Goal: Task Accomplishment & Management: Use online tool/utility

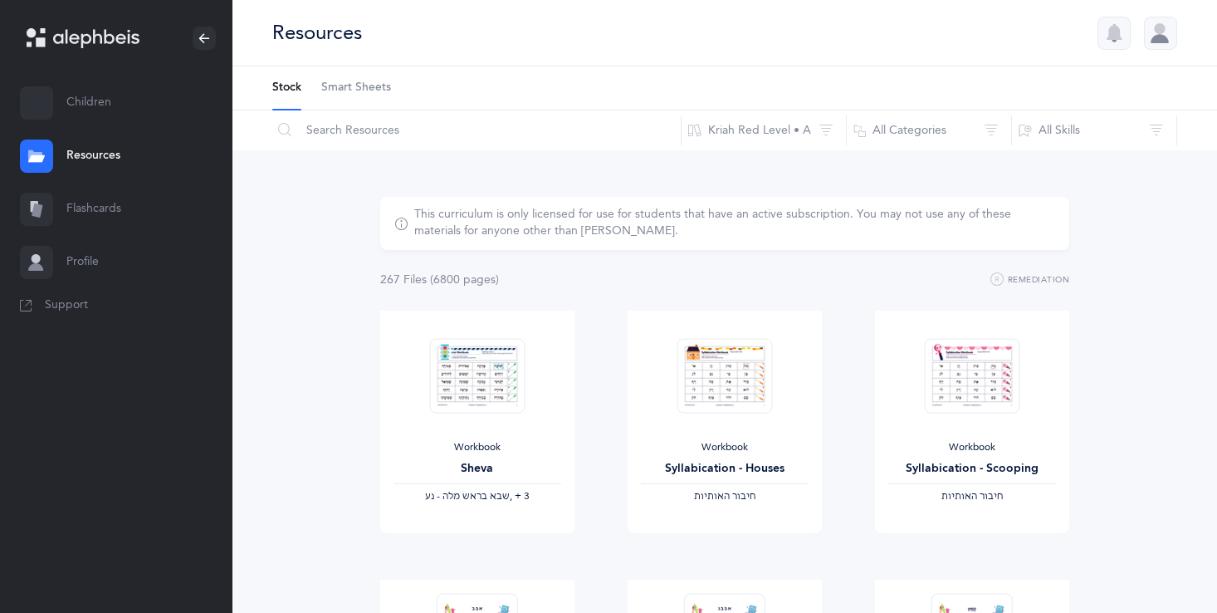
click at [69, 211] on link "Flashcards" at bounding box center [116, 209] width 233 height 53
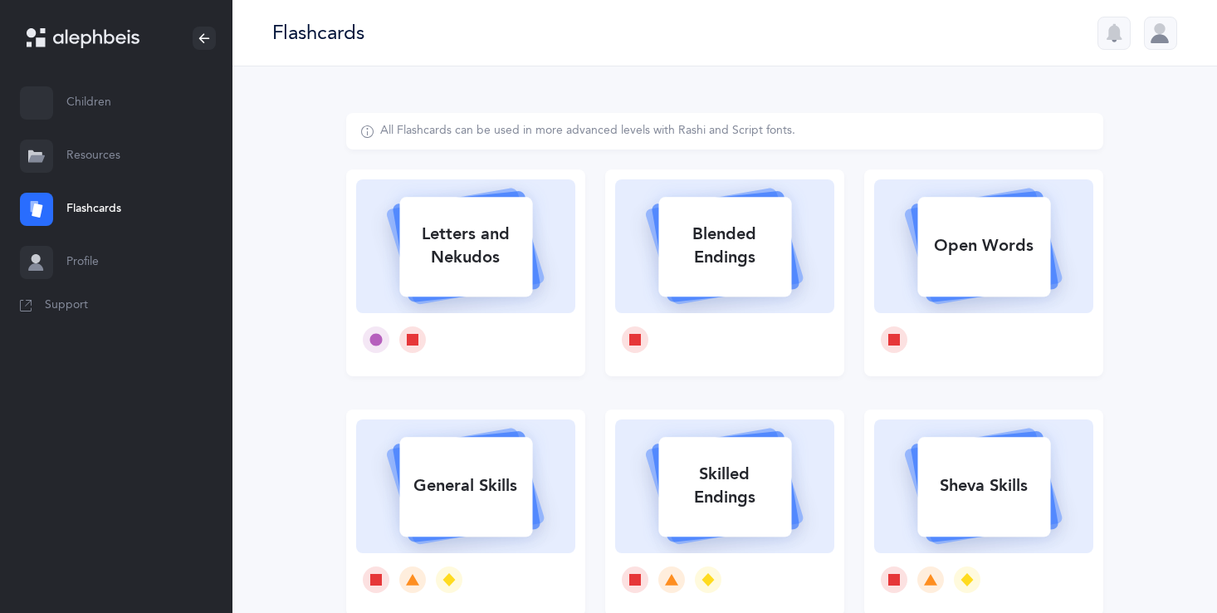
drag, startPoint x: 480, startPoint y: 297, endPoint x: 487, endPoint y: 304, distance: 10.0
click at [487, 304] on icon at bounding box center [466, 243] width 198 height 139
select select
select select "single"
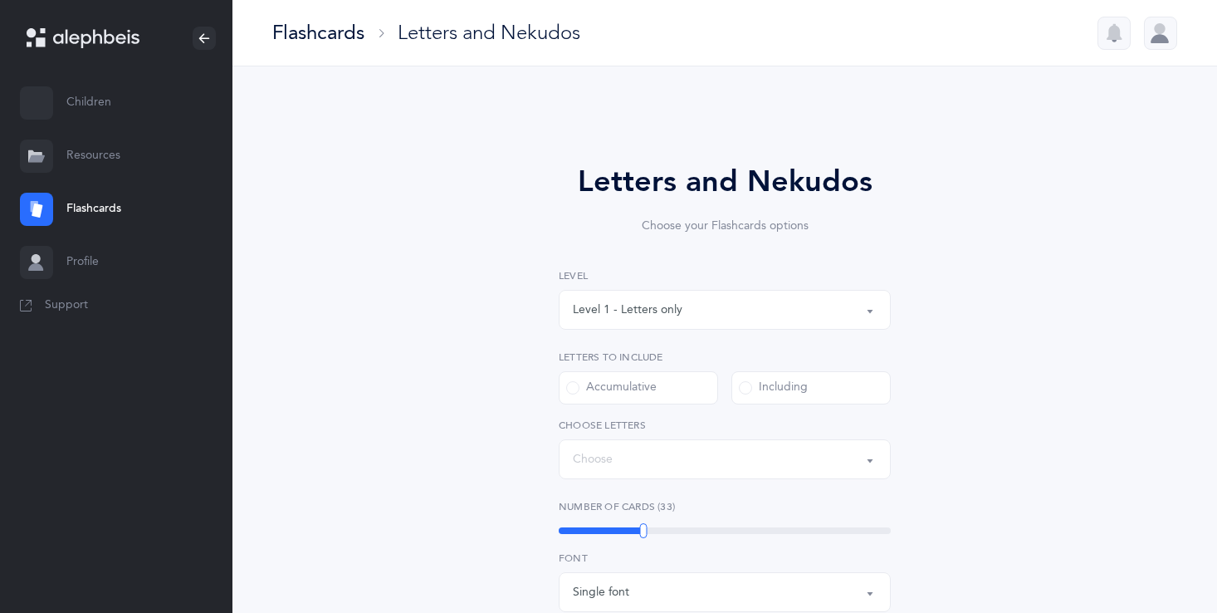
select select "27"
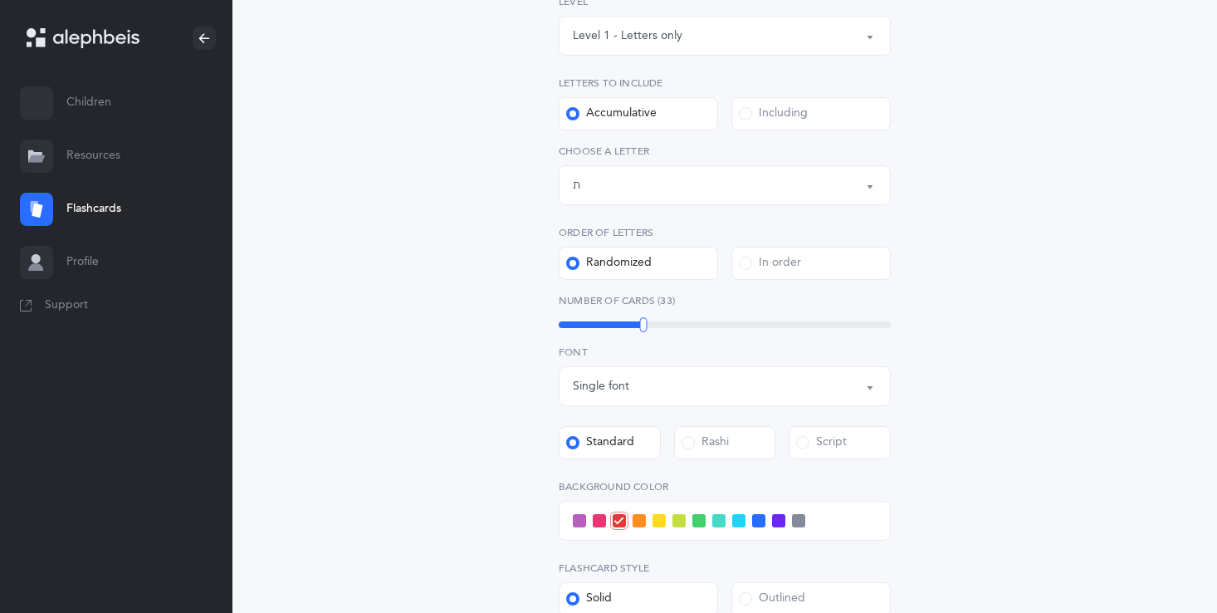
scroll to position [299, 0]
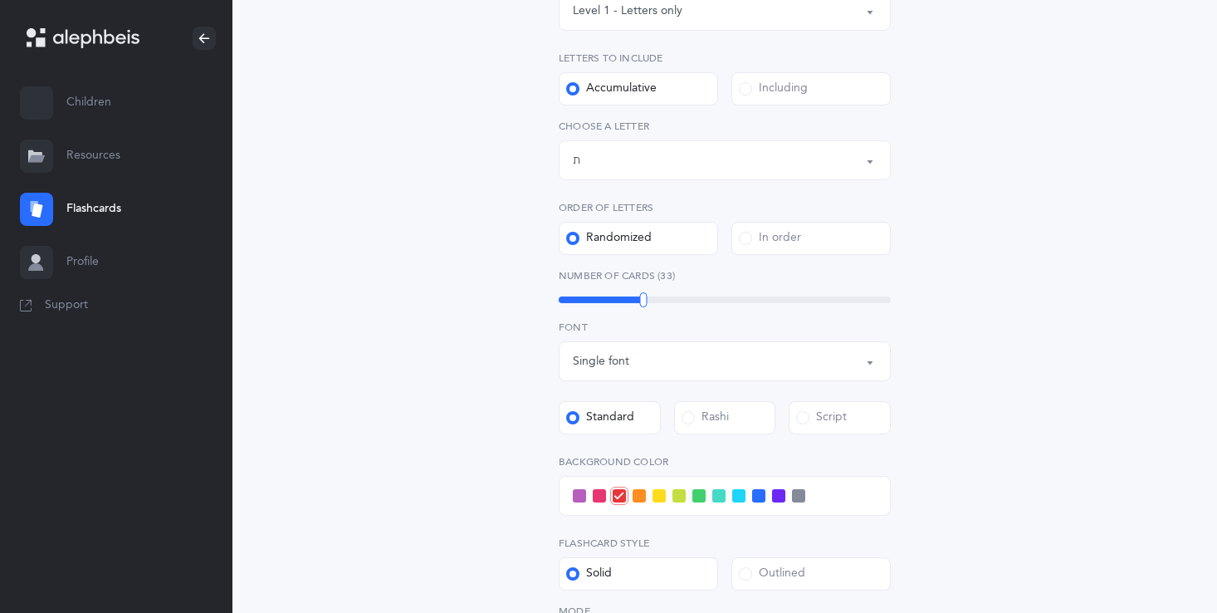
drag, startPoint x: 648, startPoint y: 291, endPoint x: 632, endPoint y: 296, distance: 16.5
click at [631, 296] on div "Number of Cards (33) 33" at bounding box center [725, 287] width 332 height 38
drag, startPoint x: 646, startPoint y: 296, endPoint x: 624, endPoint y: 295, distance: 22.4
click at [624, 295] on div at bounding box center [621, 299] width 7 height 15
click at [801, 567] on div "Outlined" at bounding box center [772, 574] width 66 height 17
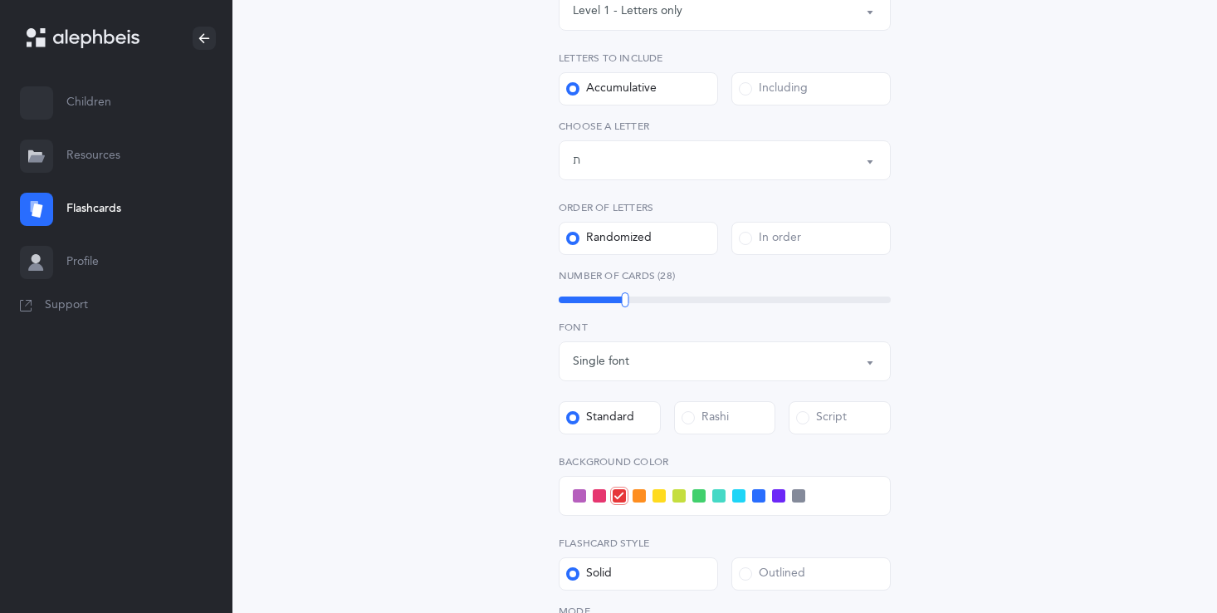
click at [0, 0] on input "Outlined" at bounding box center [0, 0] width 0 height 0
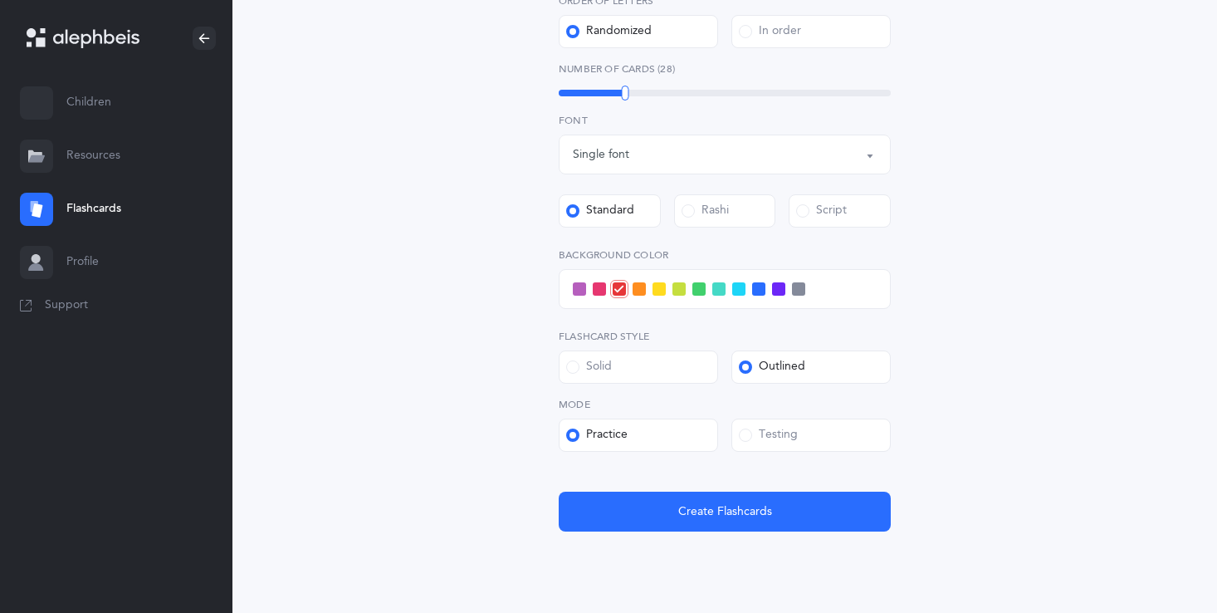
scroll to position [557, 0]
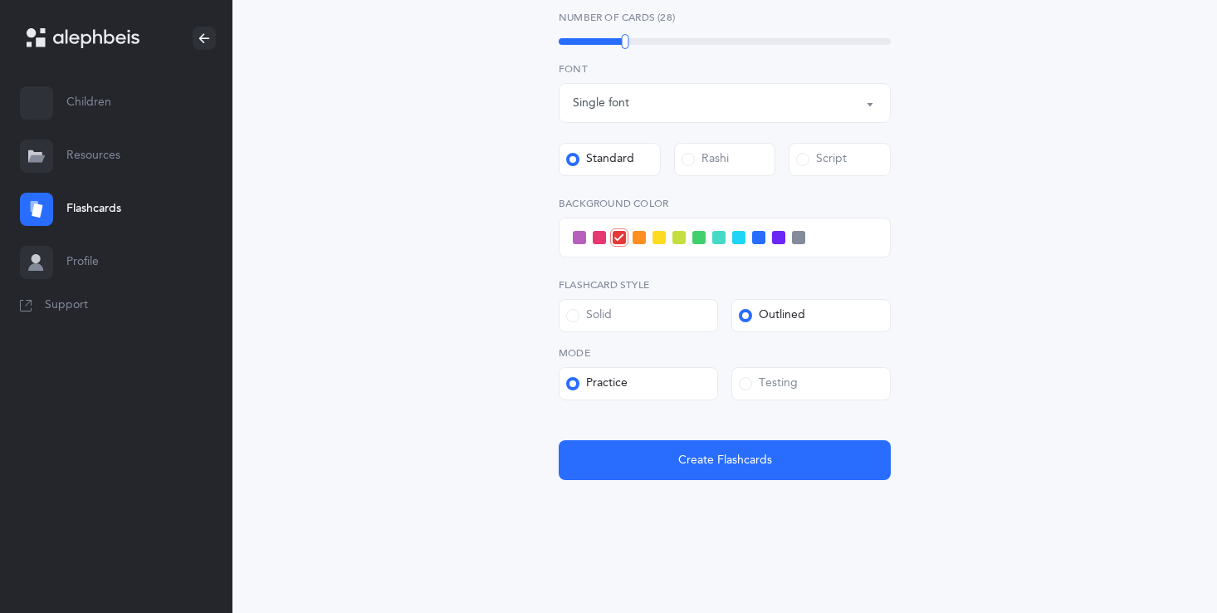
click at [597, 231] on span at bounding box center [599, 237] width 13 height 13
click at [0, 0] on input "checkbox" at bounding box center [0, 0] width 0 height 0
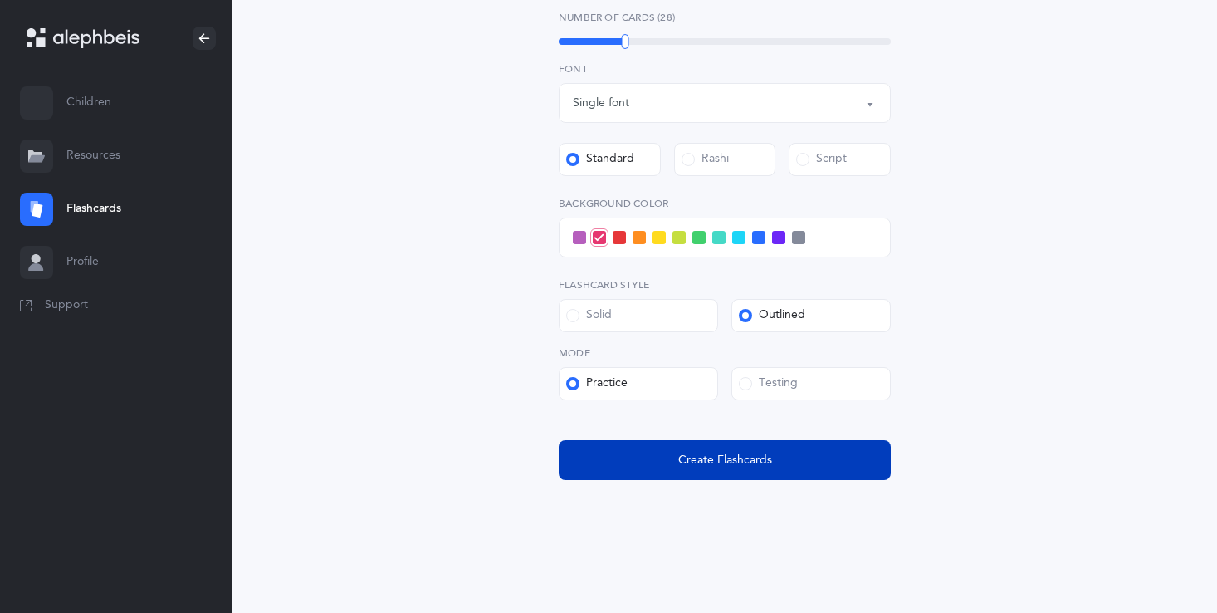
click at [720, 448] on button "Create Flashcards" at bounding box center [725, 460] width 332 height 40
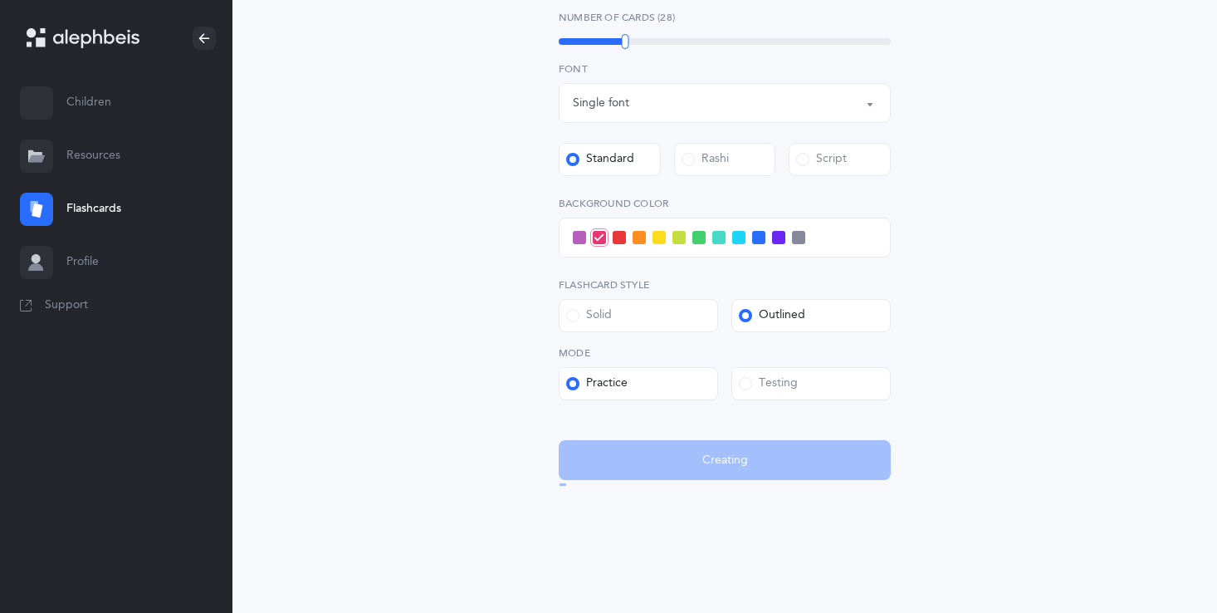
scroll to position [0, 0]
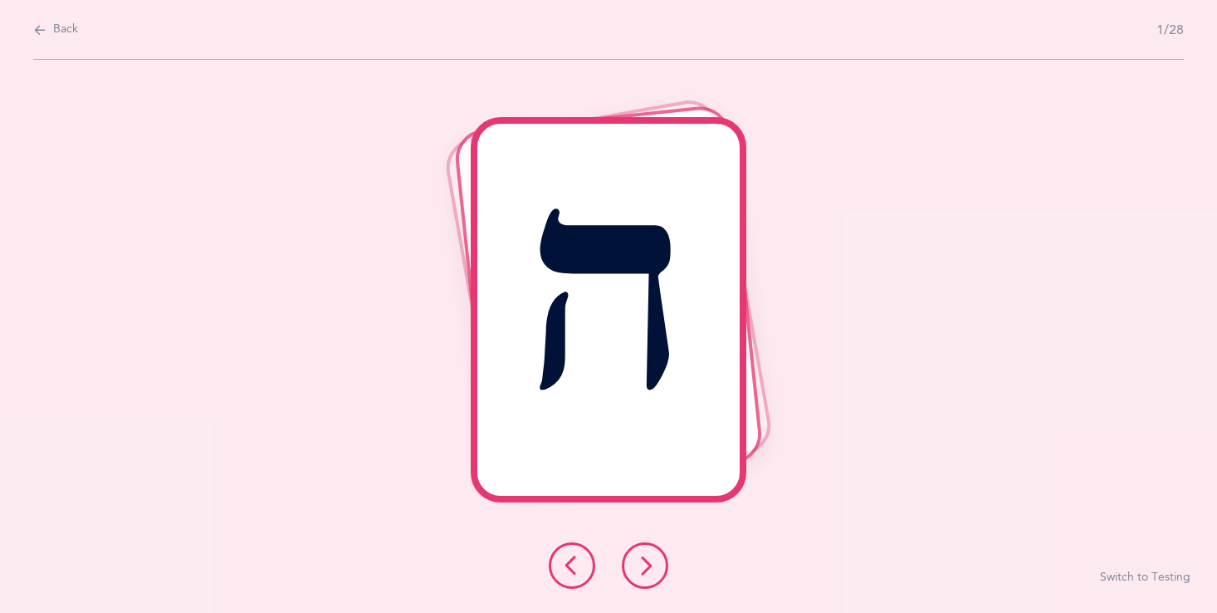
click at [66, 24] on span "Back" at bounding box center [65, 30] width 25 height 17
select select "27"
select select "single"
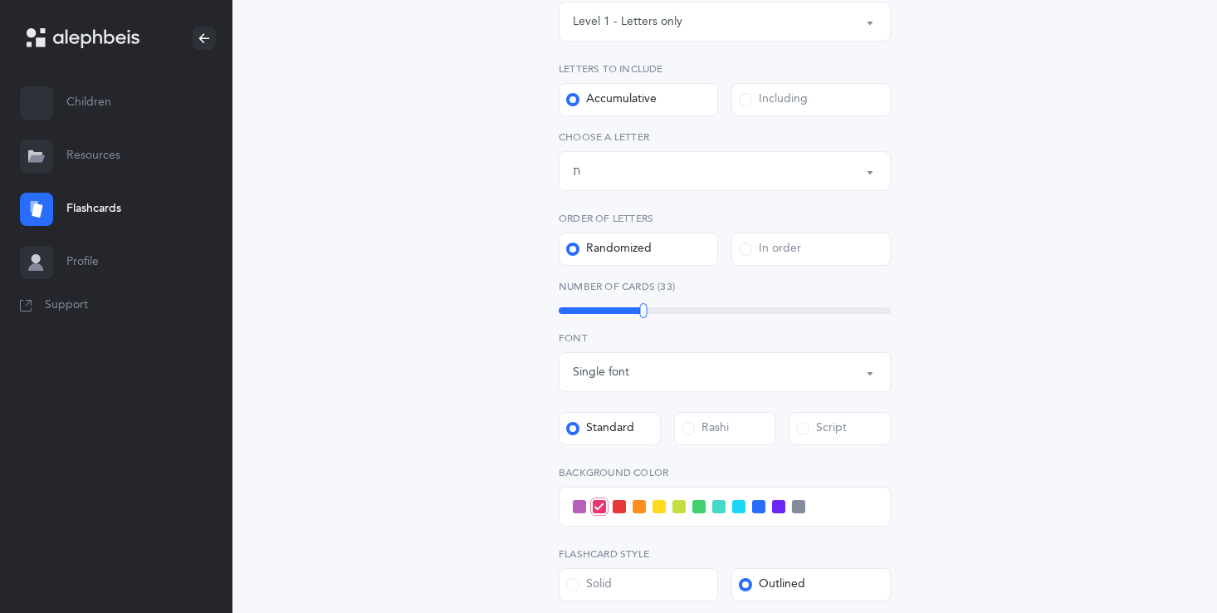
scroll to position [299, 0]
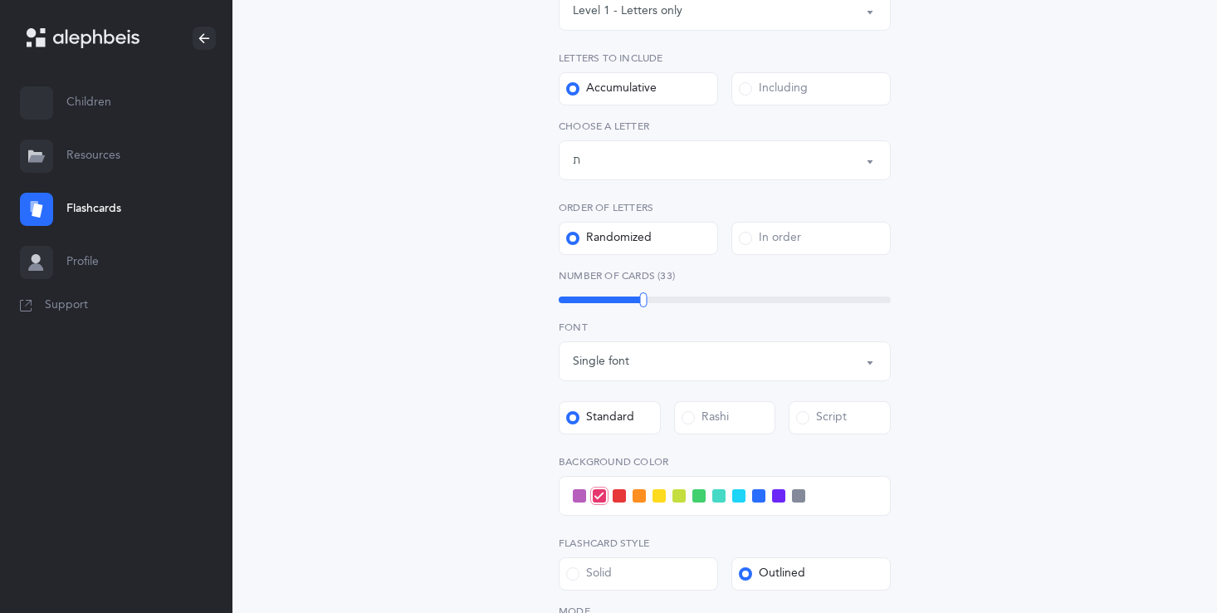
click at [849, 420] on label "Script" at bounding box center [840, 417] width 102 height 33
click at [0, 0] on input "Script" at bounding box center [0, 0] width 0 height 0
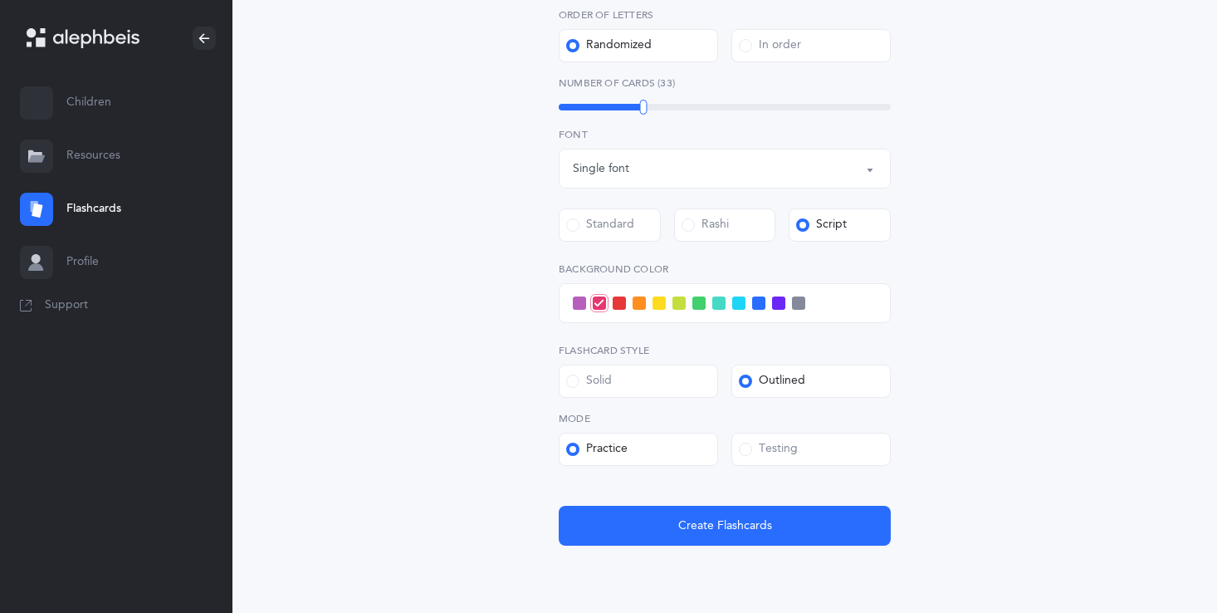
scroll to position [498, 0]
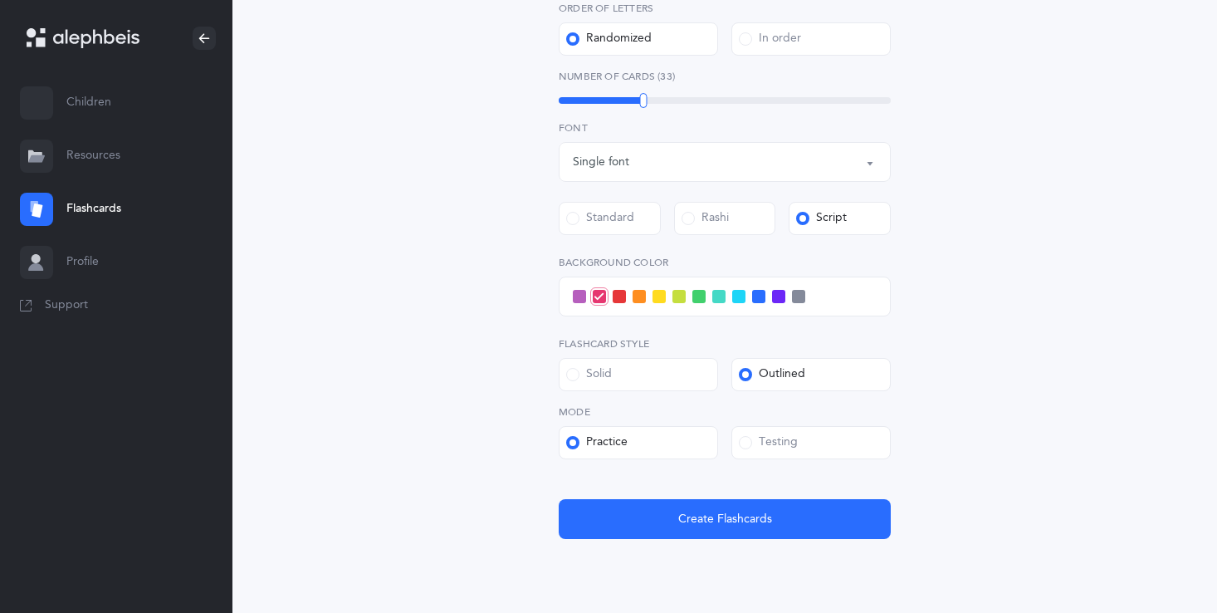
click at [796, 452] on label "Testing" at bounding box center [811, 442] width 159 height 33
click at [0, 0] on input "Testing" at bounding box center [0, 0] width 0 height 0
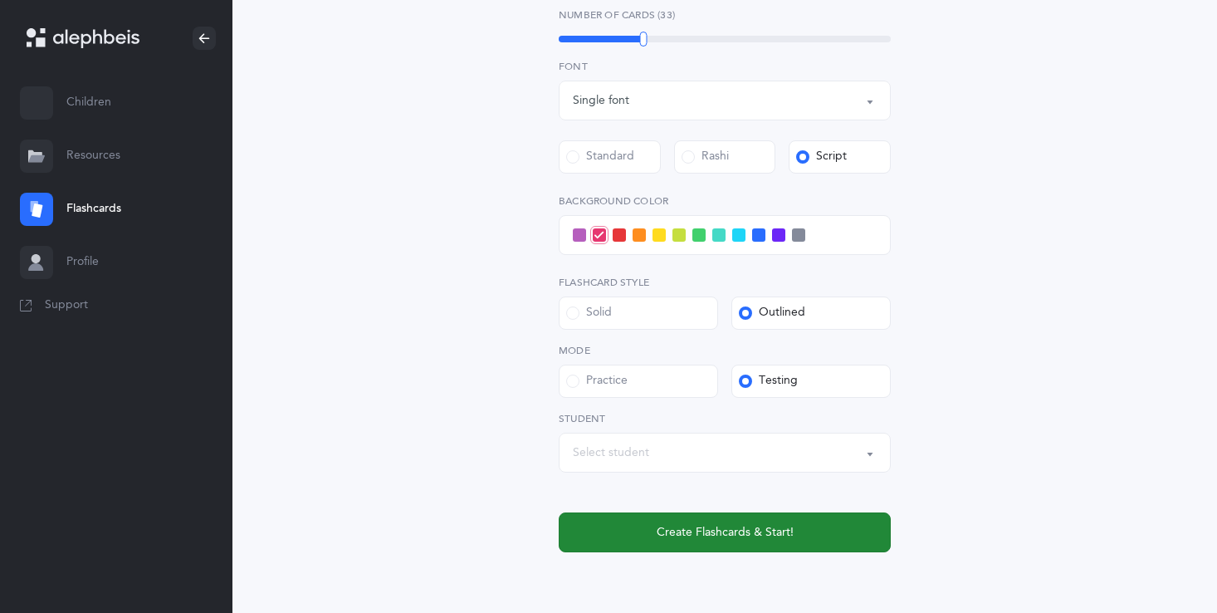
scroll to position [565, 0]
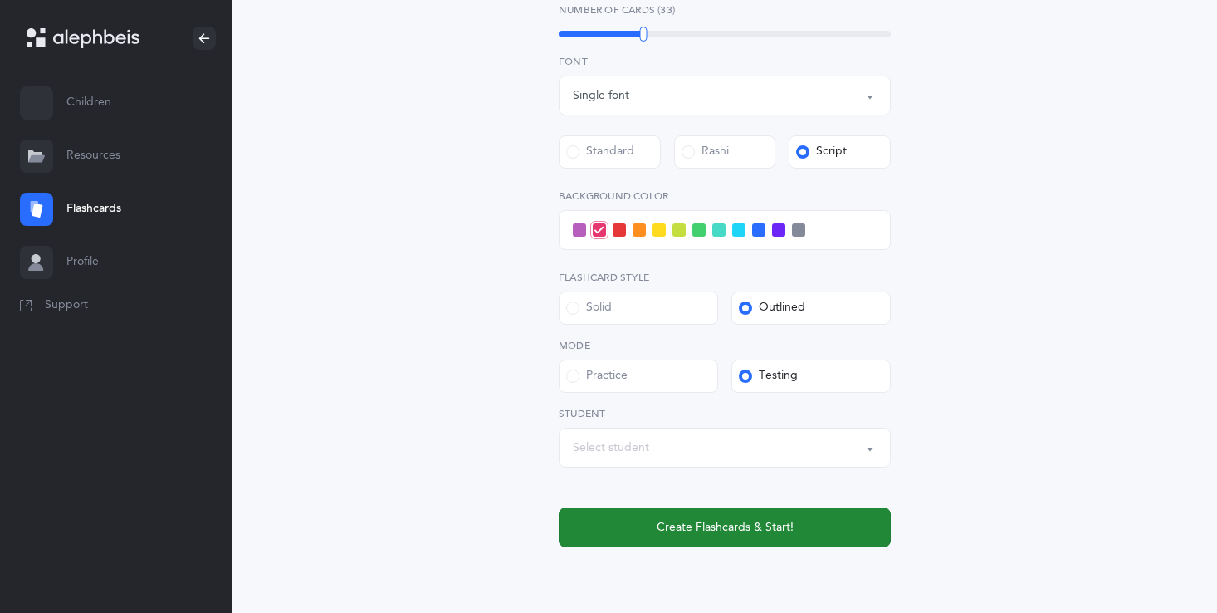
click at [771, 534] on span "Create Flashcards & Start!" at bounding box center [725, 527] width 137 height 17
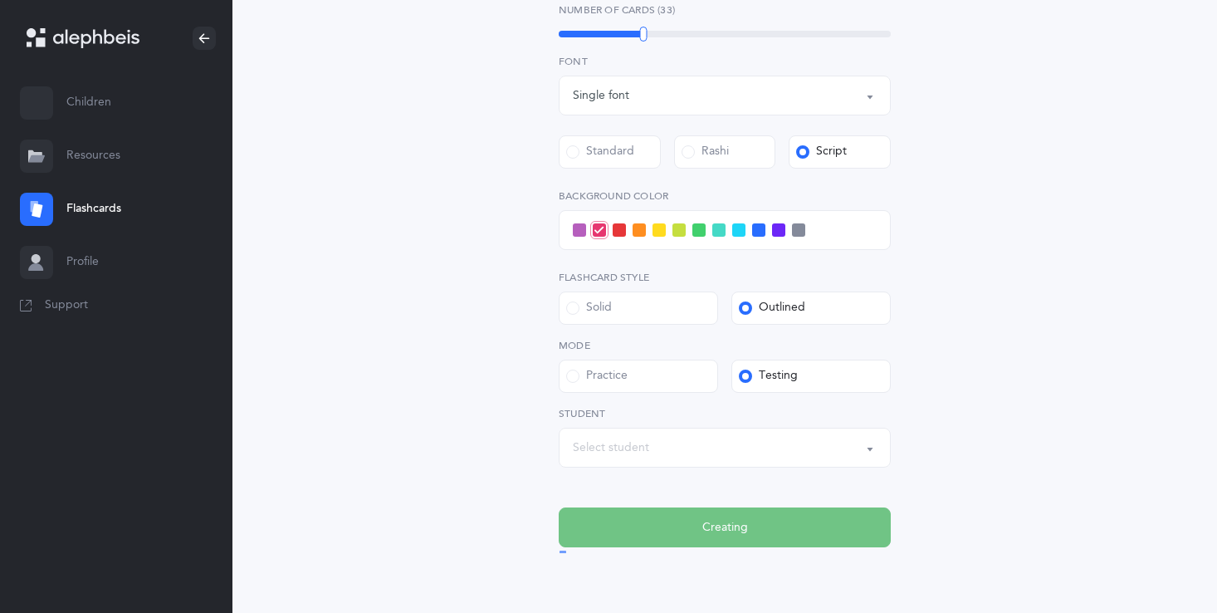
scroll to position [0, 0]
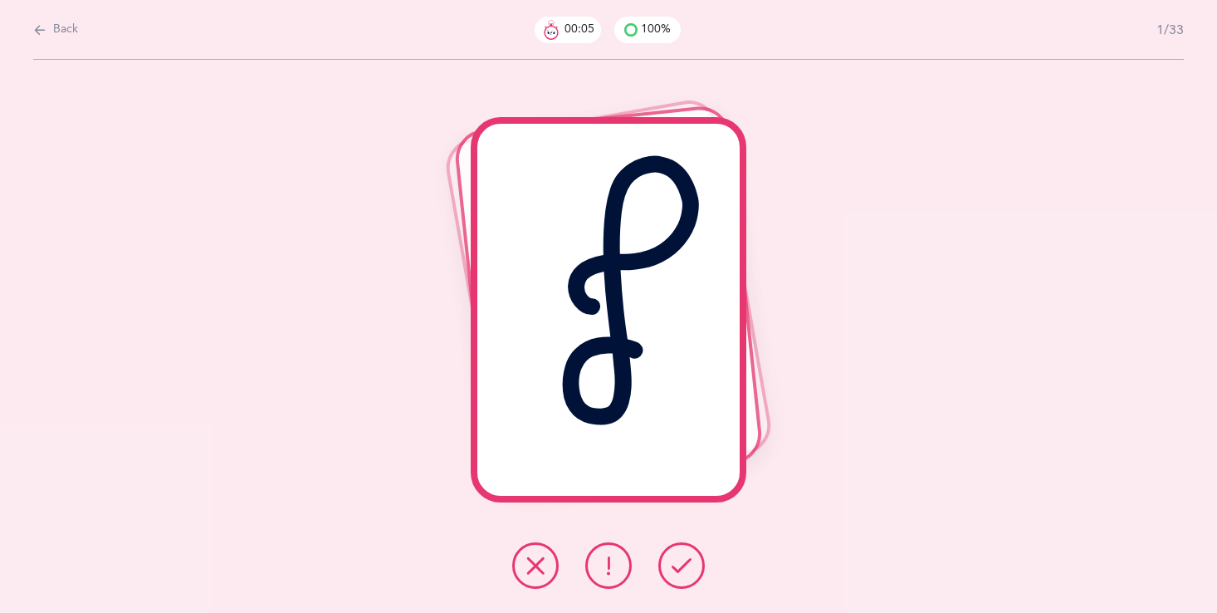
click at [52, 21] on button "Back" at bounding box center [55, 30] width 45 height 18
select select "27"
select select "single"
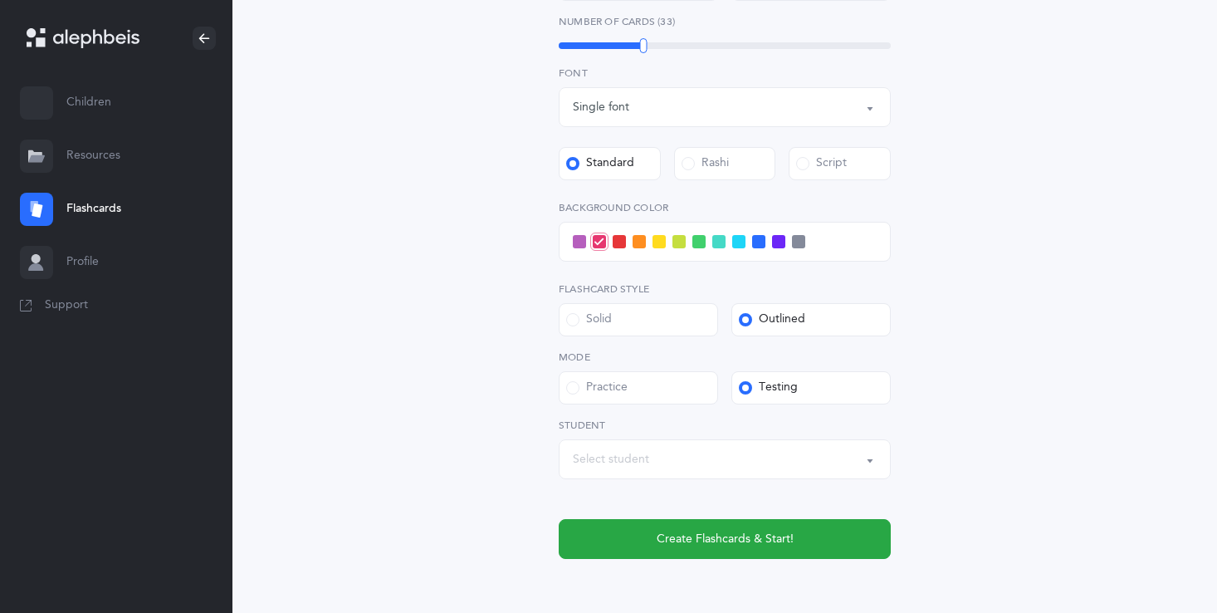
scroll to position [565, 0]
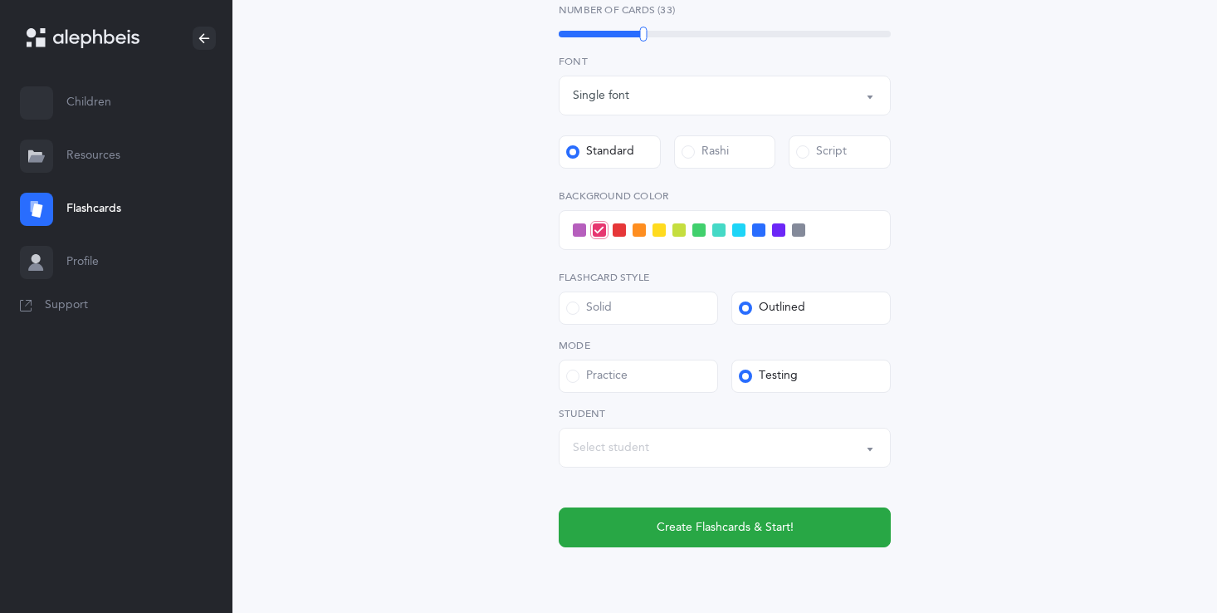
click at [642, 381] on label "Practice" at bounding box center [638, 376] width 159 height 33
click at [0, 0] on input "Practice" at bounding box center [0, 0] width 0 height 0
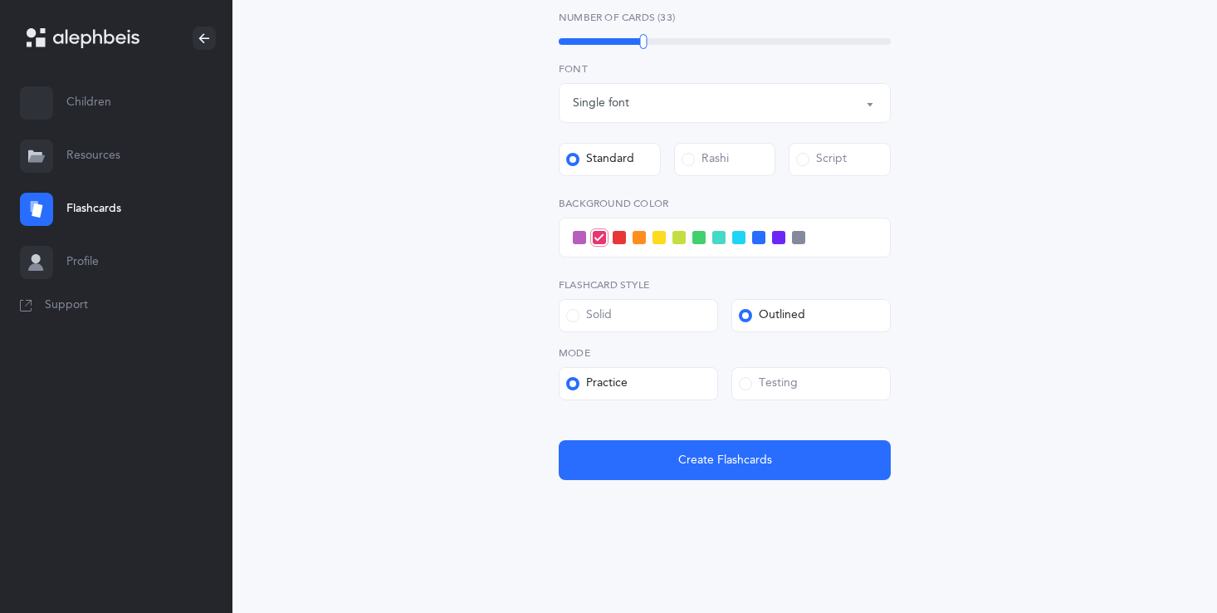
scroll to position [557, 0]
click at [784, 384] on div "Testing" at bounding box center [768, 383] width 59 height 17
click at [0, 0] on input "Testing" at bounding box center [0, 0] width 0 height 0
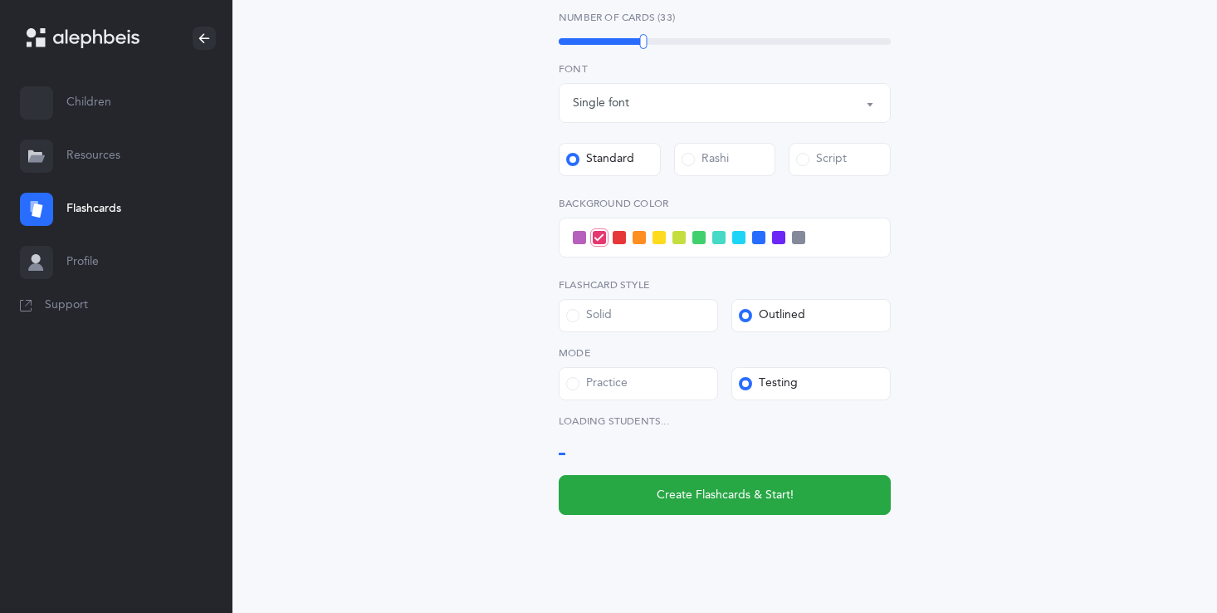
scroll to position [565, 0]
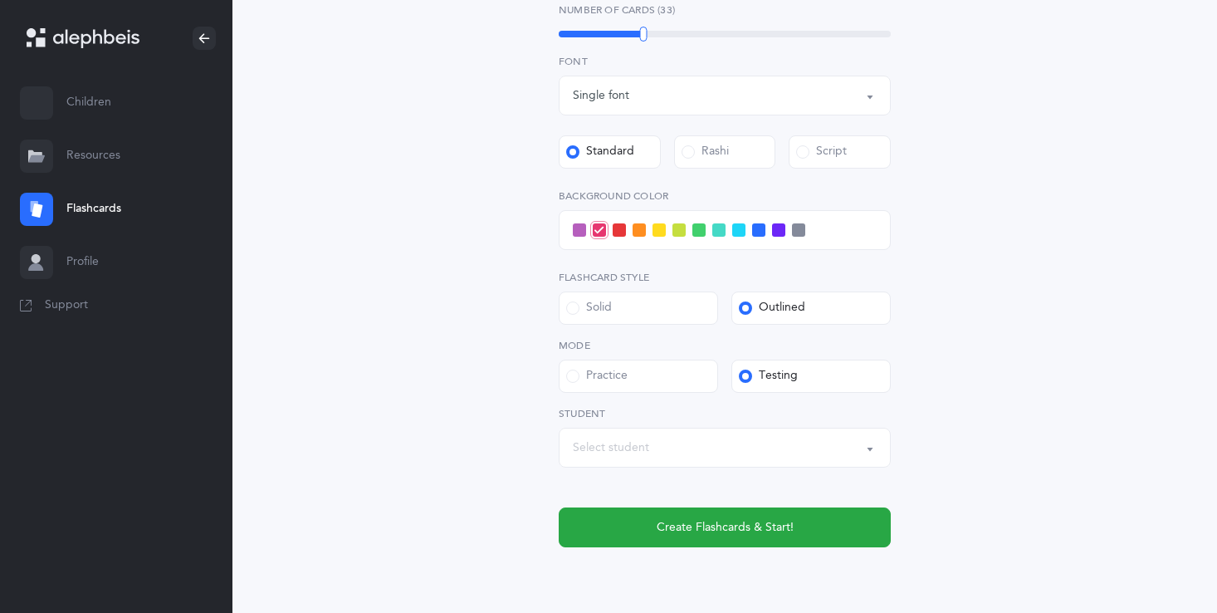
click at [603, 375] on div "Practice" at bounding box center [596, 376] width 61 height 17
click at [0, 0] on input "Practice" at bounding box center [0, 0] width 0 height 0
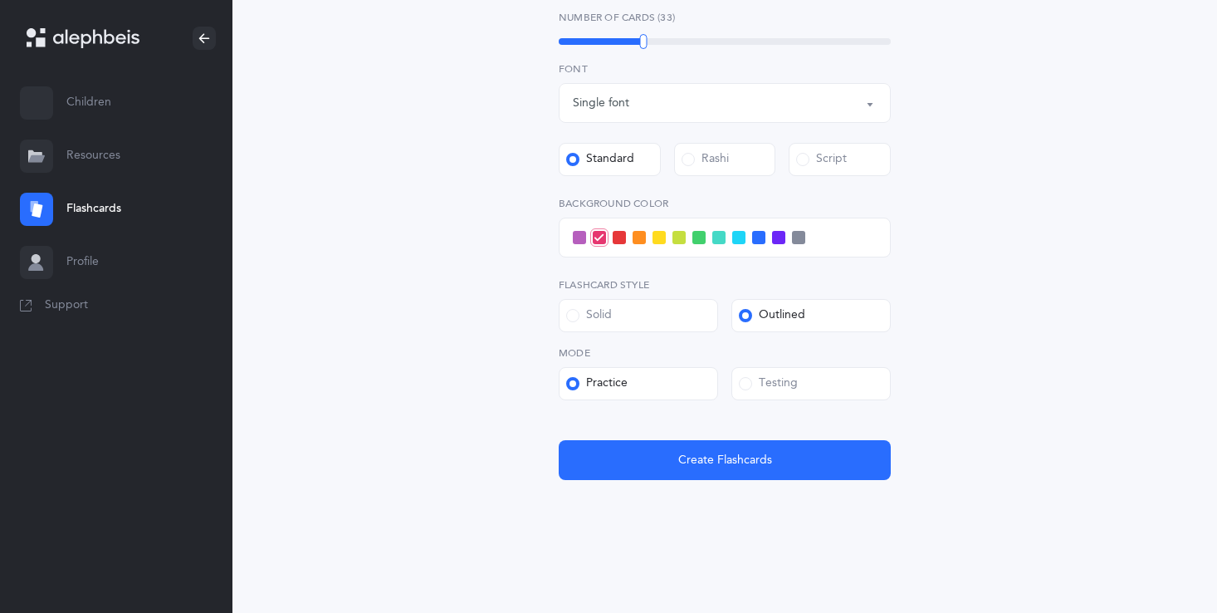
scroll to position [557, 0]
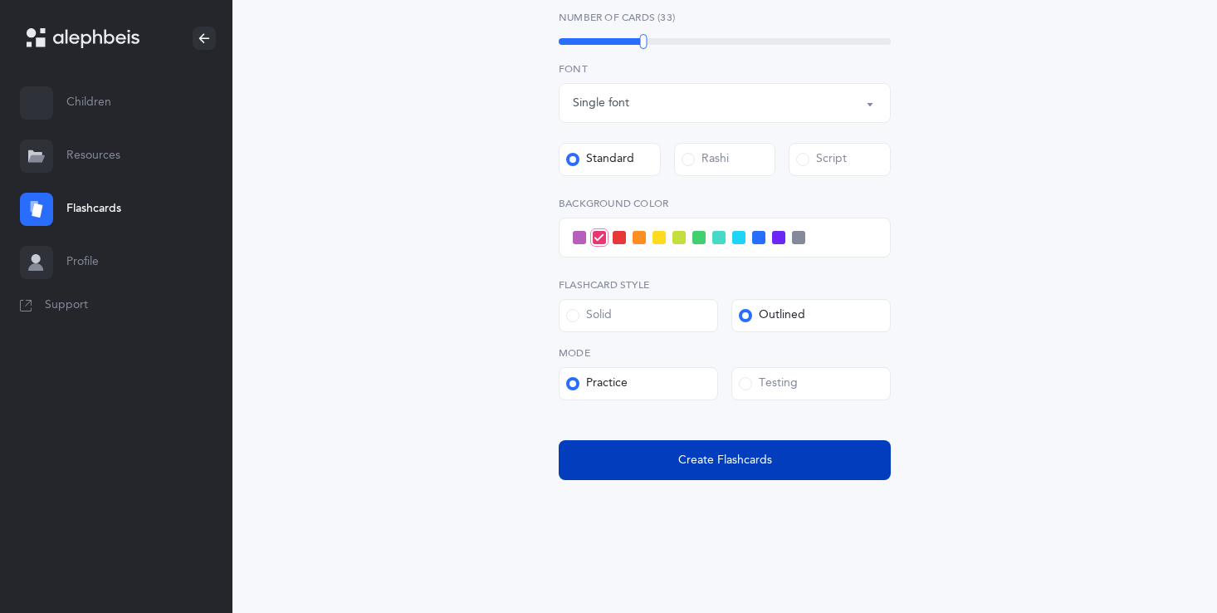
click at [741, 462] on span "Create Flashcards" at bounding box center [725, 460] width 94 height 17
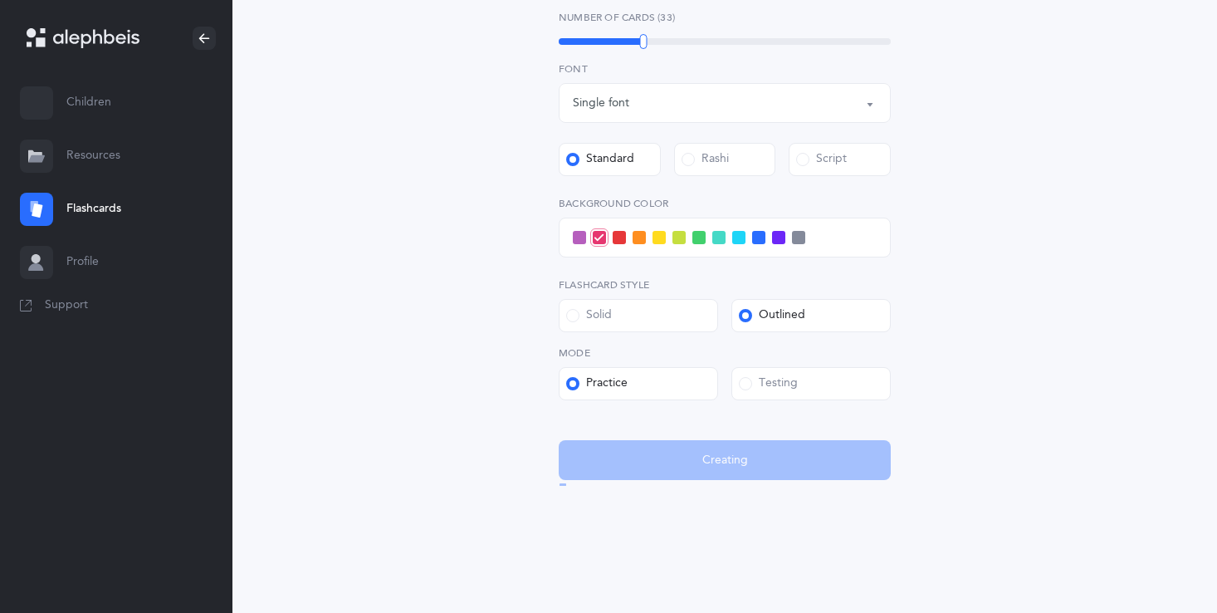
scroll to position [0, 0]
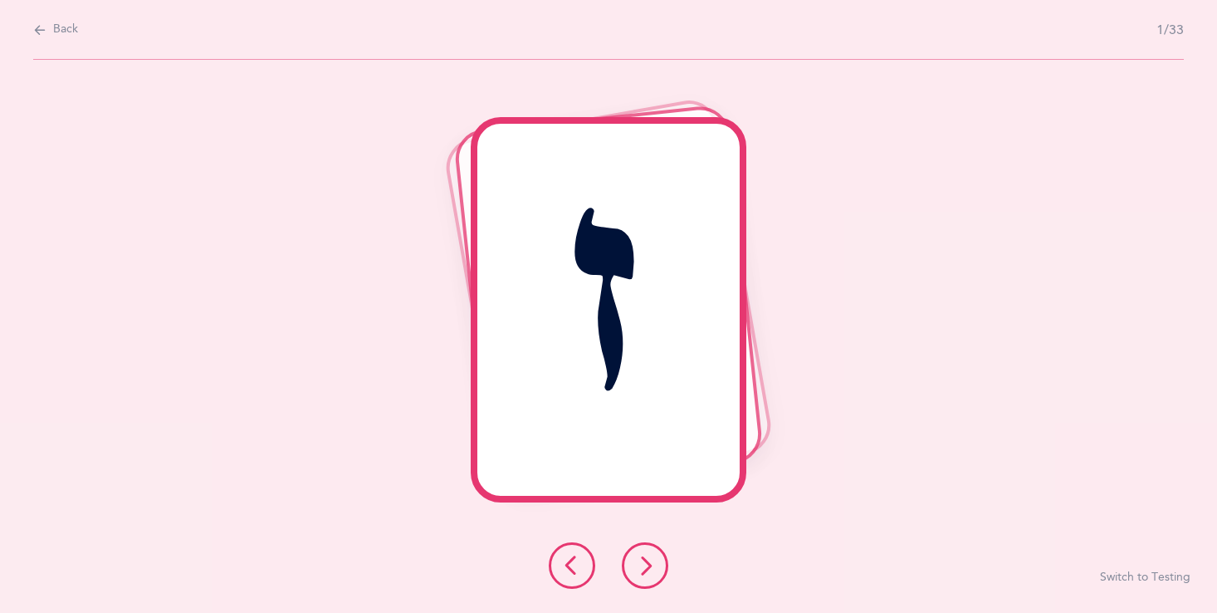
click at [637, 556] on icon at bounding box center [645, 566] width 20 height 20
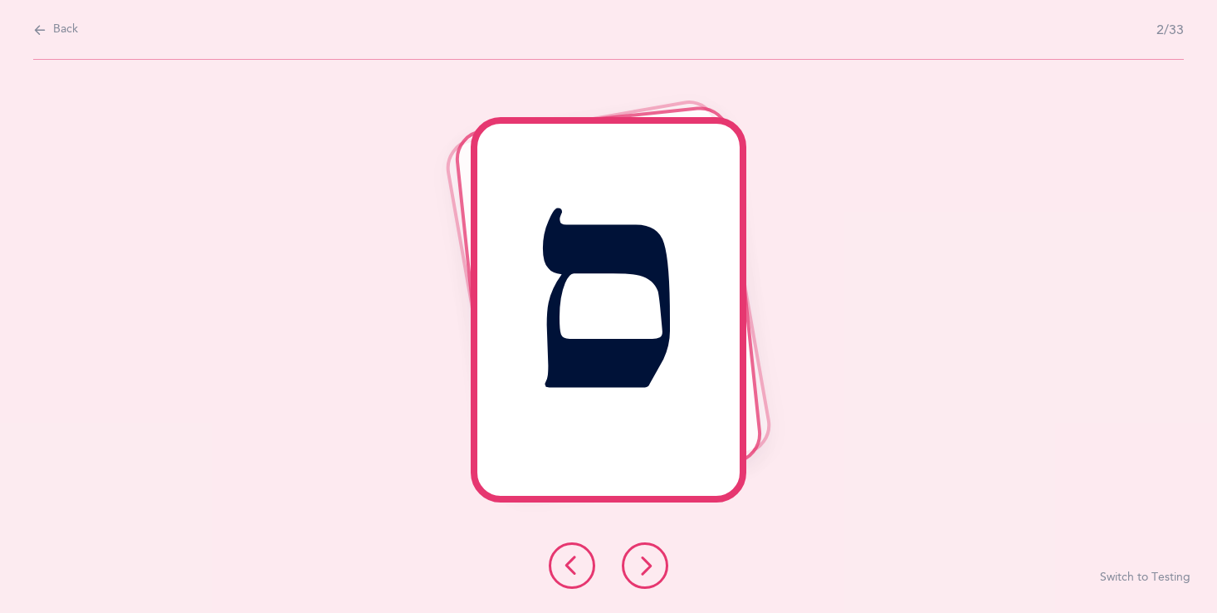
click at [637, 556] on icon at bounding box center [645, 566] width 20 height 20
click at [42, 21] on icon at bounding box center [39, 30] width 13 height 18
select select "27"
select select "single"
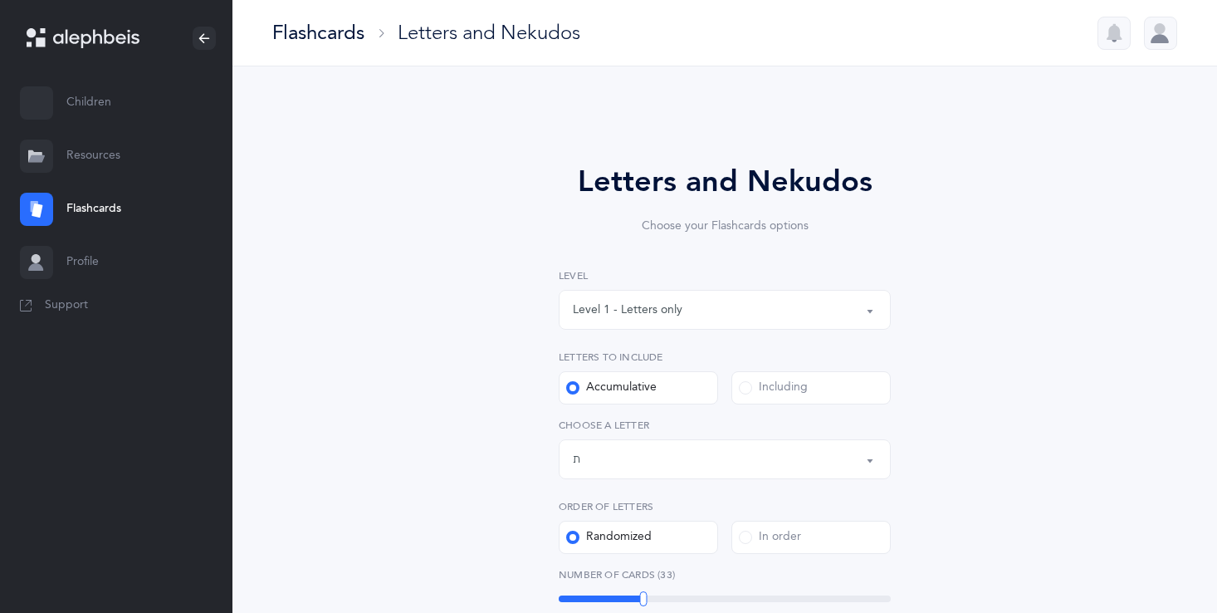
click label "Including"
click input "Including"
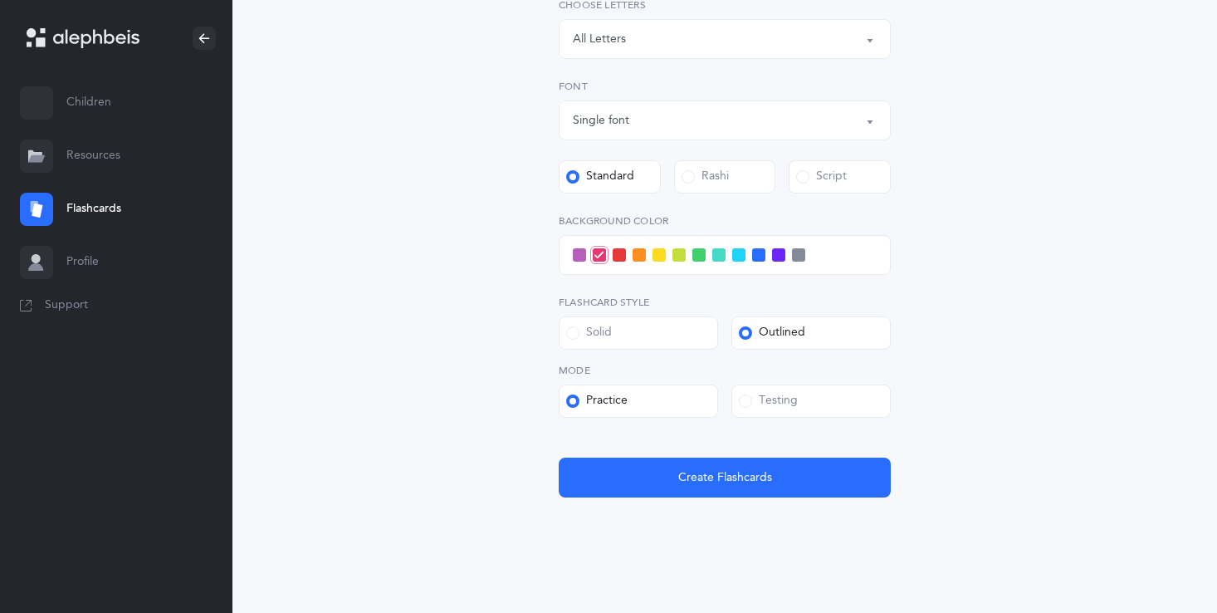
scroll to position [438, 0]
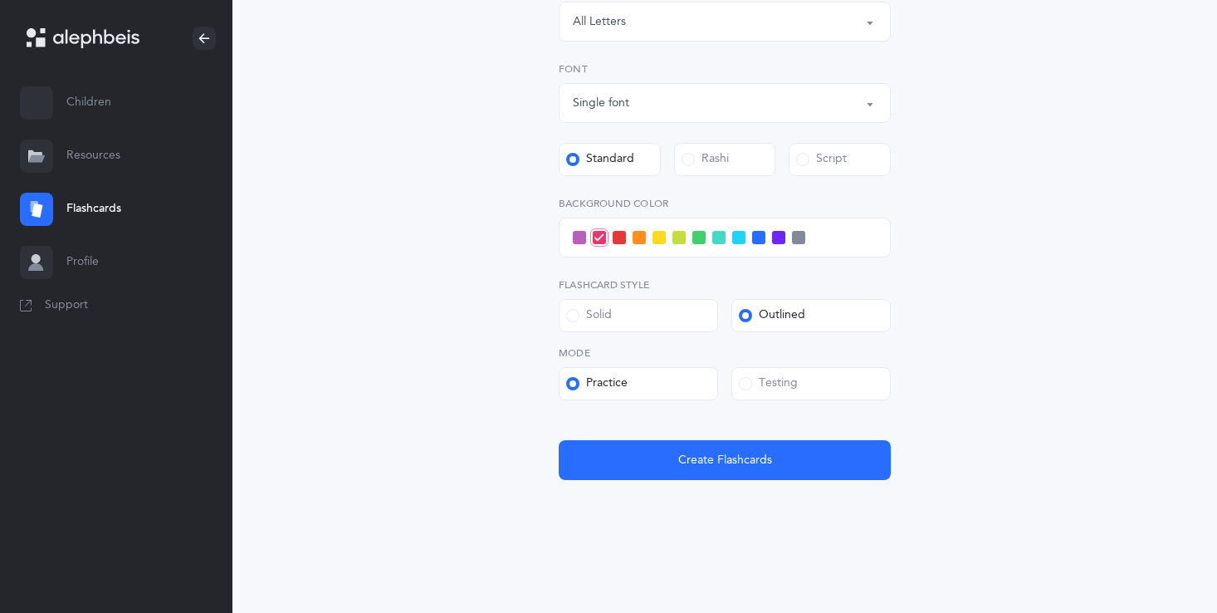
click div "Level 1 - Letters only Level 2 - Nekudos only Level 3 - Letters and Nekudos Lev…"
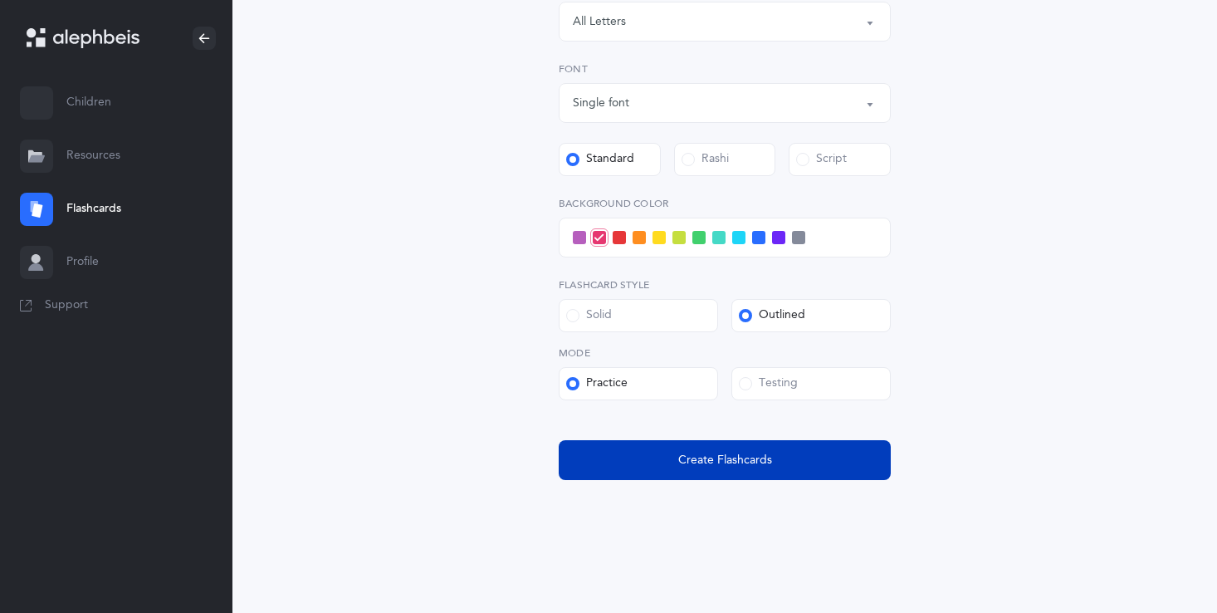
click button "Create Flashcards"
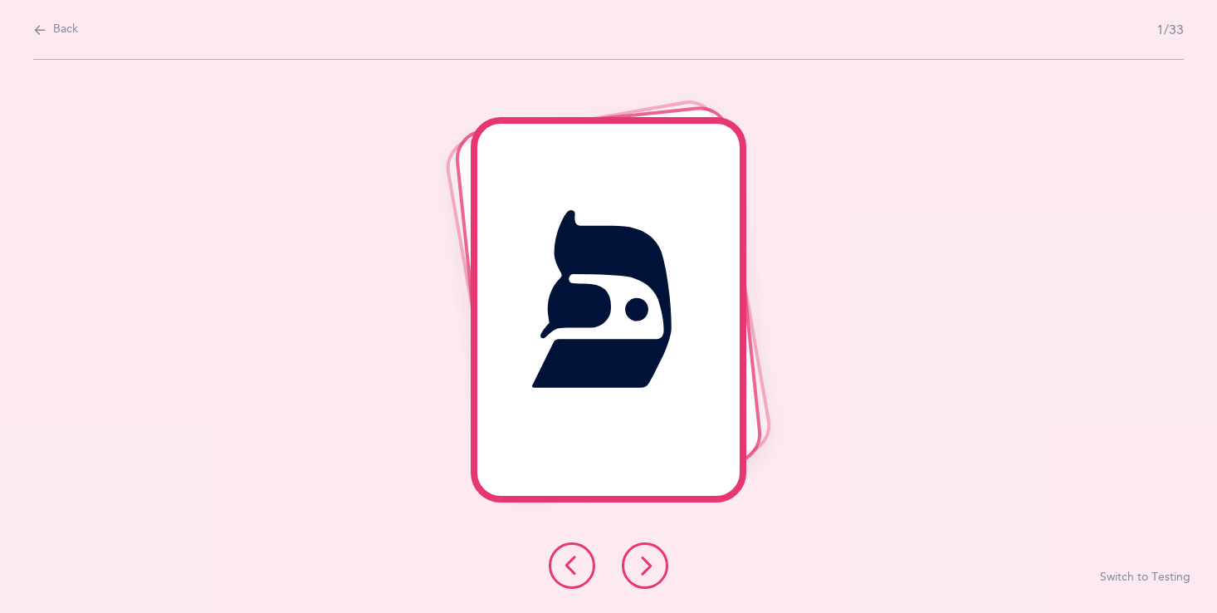
scroll to position [0, 0]
click div "Back 1/33"
click button "Back"
select select "single"
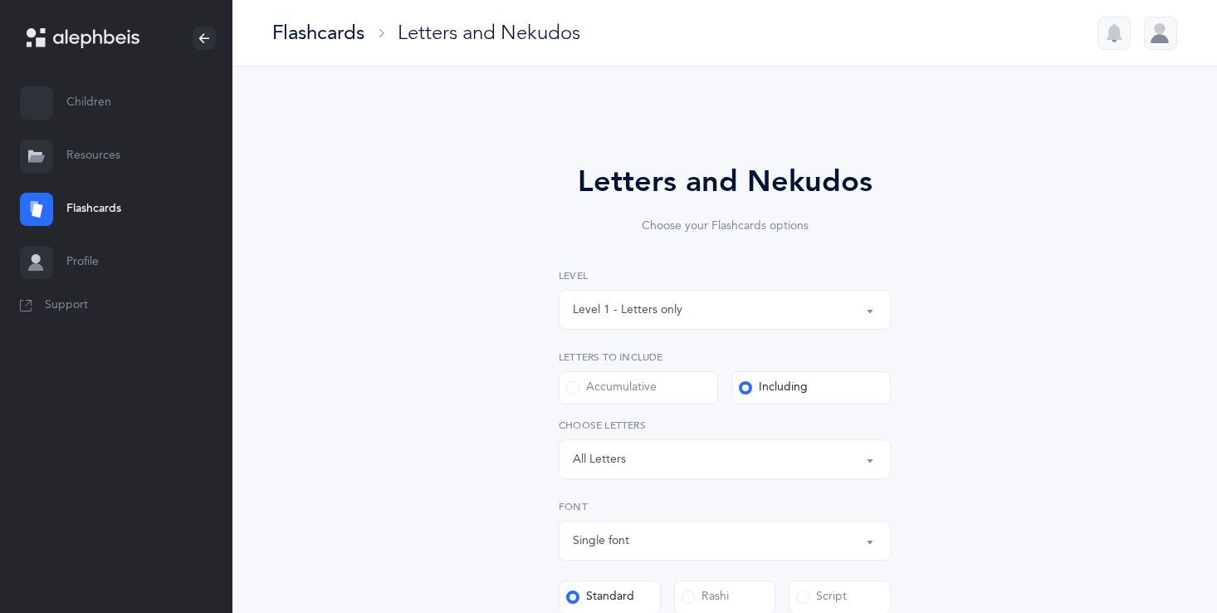
click div
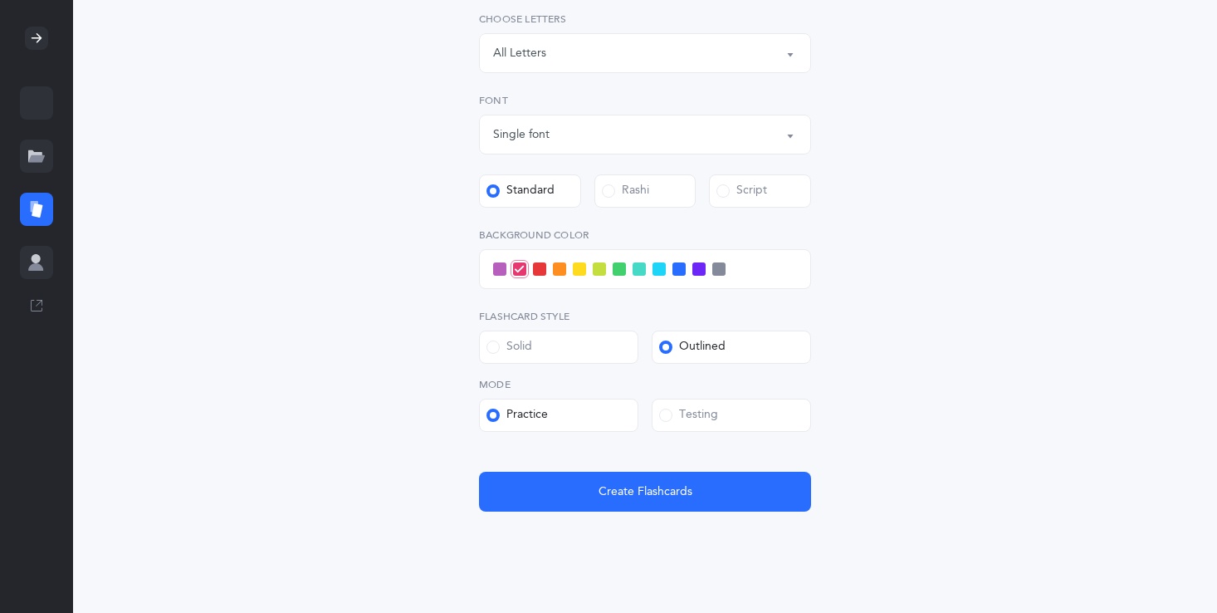
scroll to position [404, 0]
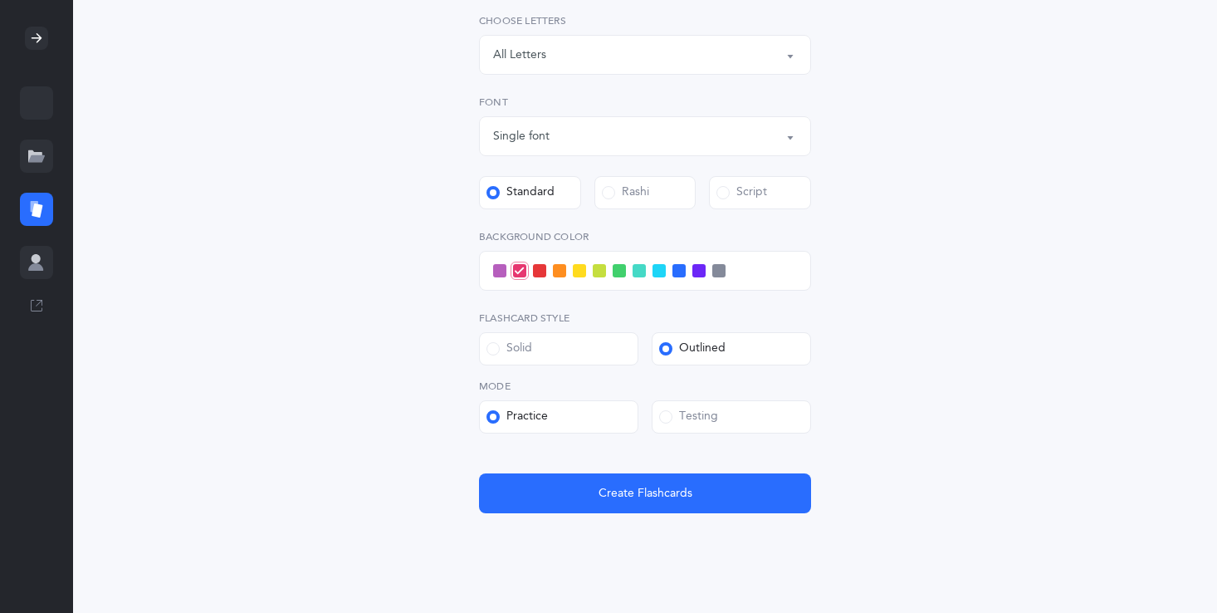
click div "Testing"
click input "Testing"
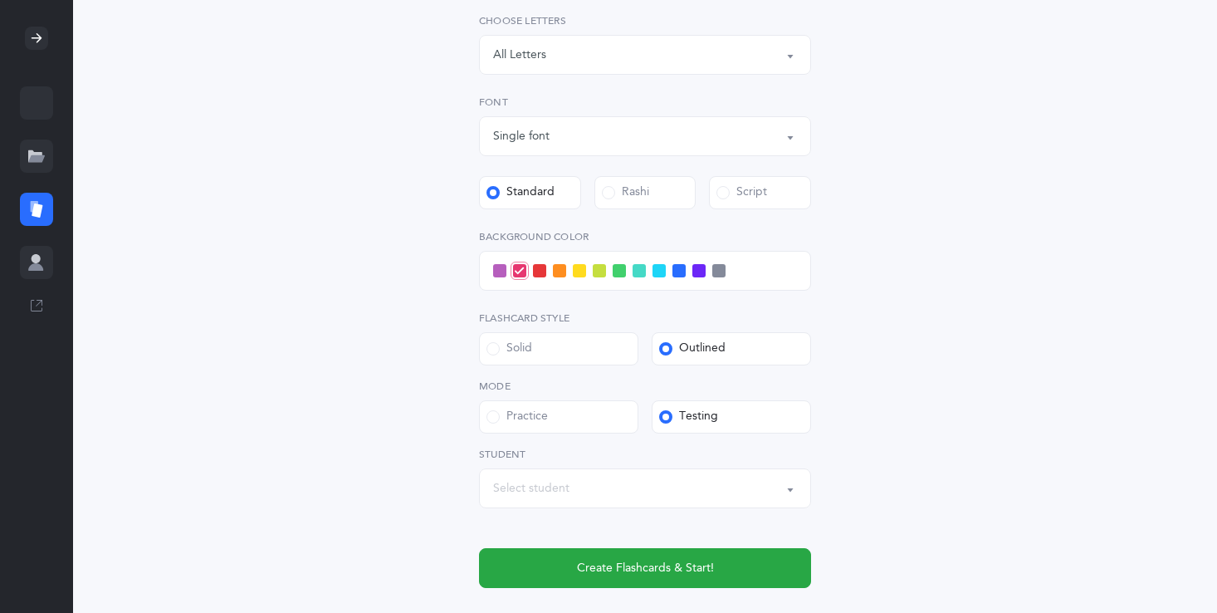
click div "Select student"
click span "[PERSON_NAME]"
select select "11606"
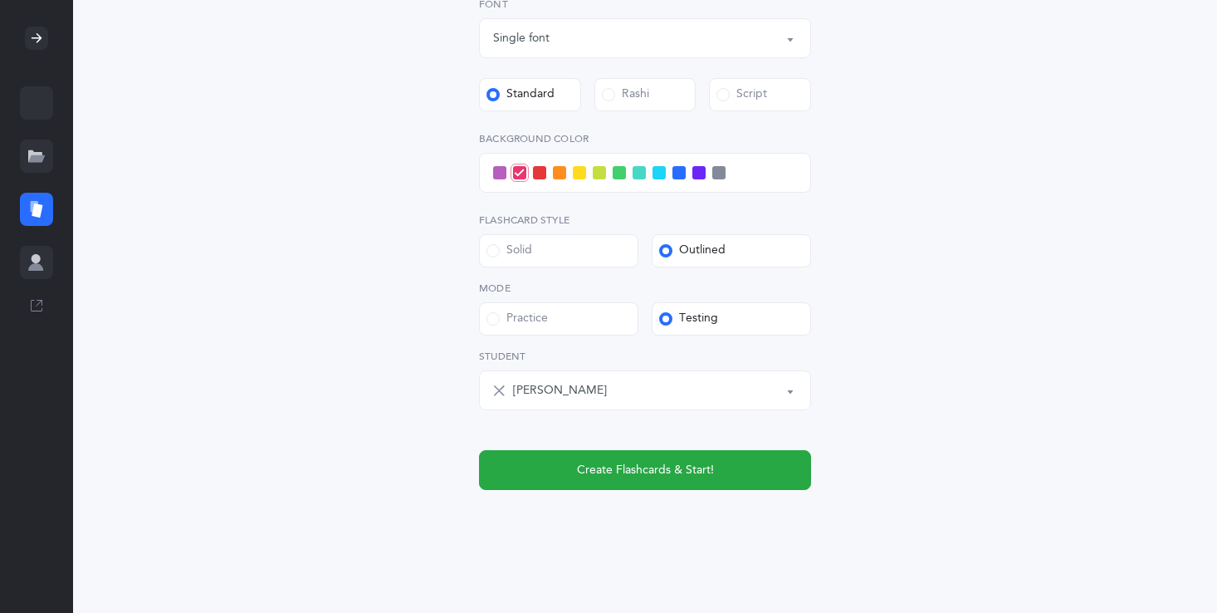
scroll to position [512, 0]
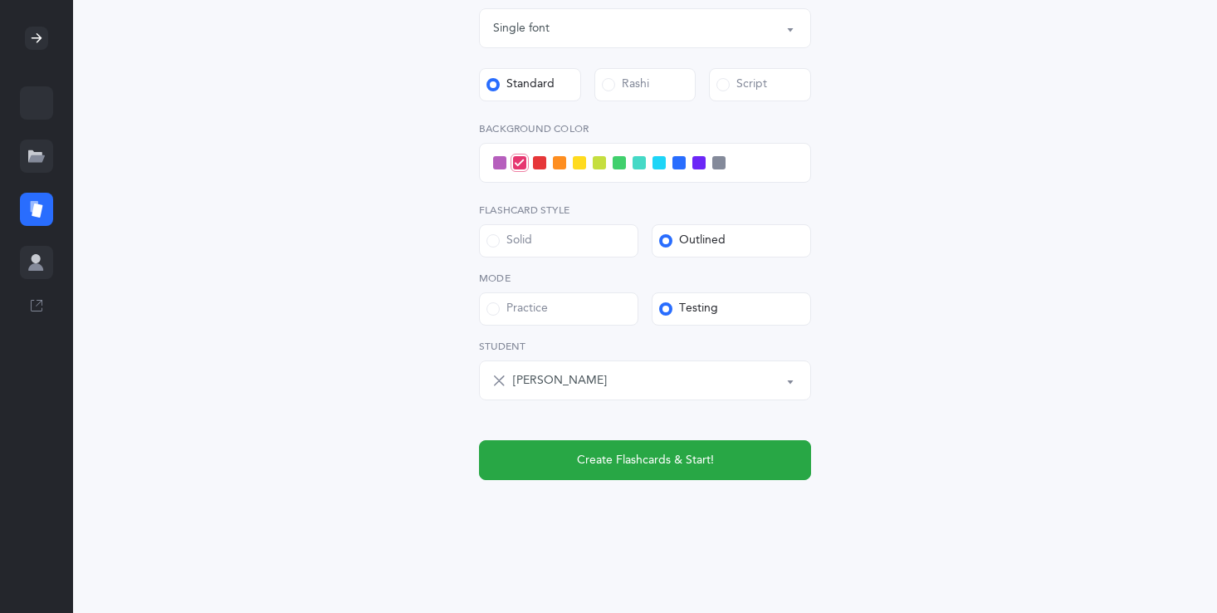
click label "Practice"
click input "Practice"
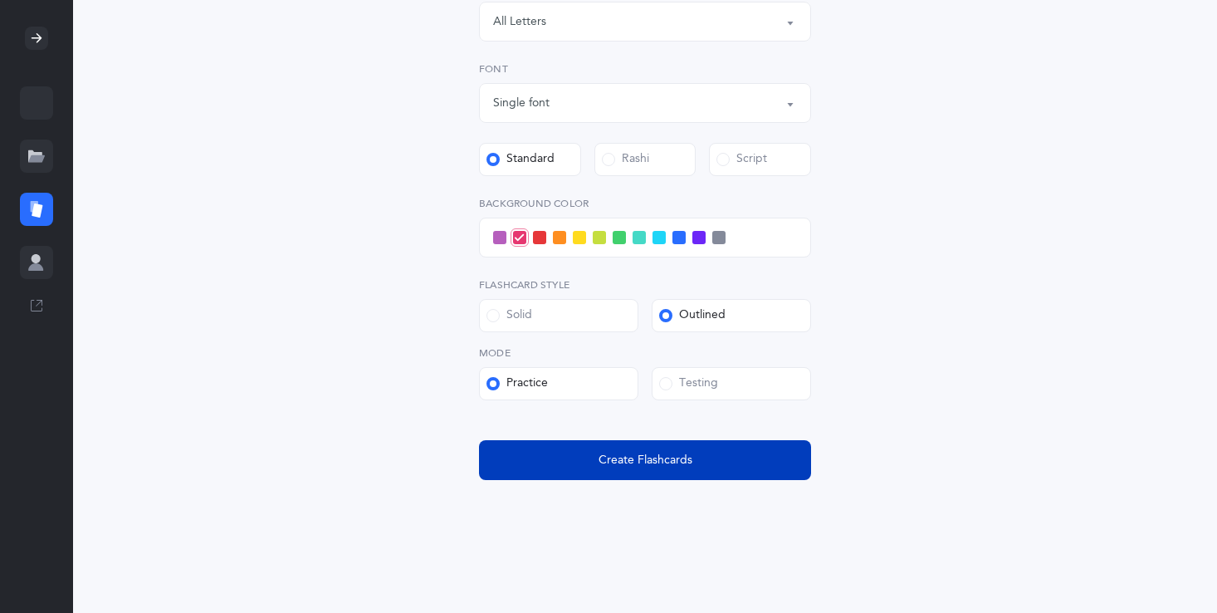
click span "Create Flashcards"
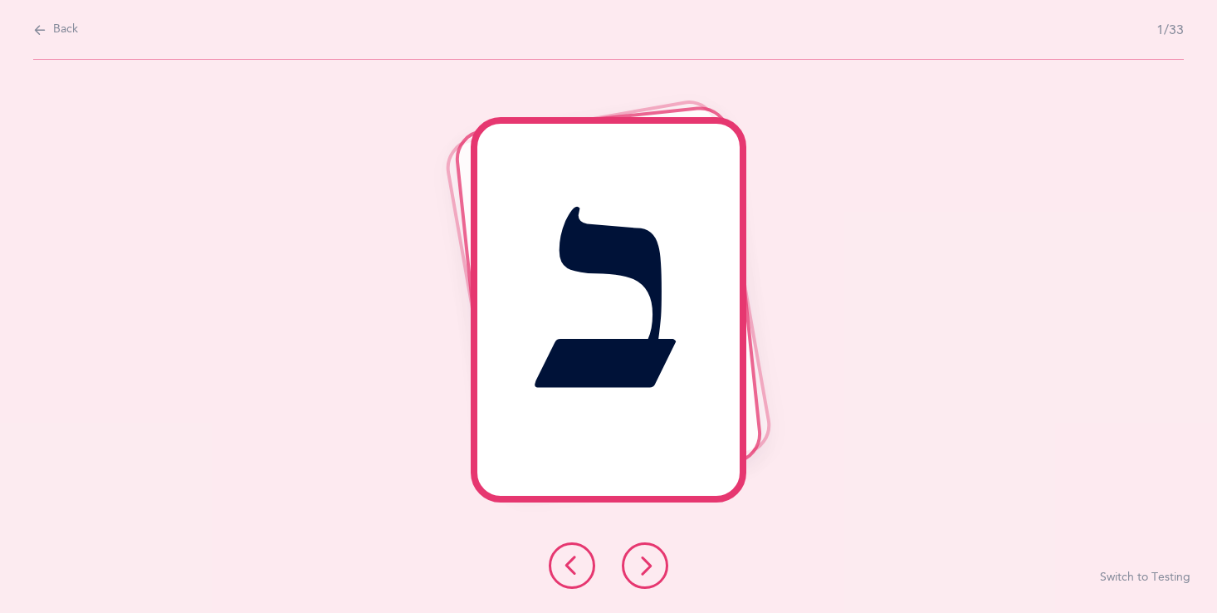
scroll to position [0, 0]
click button
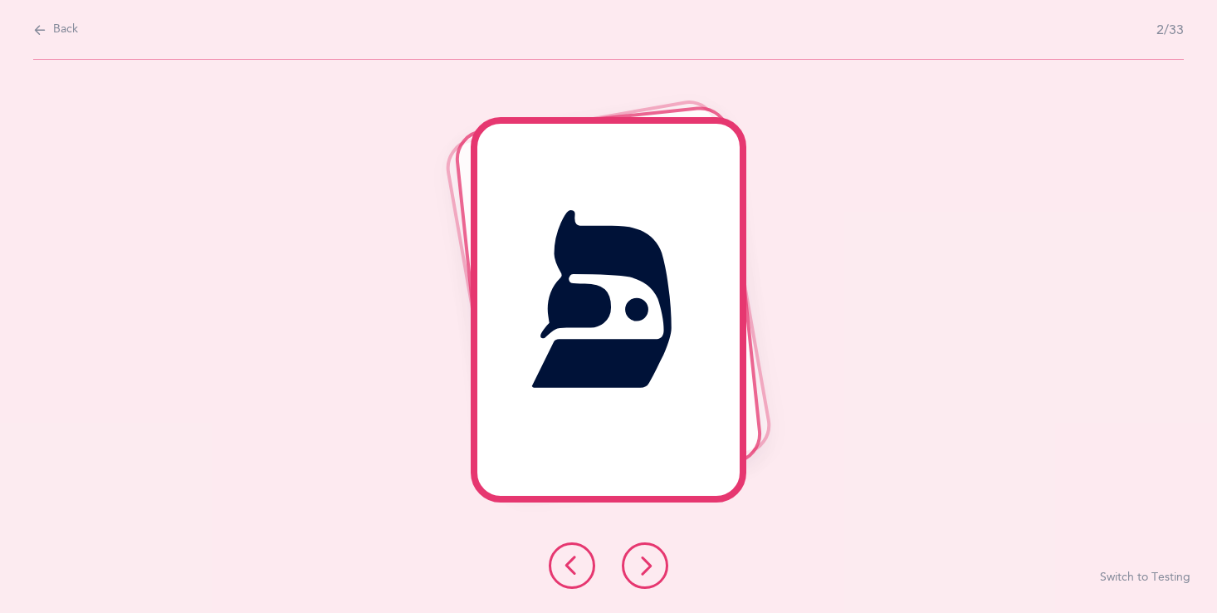
click button
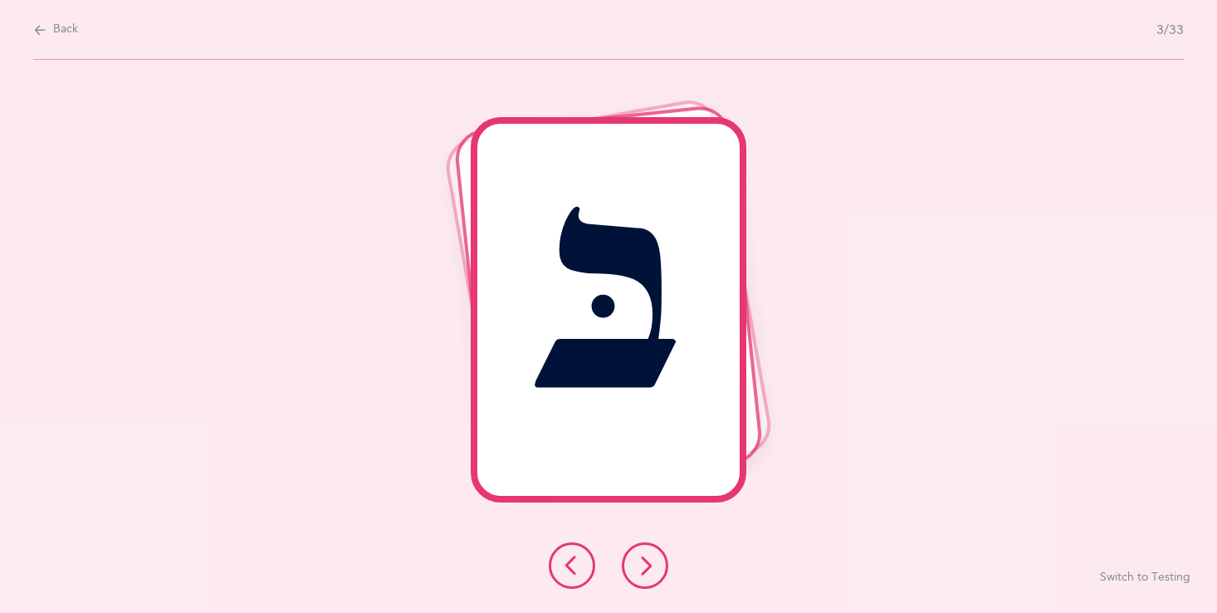
click icon
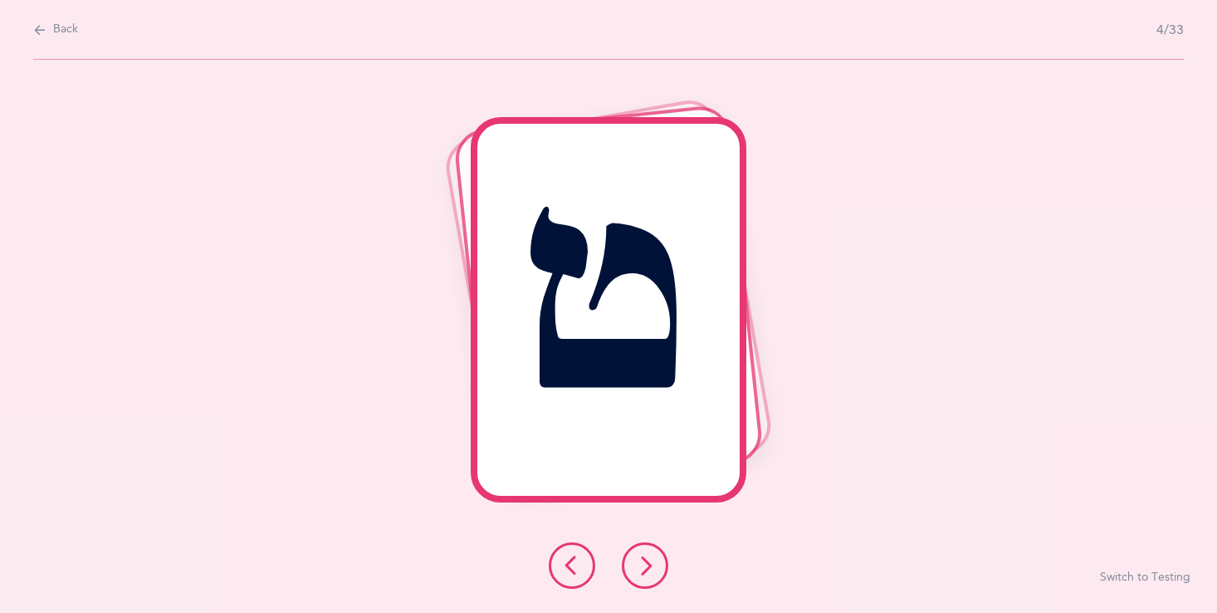
click button "Switch to Testing"
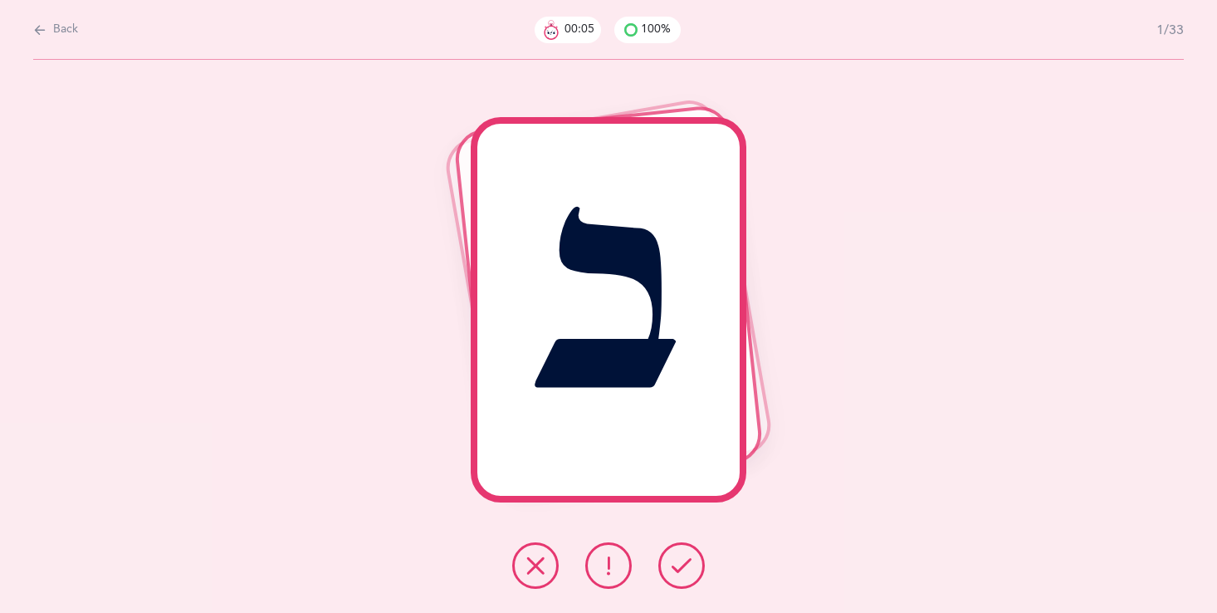
click button "Back"
select select "single"
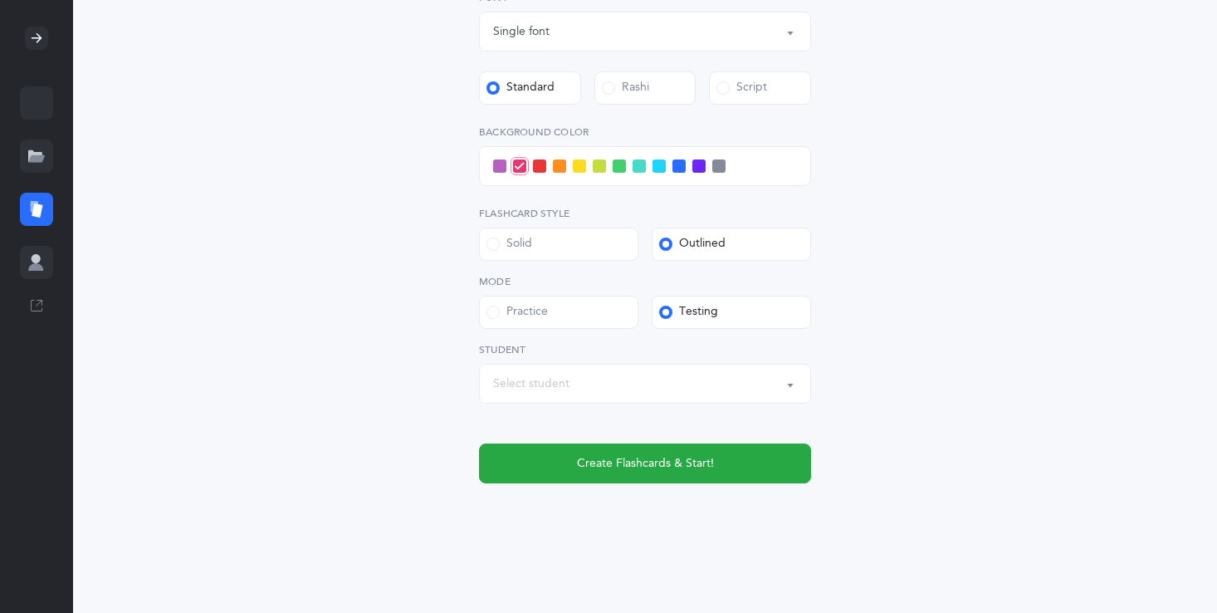
scroll to position [512, 0]
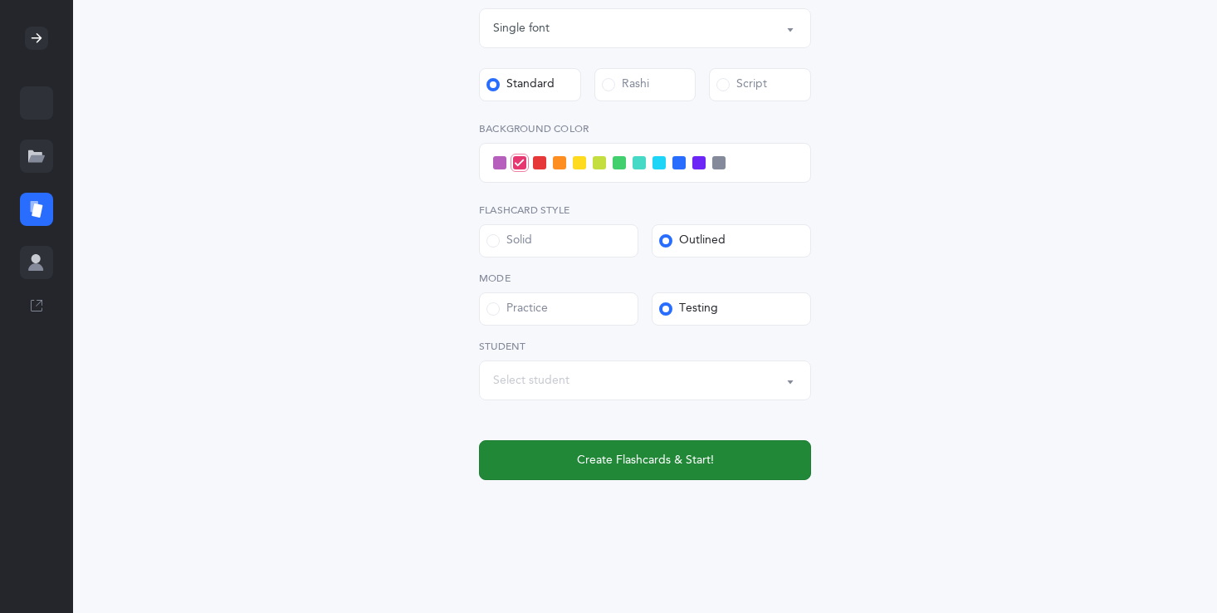
click button "Create Flashcards & Start!"
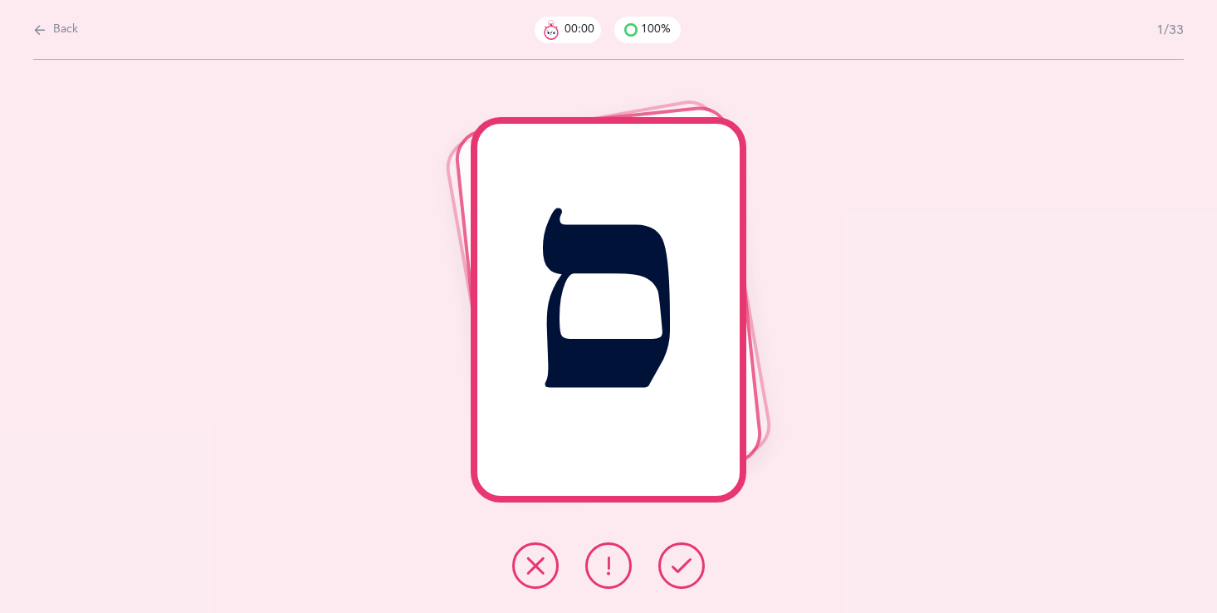
scroll to position [0, 0]
click icon
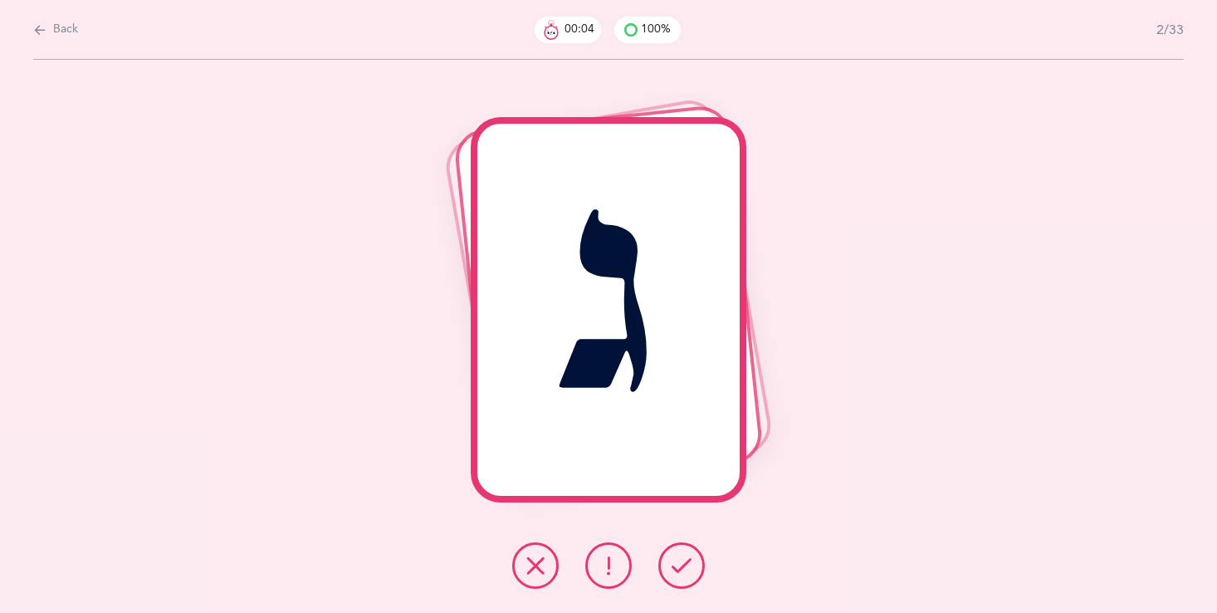
click icon
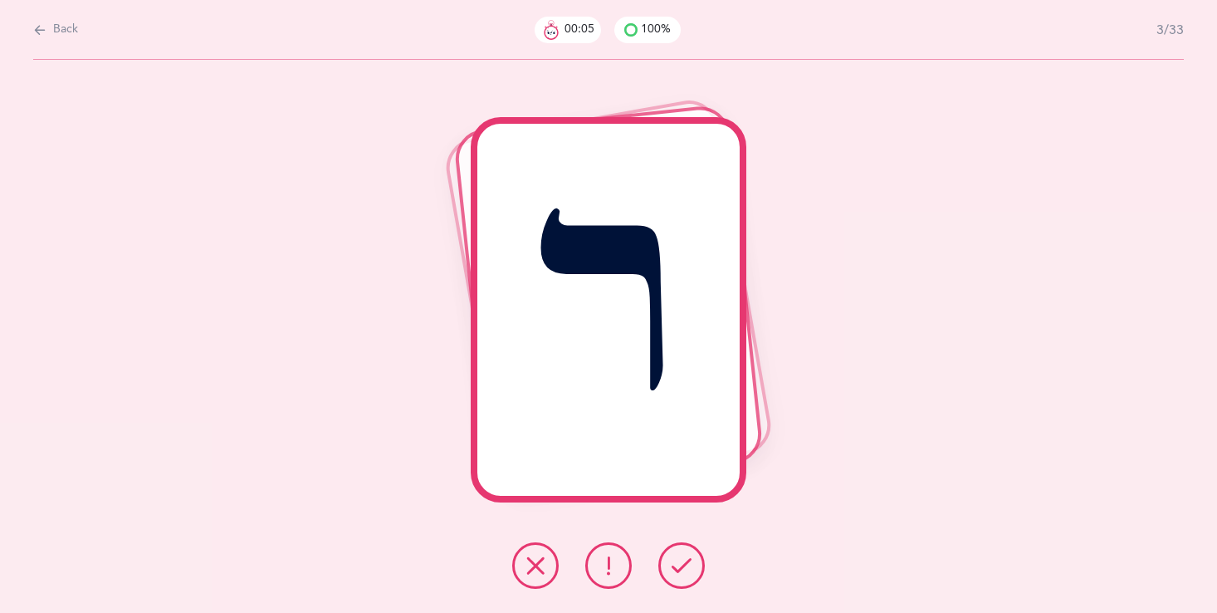
click icon
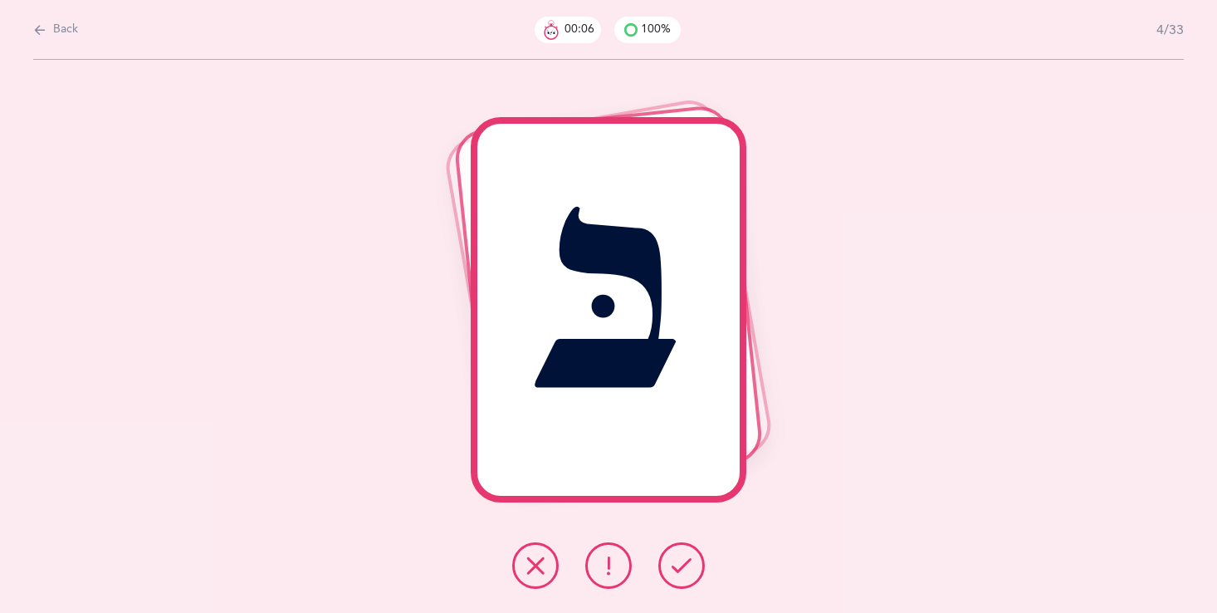
click icon
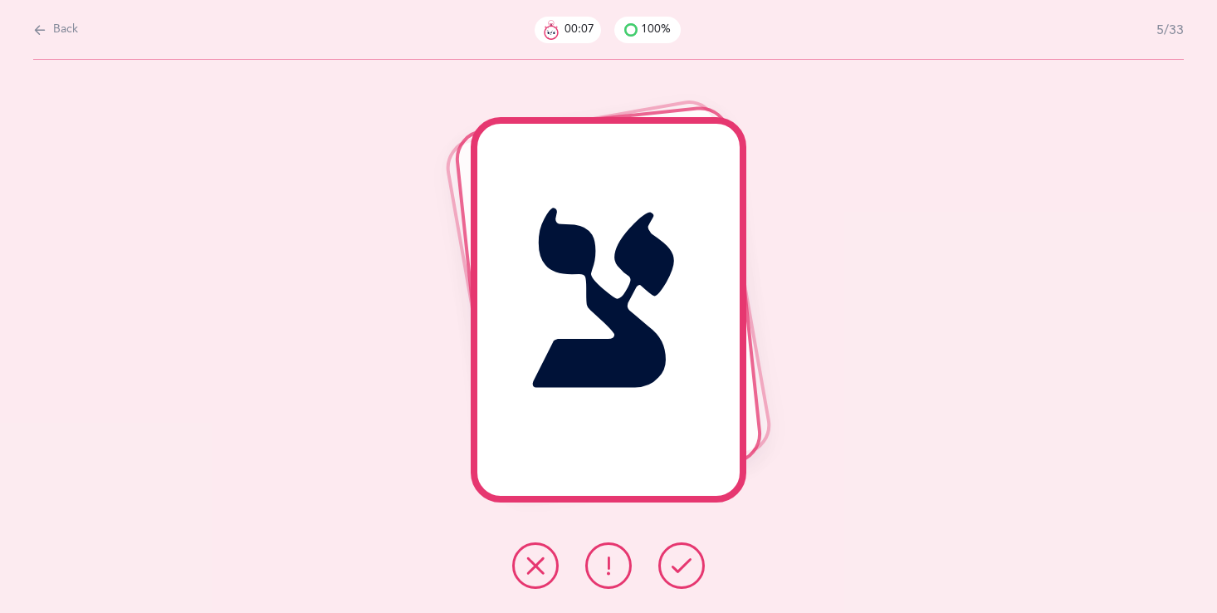
click icon
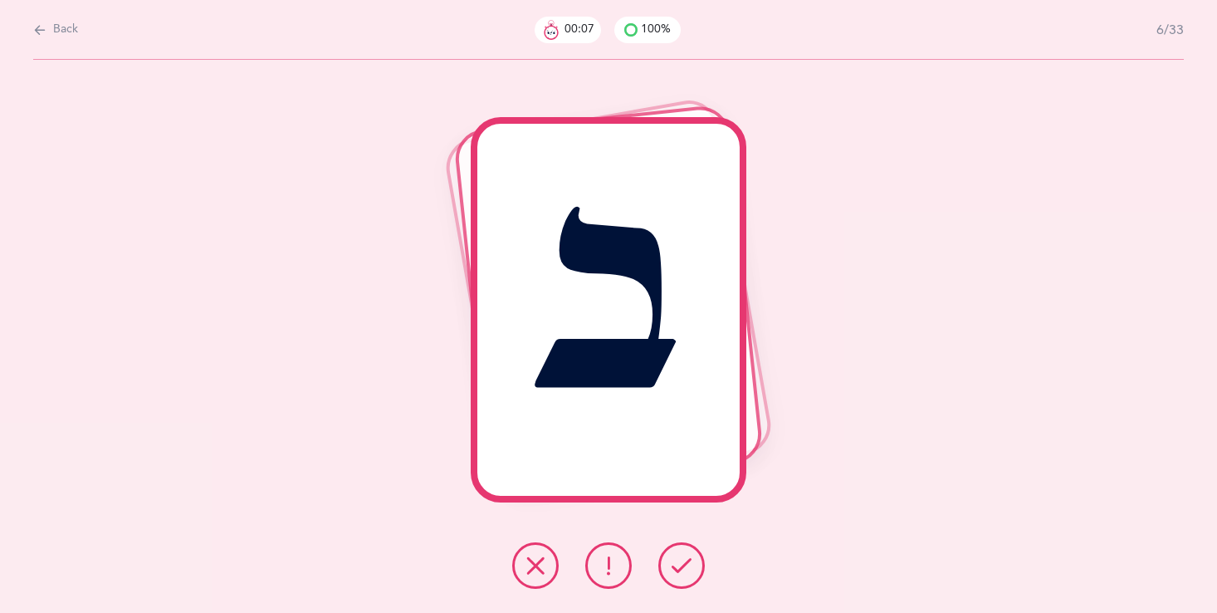
click icon
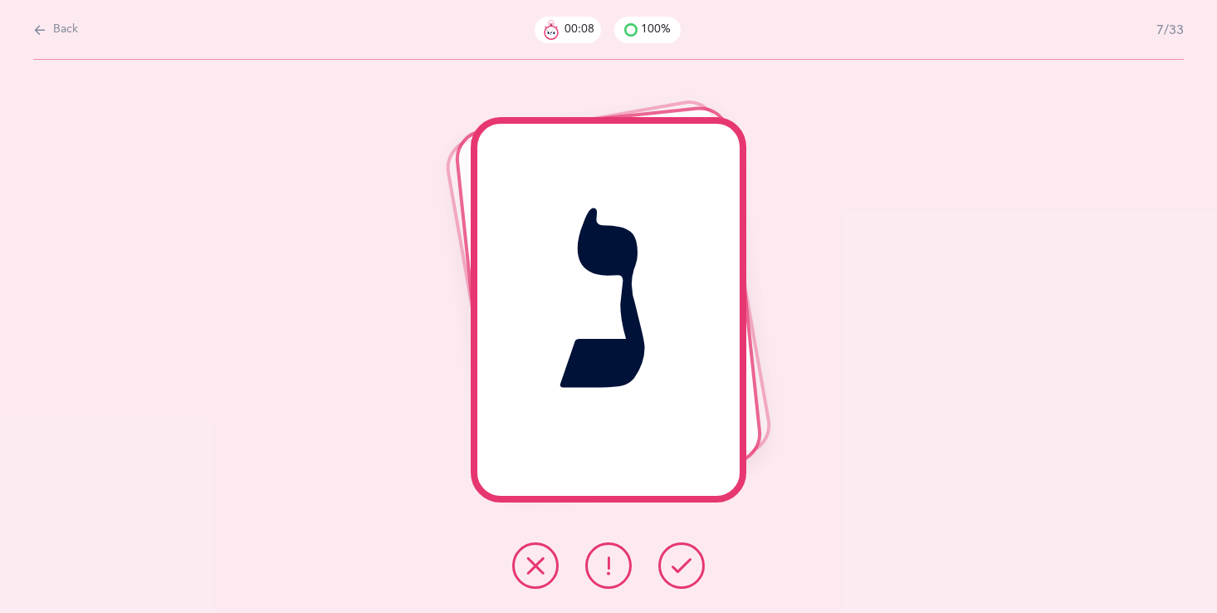
click icon
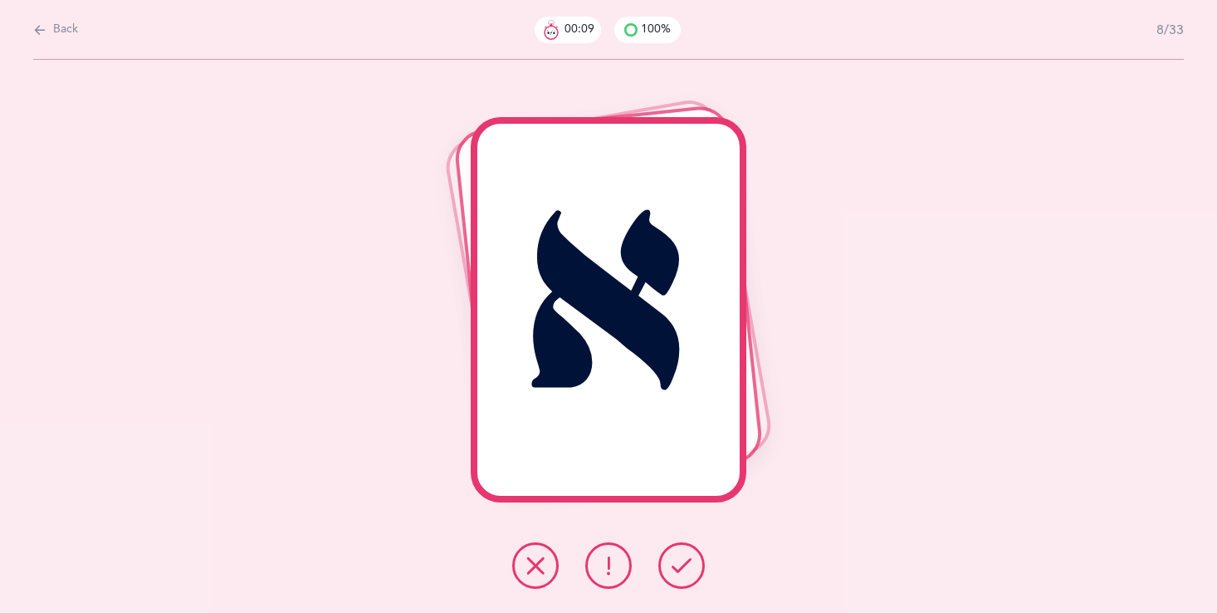
click icon
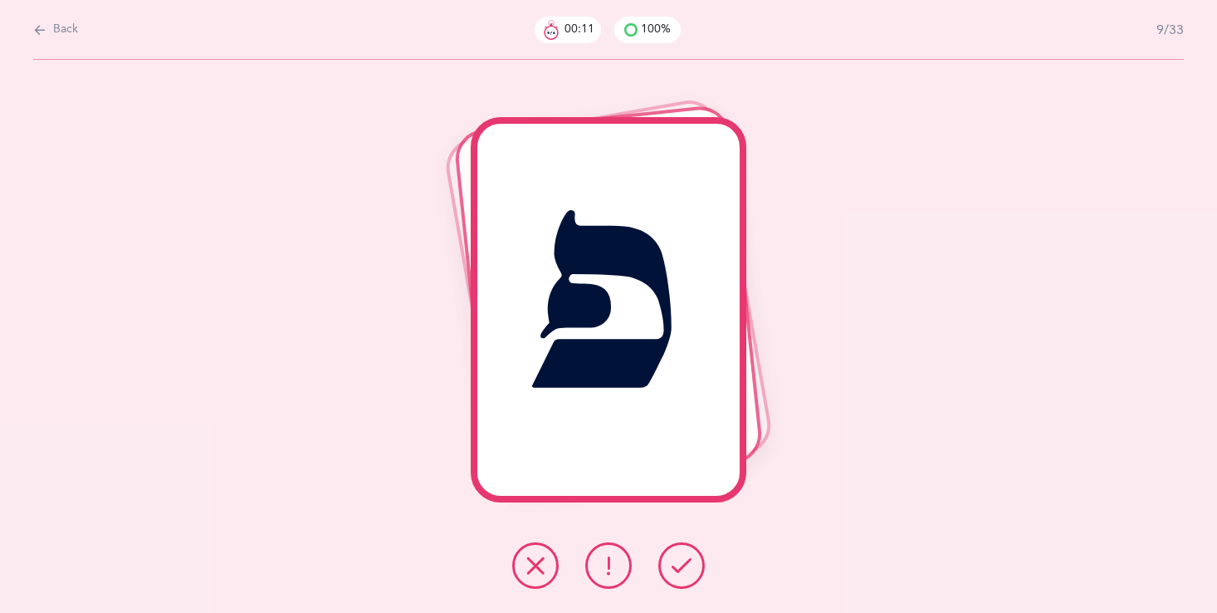
click icon
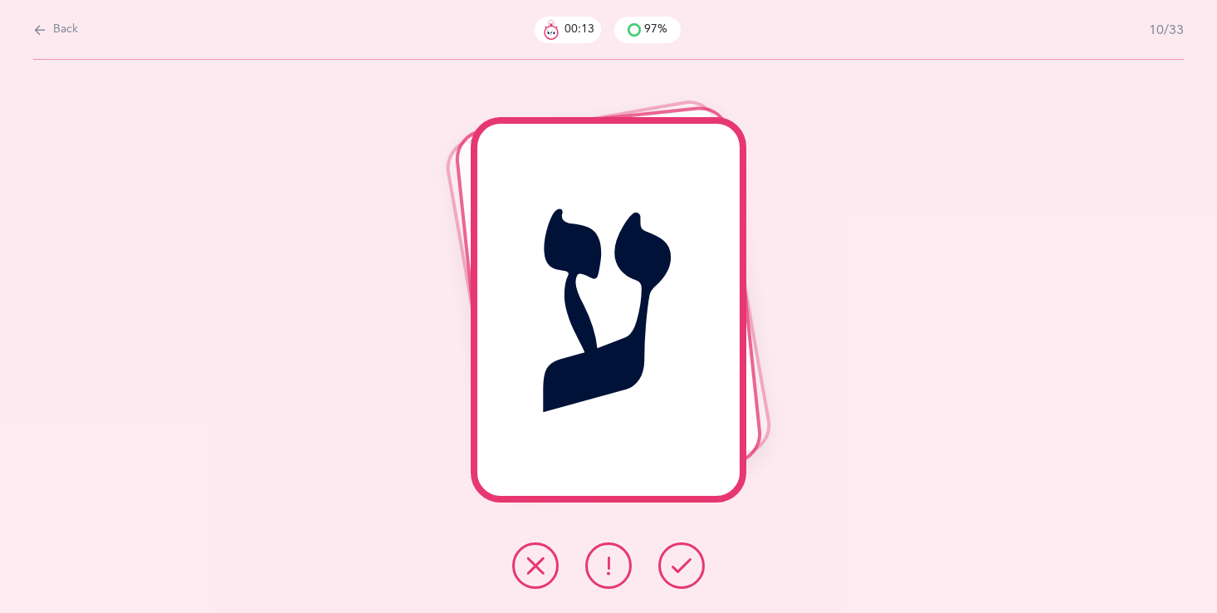
click icon
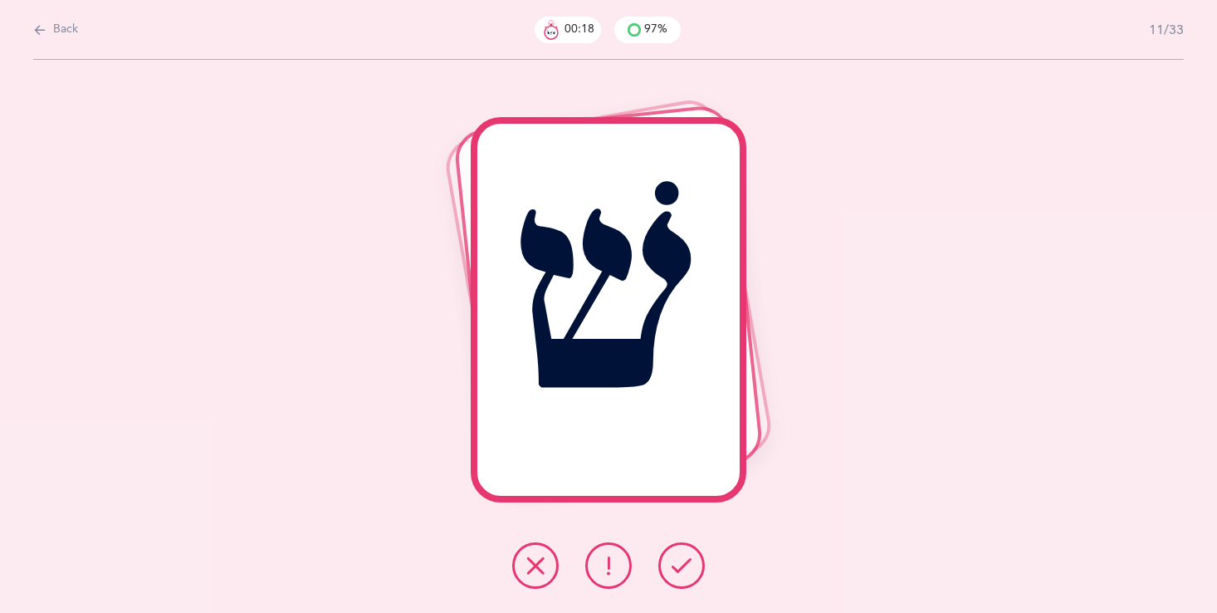
click icon
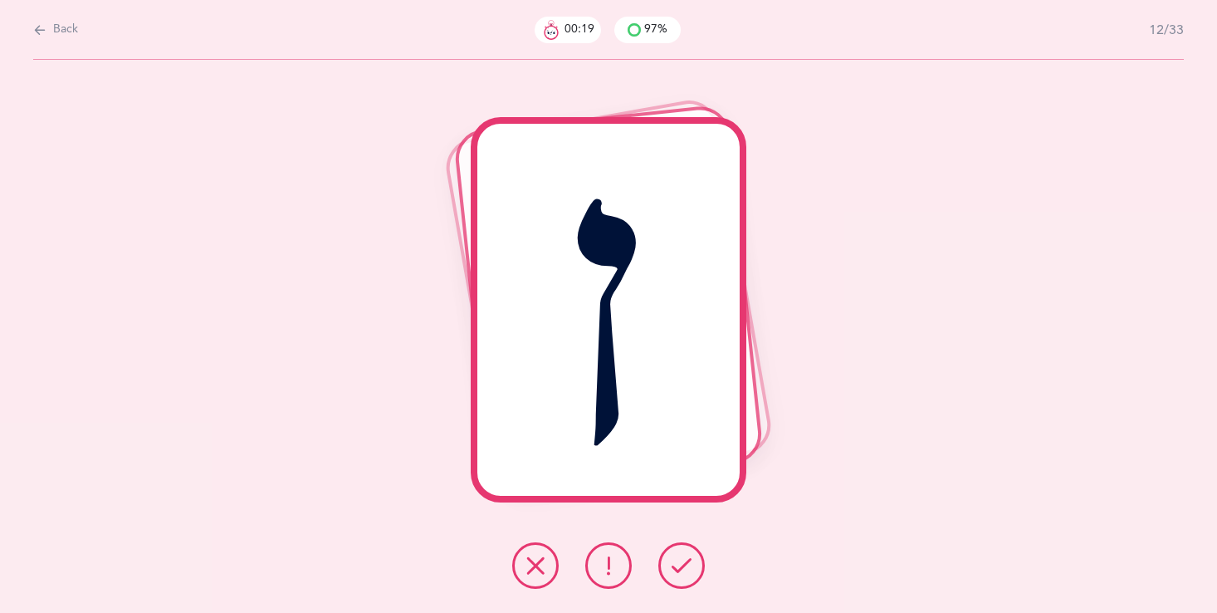
click icon
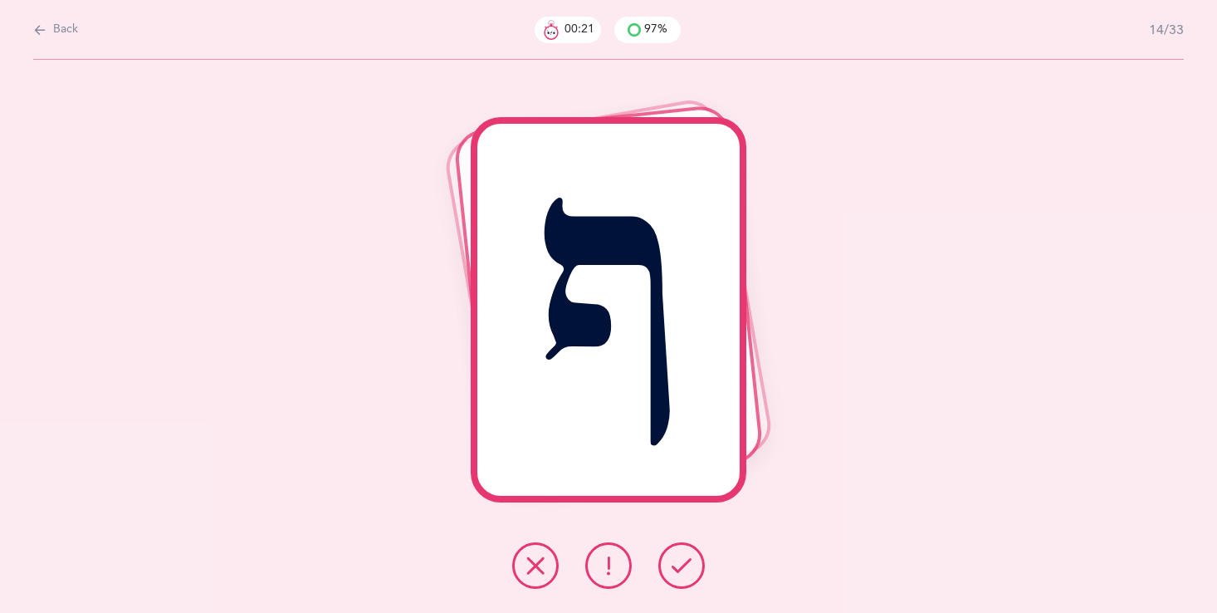
click icon
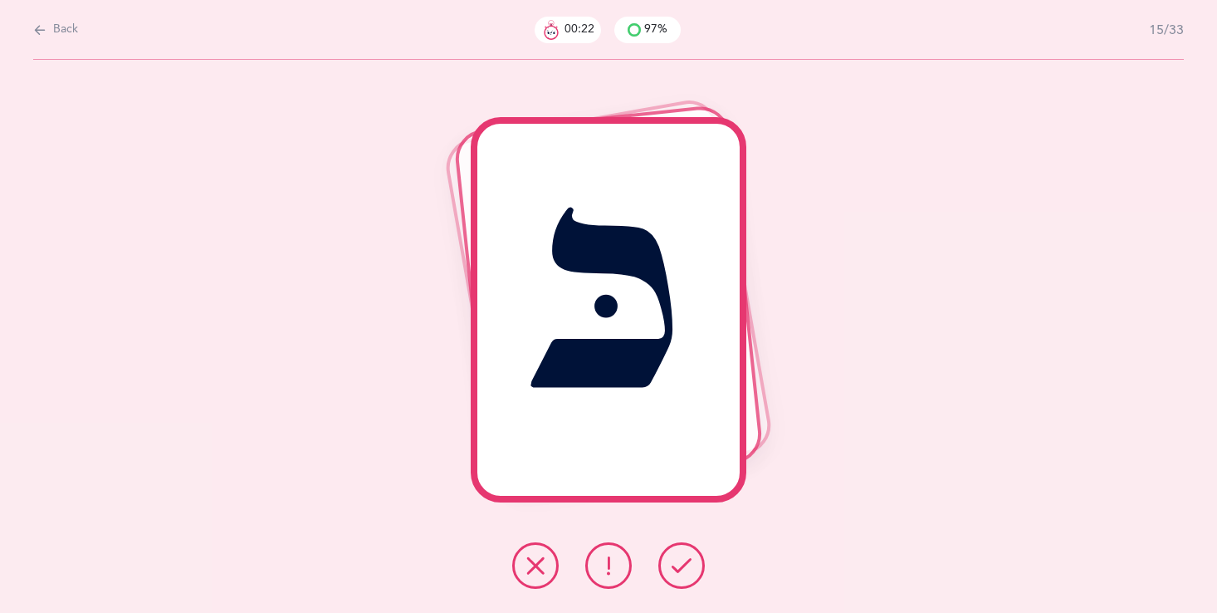
click icon
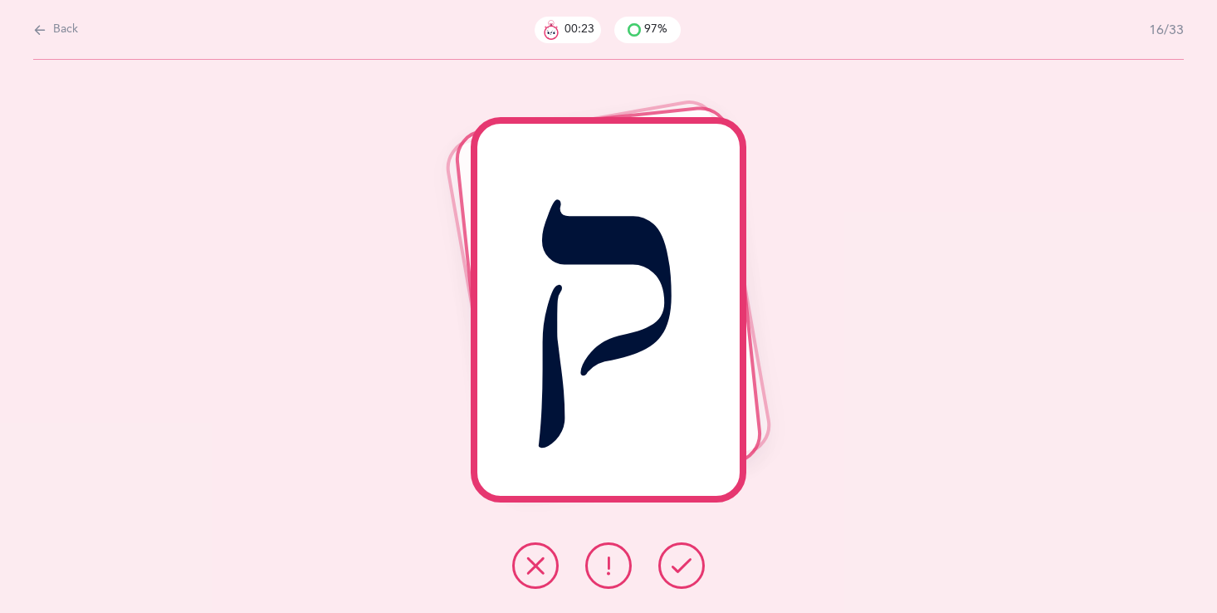
click icon
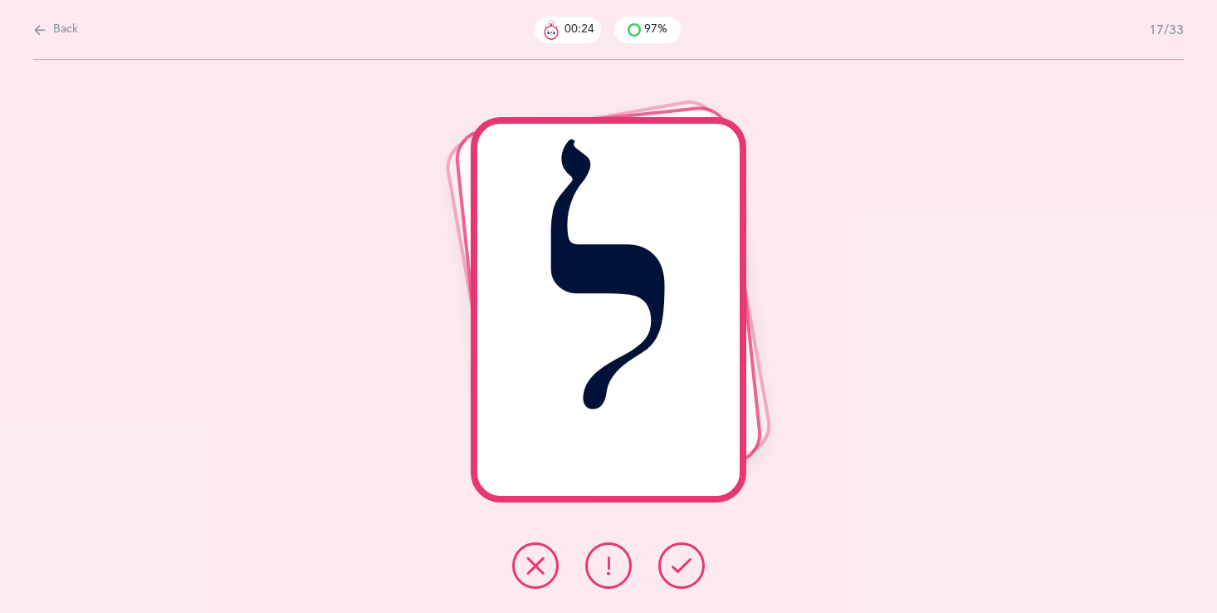
click icon
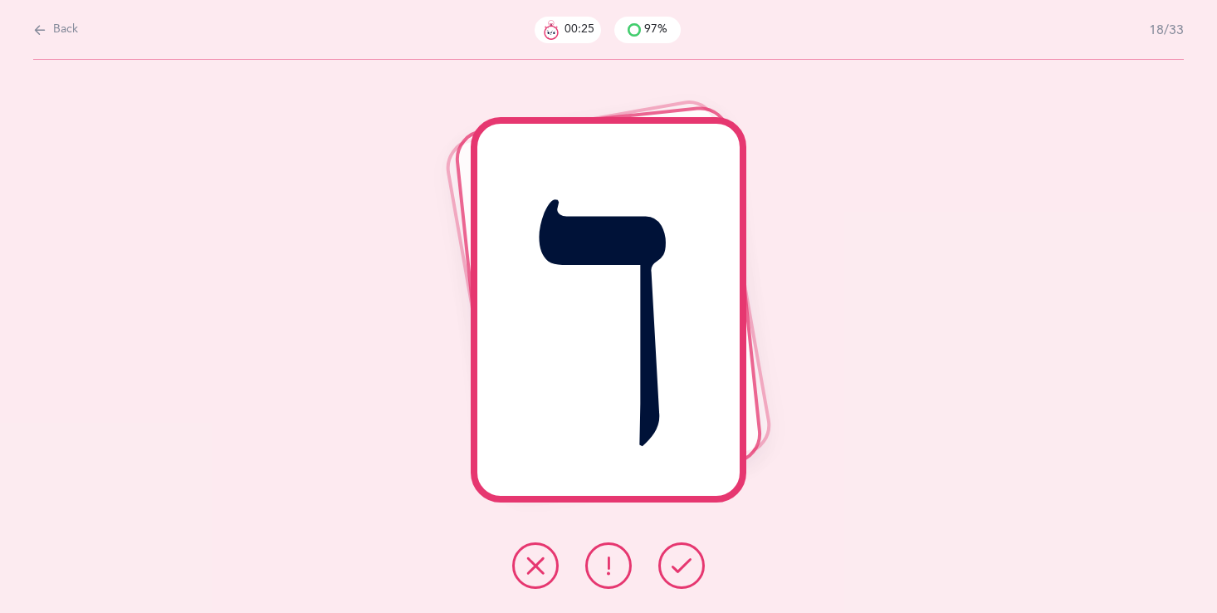
click icon
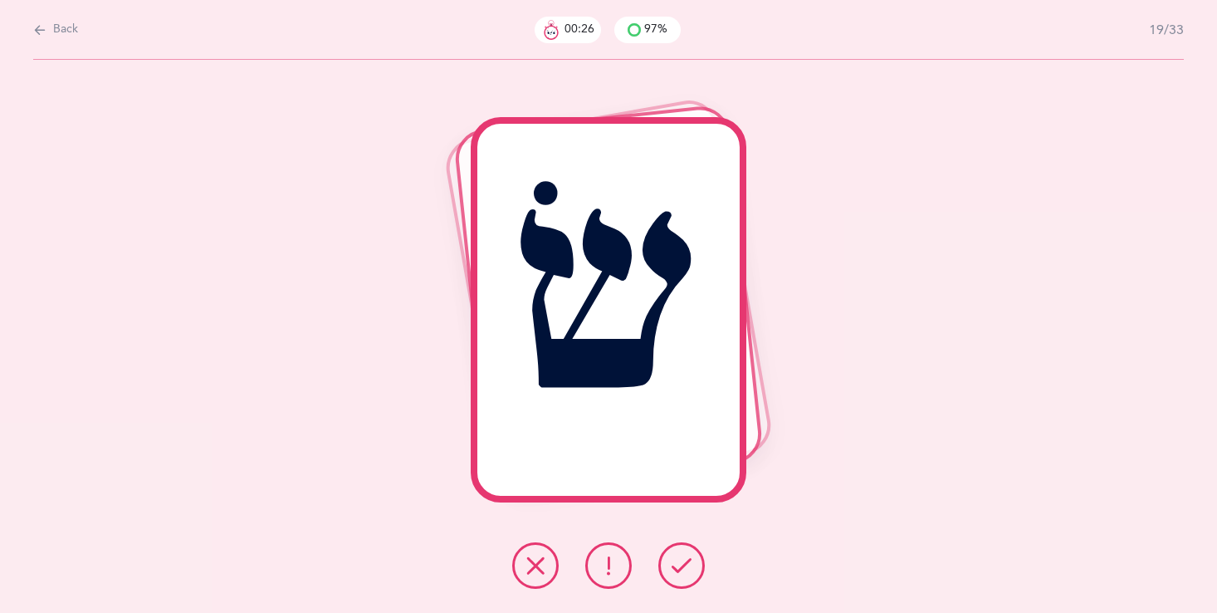
click icon
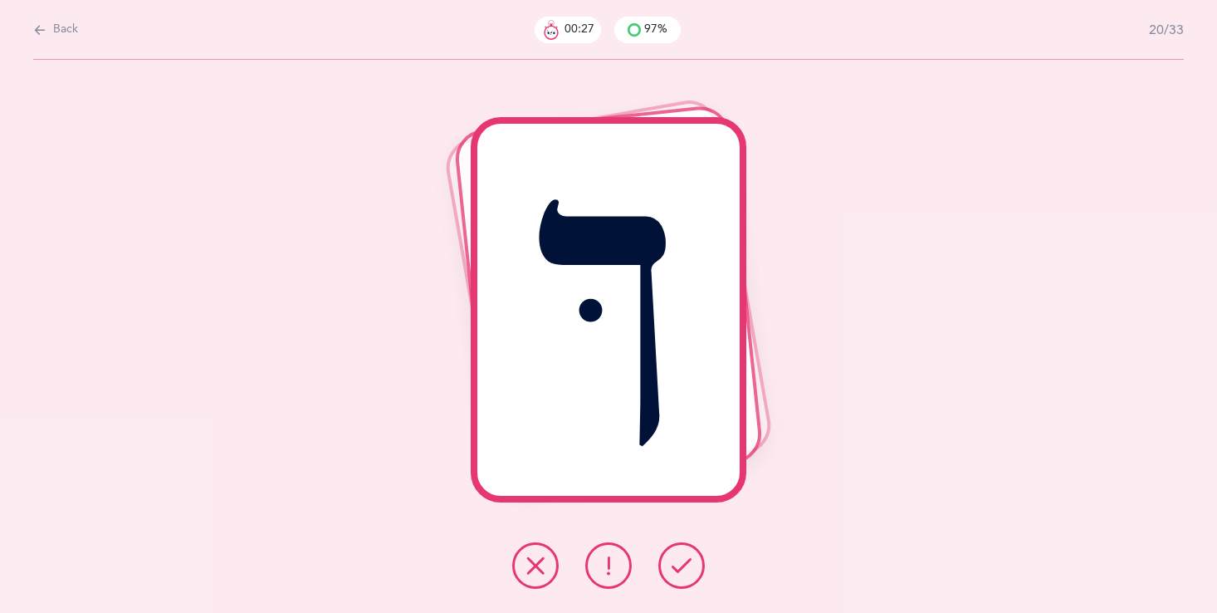
click icon
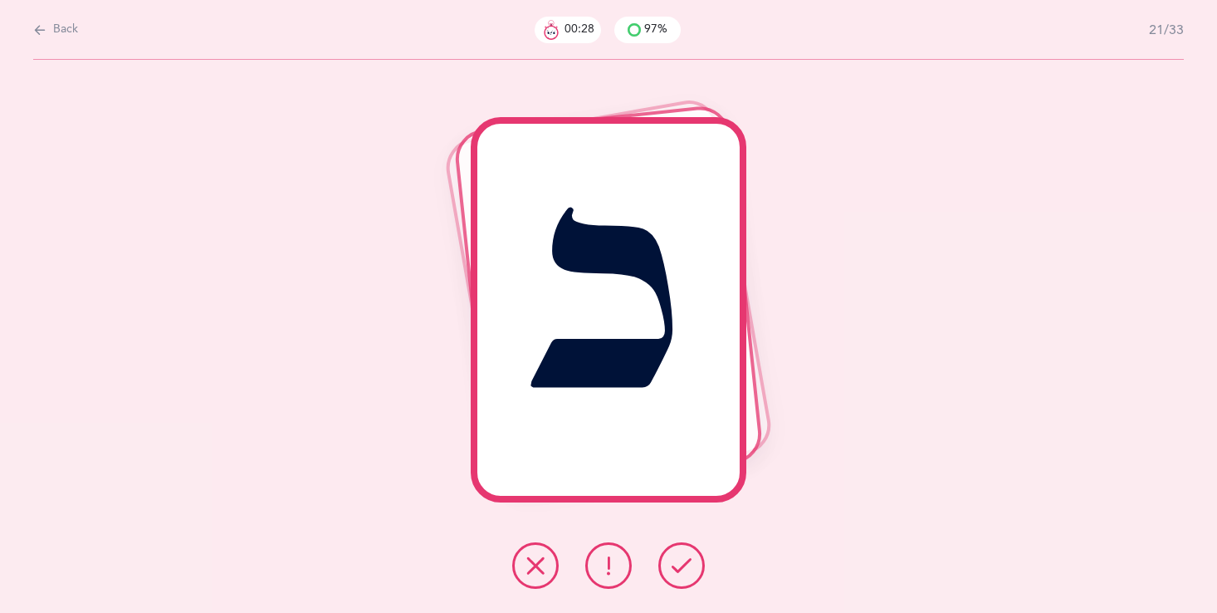
click icon
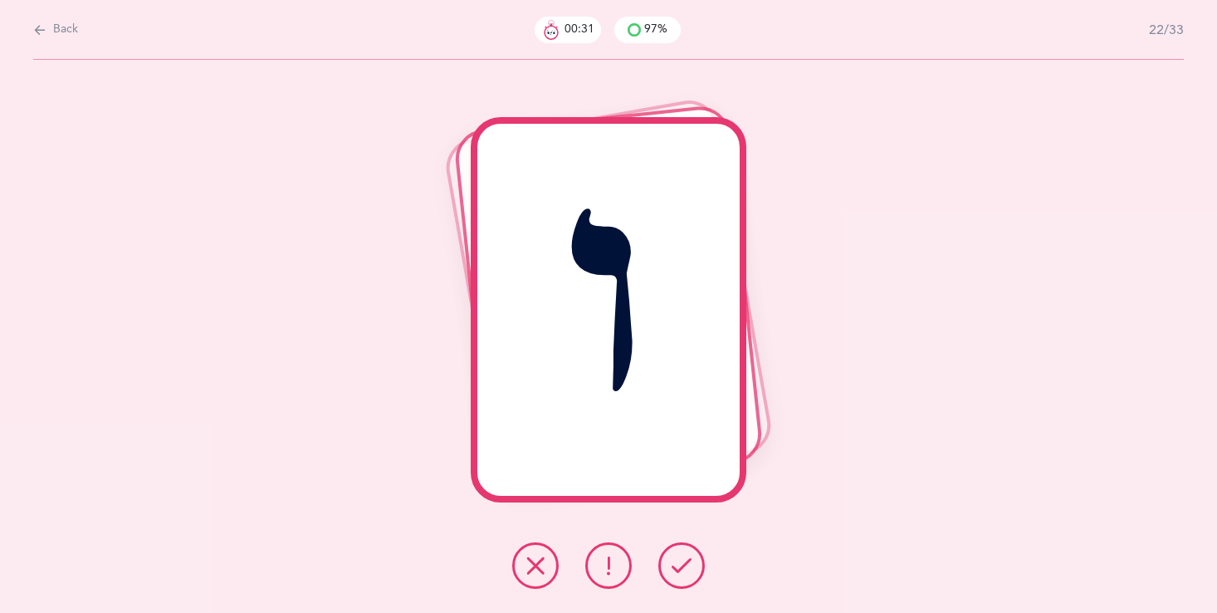
click icon
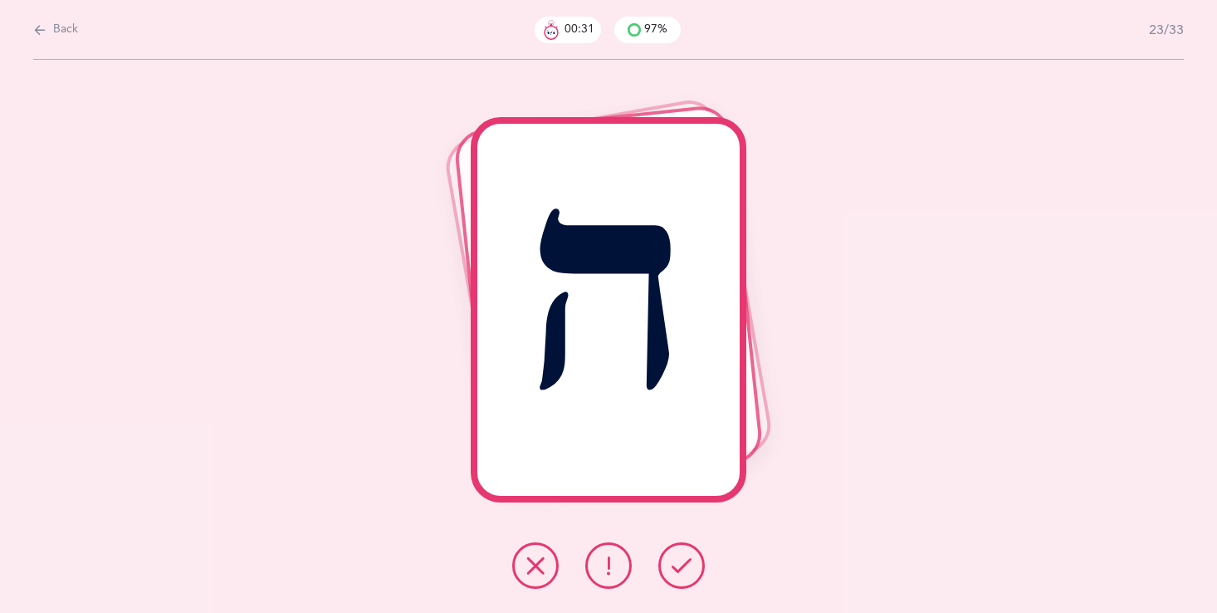
click icon
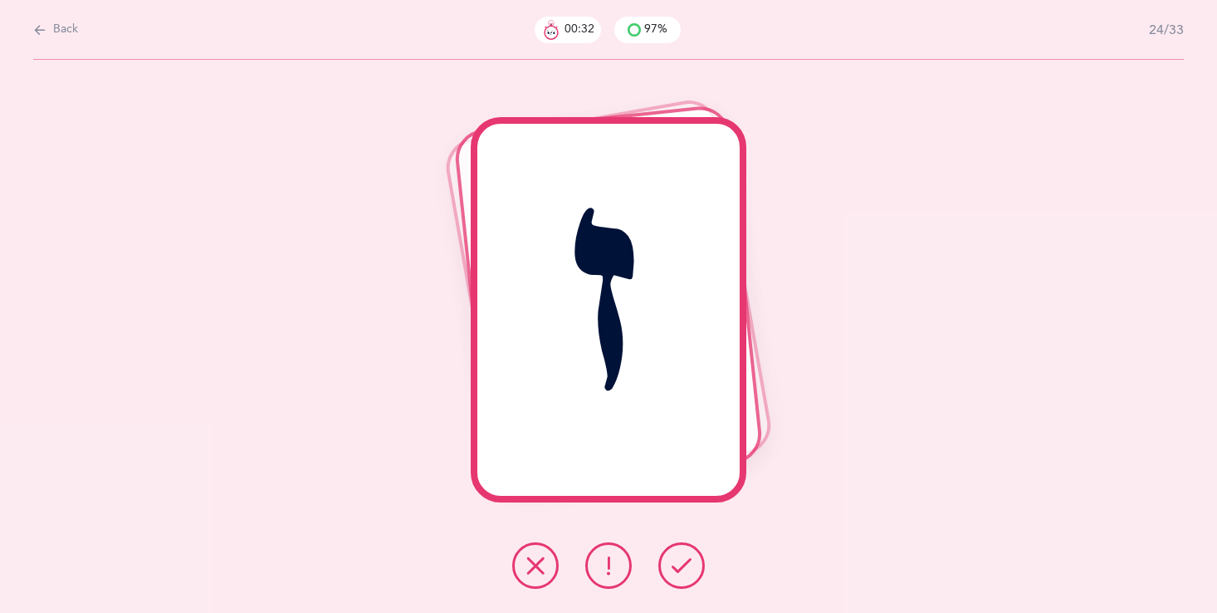
click icon
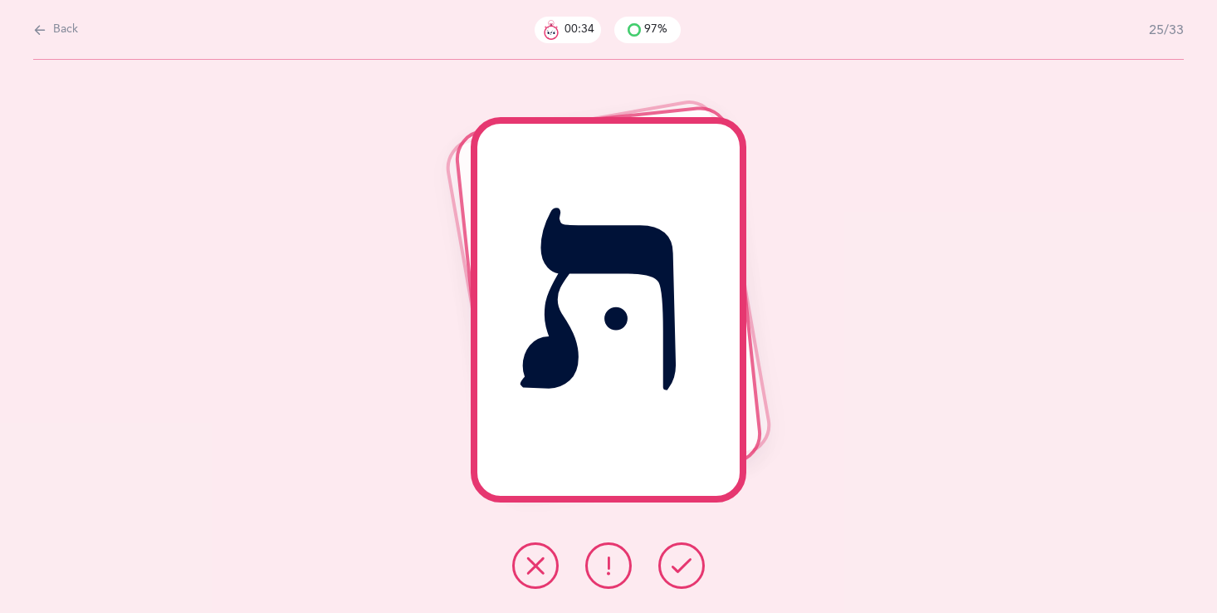
click icon
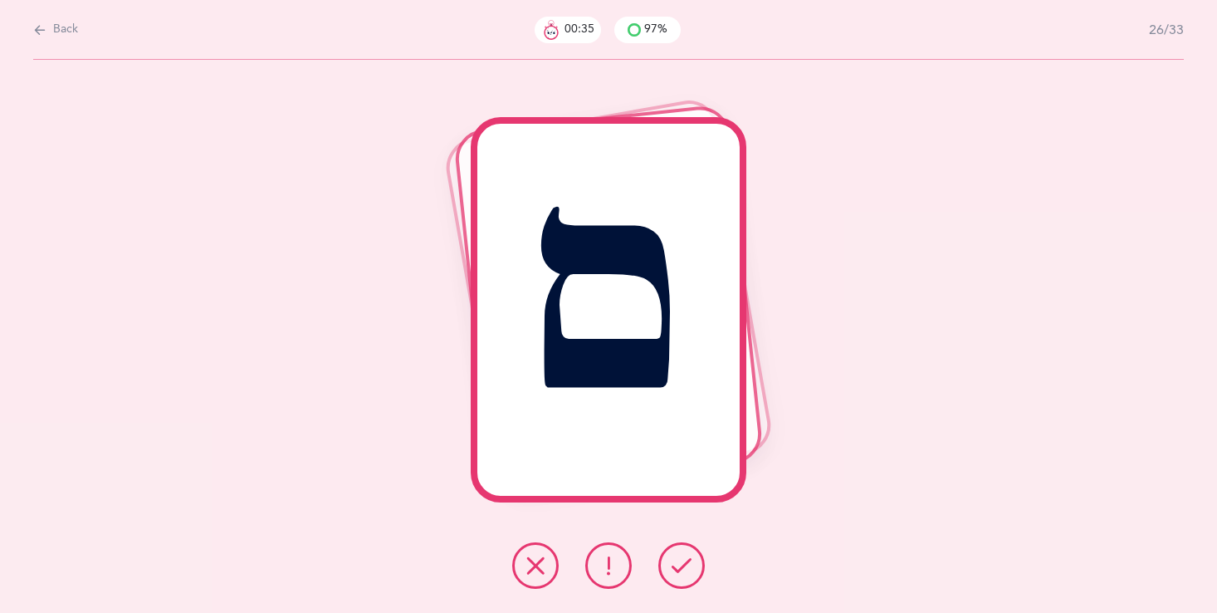
click icon
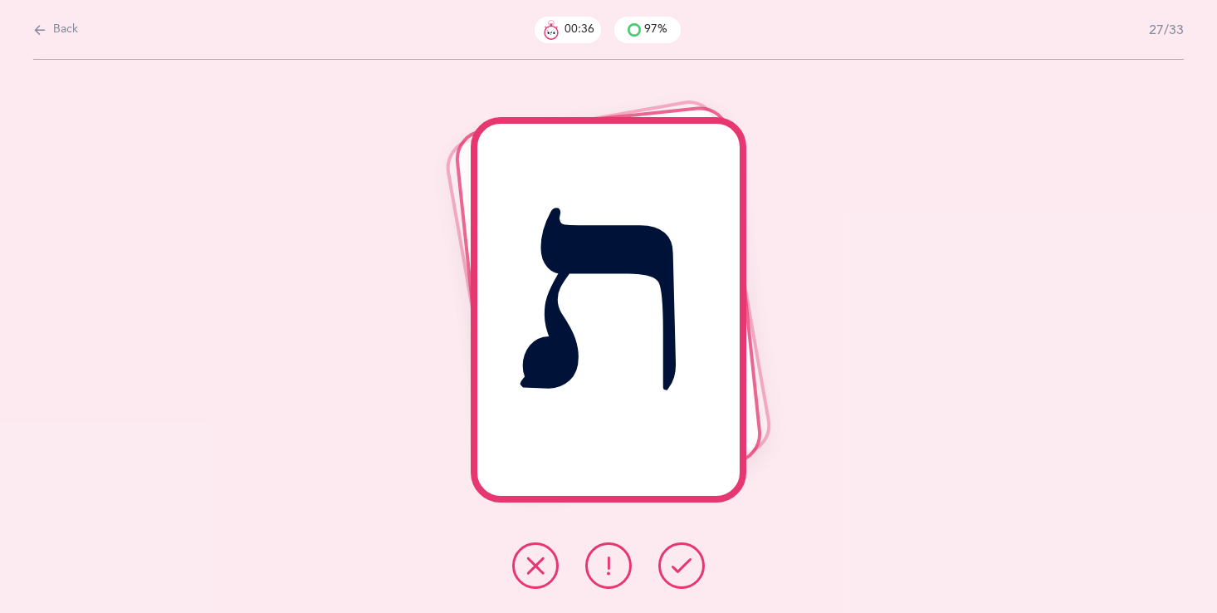
click icon
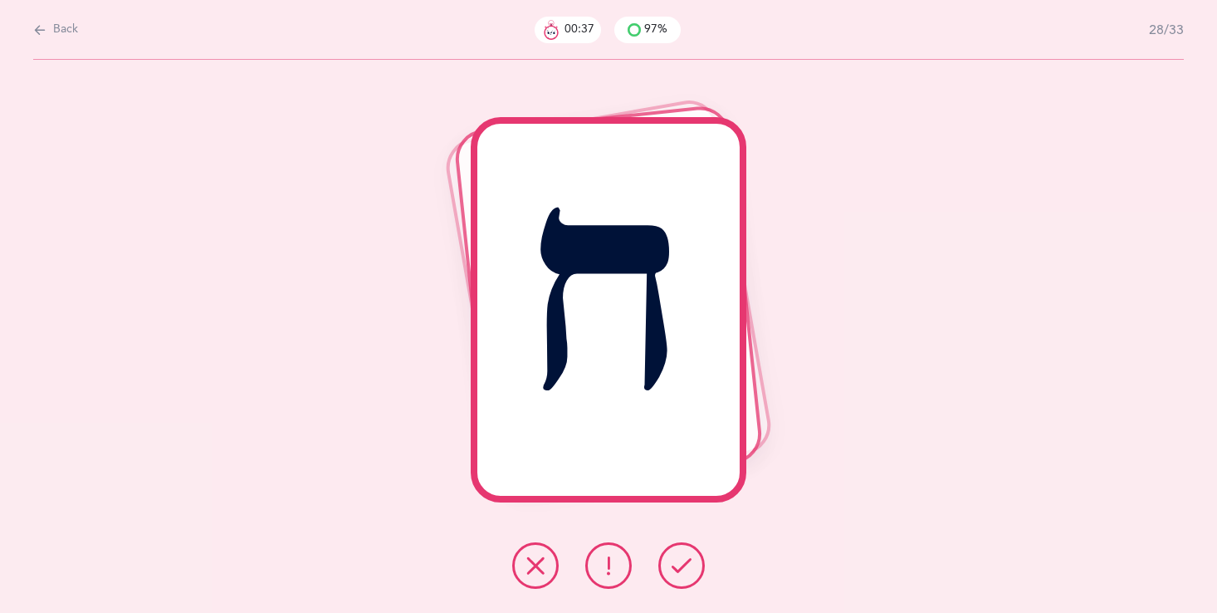
click icon
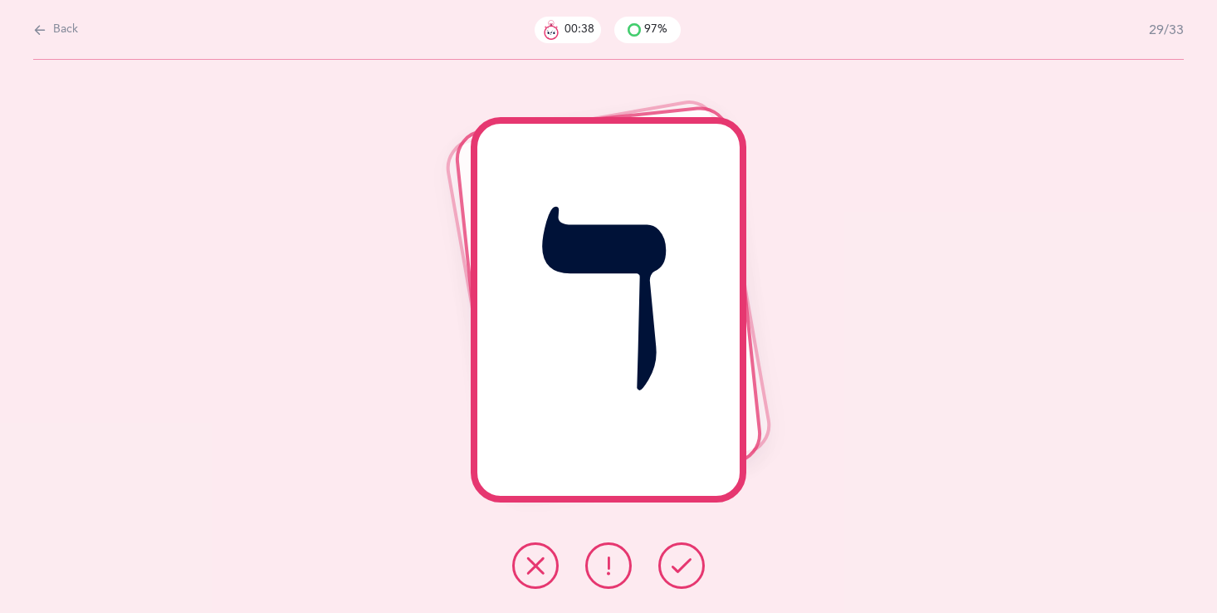
click icon
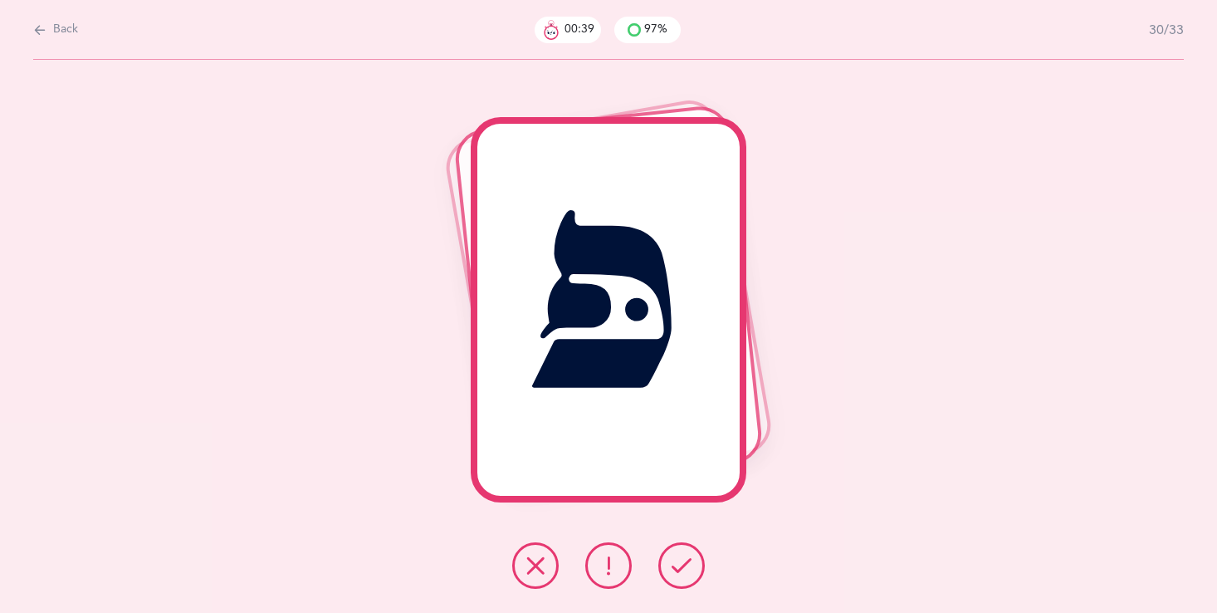
click icon
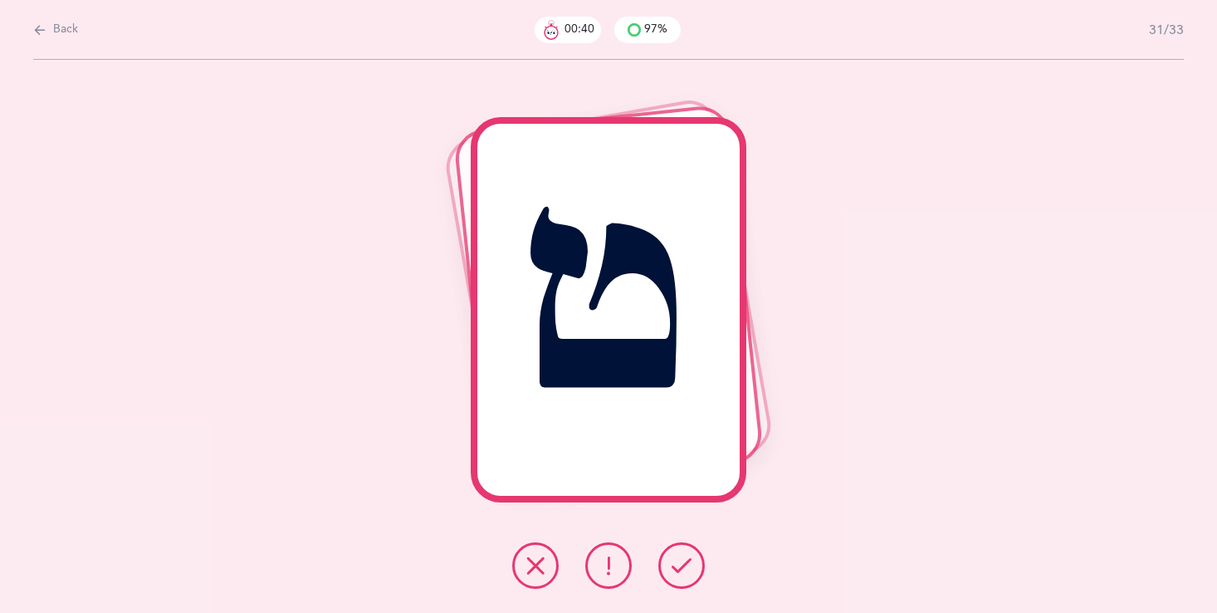
click icon
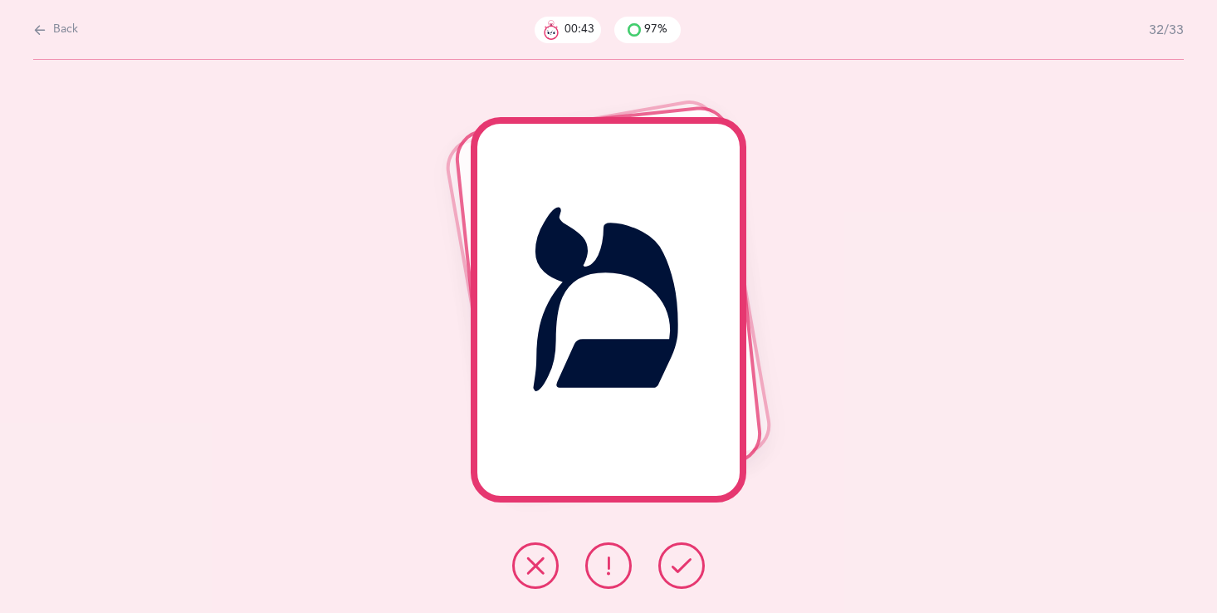
click icon
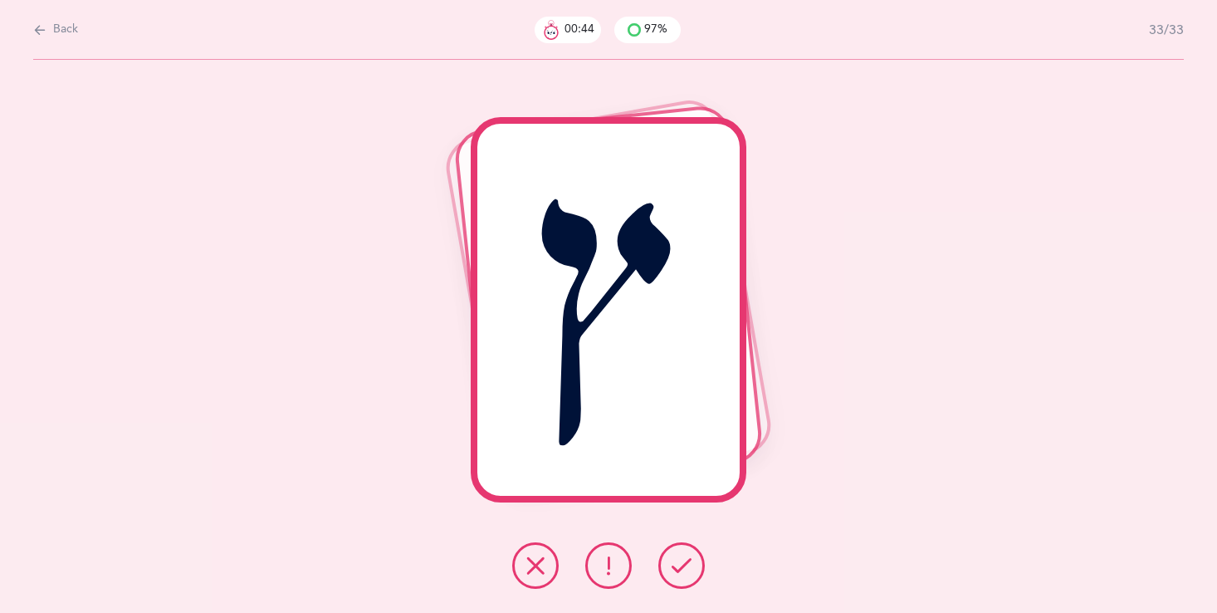
click icon
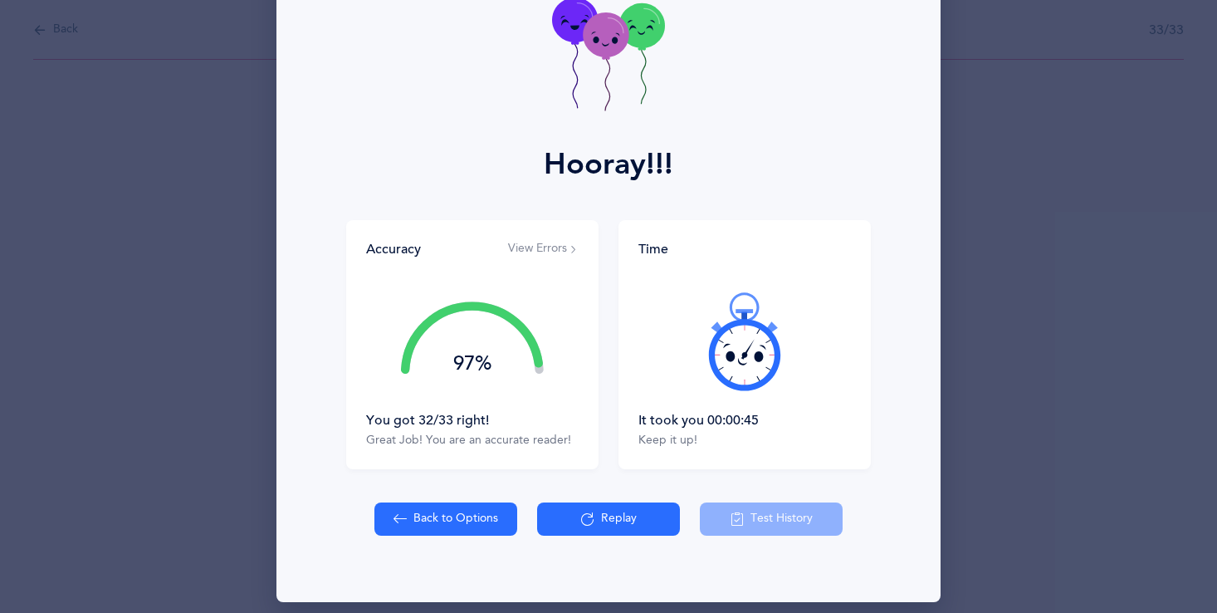
scroll to position [118, 0]
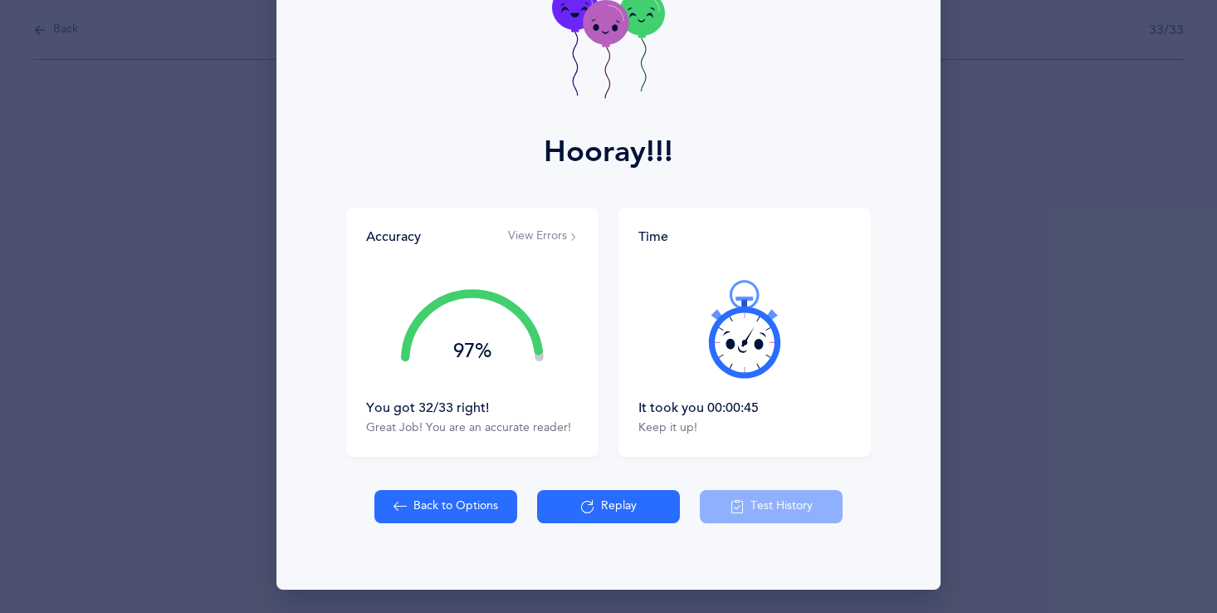
click button "Back to Options"
select select "single"
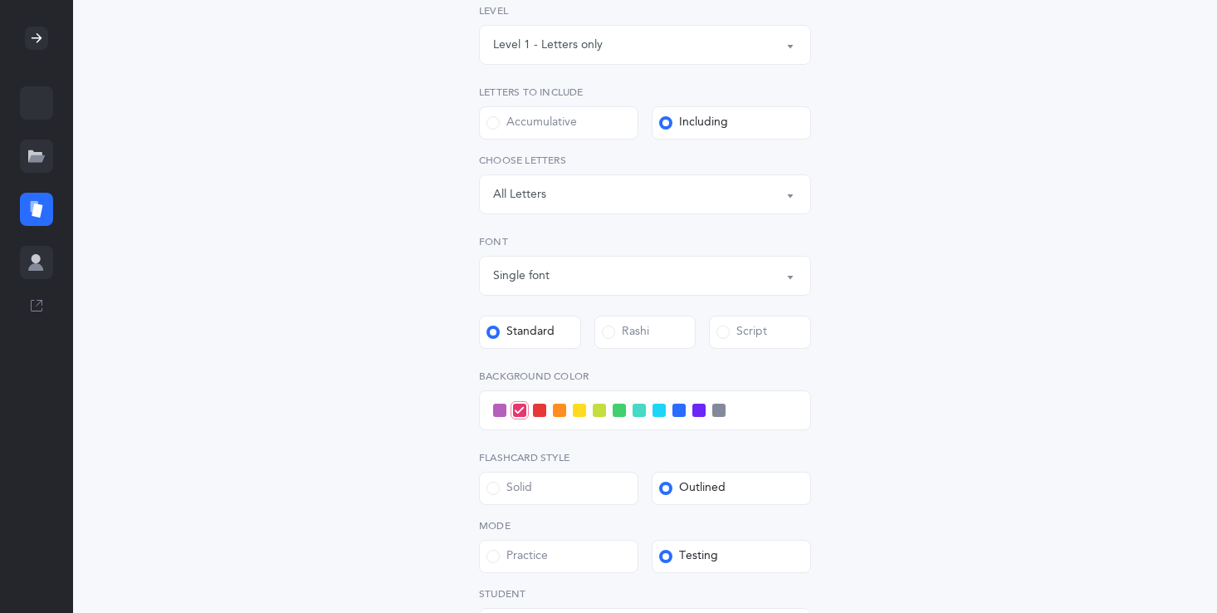
scroll to position [266, 0]
click span
click input "checkbox"
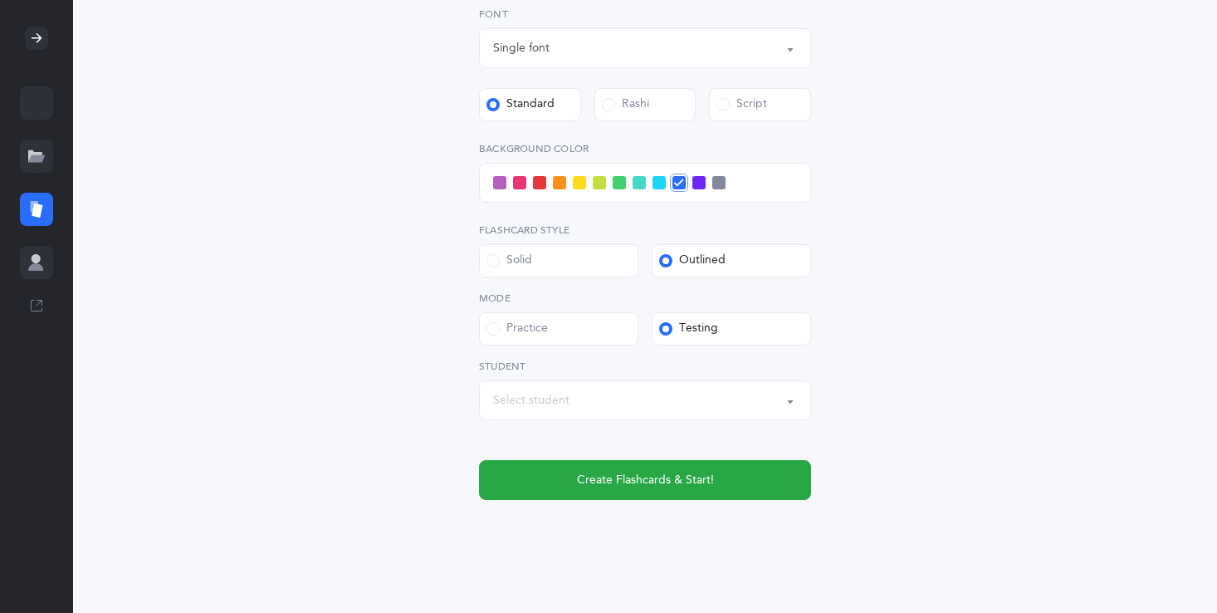
scroll to position [512, 0]
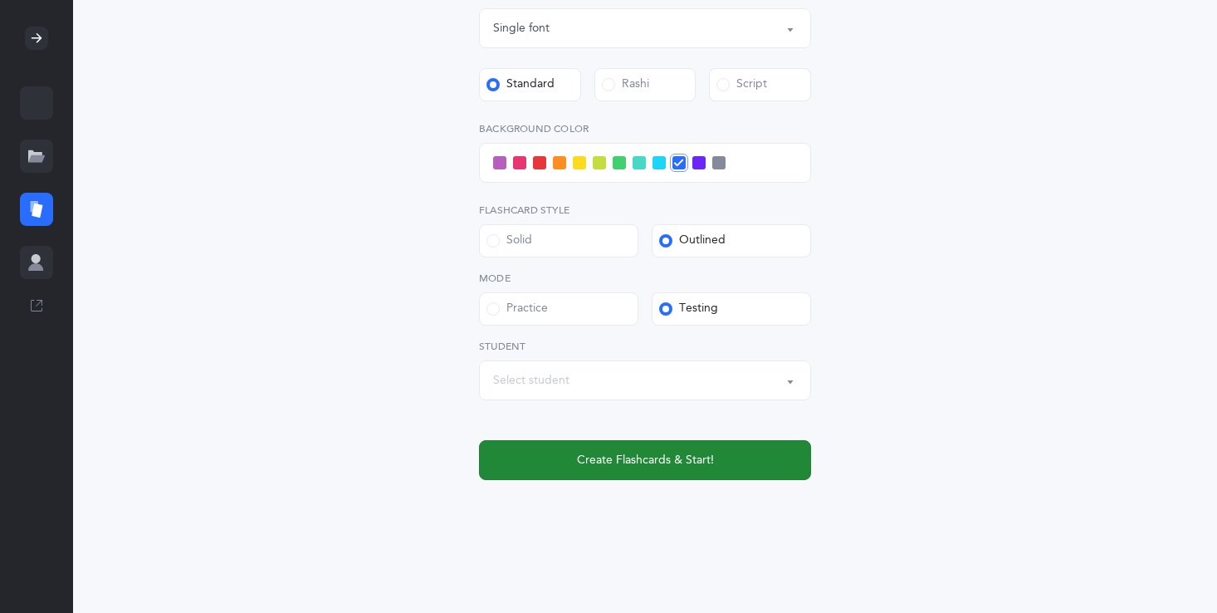
click span "Create Flashcards & Start!"
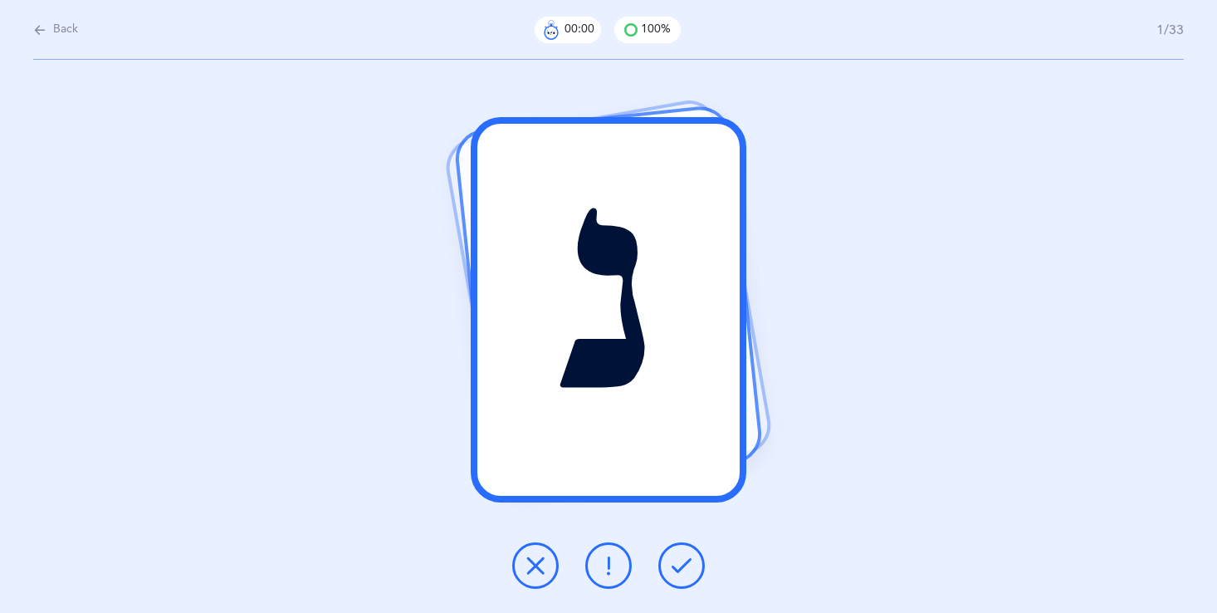
scroll to position [0, 0]
click icon
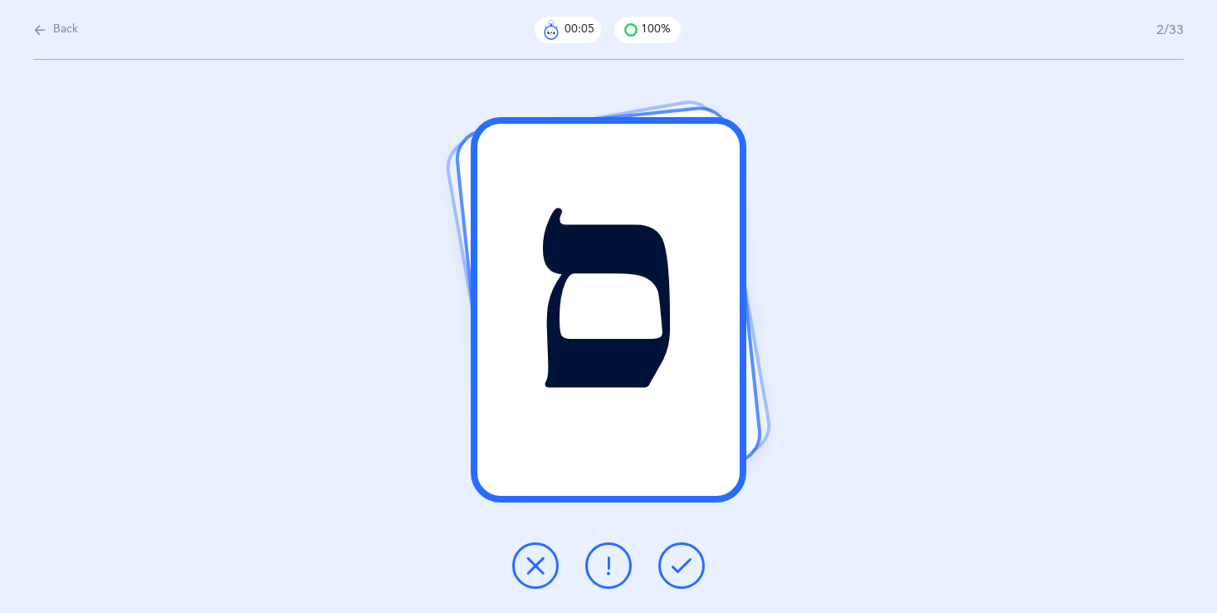
click icon
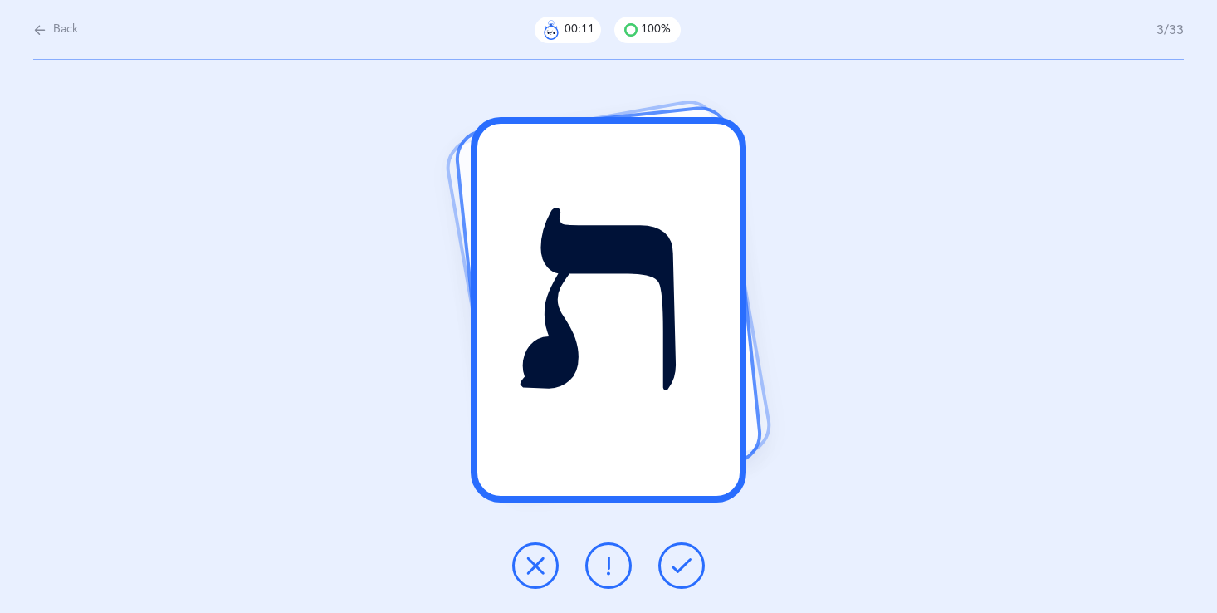
click button
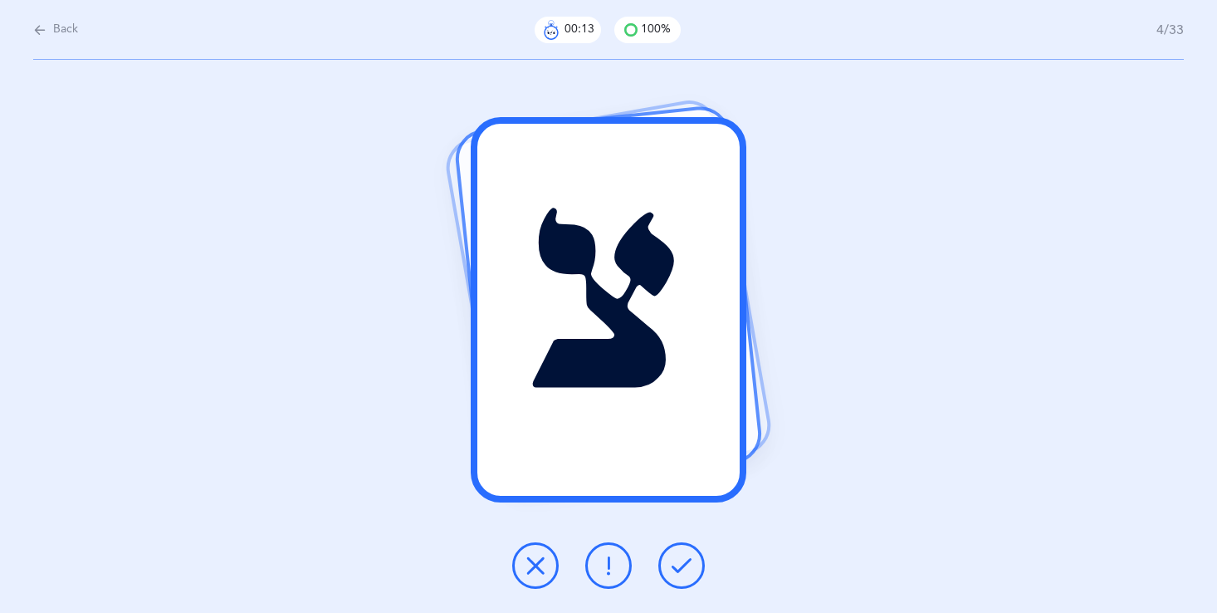
click icon
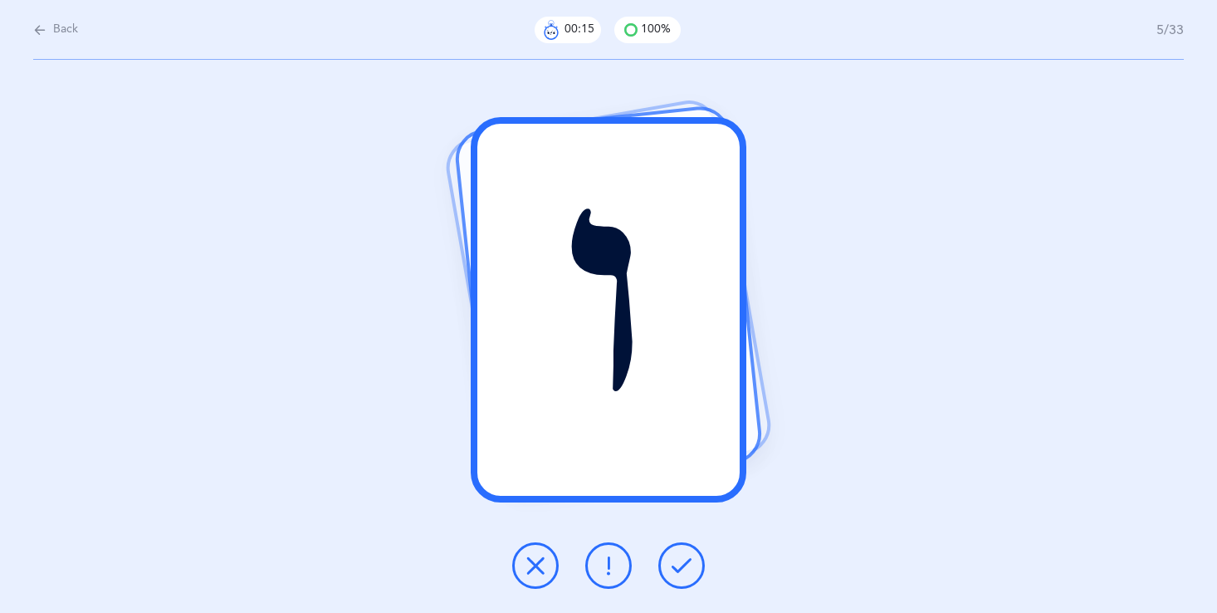
click span "Back"
select select "single"
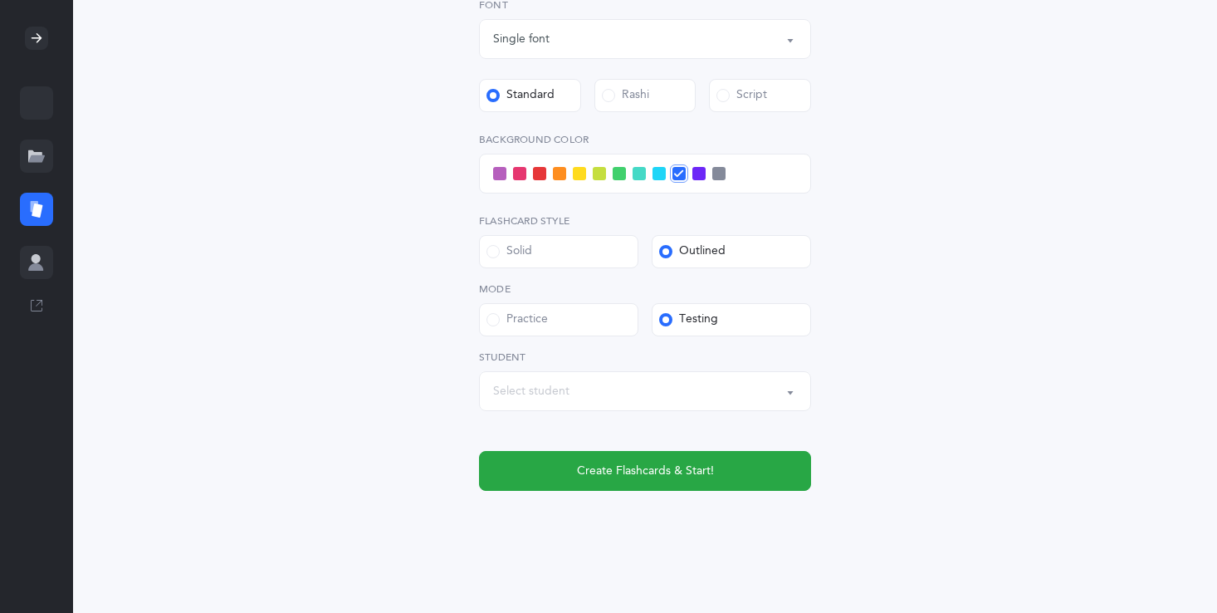
scroll to position [512, 0]
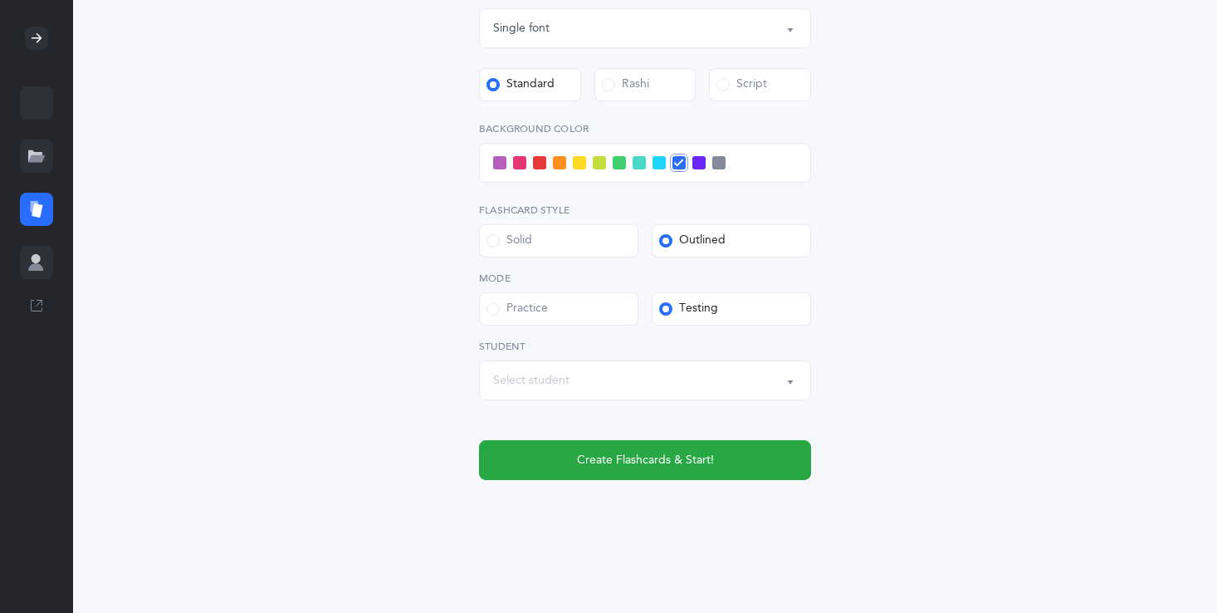
click div
click span
click input "checkbox"
click div "Letters and Nekudos Choose your Flashcards options Level 1 - Letters only Level…"
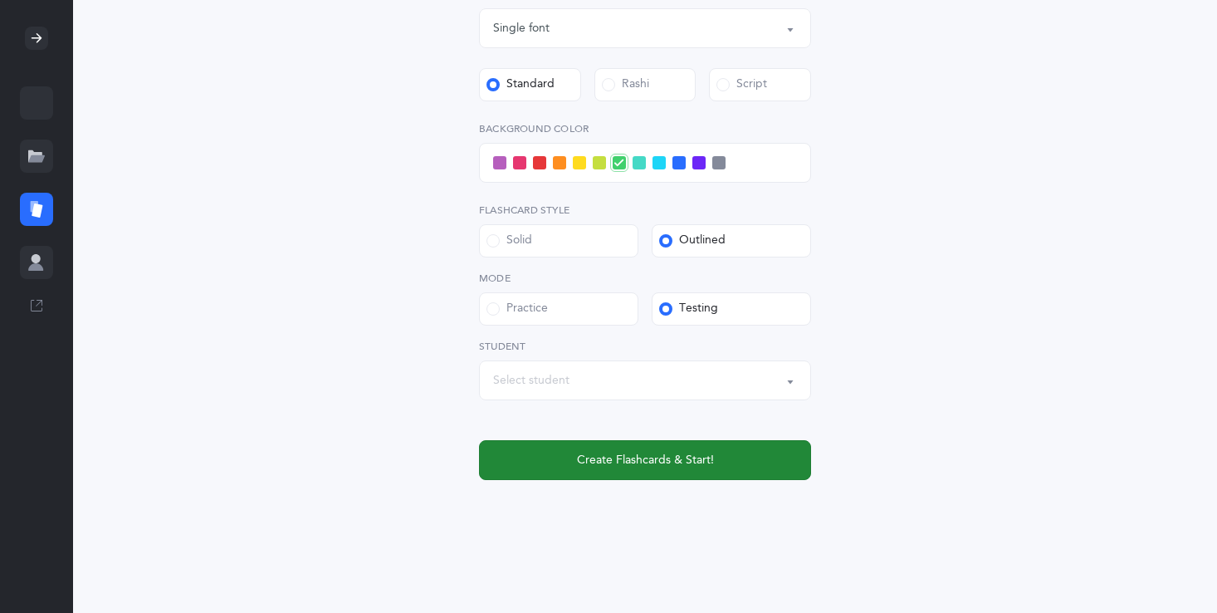
click span "Create Flashcards & Start!"
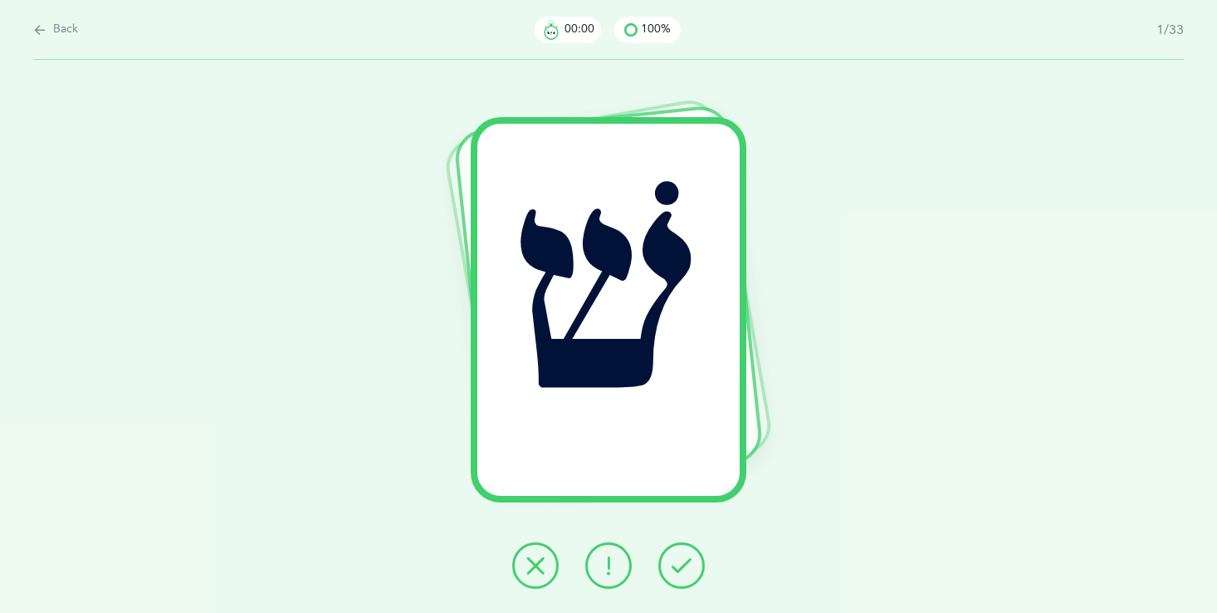
scroll to position [0, 0]
click button
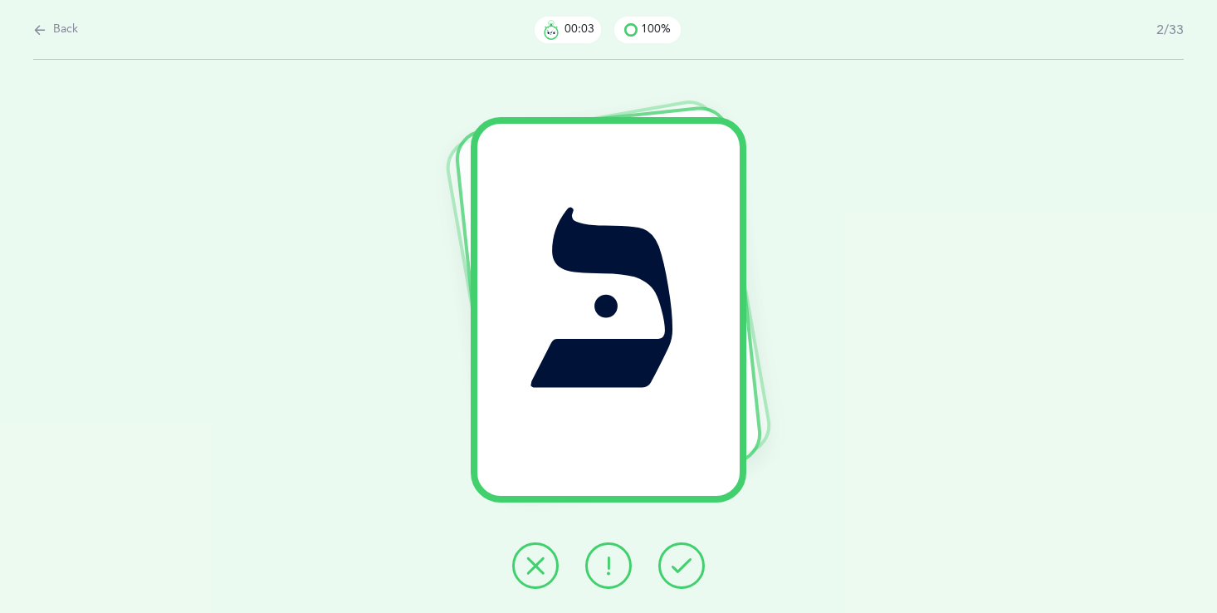
click button
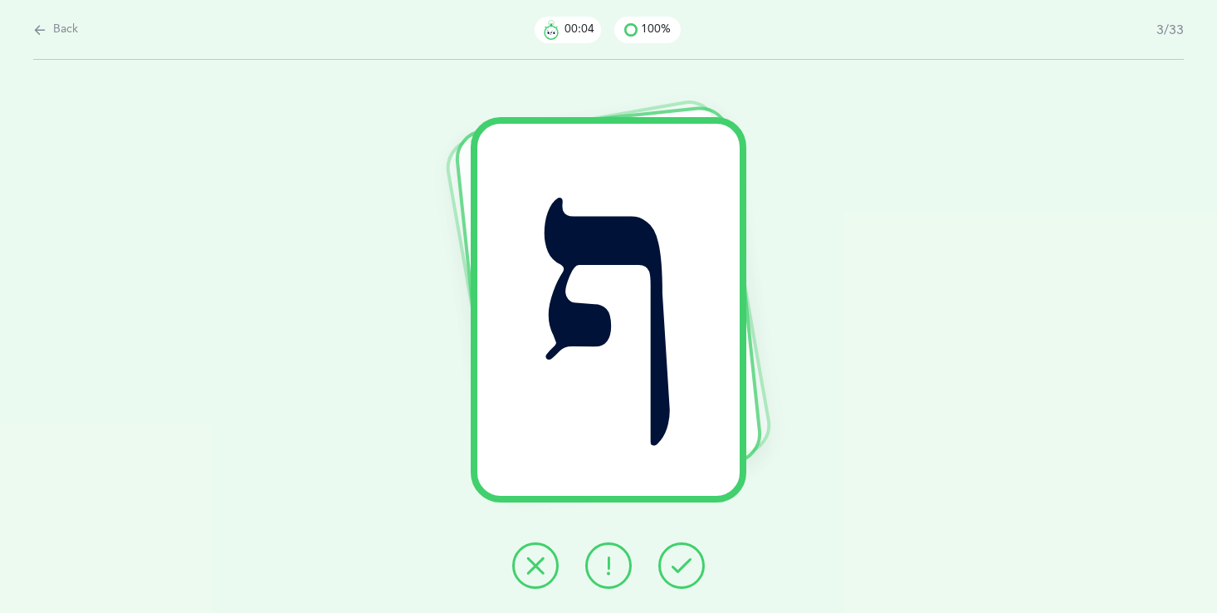
click button
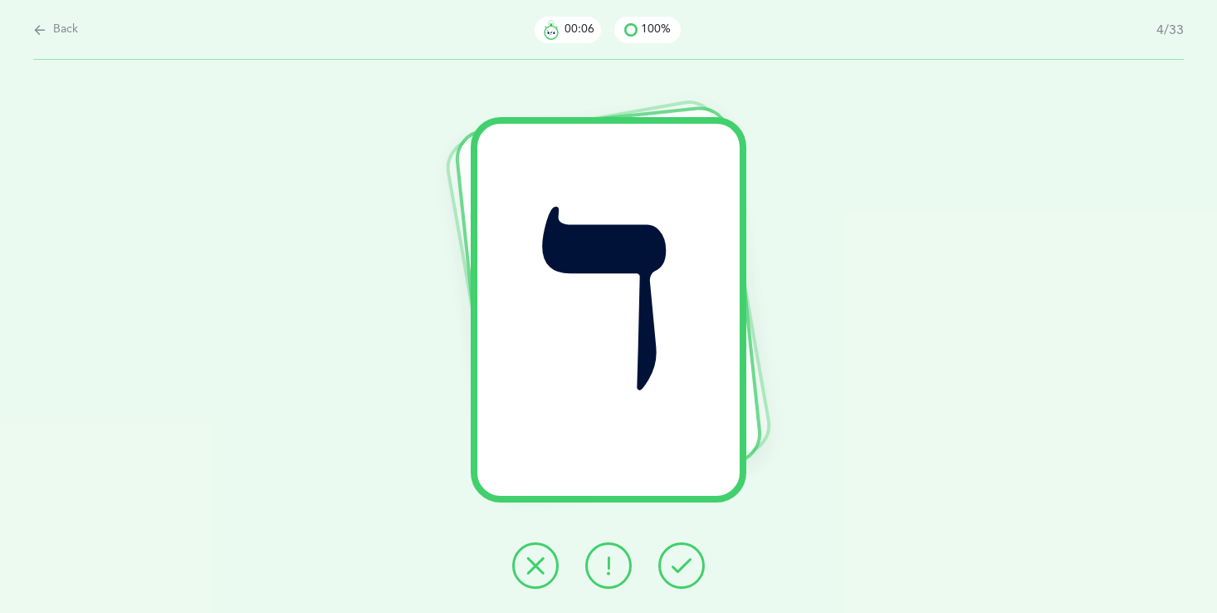
click button
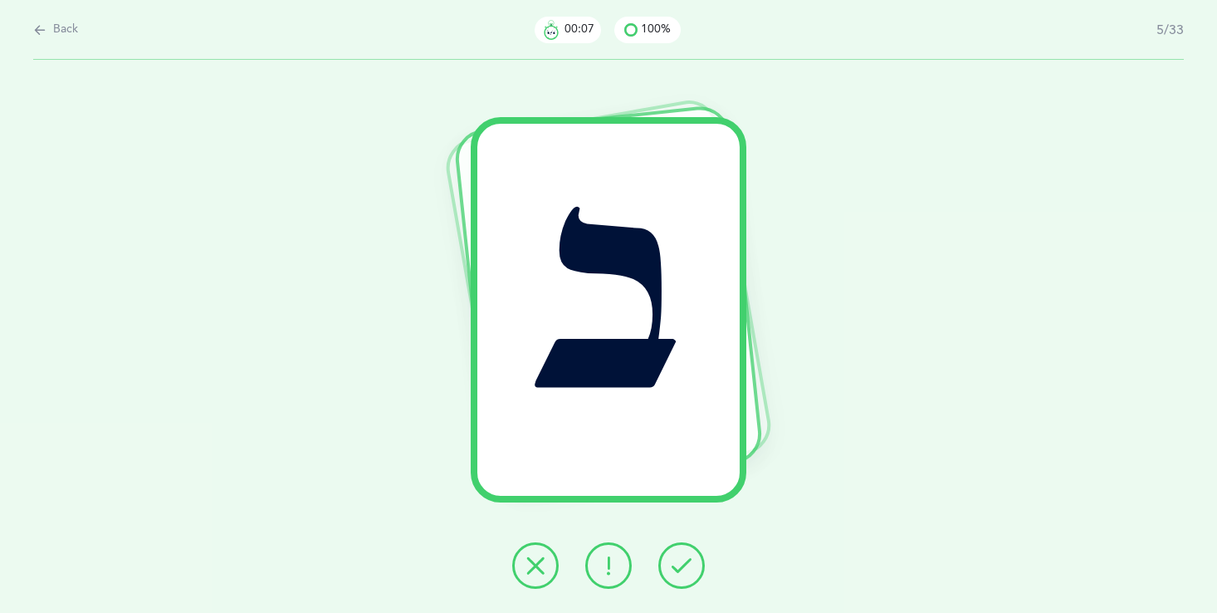
click button
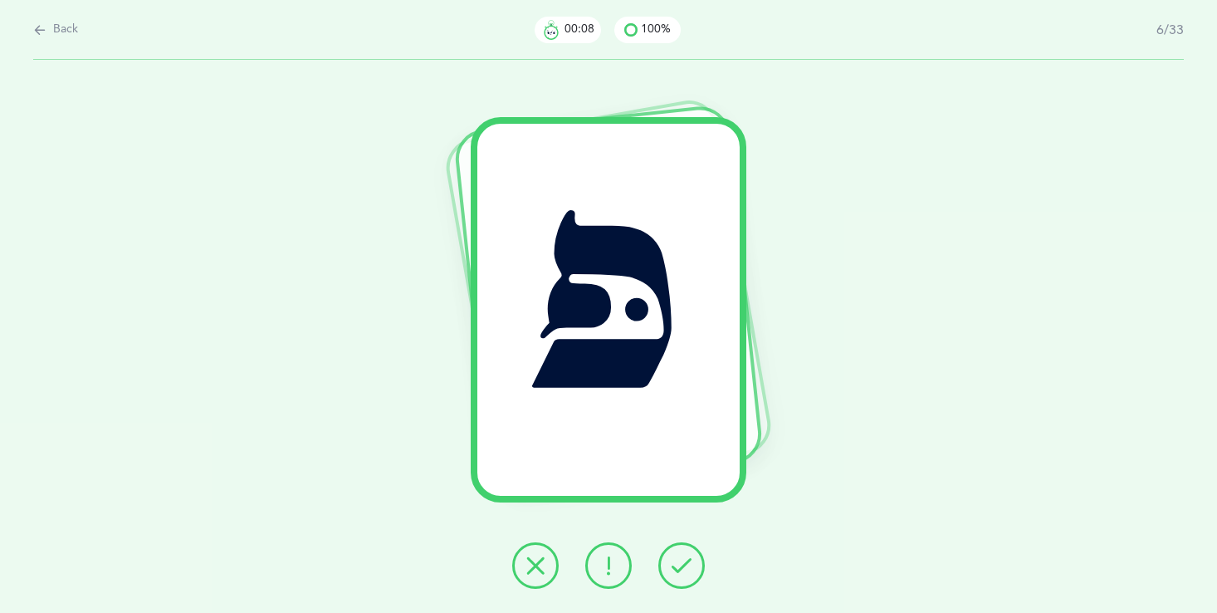
click button
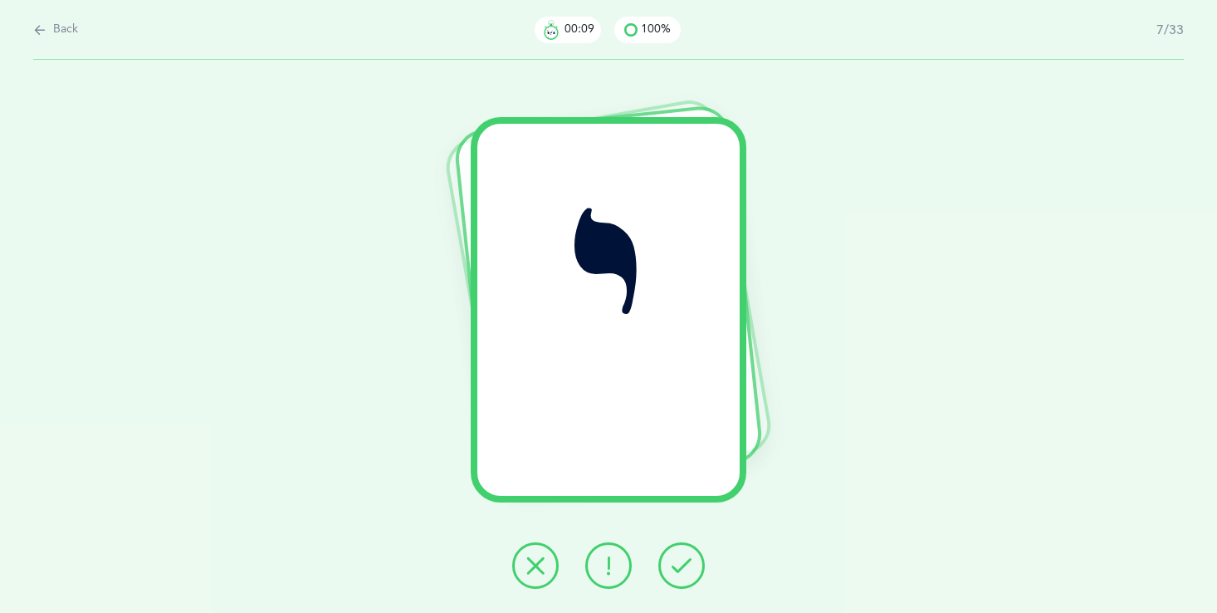
click icon
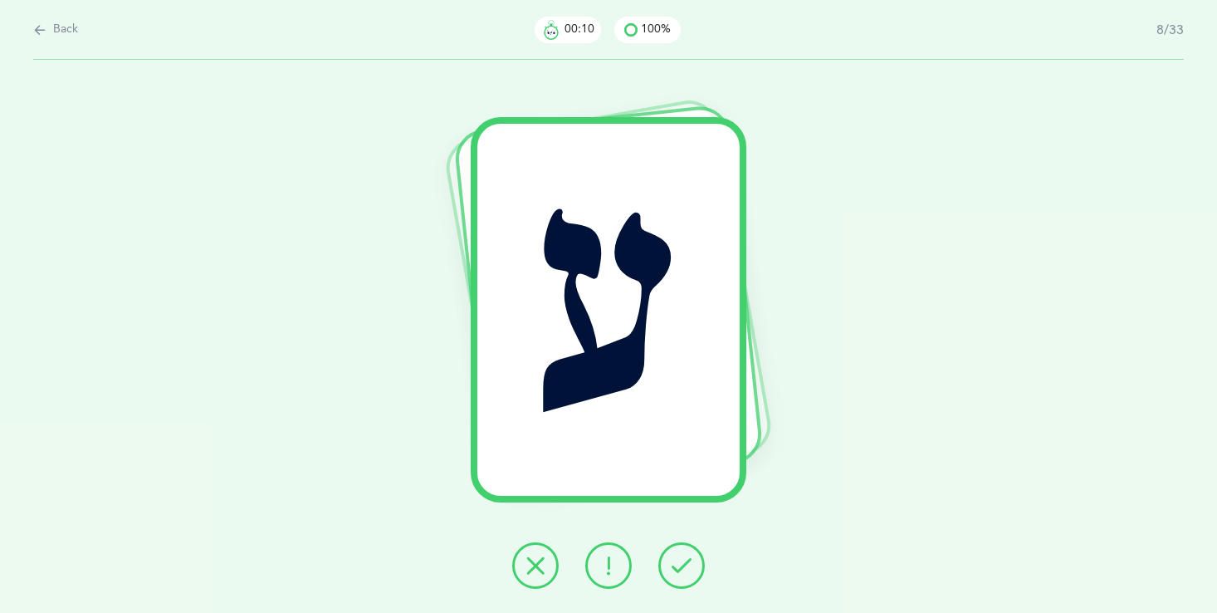
click icon
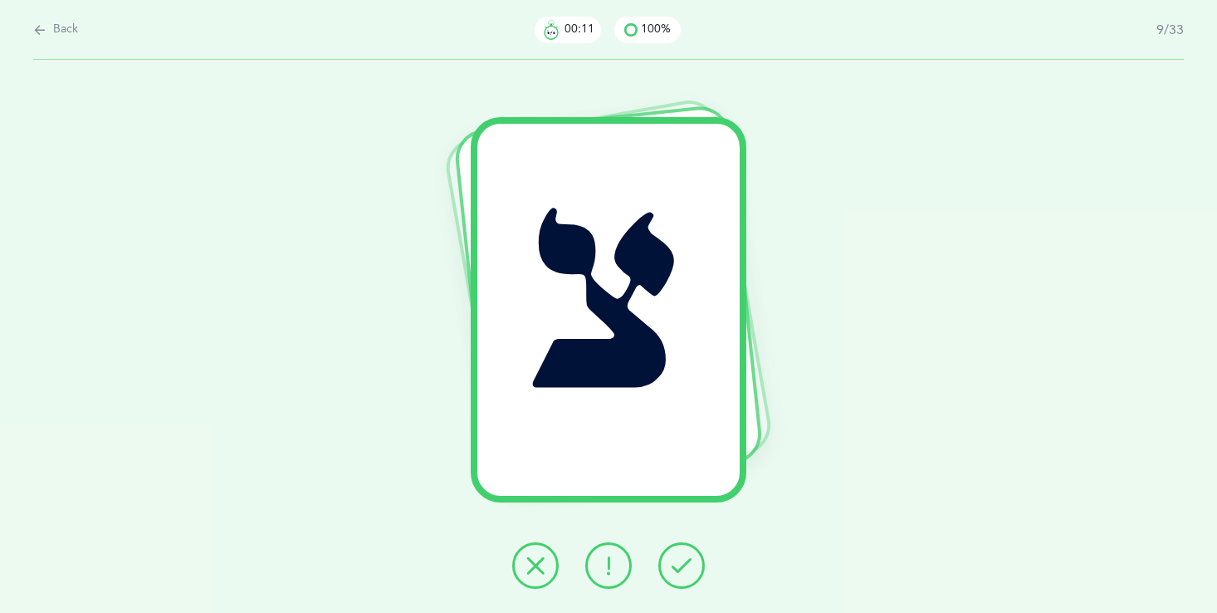
click icon
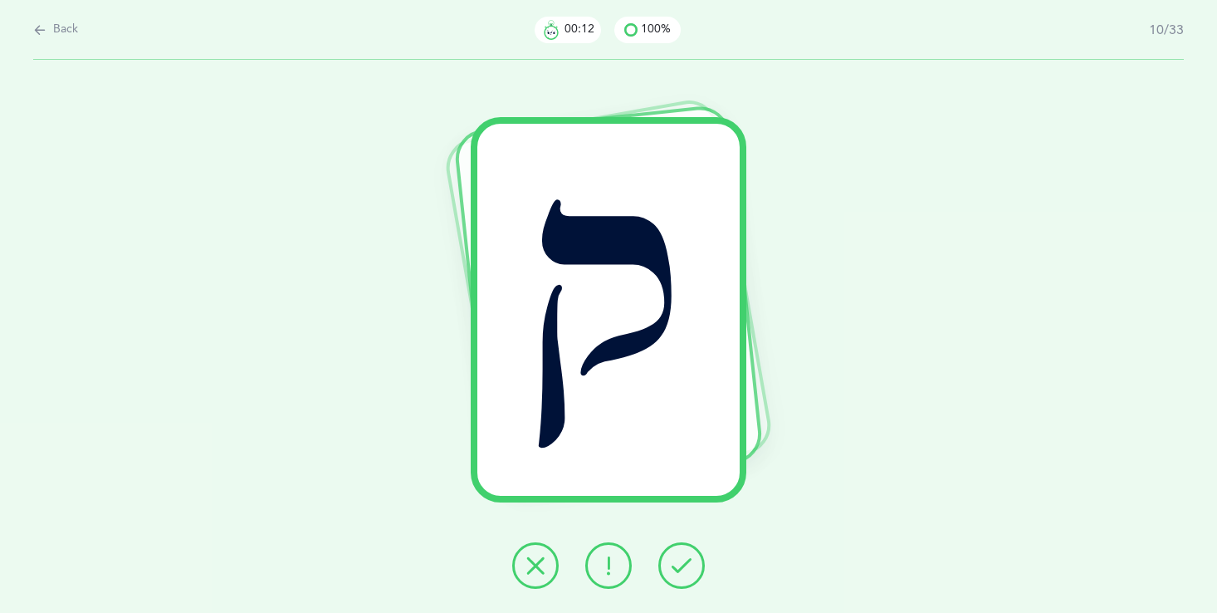
click icon
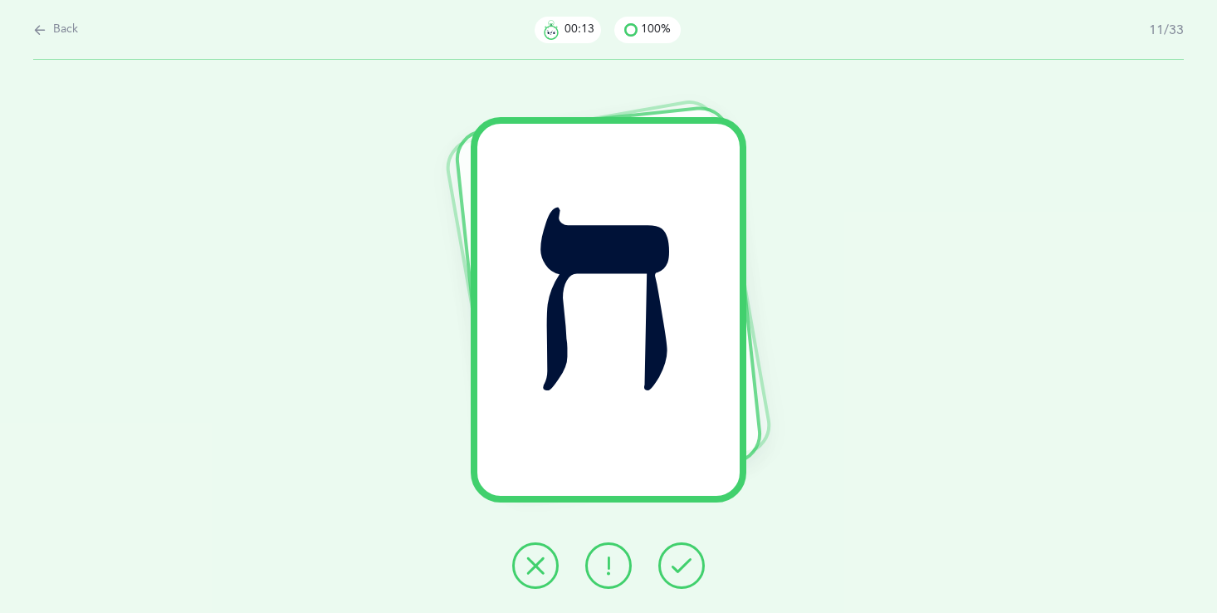
click icon
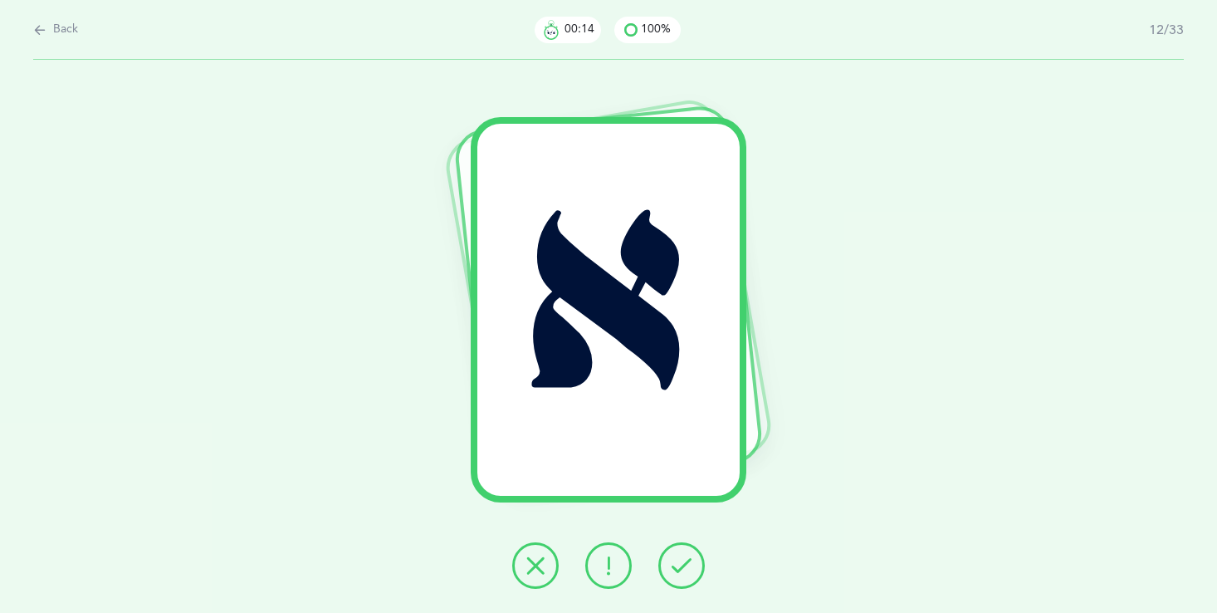
click icon
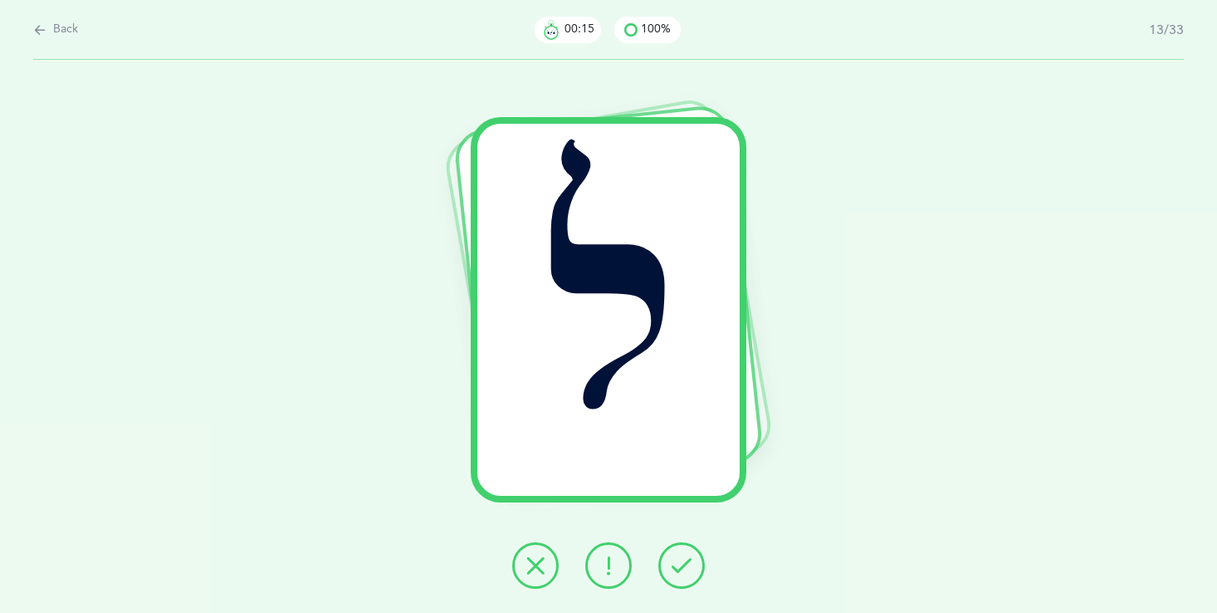
click icon
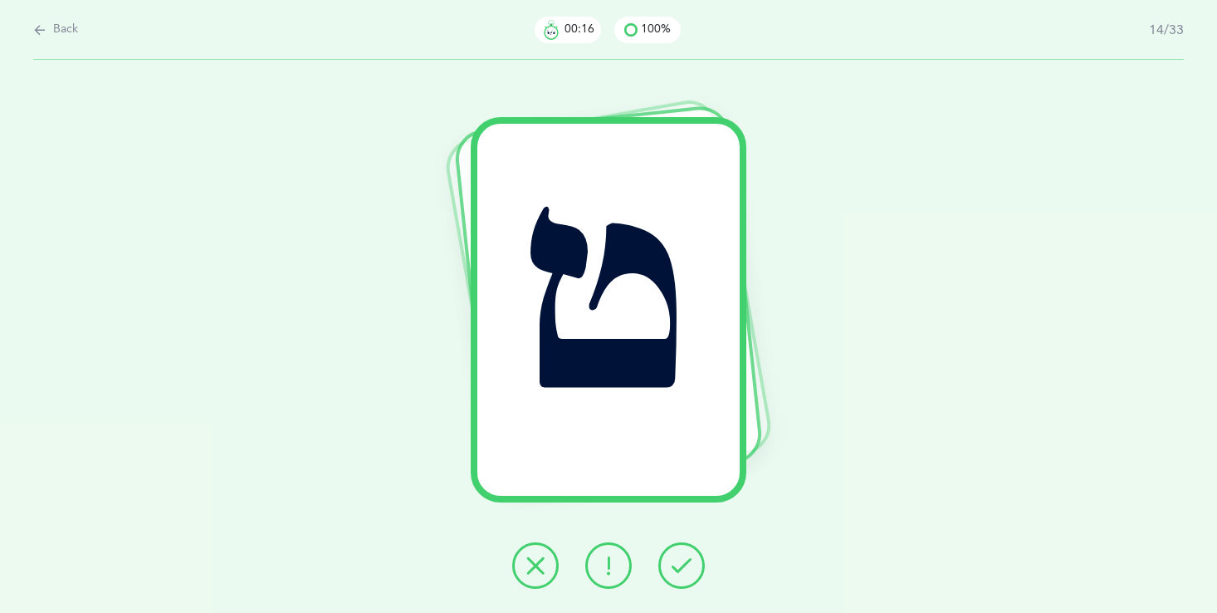
click icon
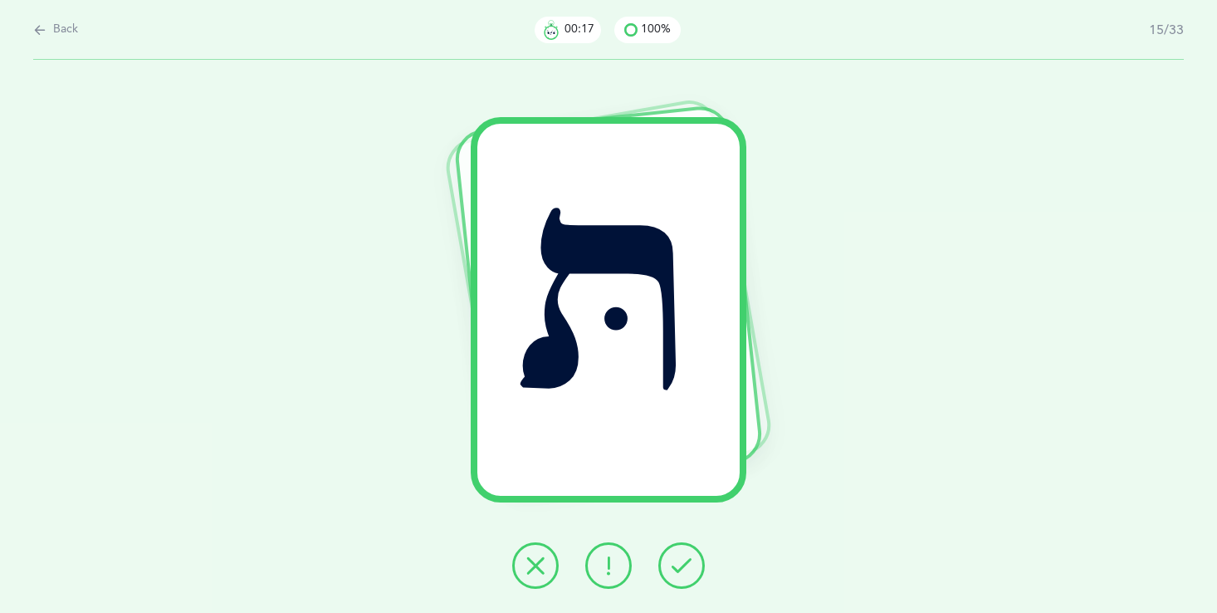
click icon
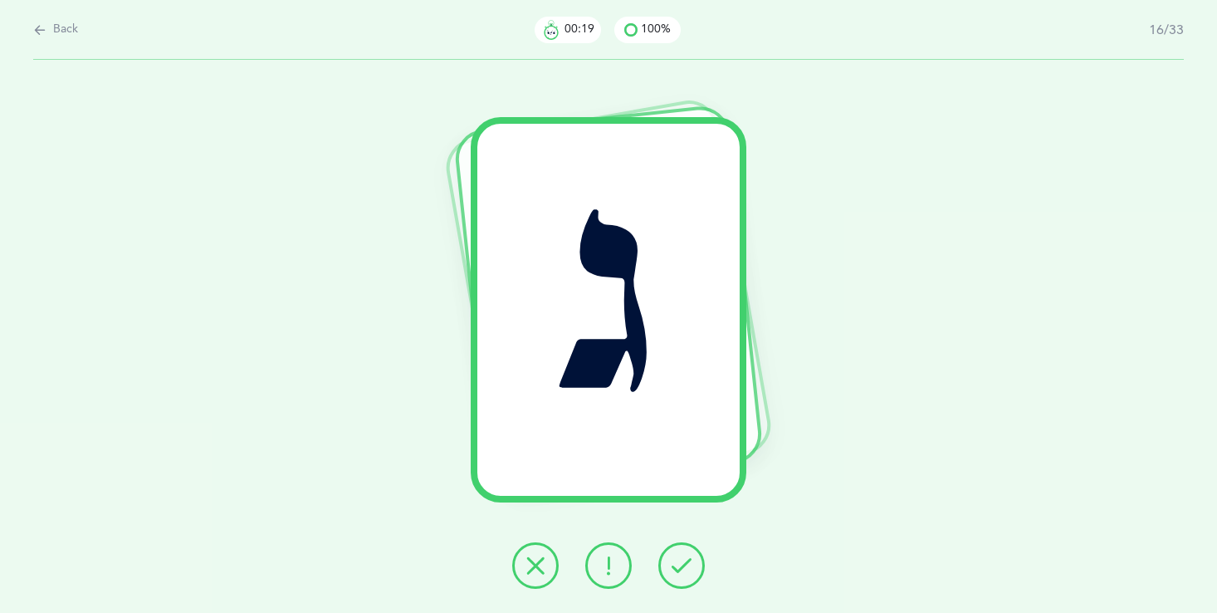
click icon
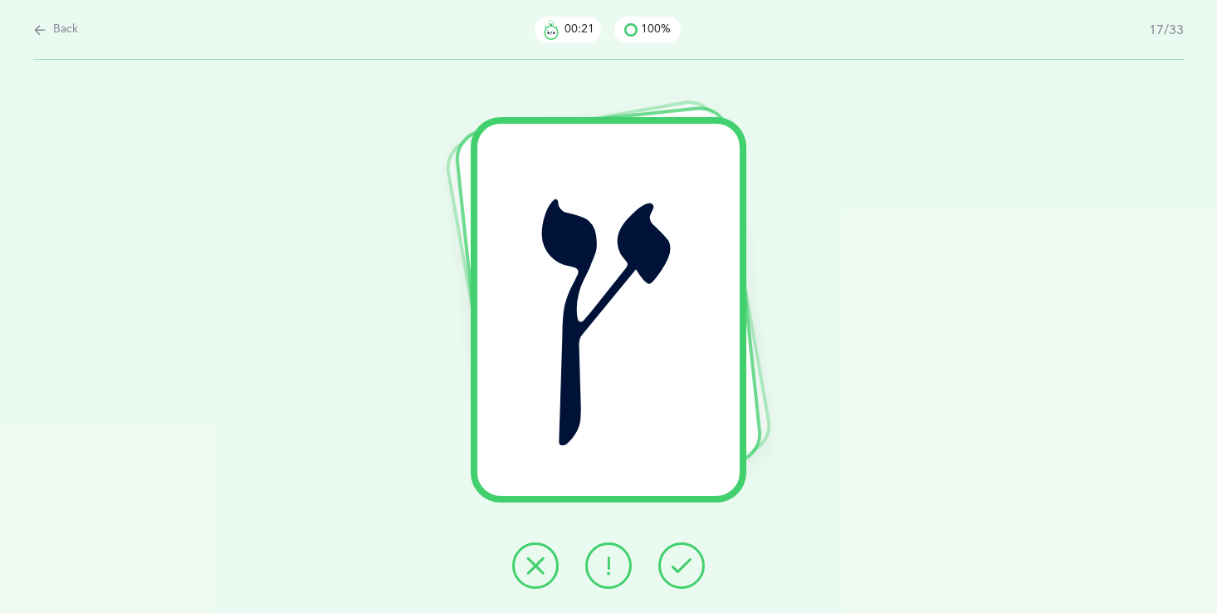
click icon
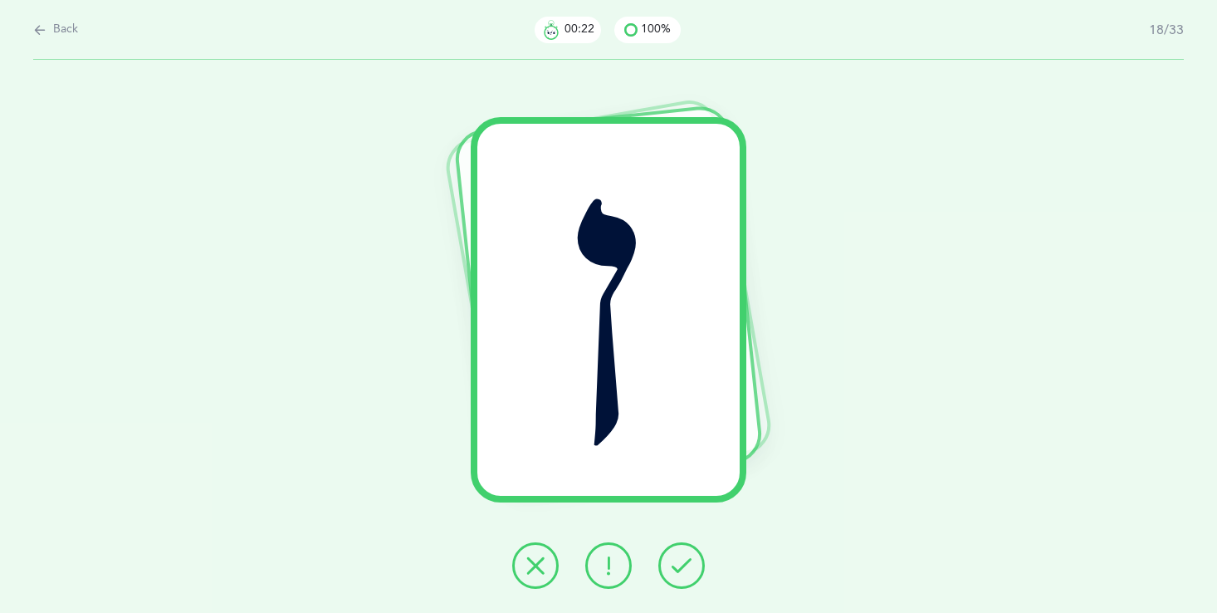
click icon
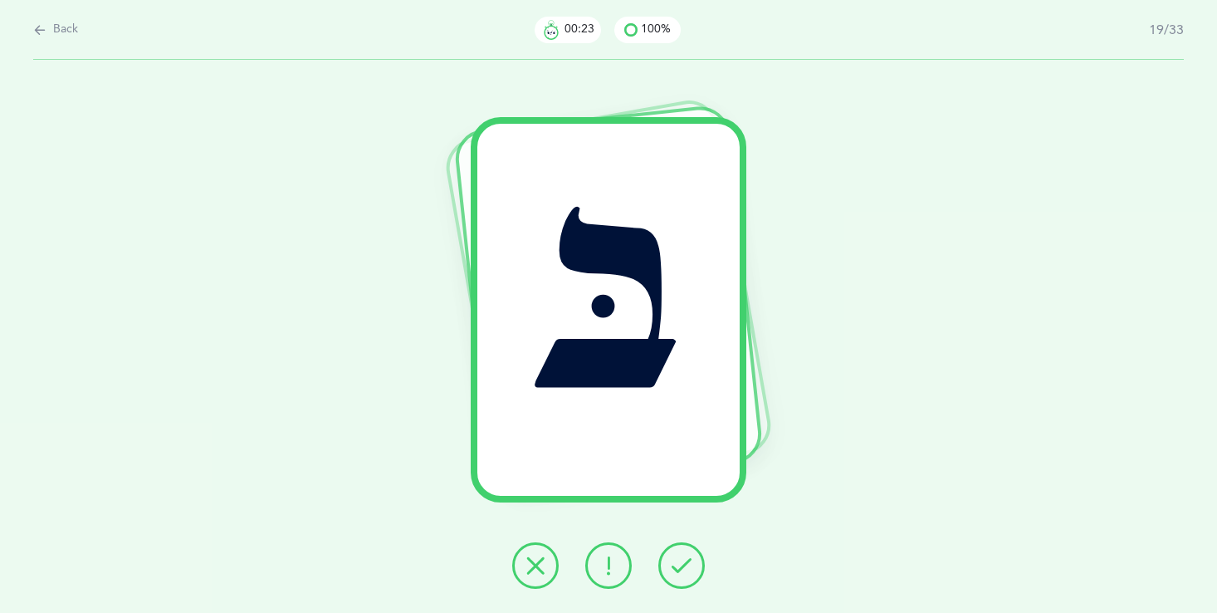
click icon
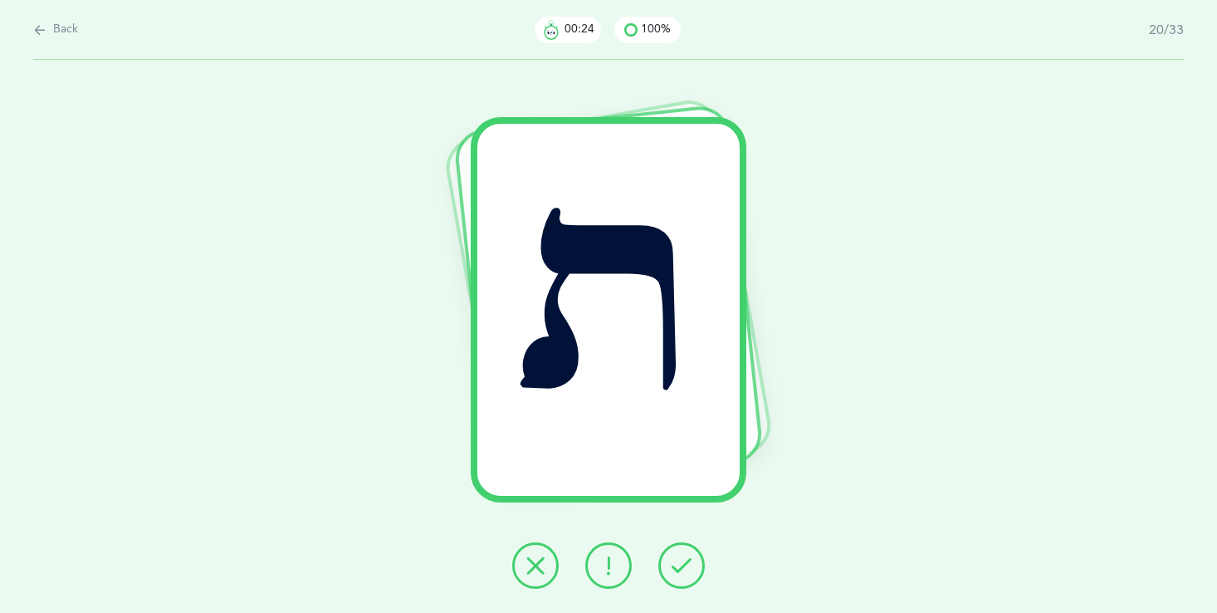
click icon
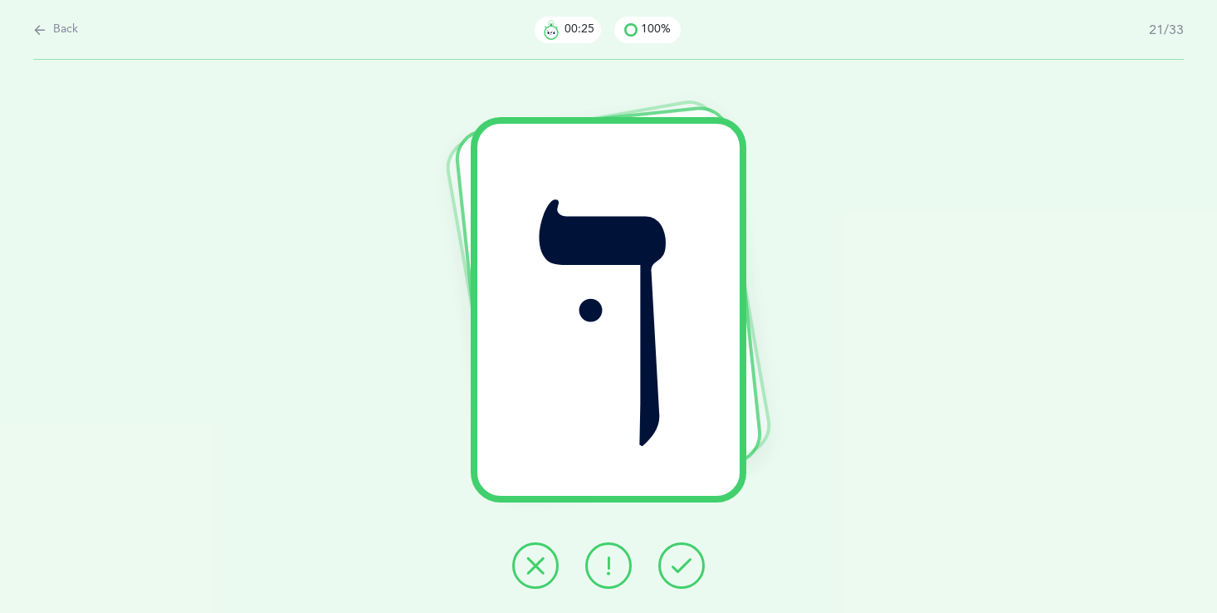
click icon
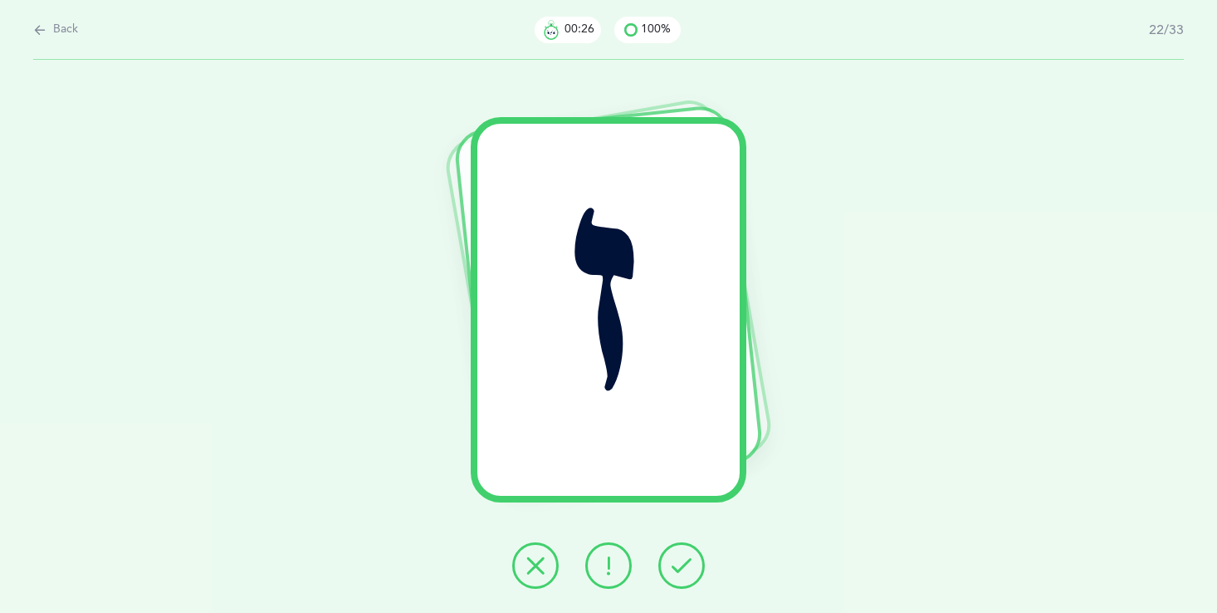
click icon
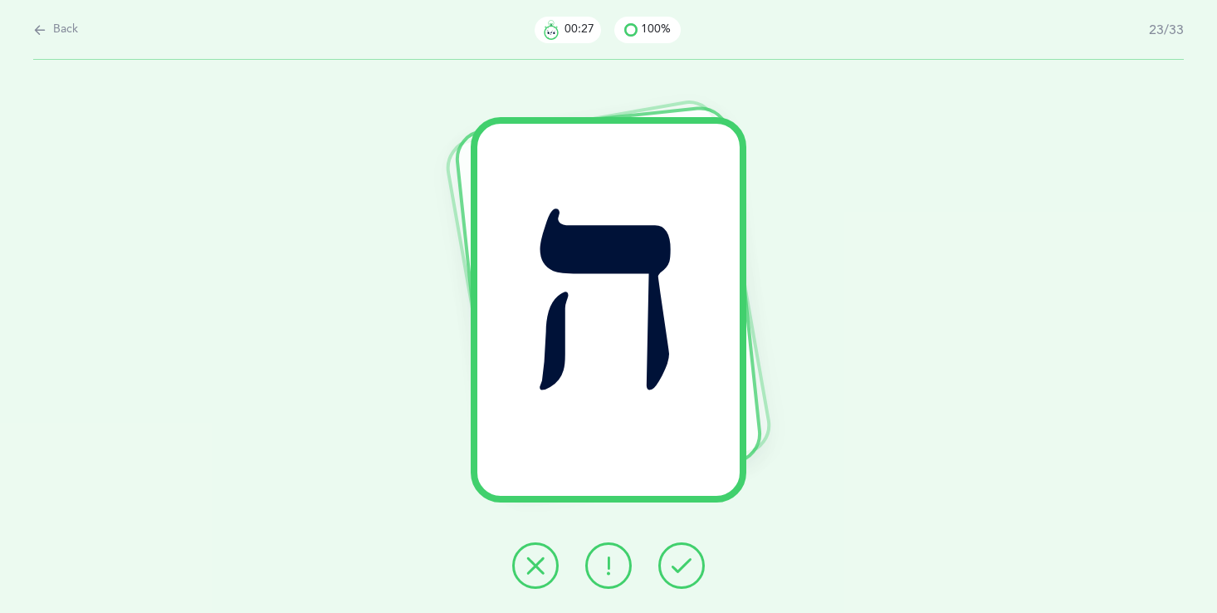
click icon
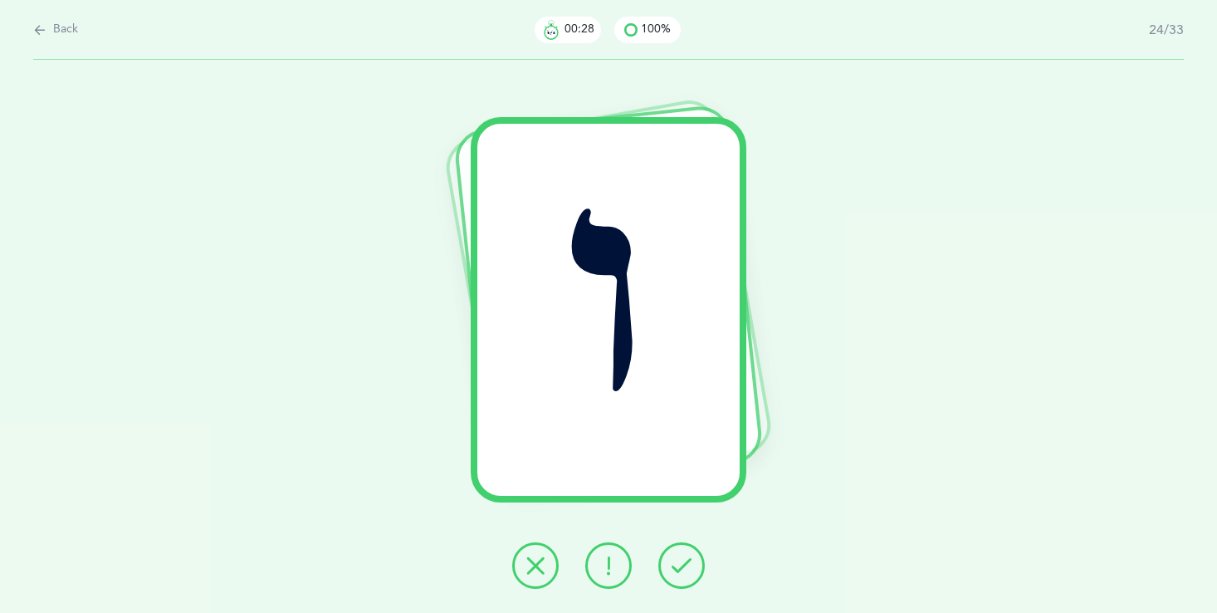
click icon
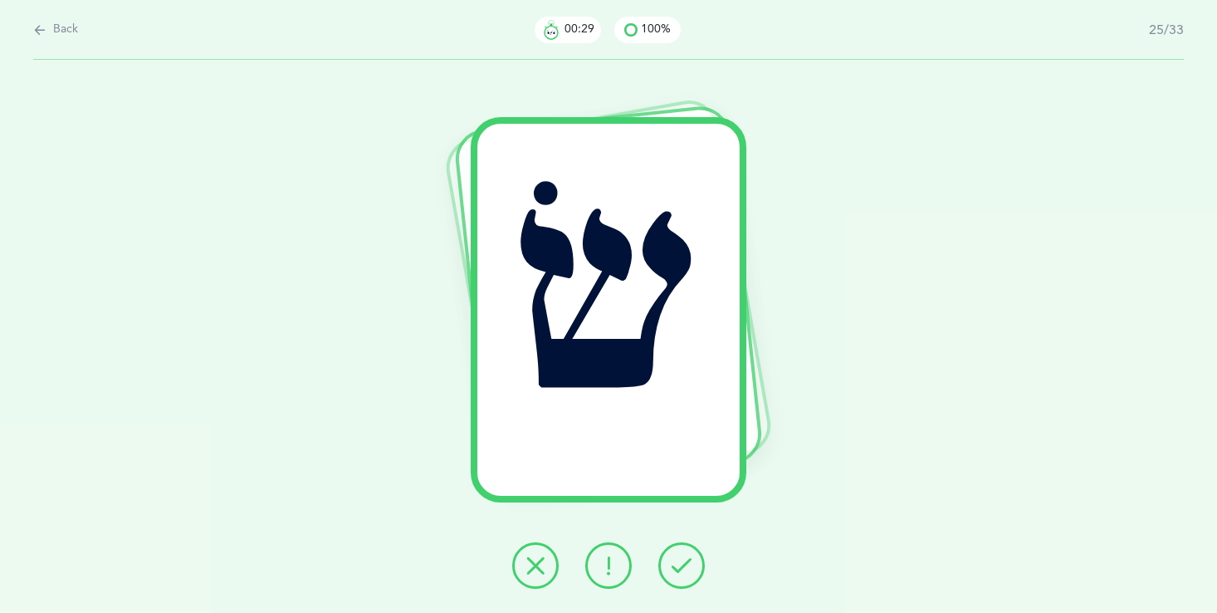
click icon
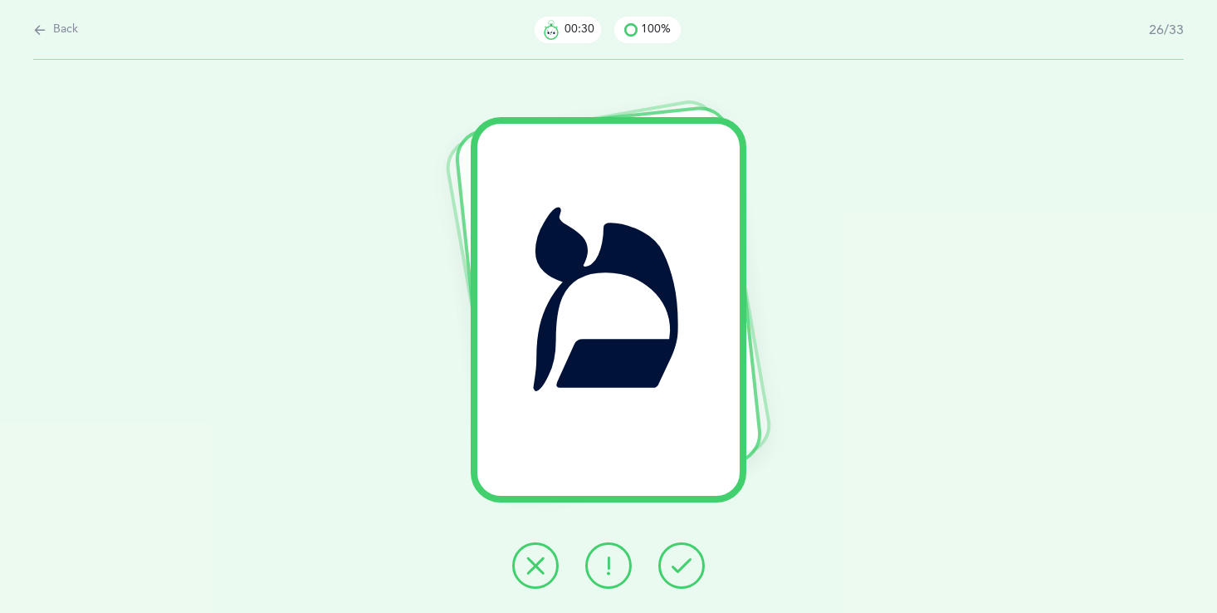
click icon
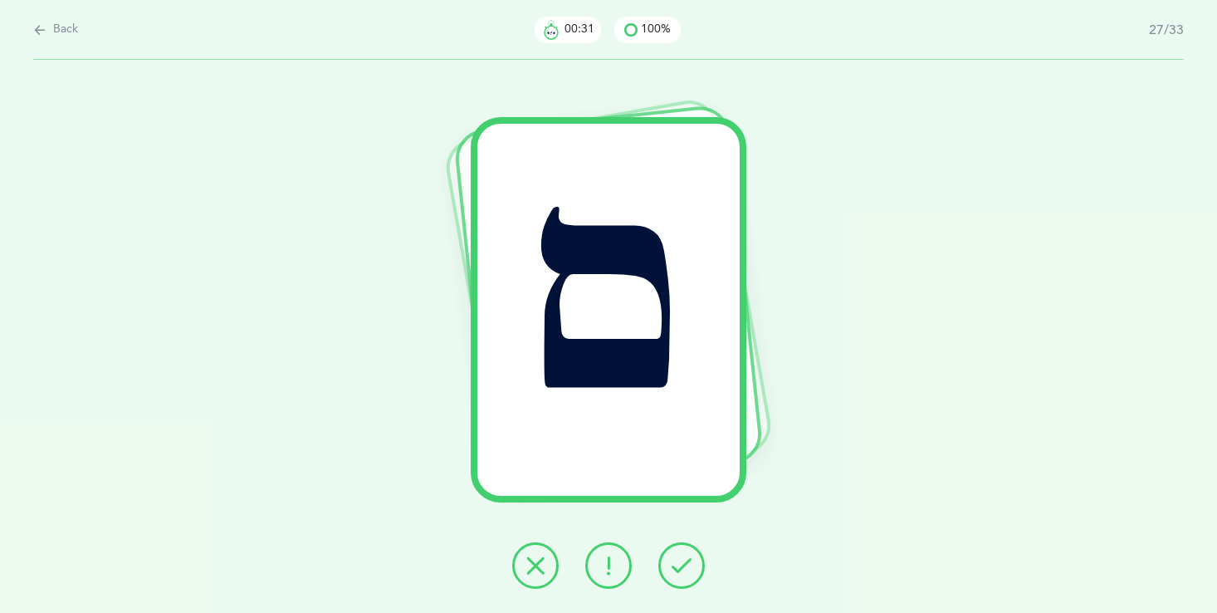
click icon
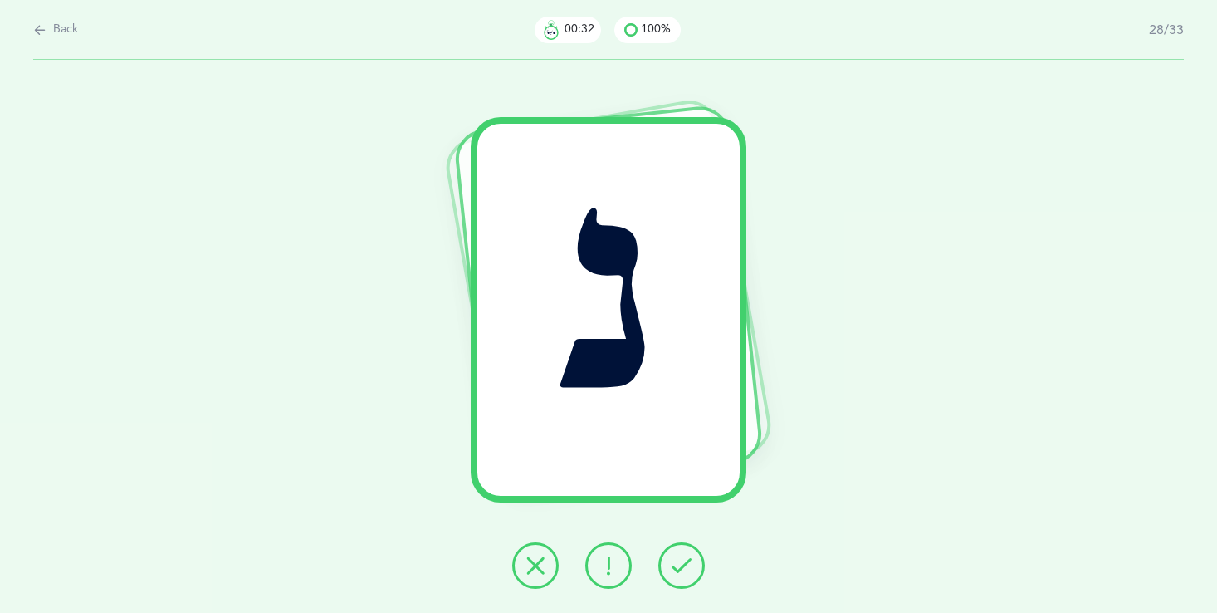
click icon
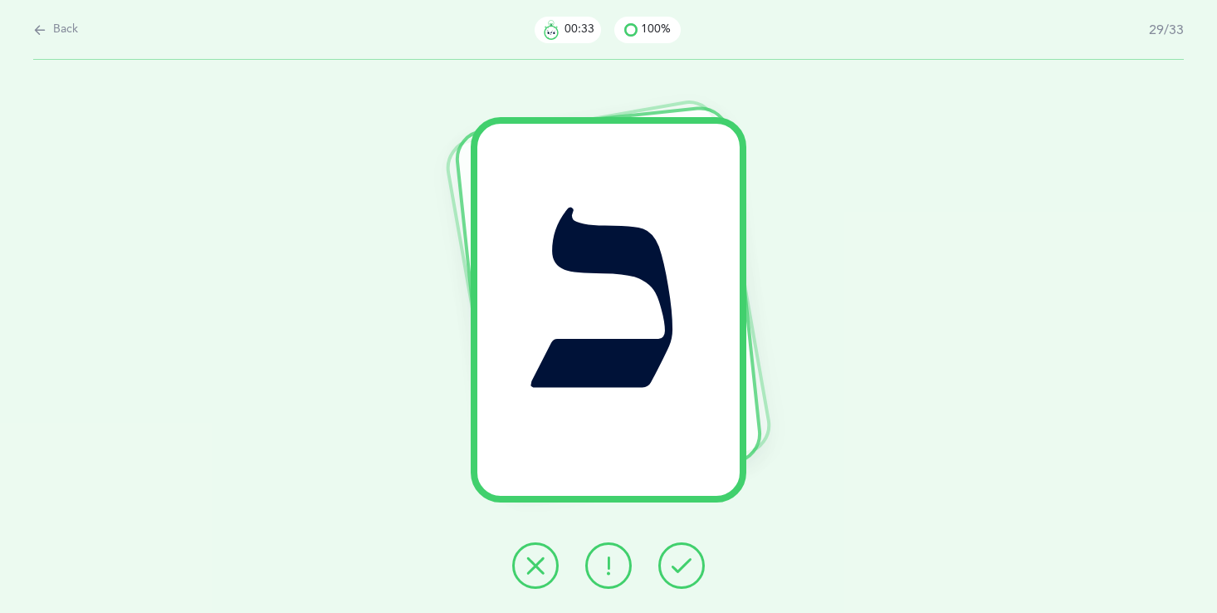
click icon
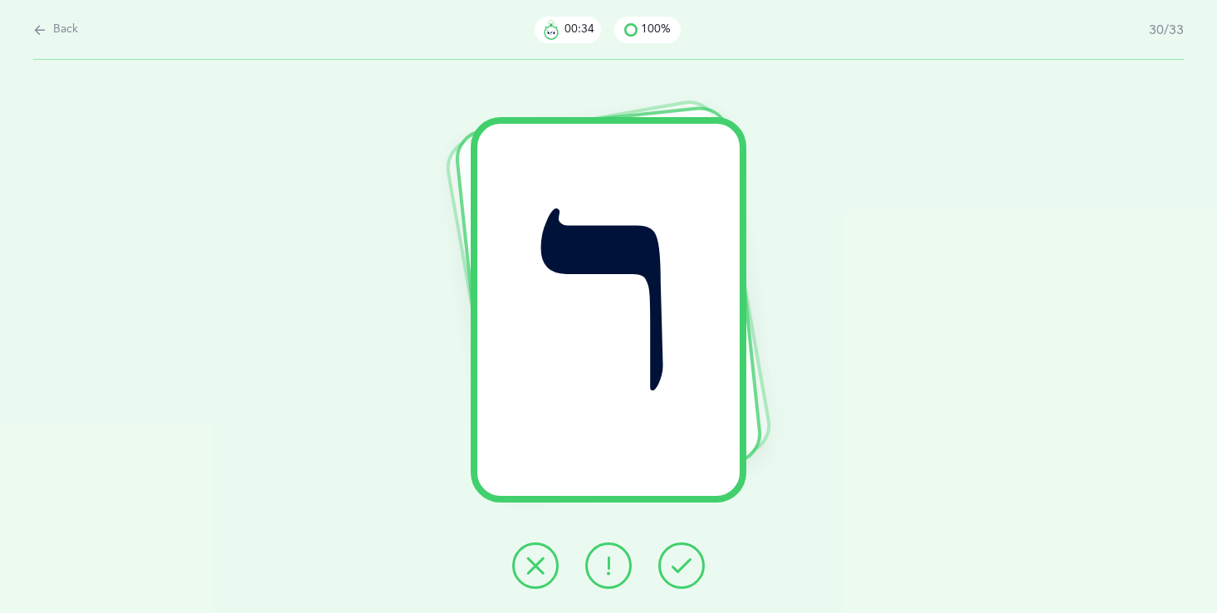
click icon
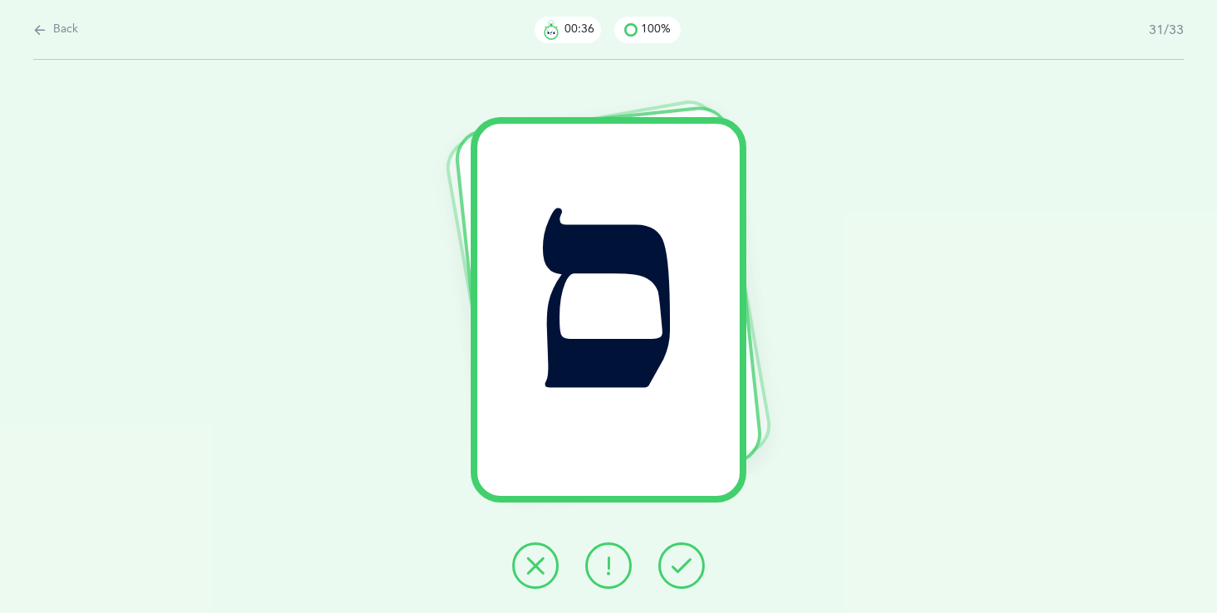
click icon
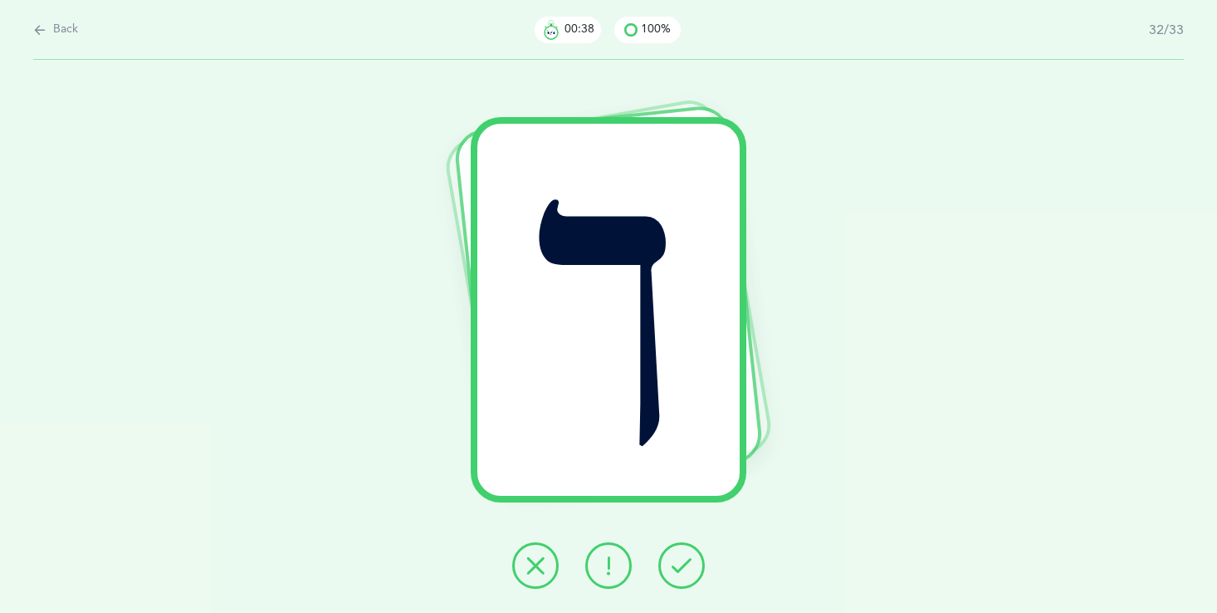
click icon
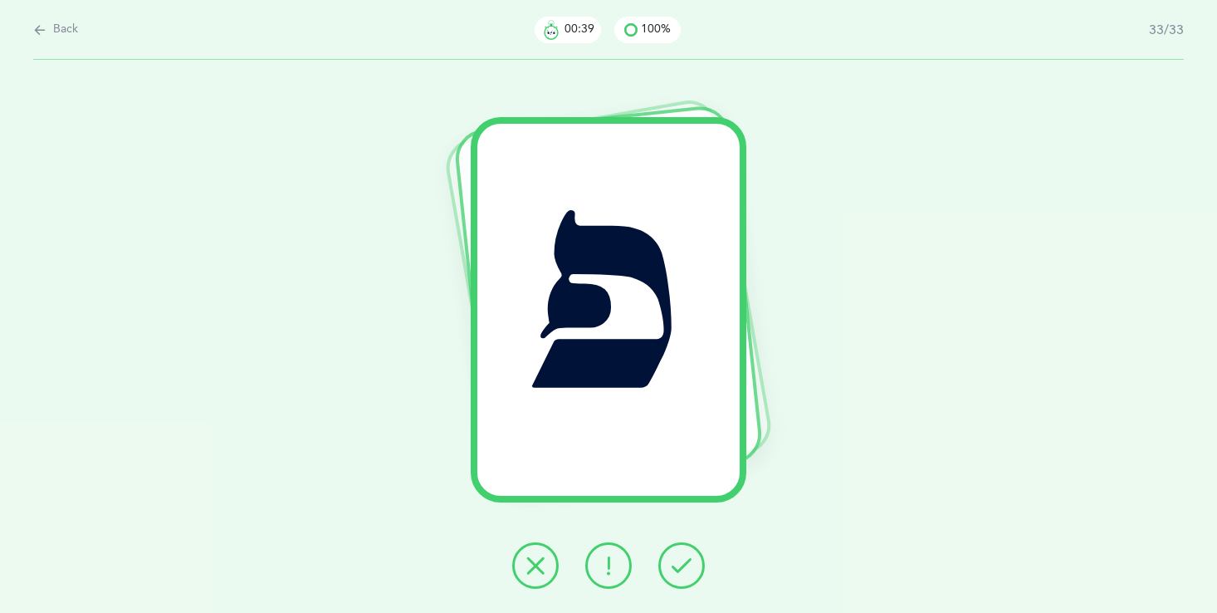
click icon
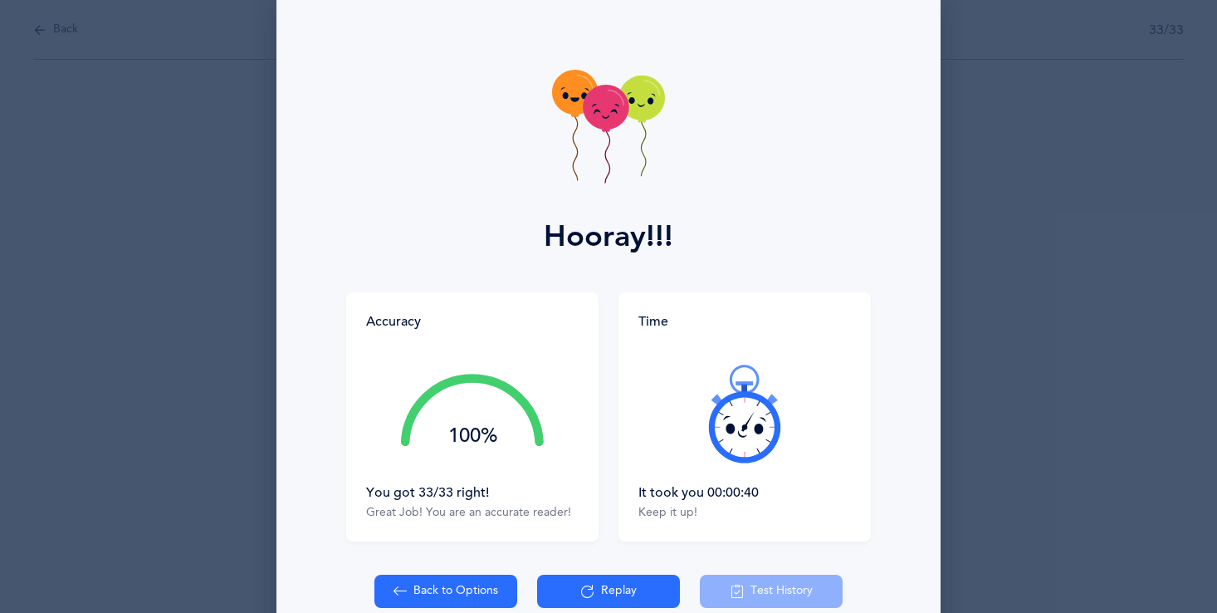
scroll to position [66, 0]
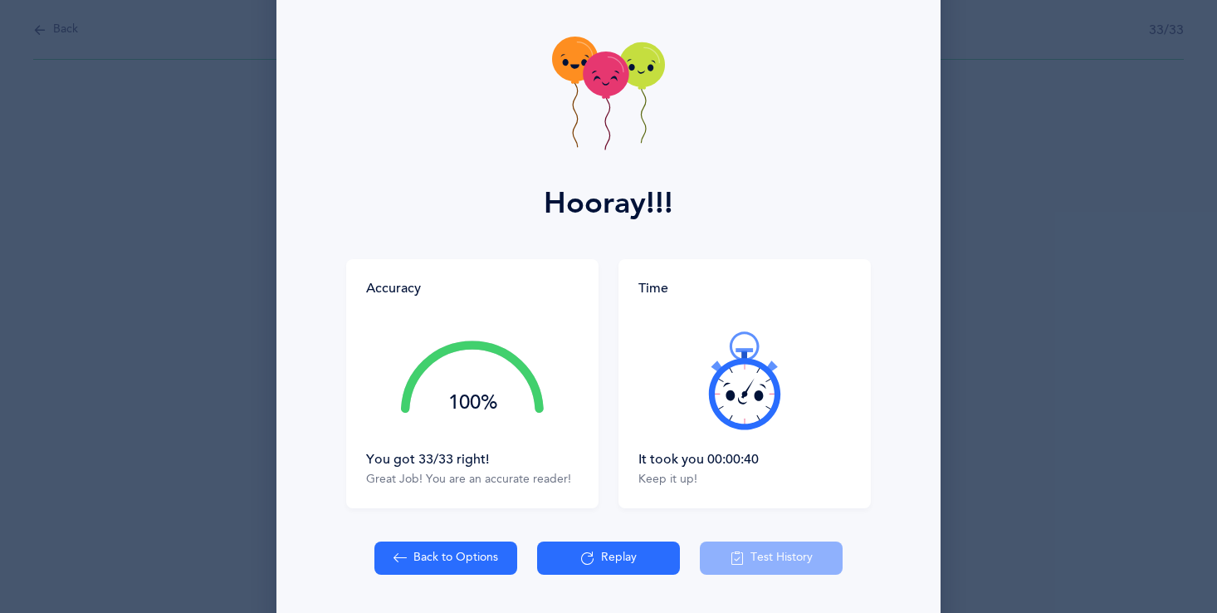
click button "Back to Options"
select select "single"
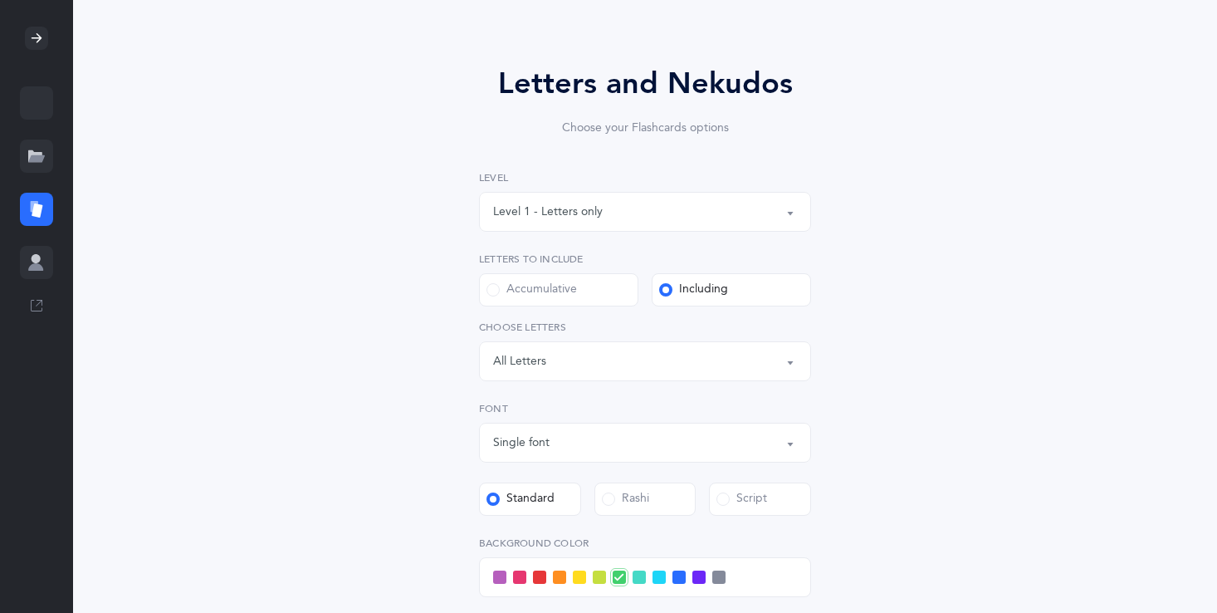
scroll to position [81, 0]
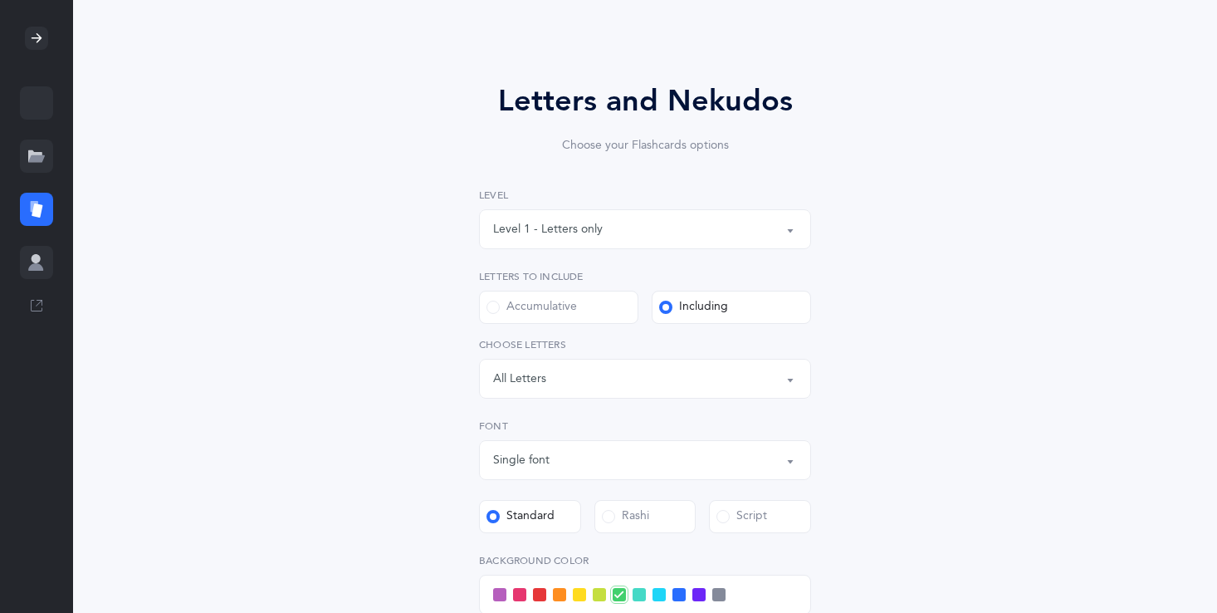
click div "Single font"
click button "Single font"
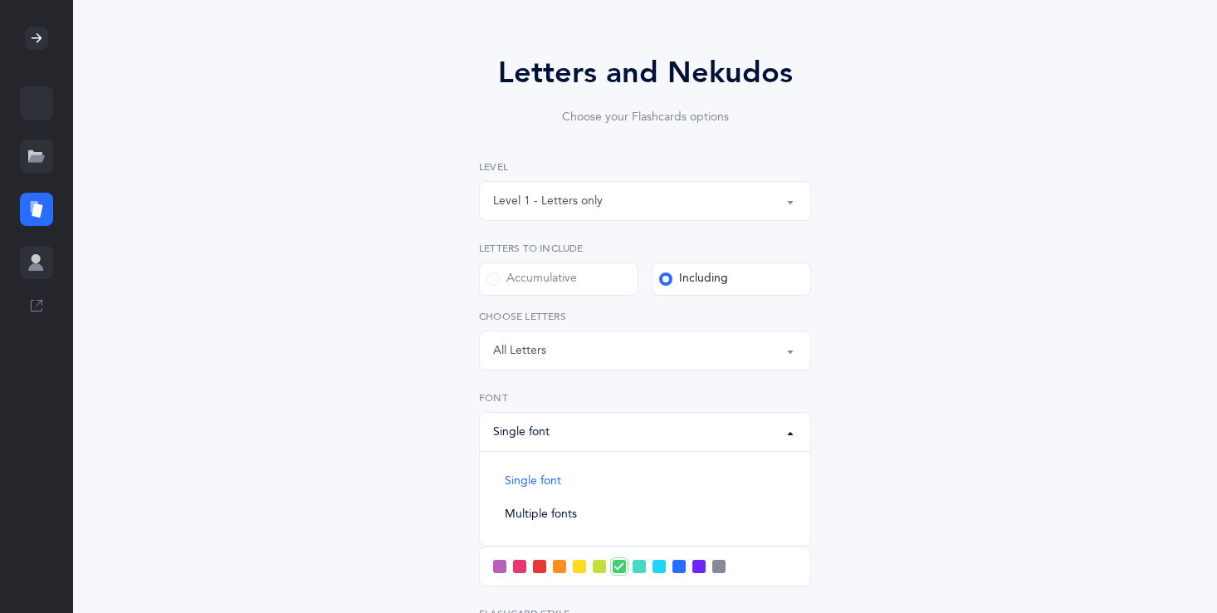
scroll to position [114, 0]
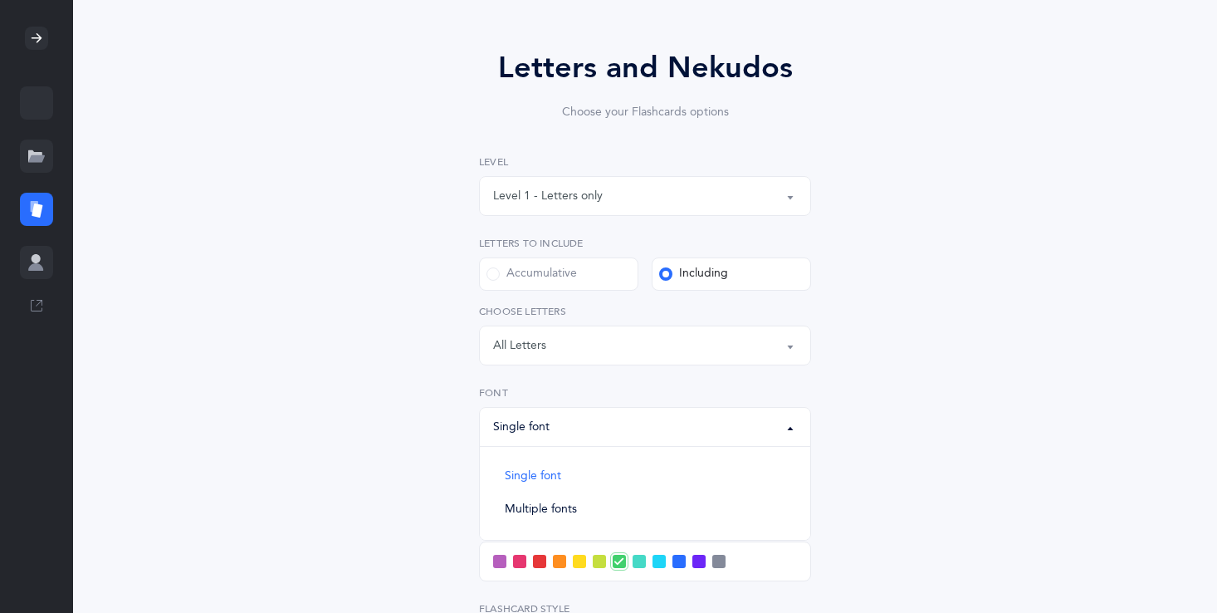
click button "Single font"
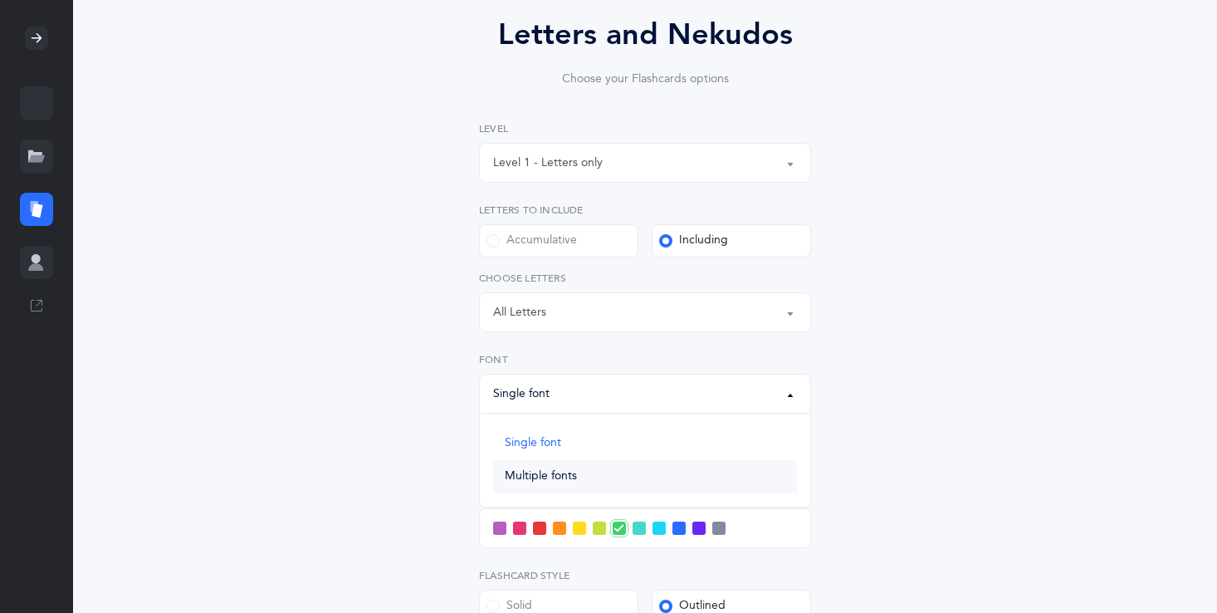
click link "Multiple fonts"
select select "multiple"
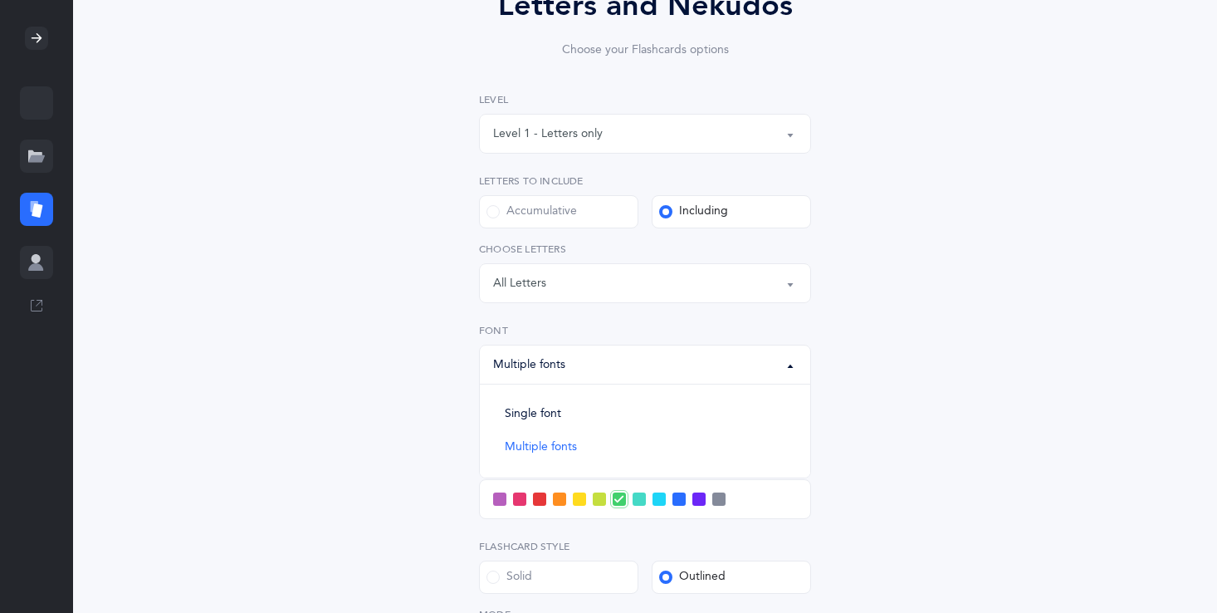
scroll to position [180, 0]
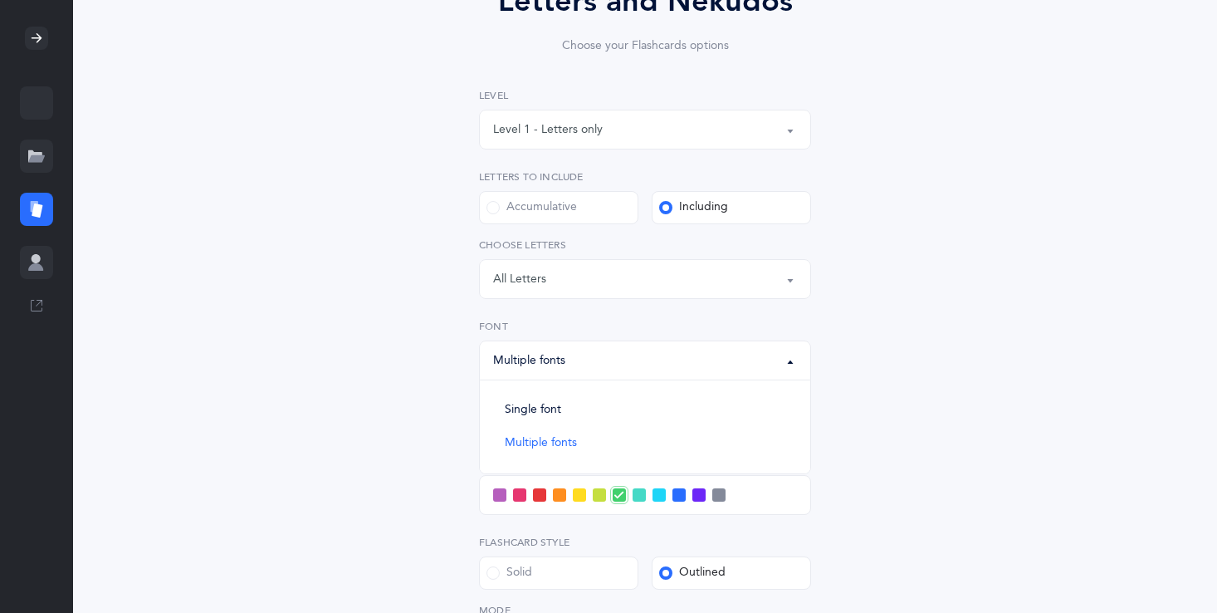
click div "Multiple fonts"
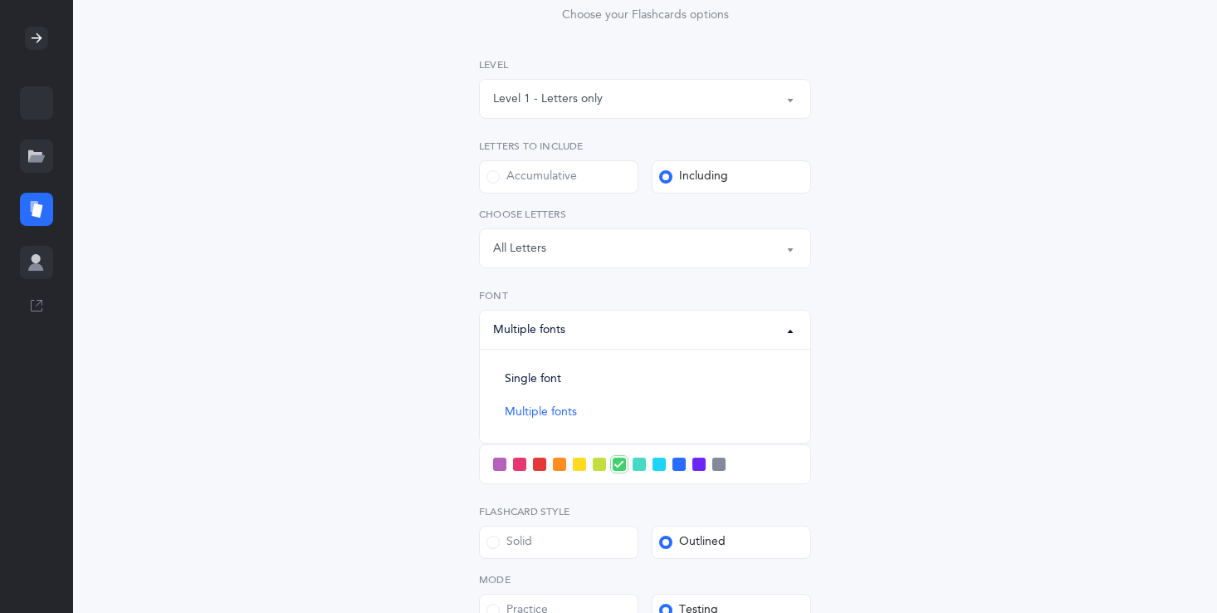
scroll to position [213, 0]
click div "Multiple fonts"
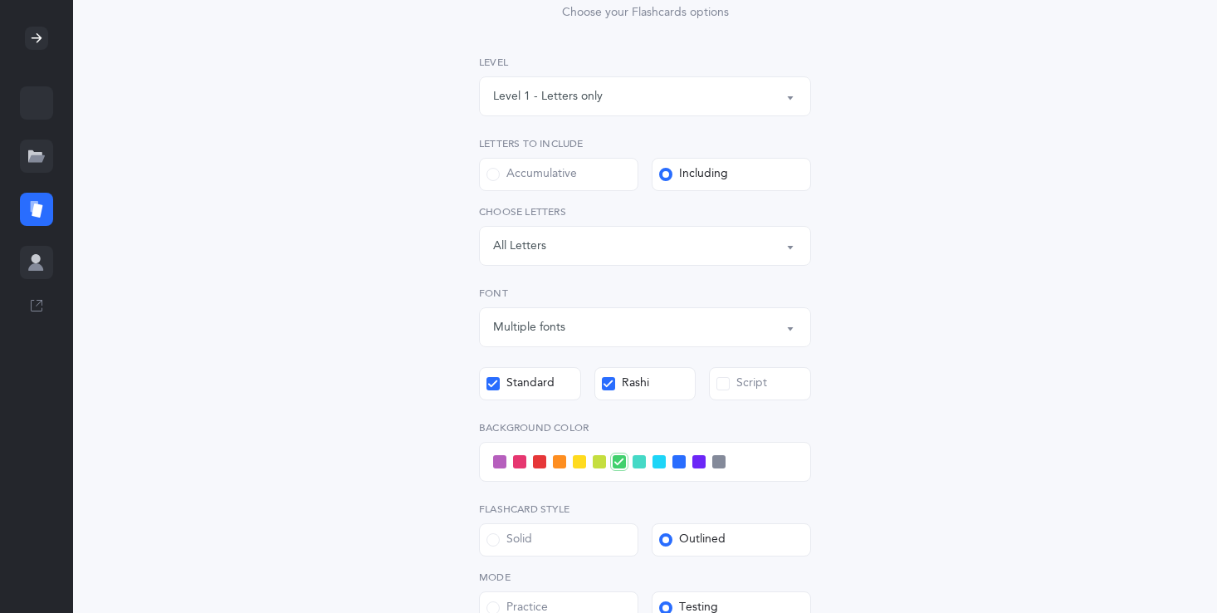
click div "Rashi"
click input "Rashi"
click label "Standard"
click input "Standard"
click div "Standard"
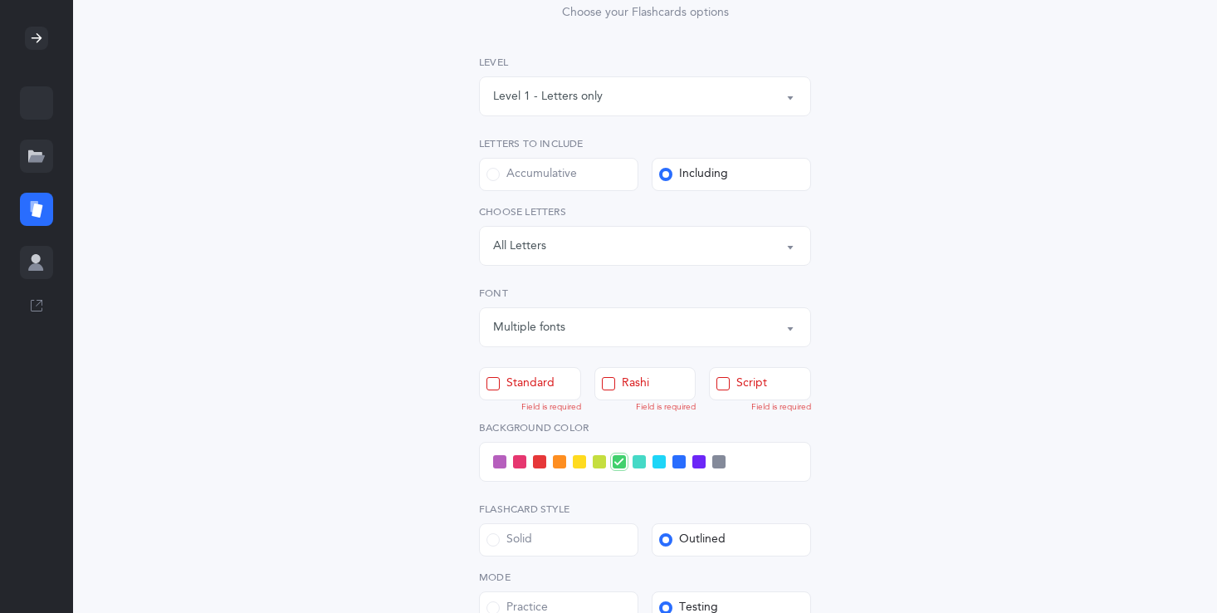
click input "Standard"
click span
click input "Rashi"
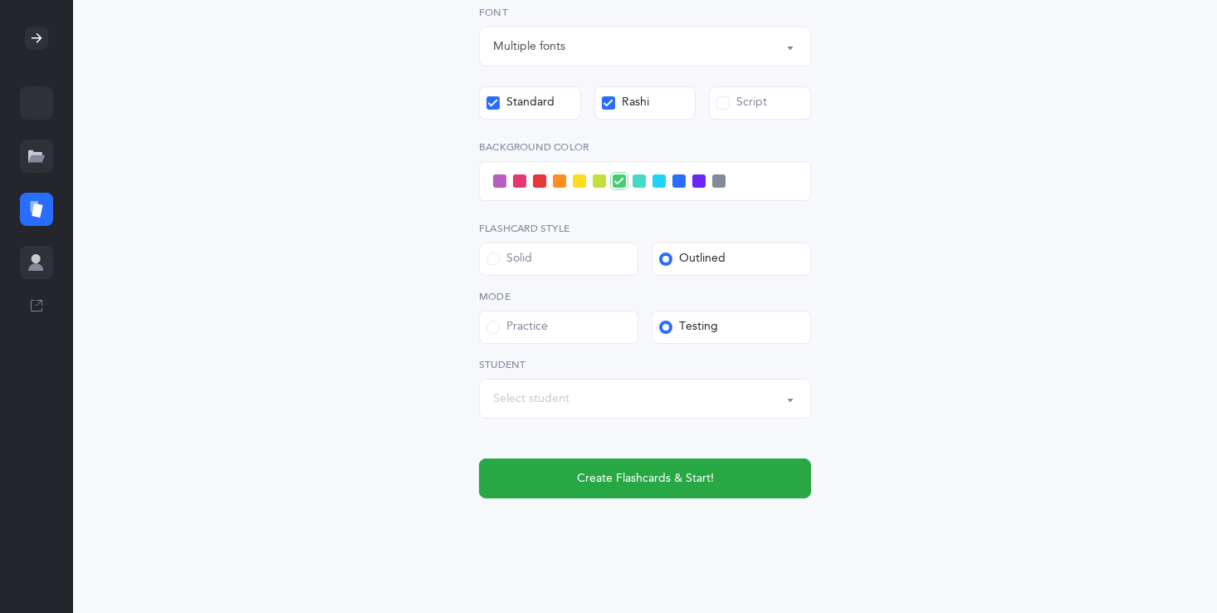
scroll to position [512, 0]
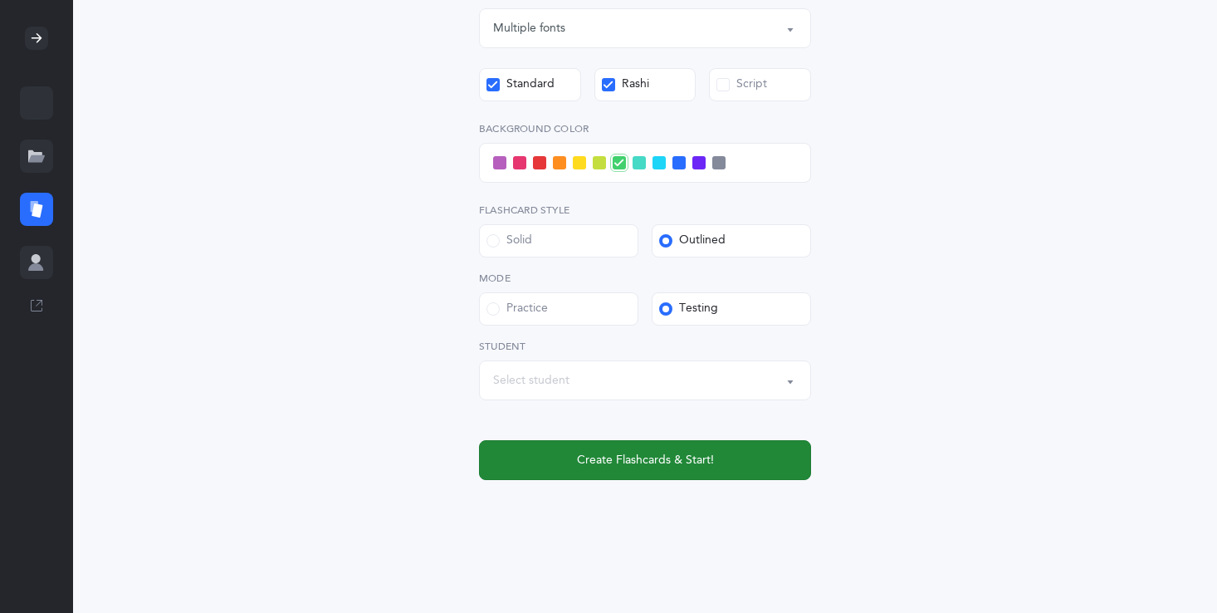
click span "Create Flashcards & Start!"
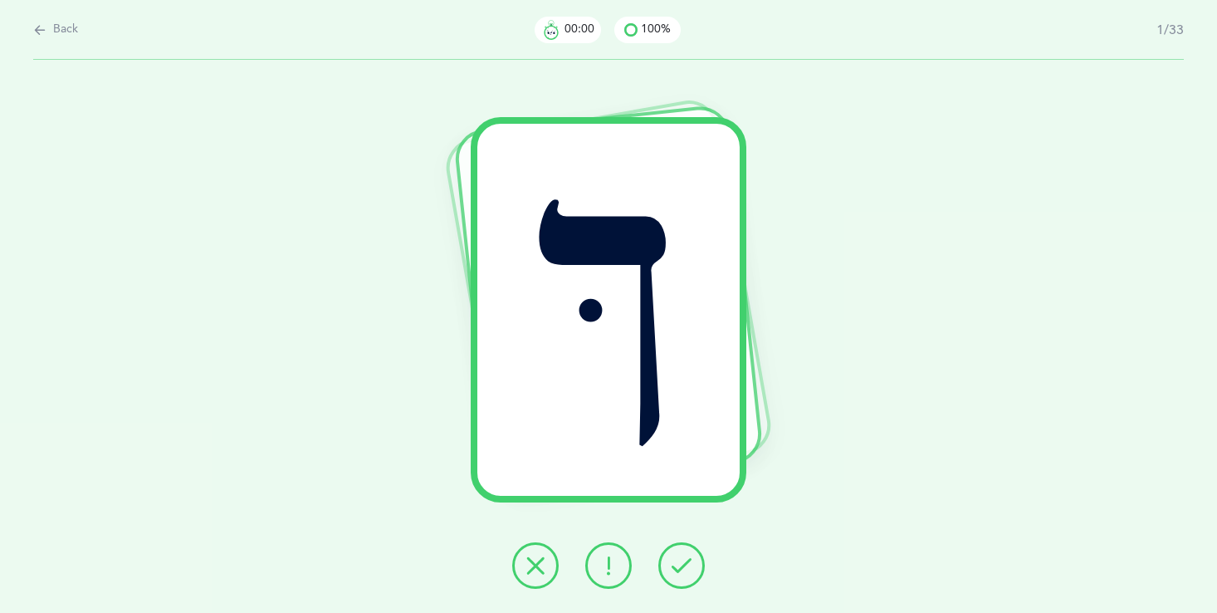
scroll to position [0, 0]
click icon
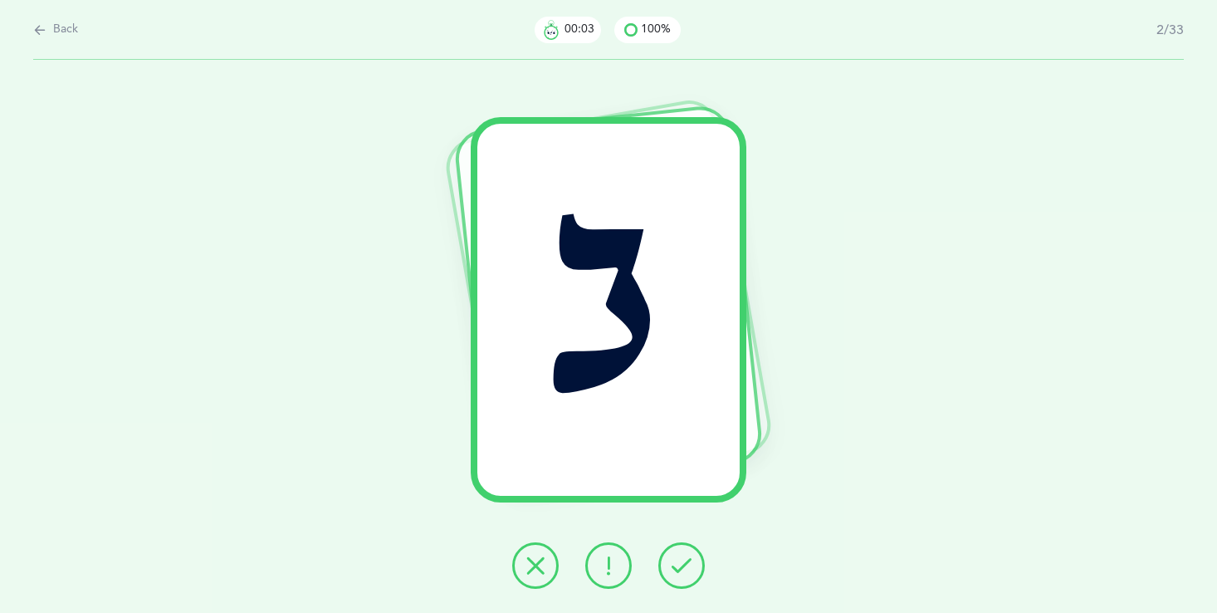
click icon
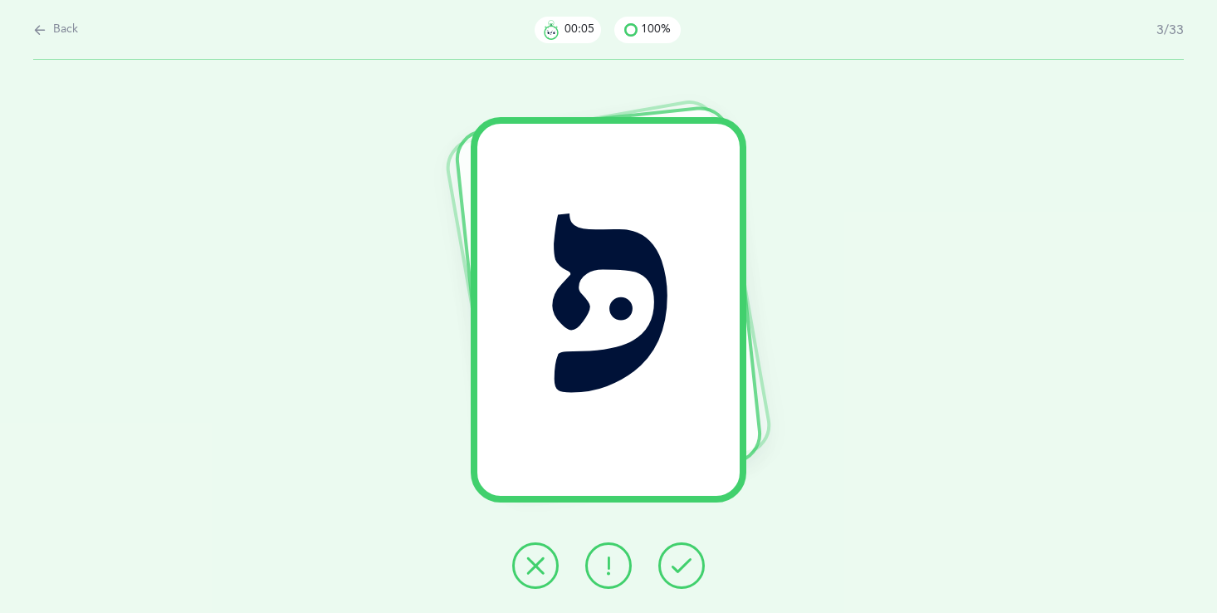
click button "Back"
select select "single"
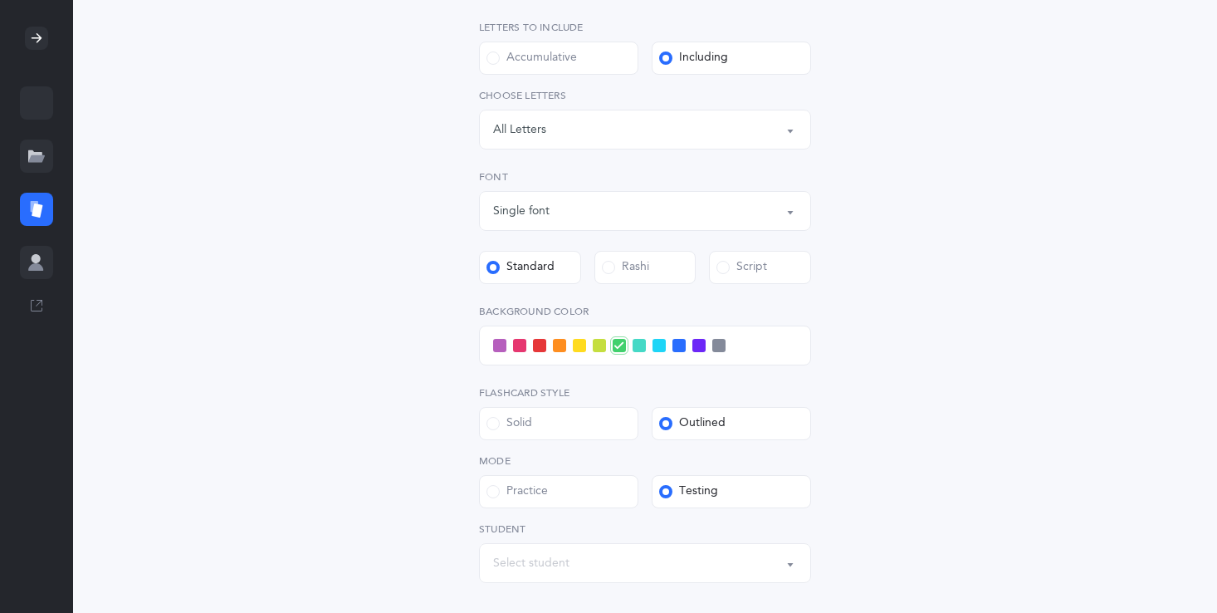
scroll to position [332, 0]
click div "Rashi"
click span
click input "Rashi"
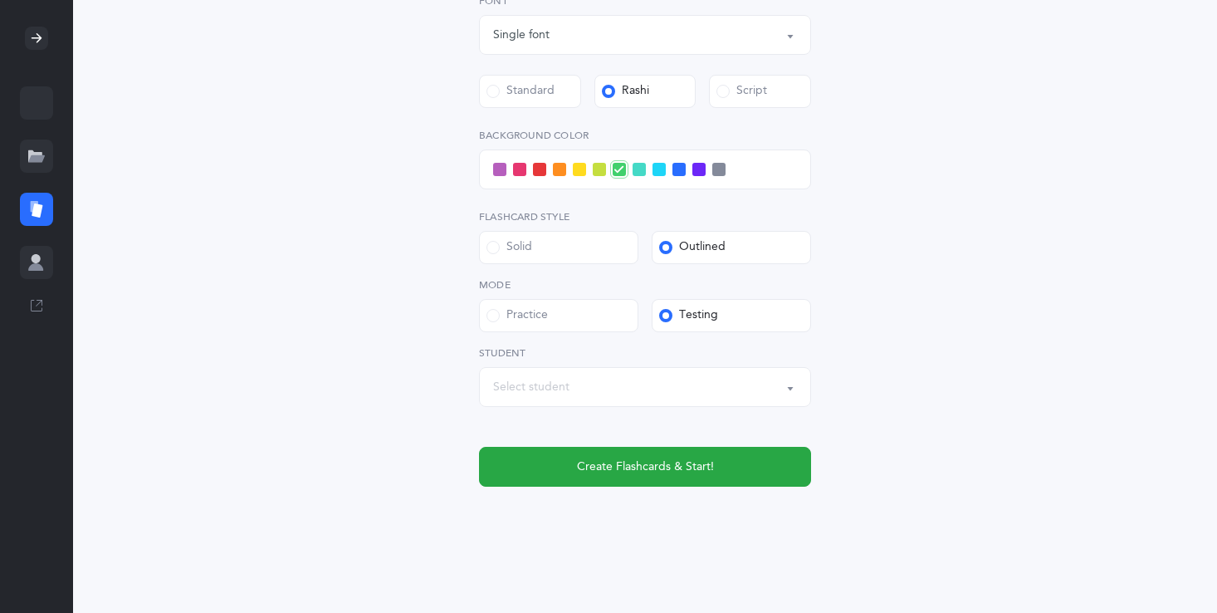
scroll to position [512, 0]
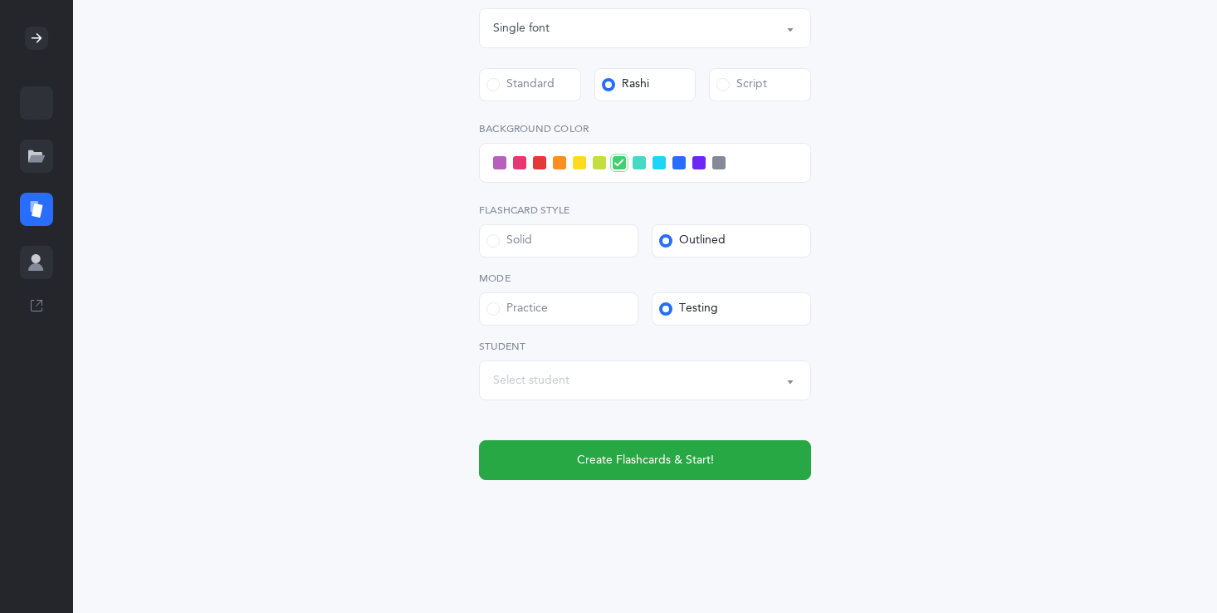
click div "Level 1 - Letters only Level 2 - Nekudos only Level 3 - Letters and Nekudos Lev…"
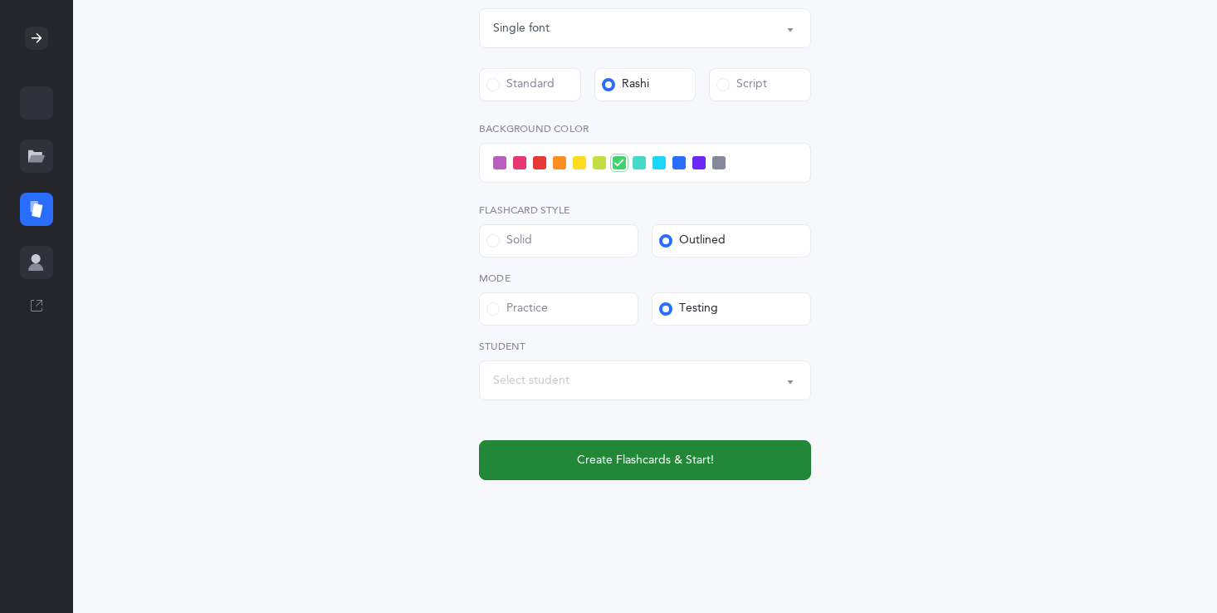
click span "Create Flashcards & Start!"
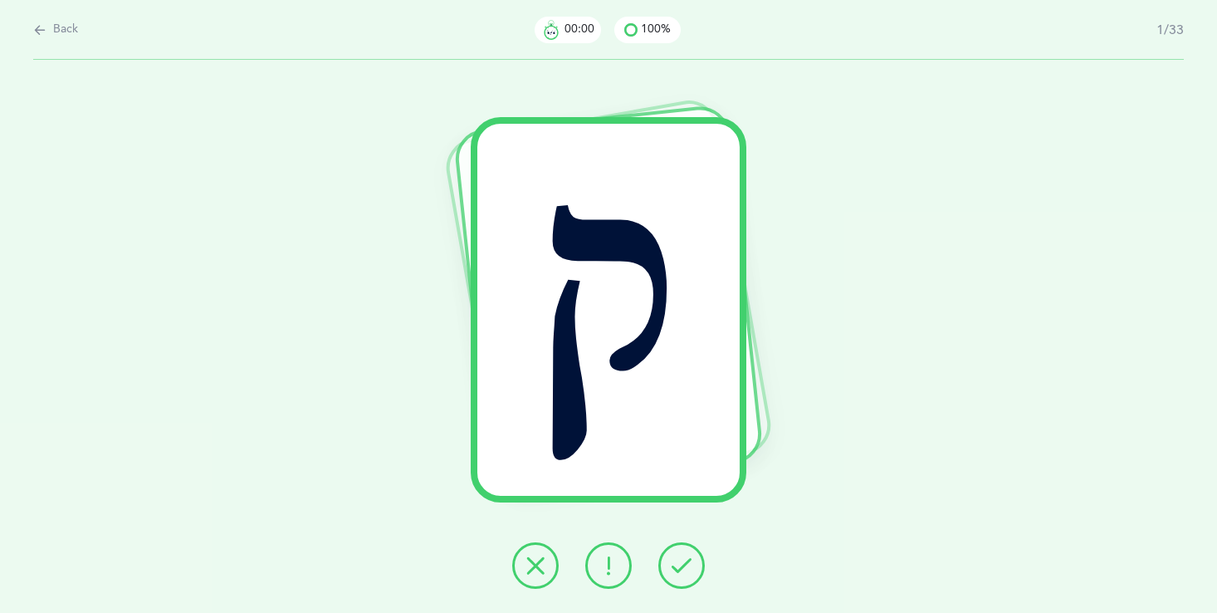
scroll to position [0, 0]
click button
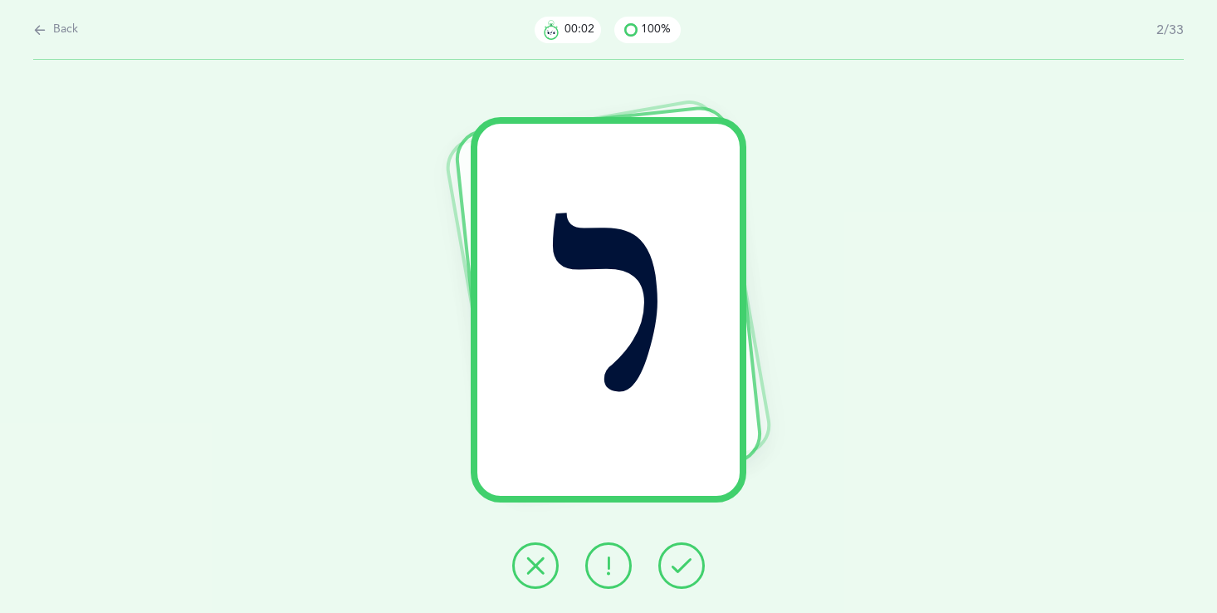
click button
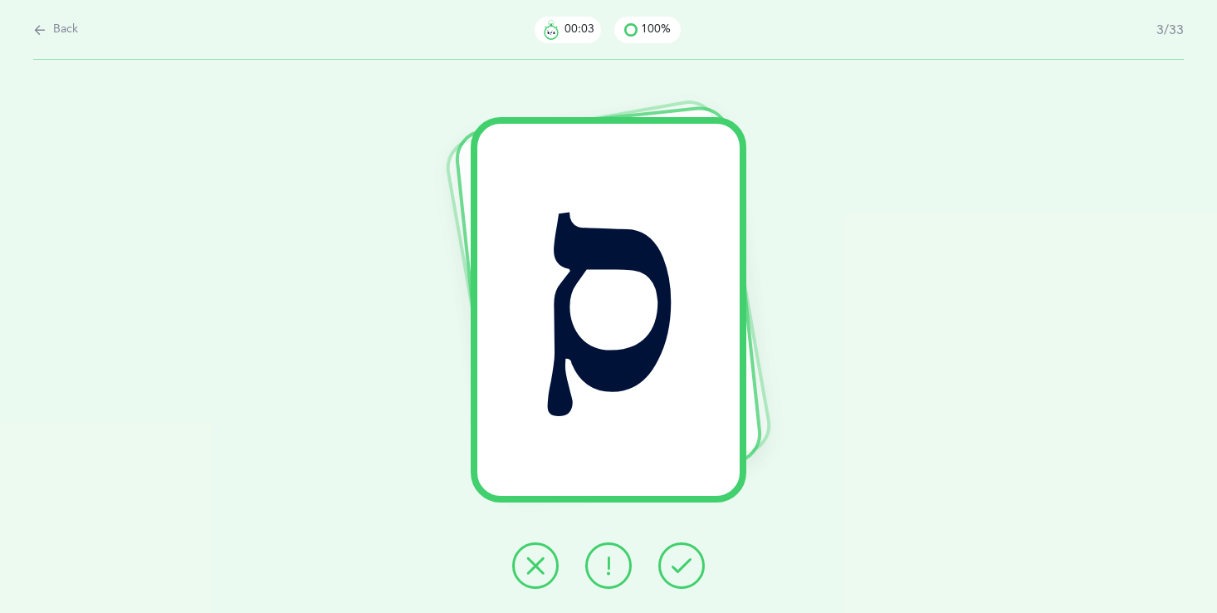
click icon
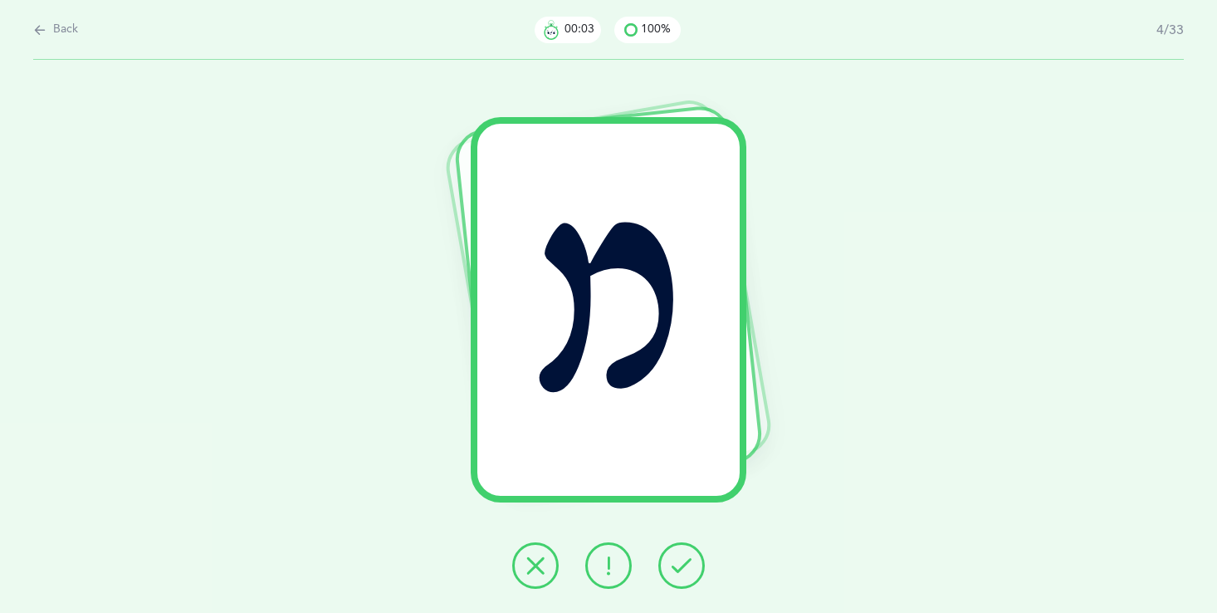
click icon
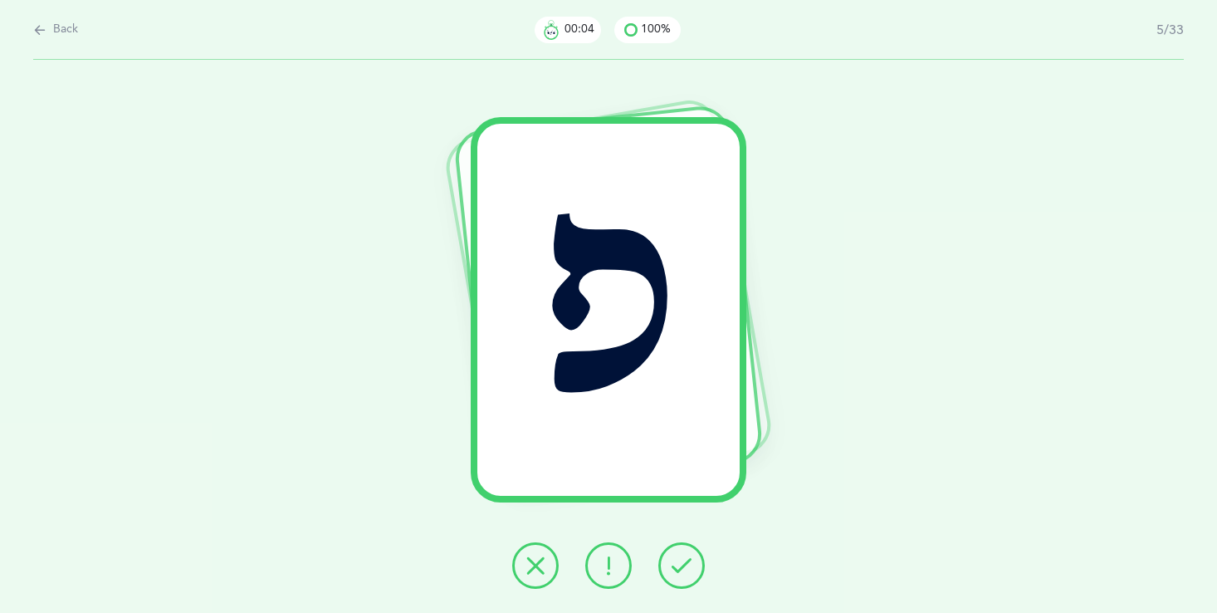
click div "פ"
drag, startPoint x: 76, startPoint y: 17, endPoint x: 76, endPoint y: 27, distance: 10.0
click div "Back 00:06 100% 5/33"
click span "Back"
select select "single"
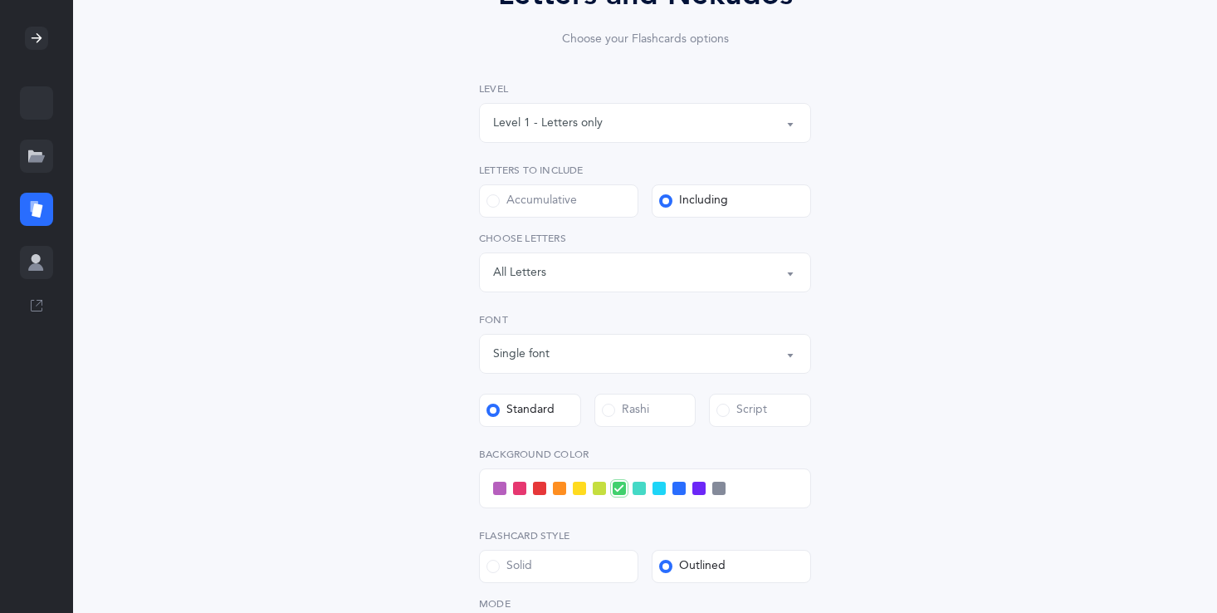
scroll to position [199, 0]
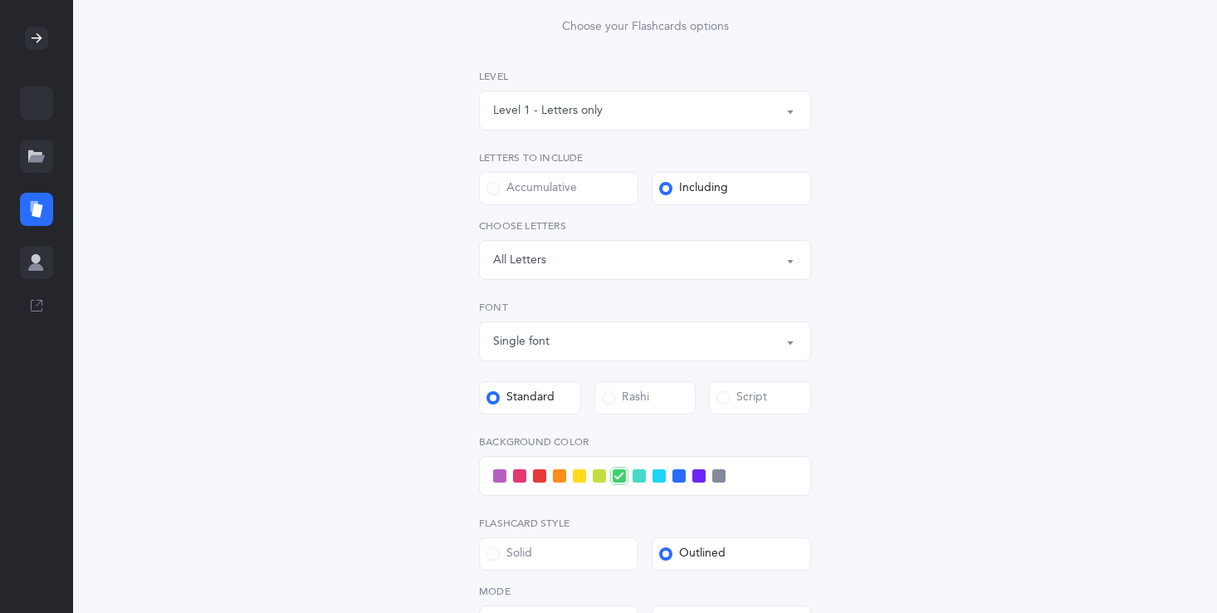
click label "Rashi"
click input "Rashi"
click label "Script"
click input "Script"
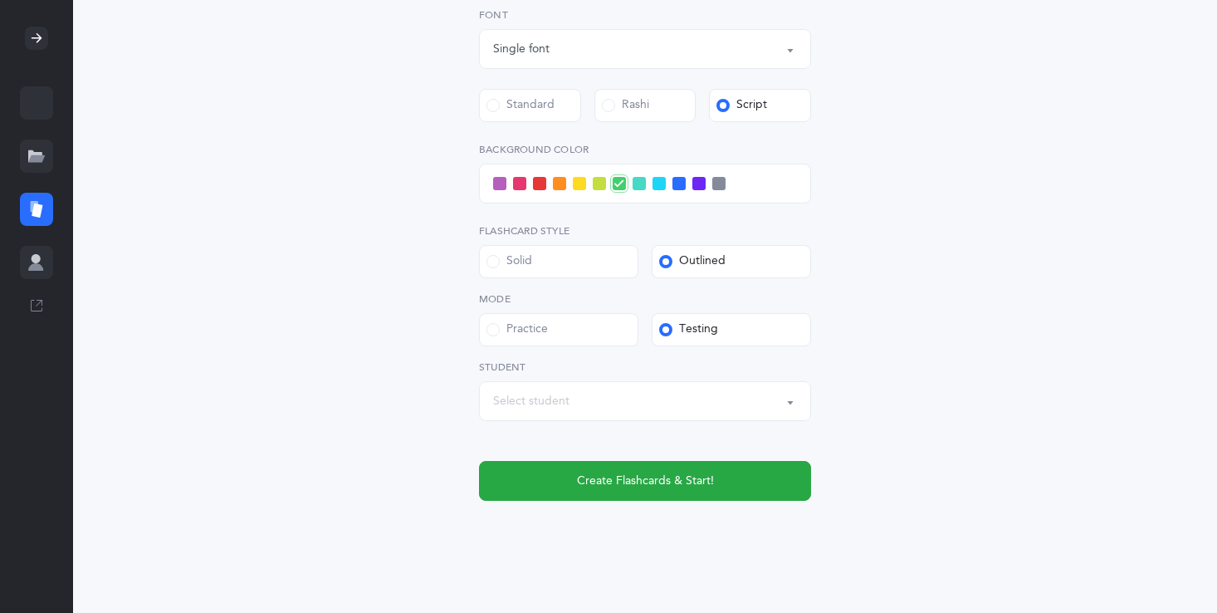
scroll to position [512, 0]
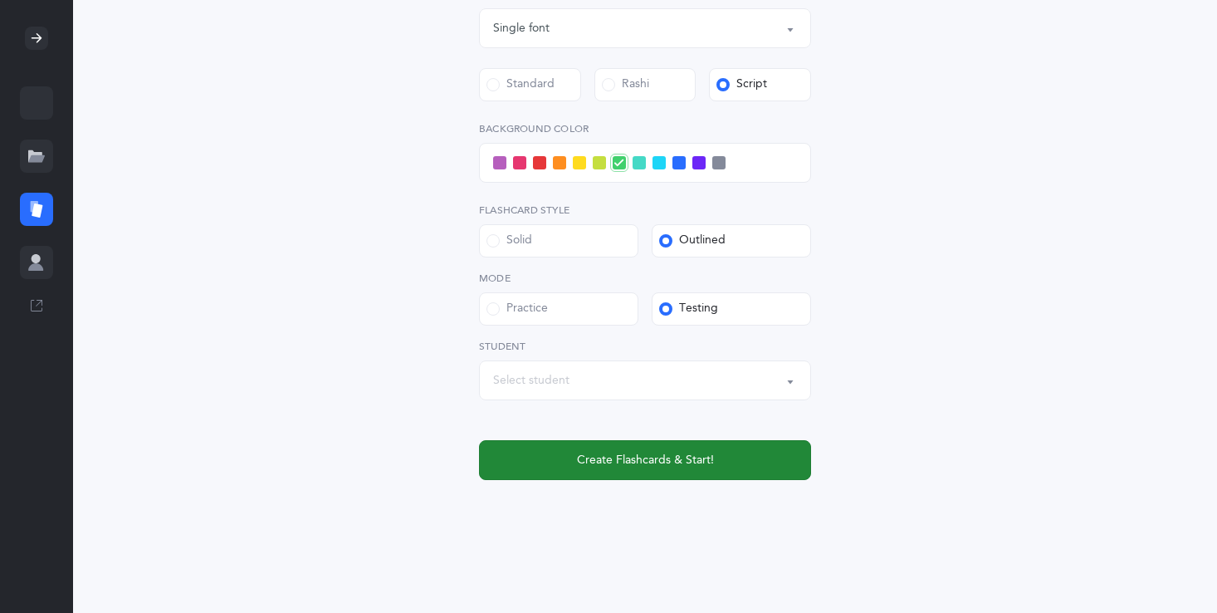
click span "Create Flashcards & Start!"
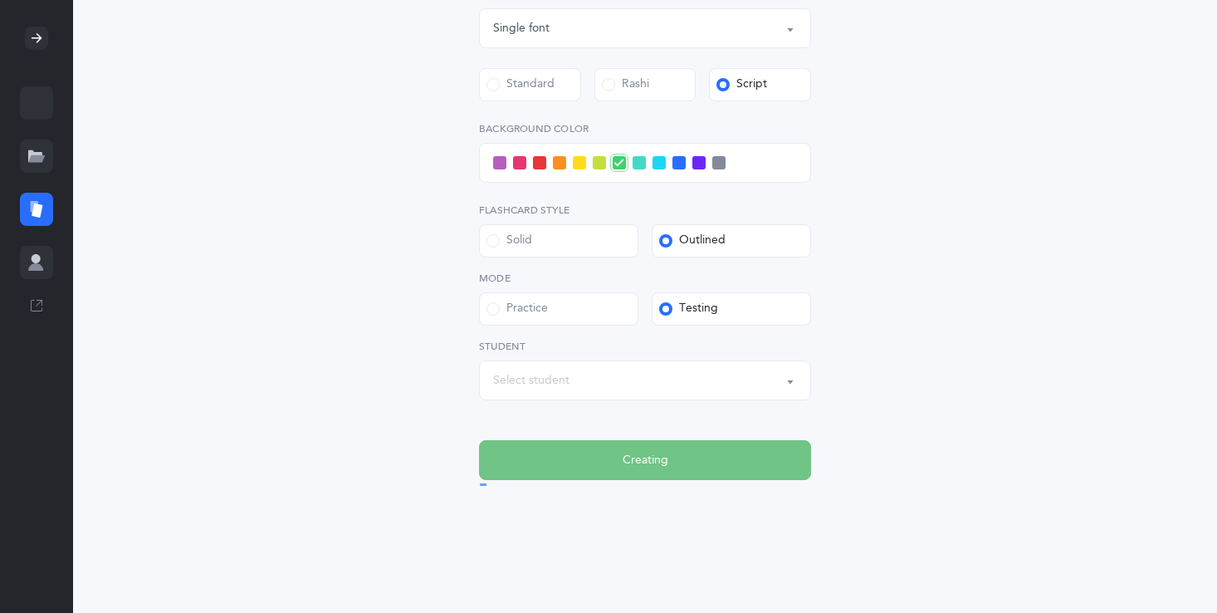
scroll to position [0, 0]
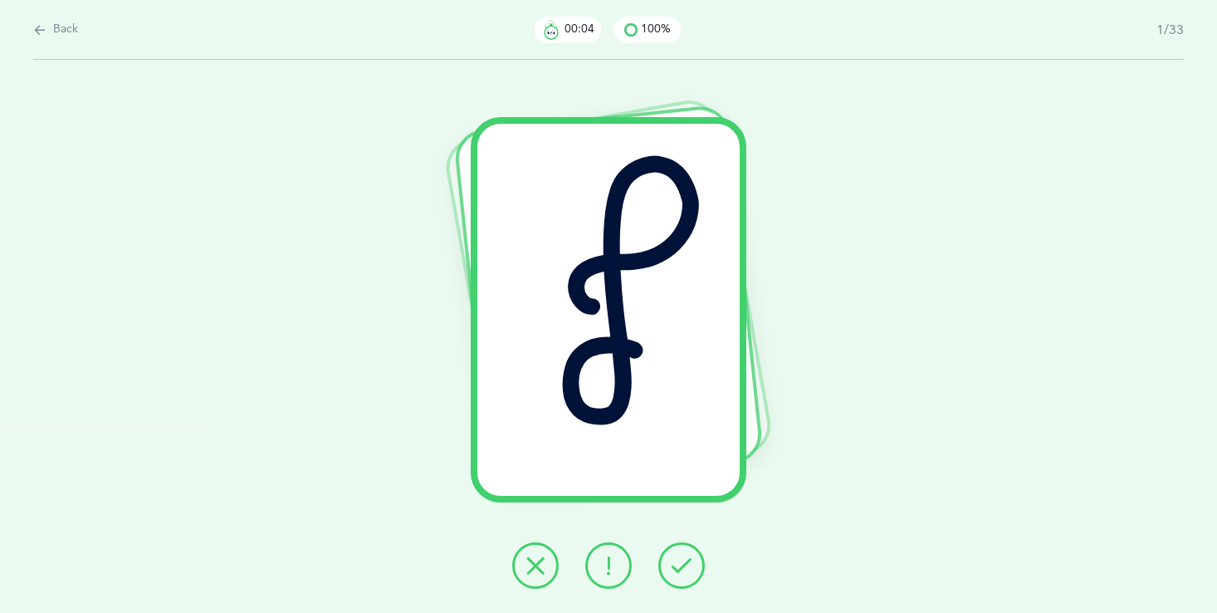
click span "Back"
select select "single"
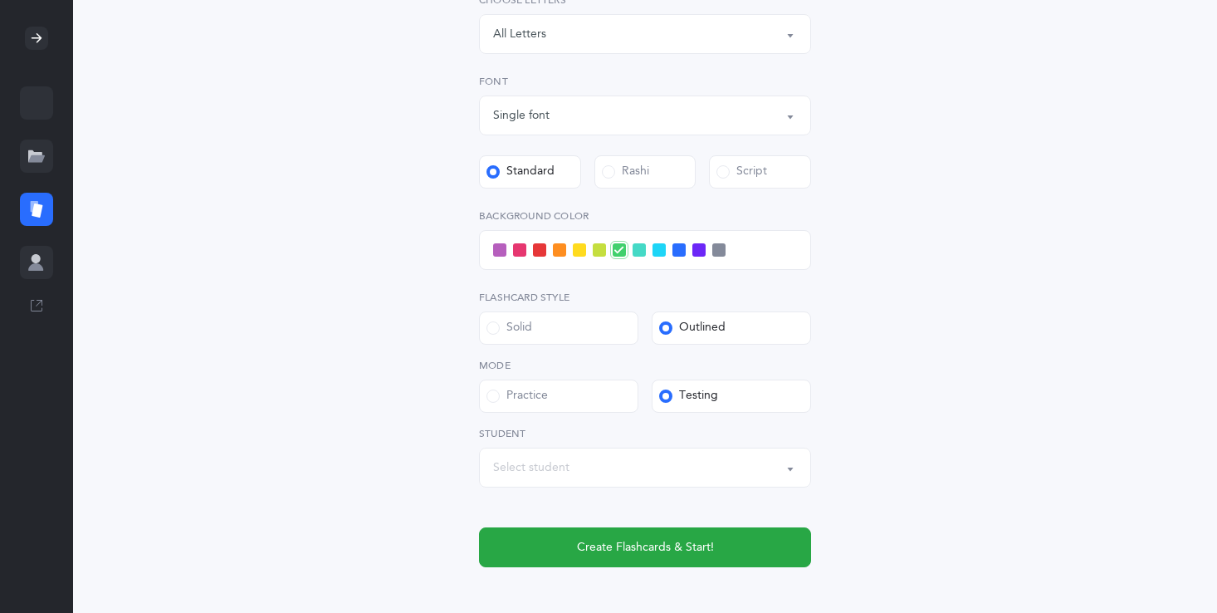
scroll to position [465, 0]
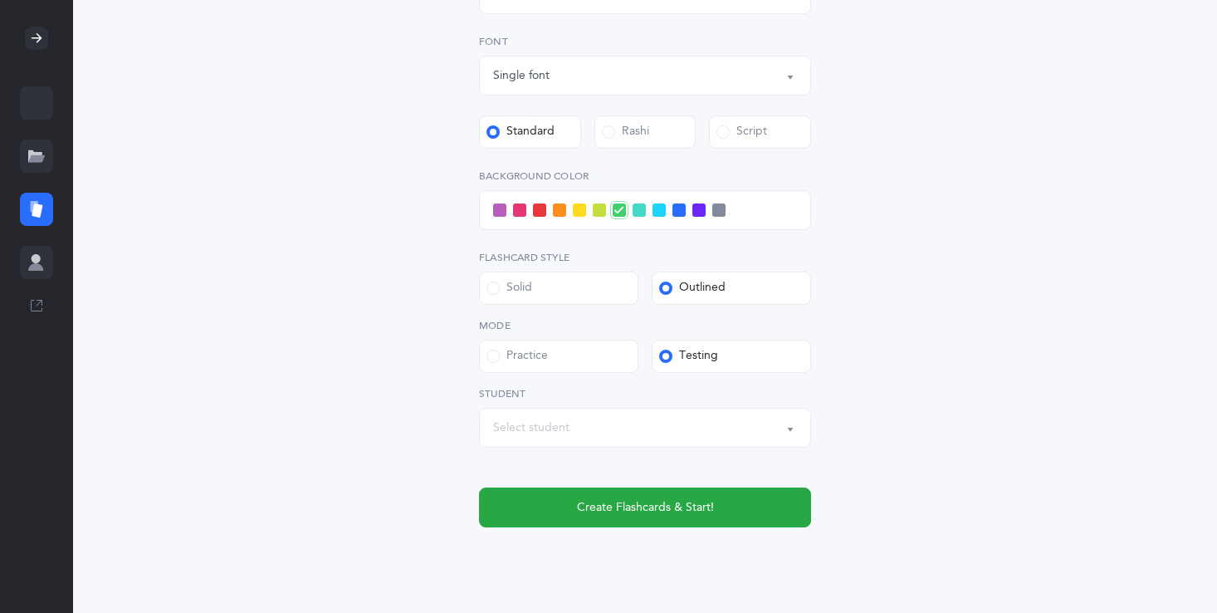
click div "Practice"
click input "Practice"
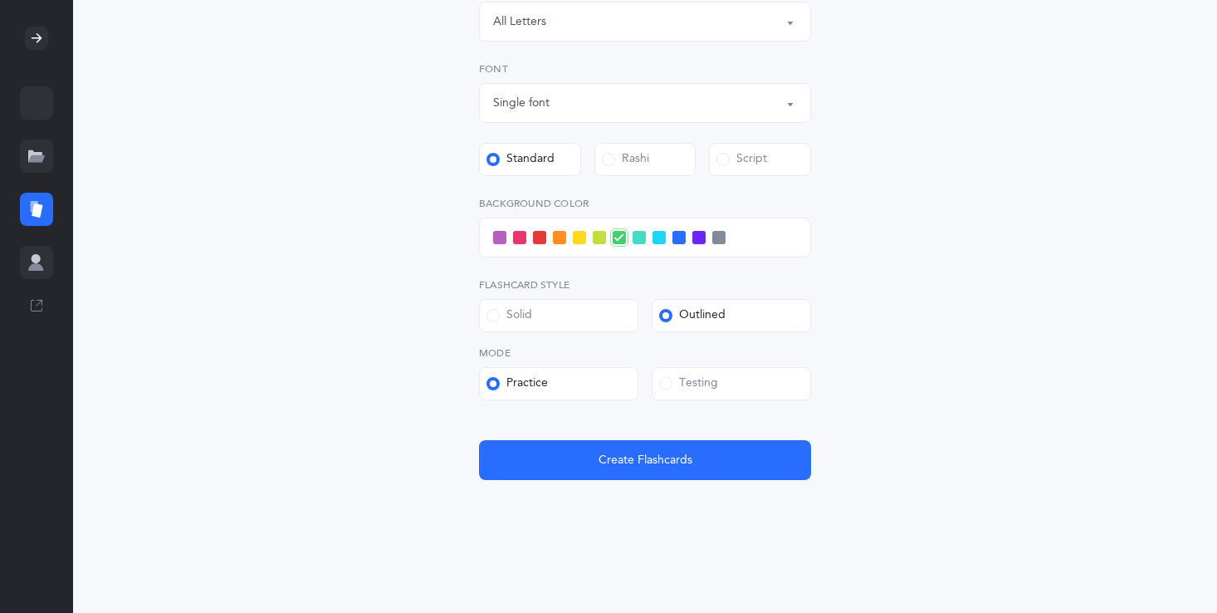
click label "Testing"
click input "Testing"
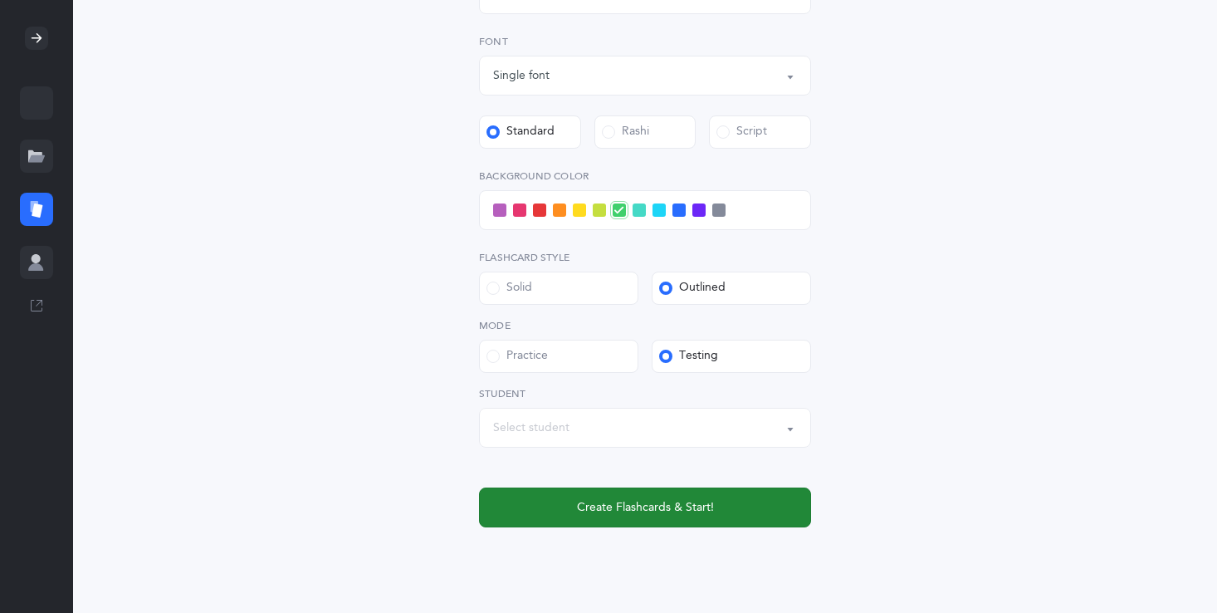
click span "Create Flashcards & Start!"
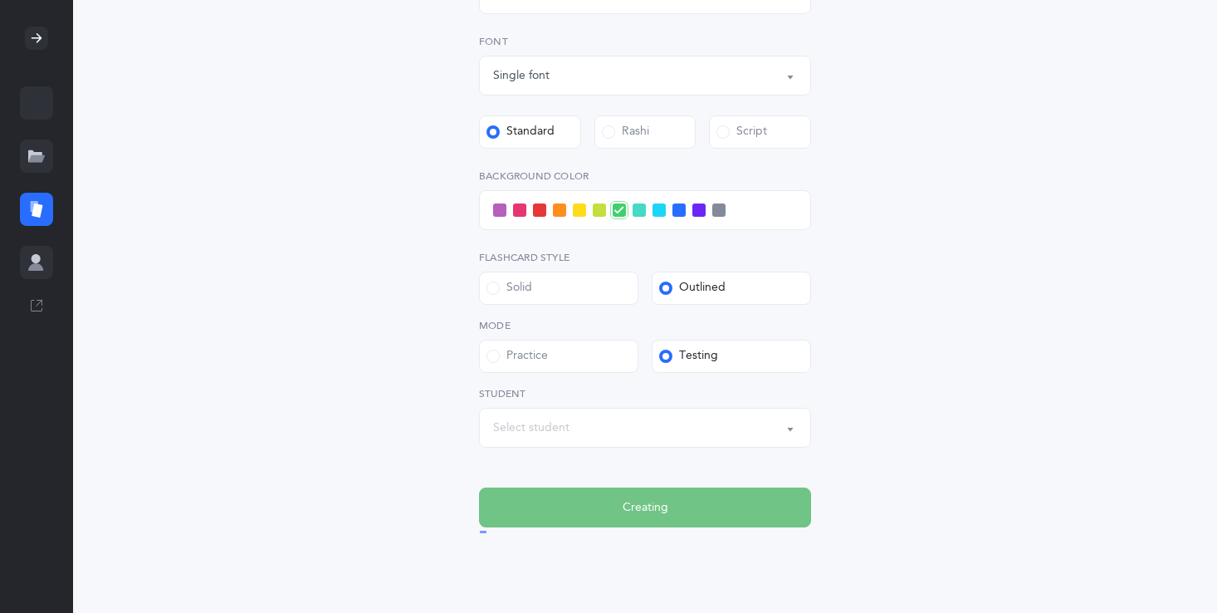
scroll to position [0, 0]
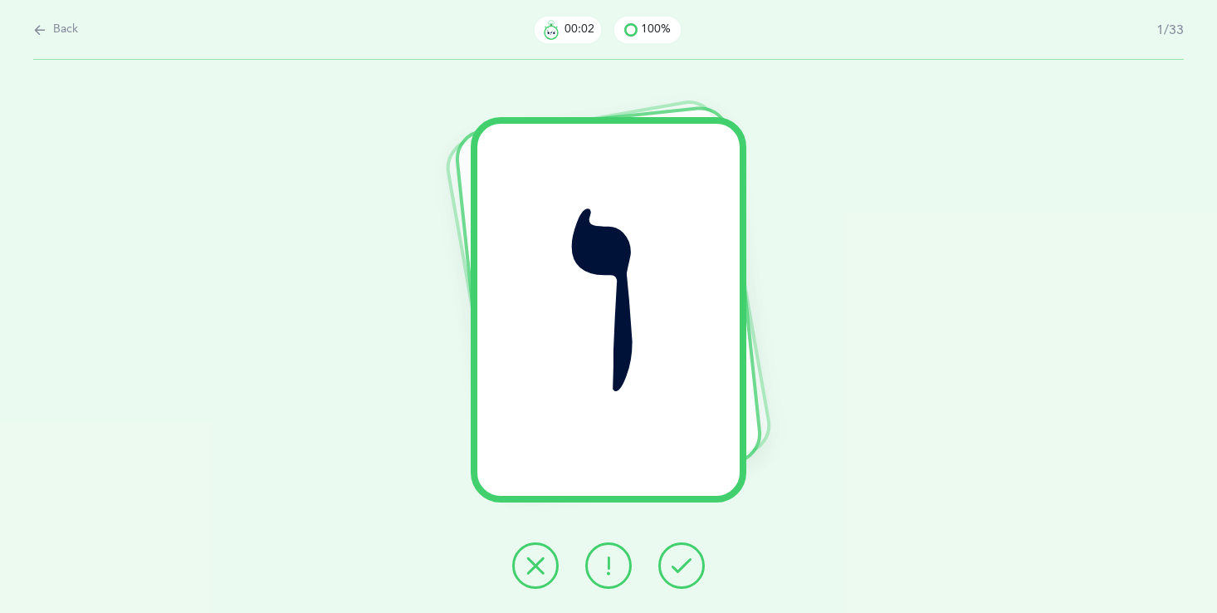
click icon
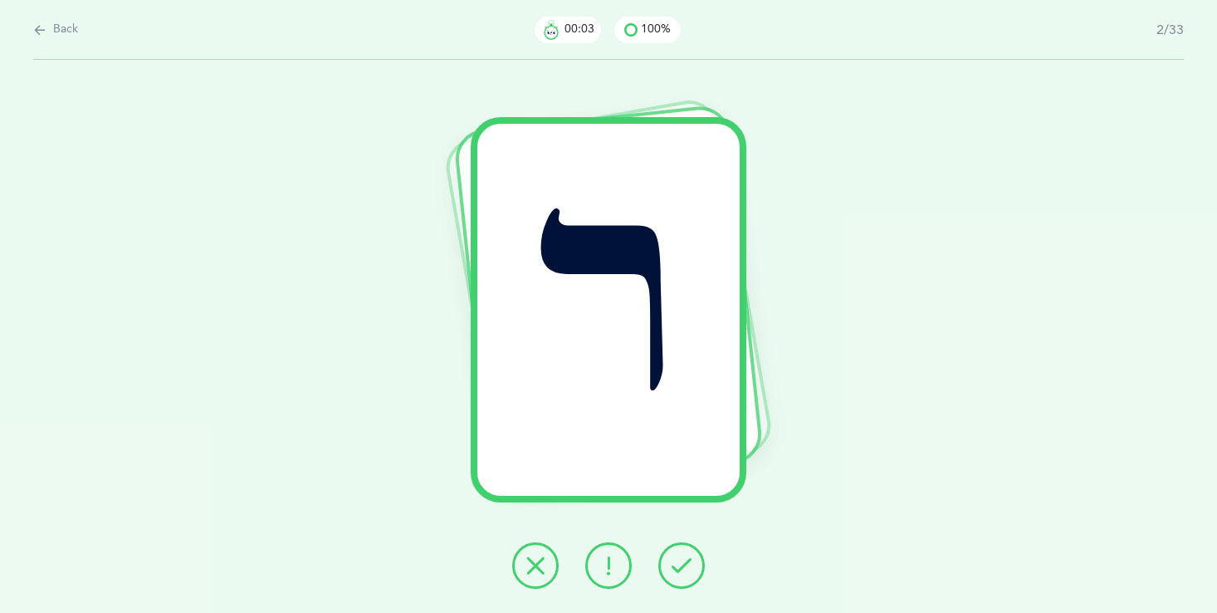
click icon
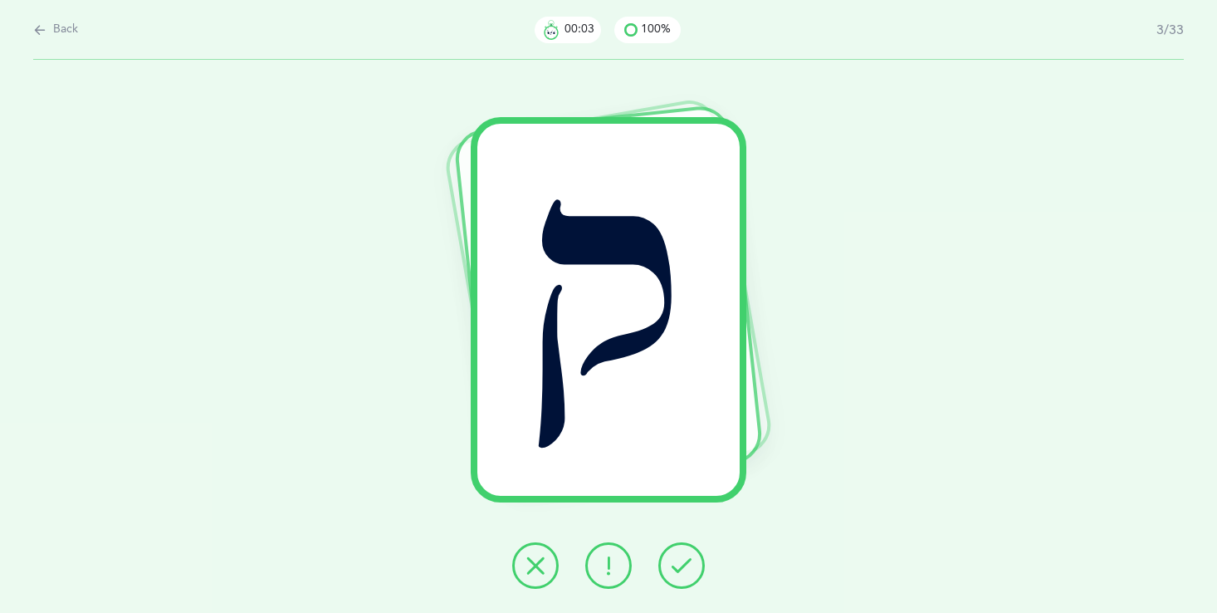
click icon
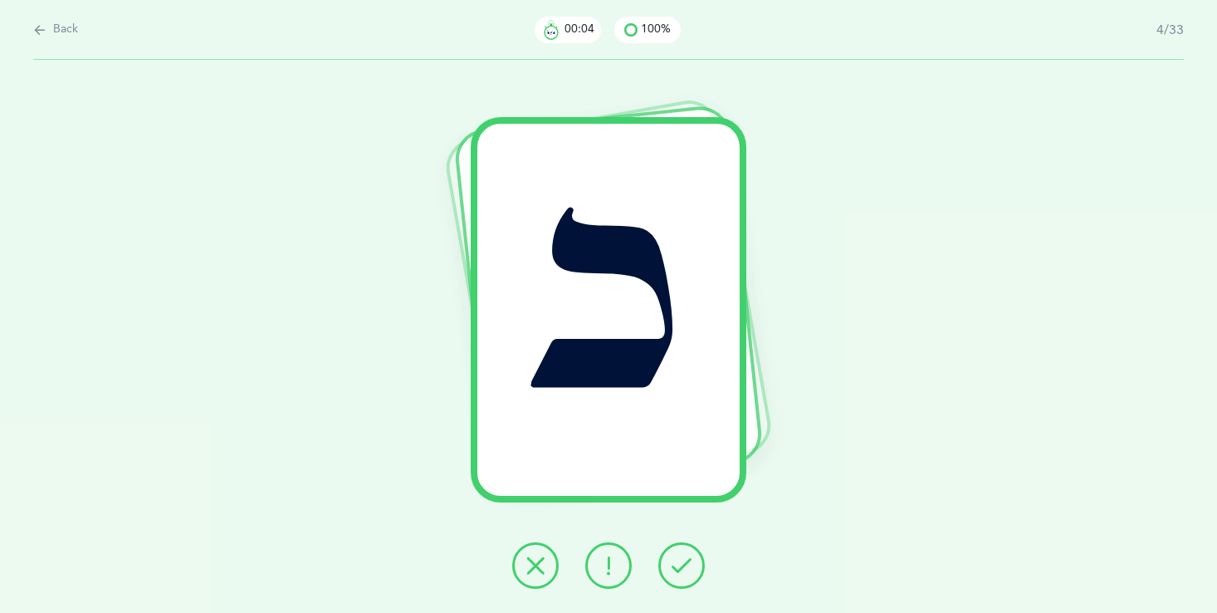
click icon
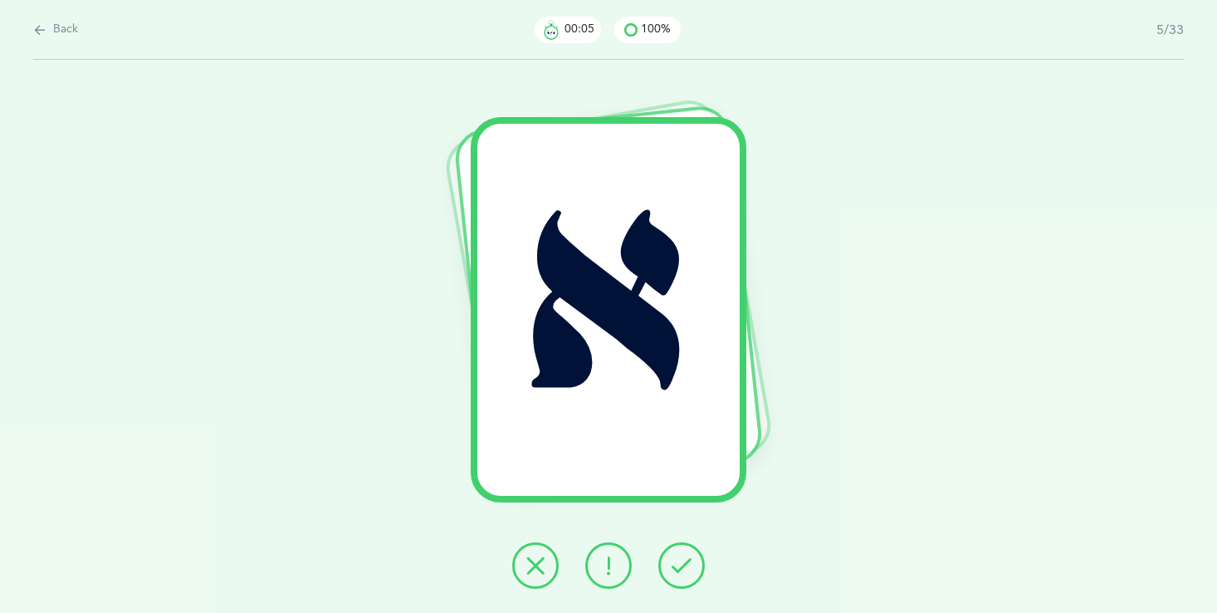
click icon
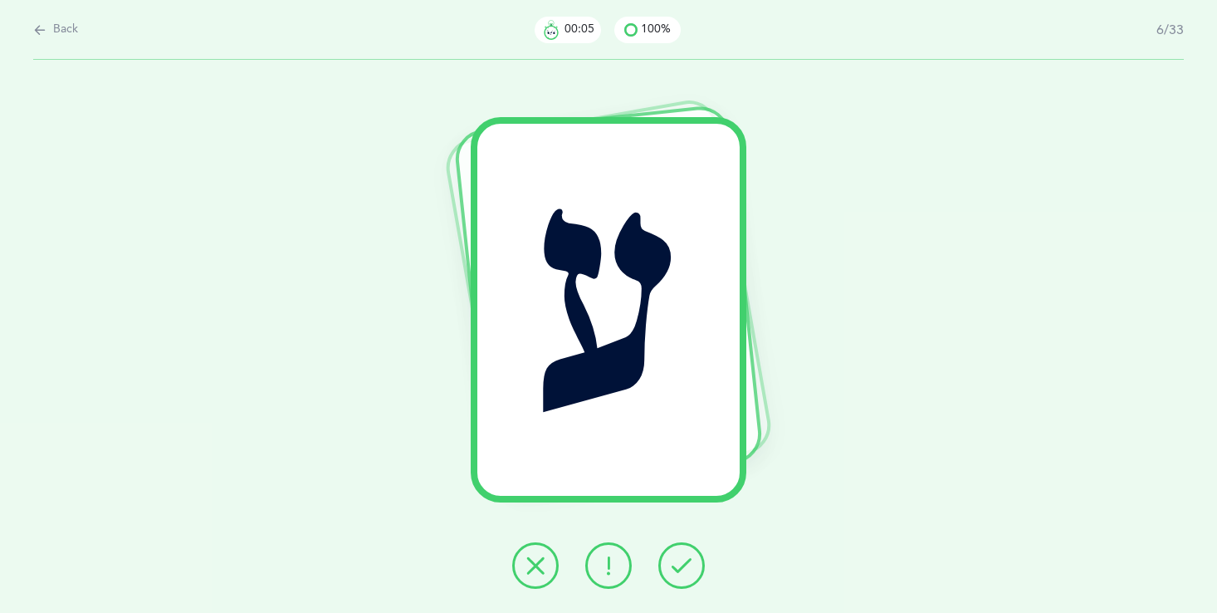
click icon
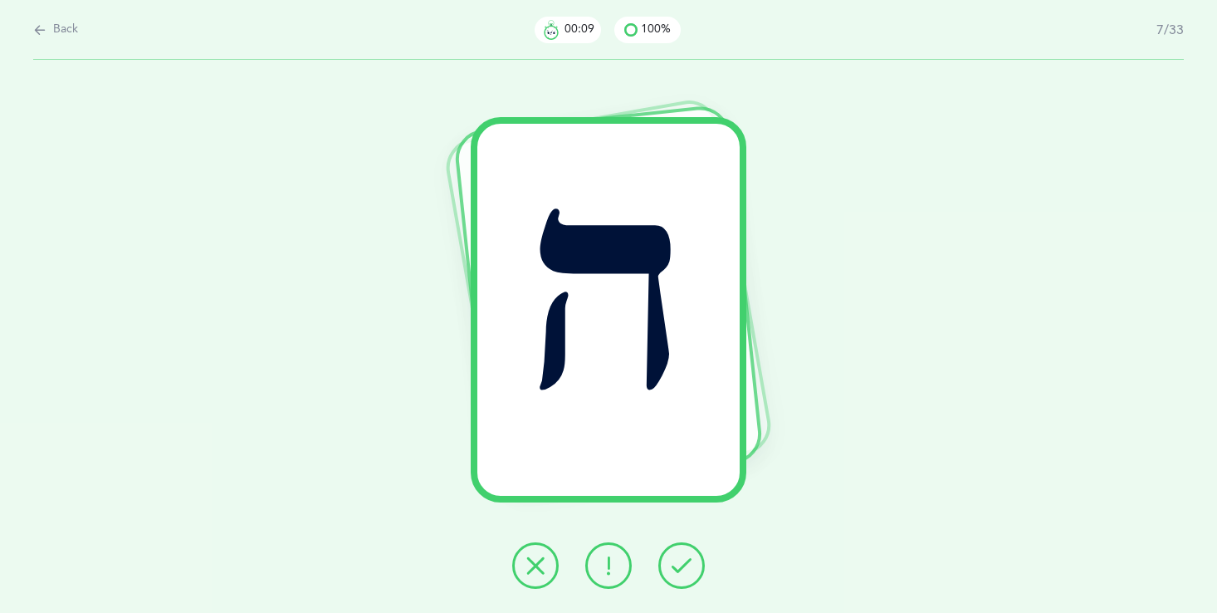
click span "Back"
select select "single"
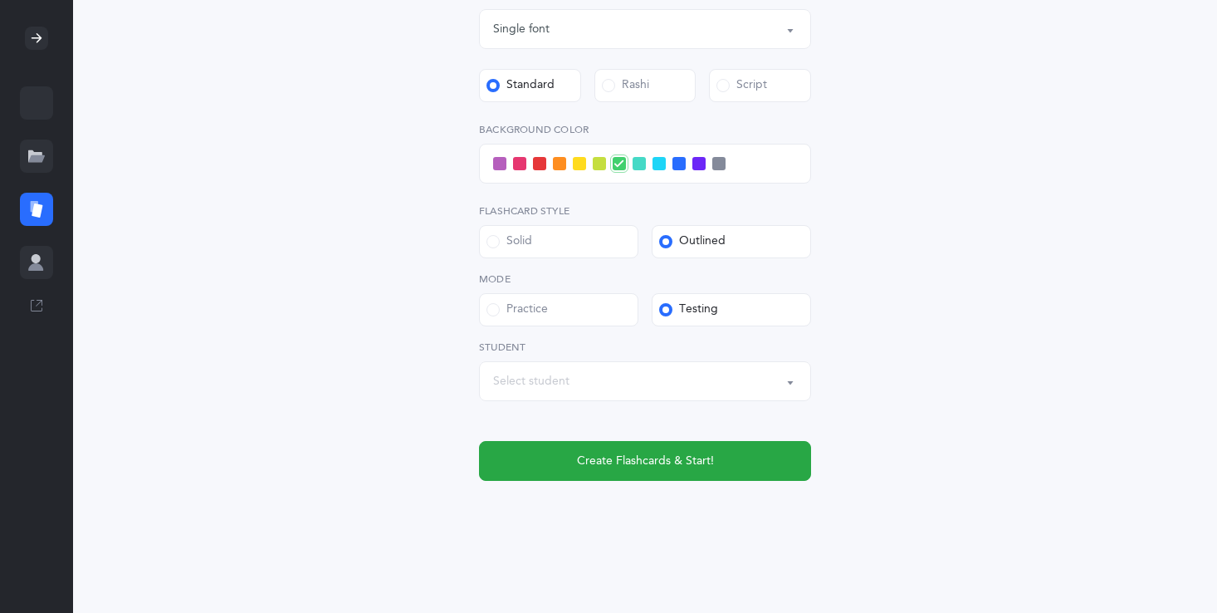
scroll to position [512, 0]
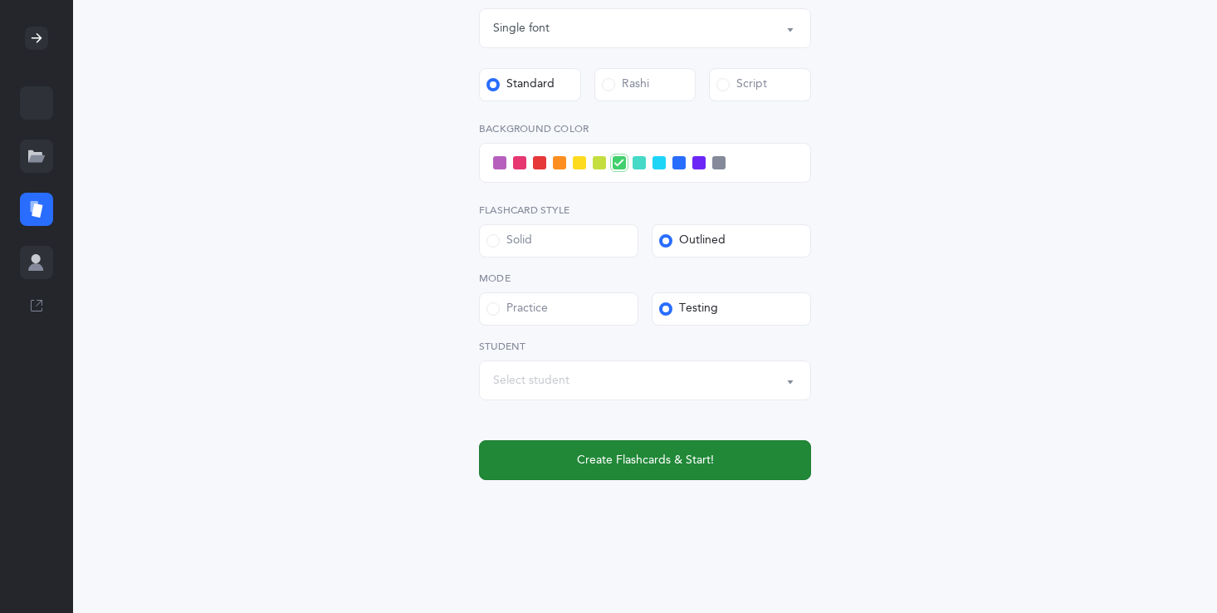
click button "Create Flashcards & Start!"
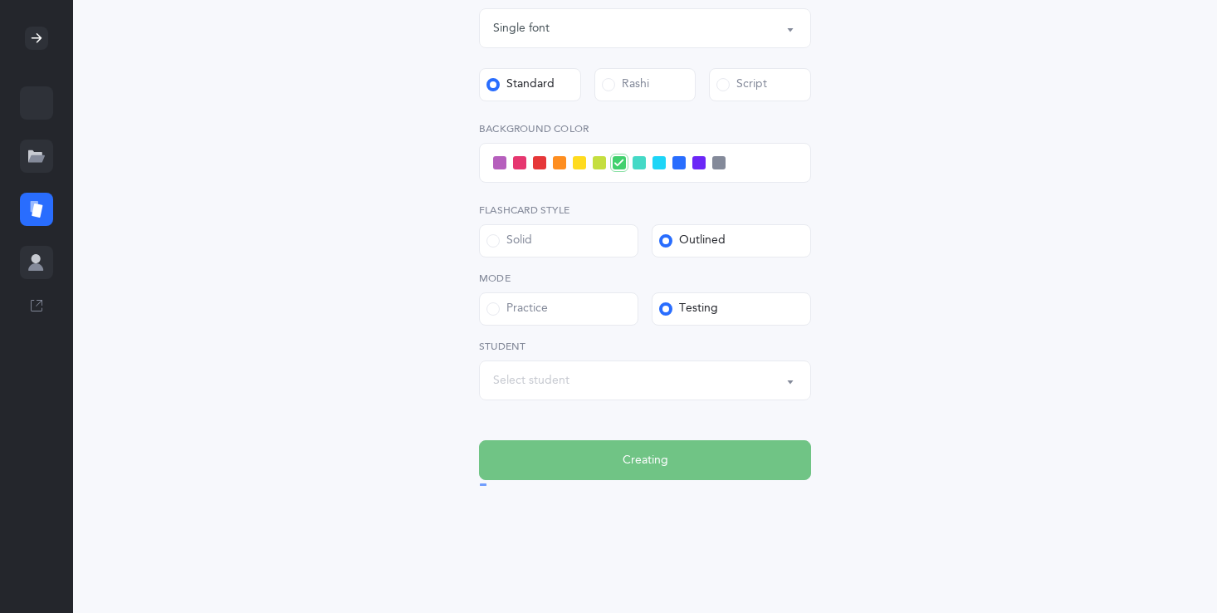
scroll to position [0, 0]
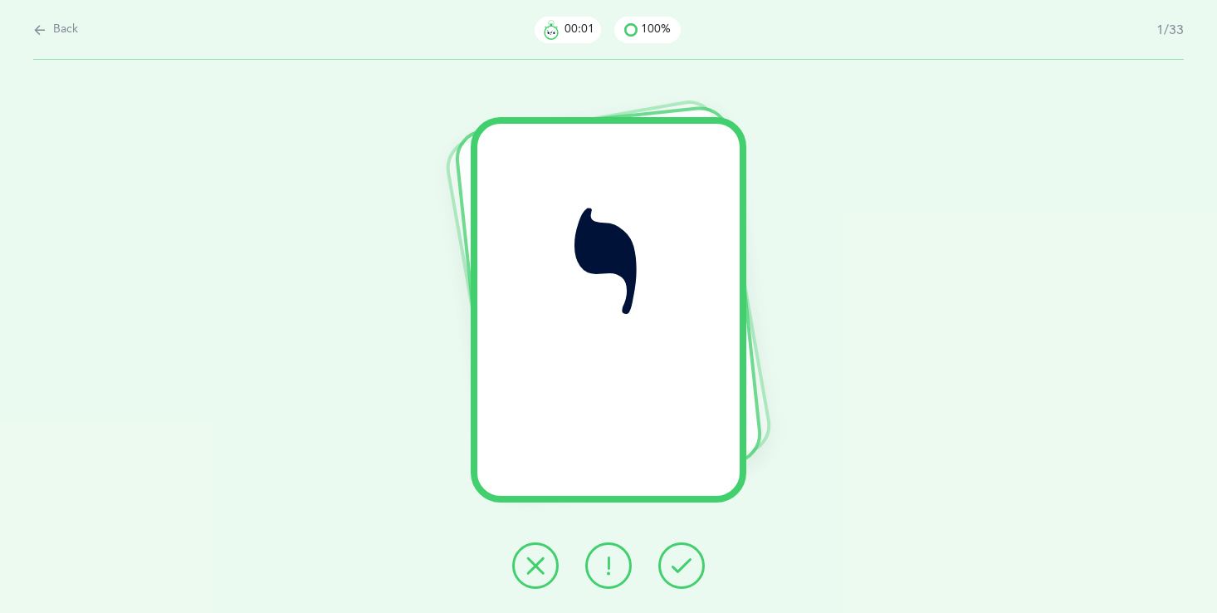
click icon
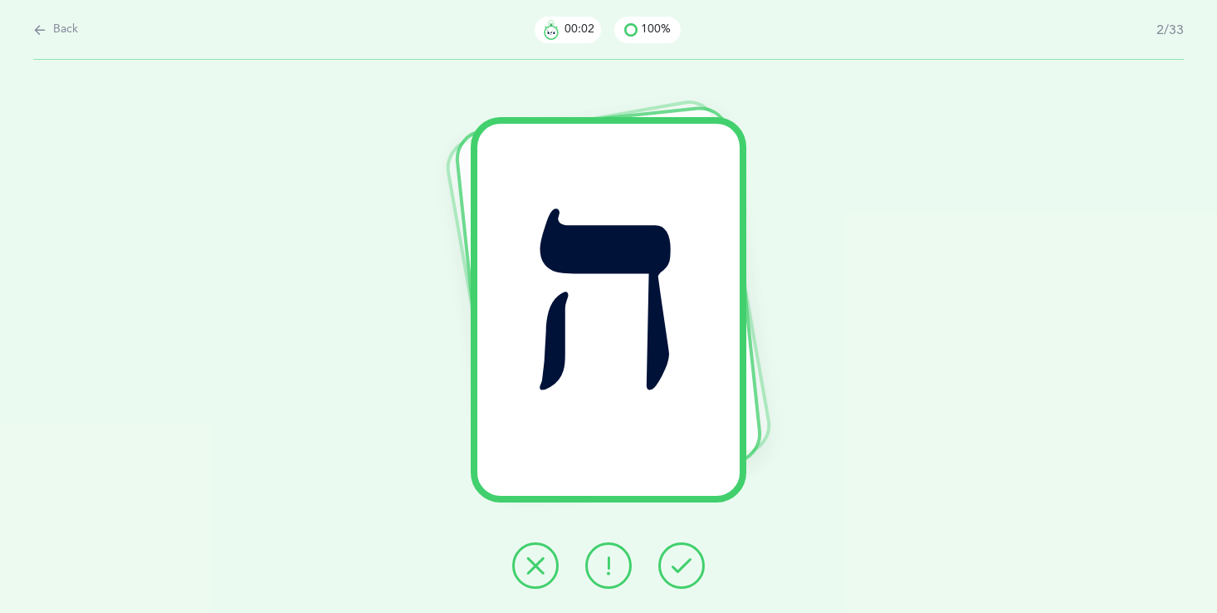
click icon
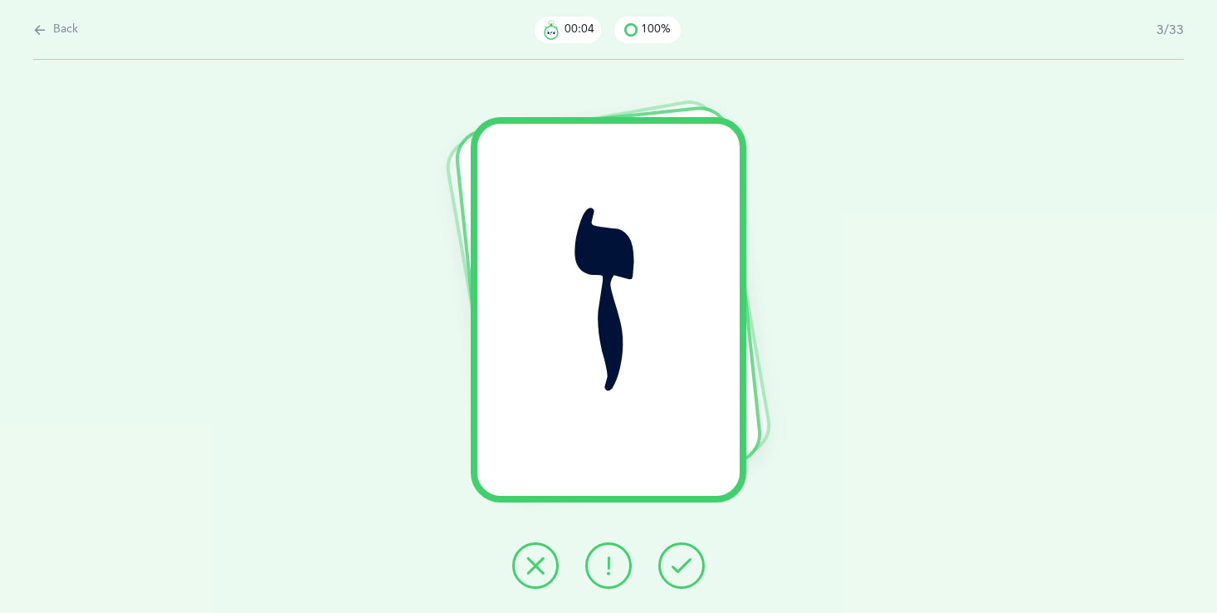
click icon
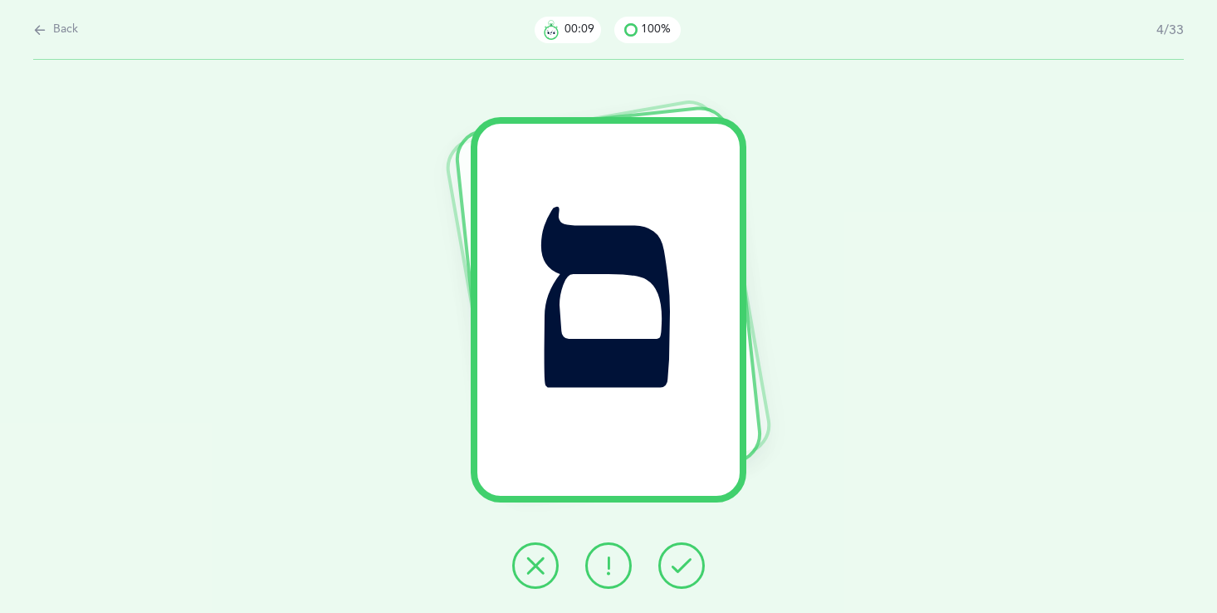
click icon
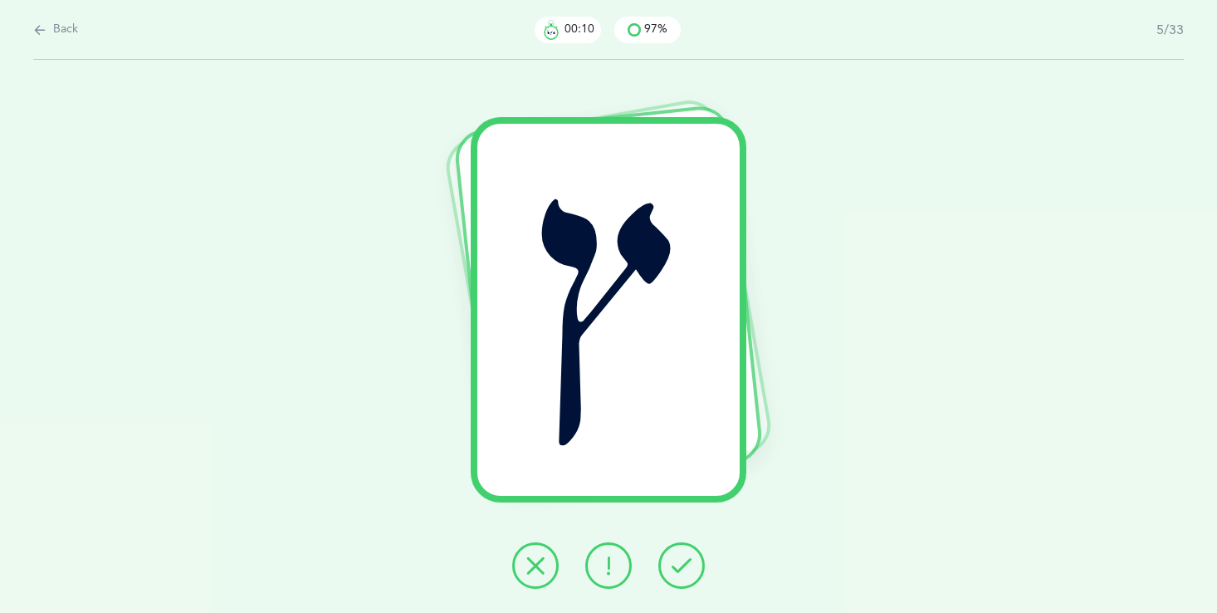
click icon
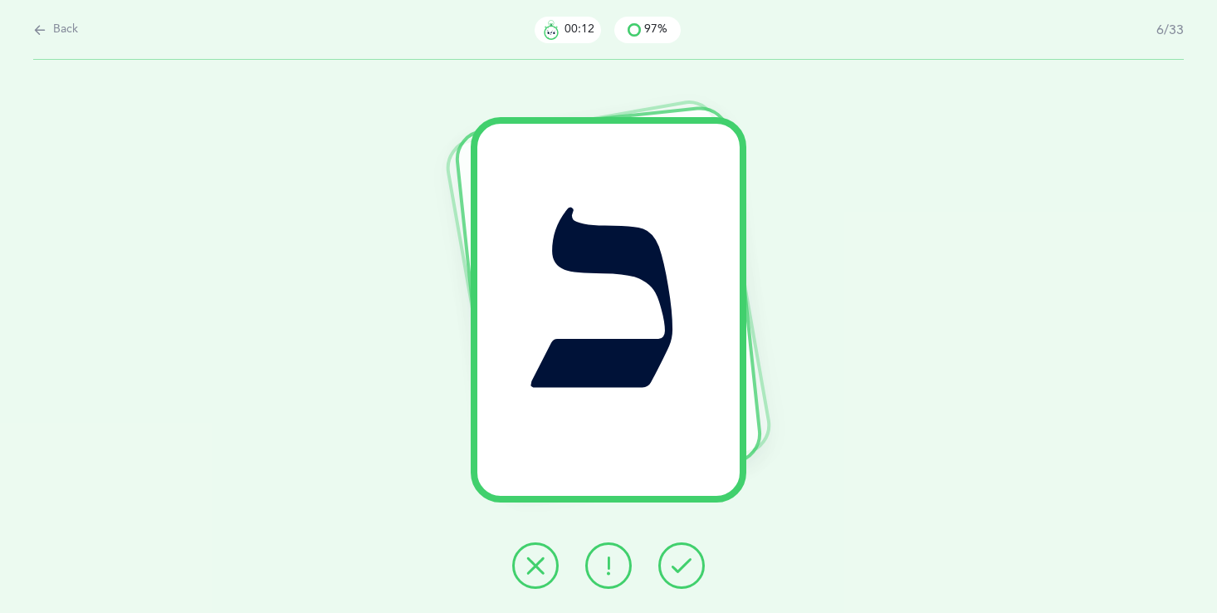
click icon
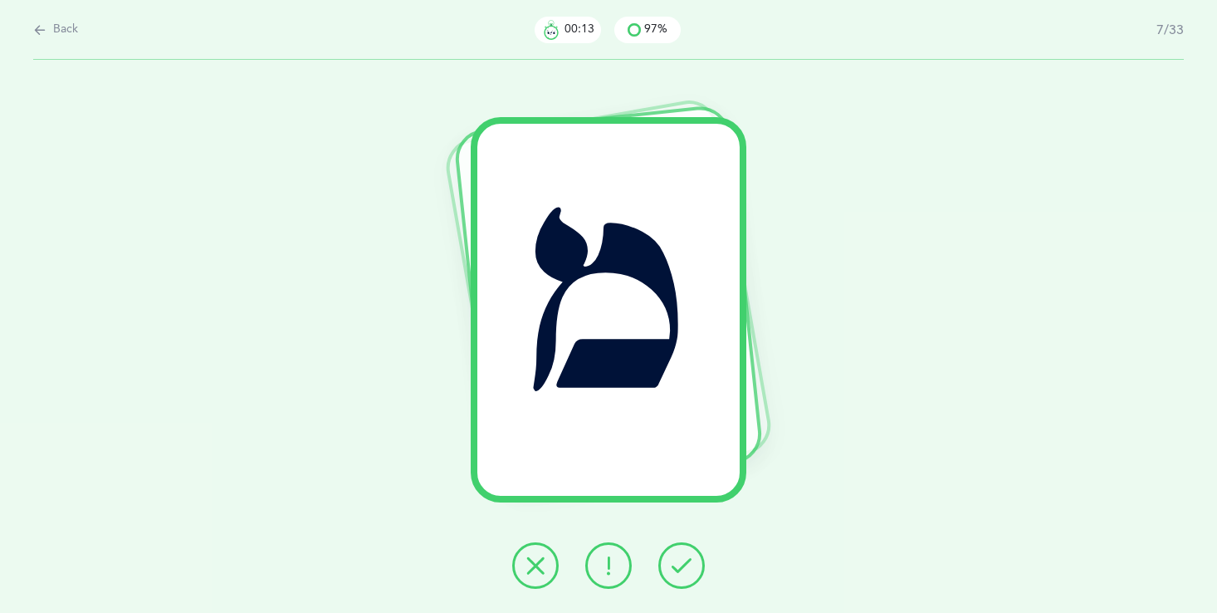
click icon
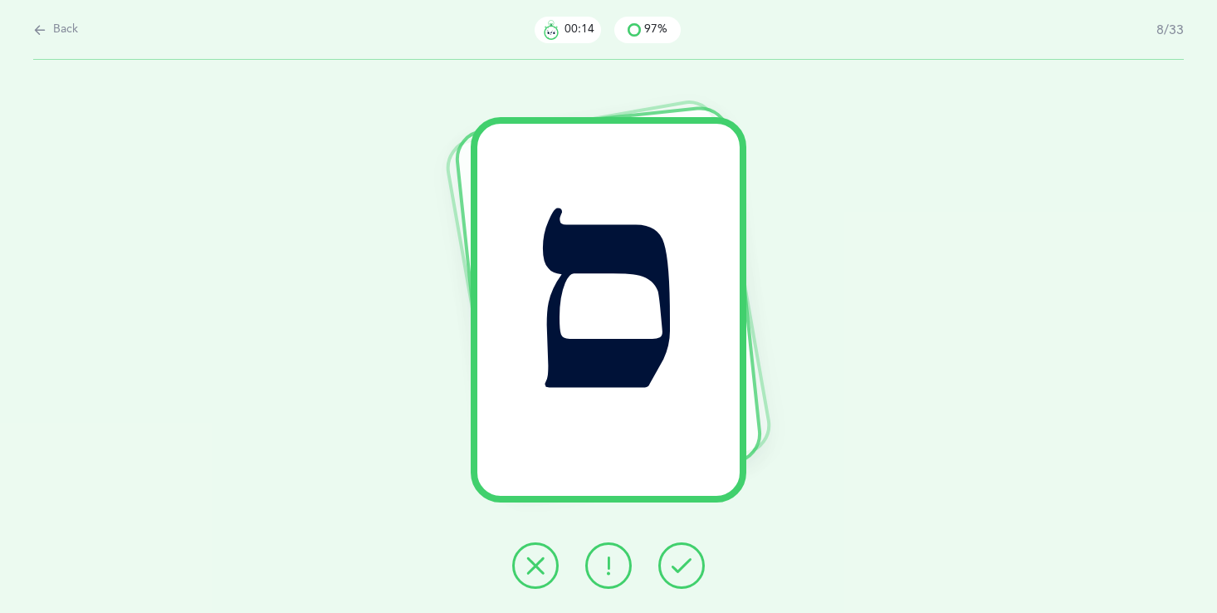
click icon
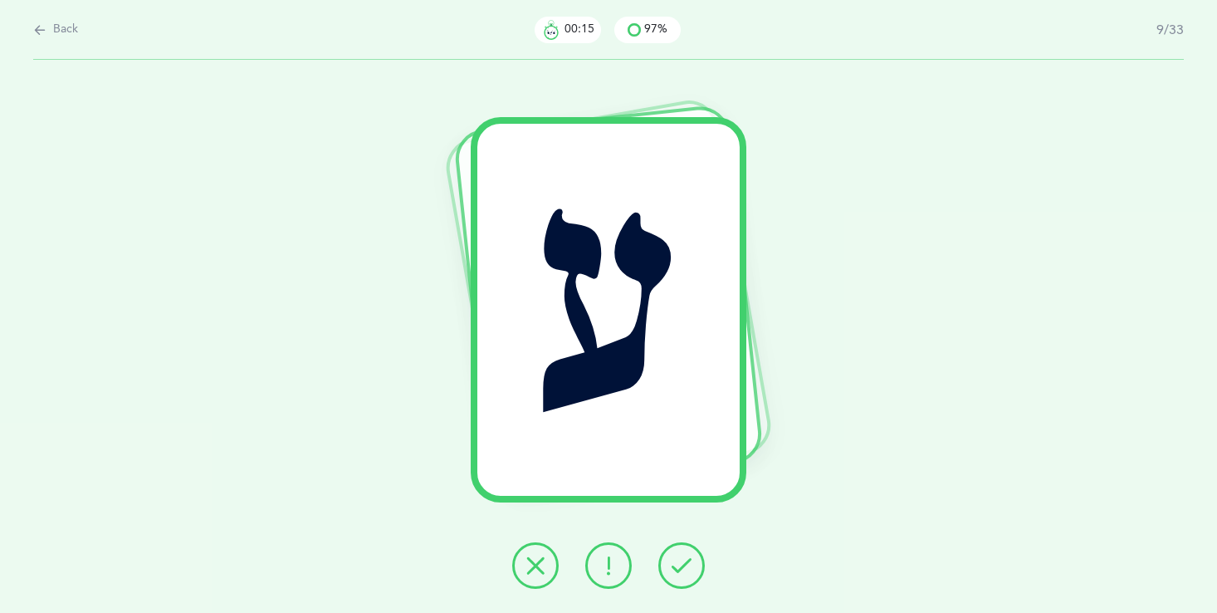
click icon
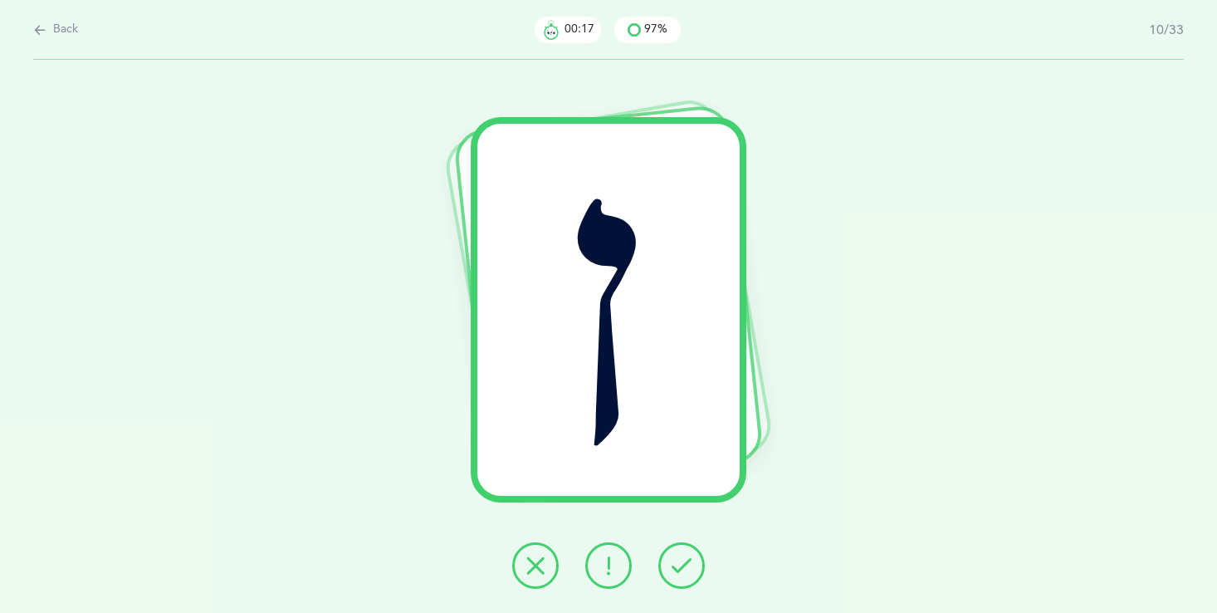
click icon
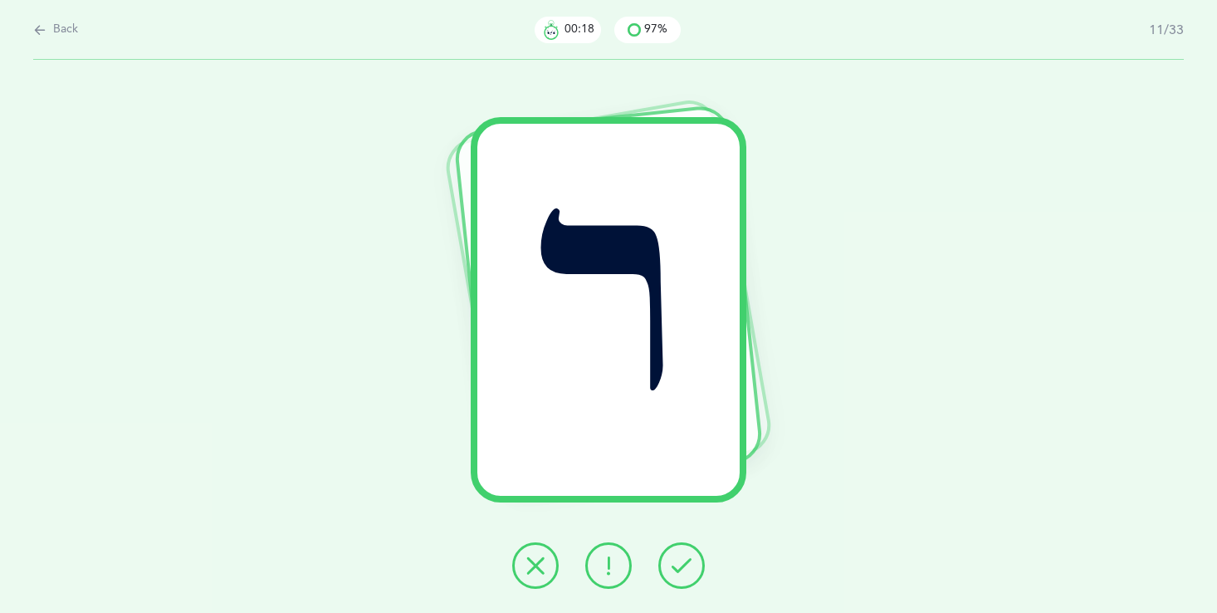
click icon
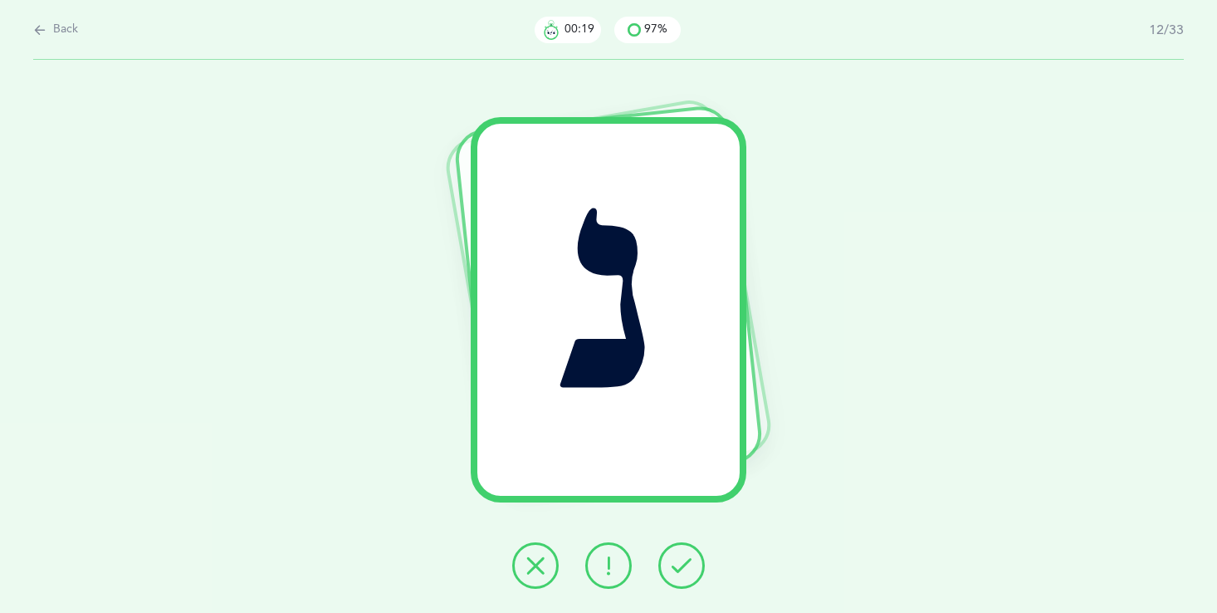
click icon
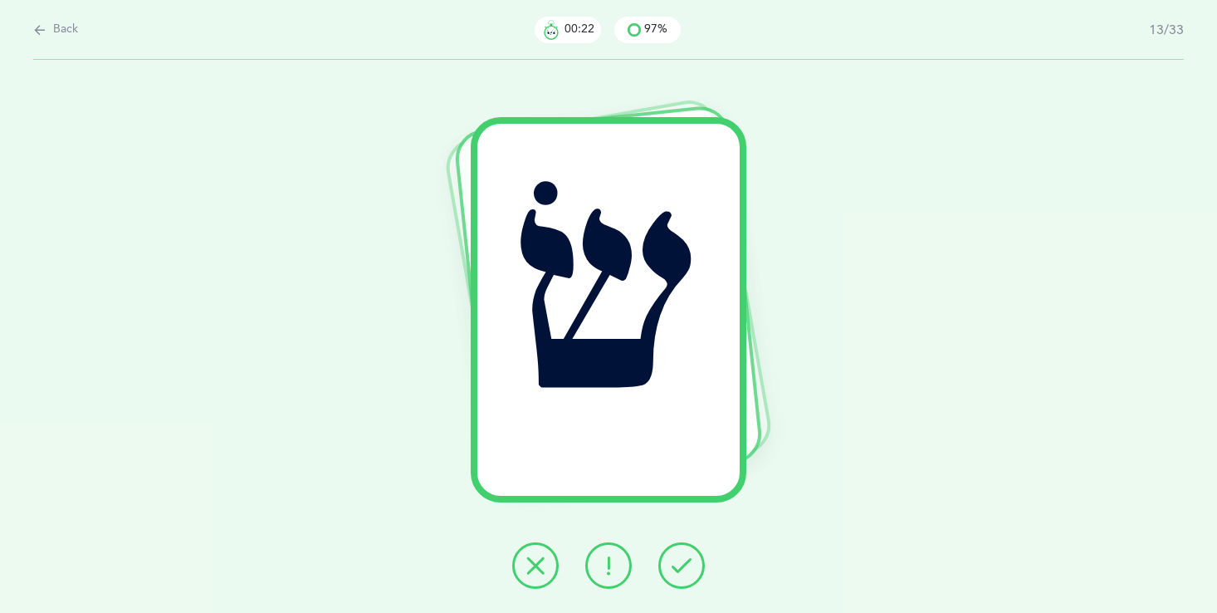
click icon
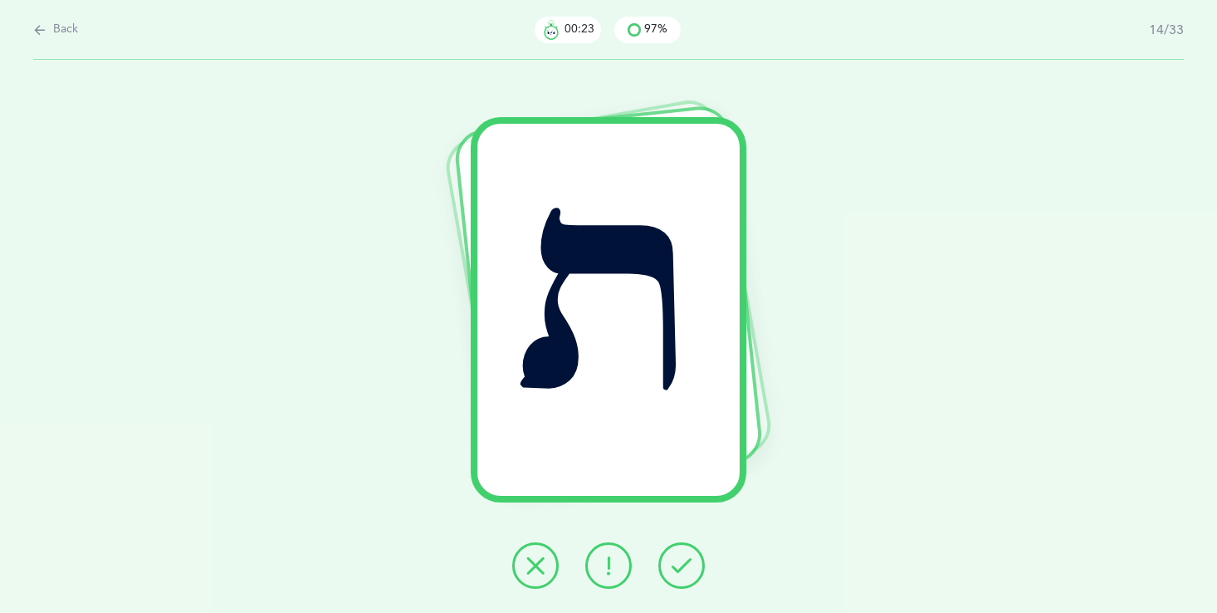
click icon
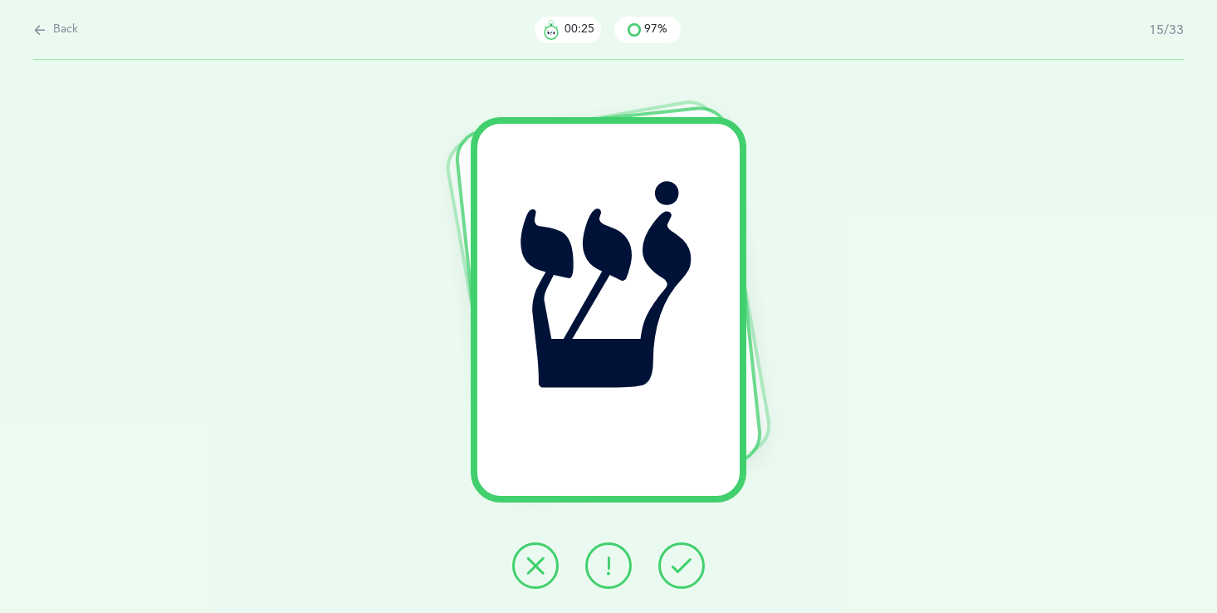
click icon
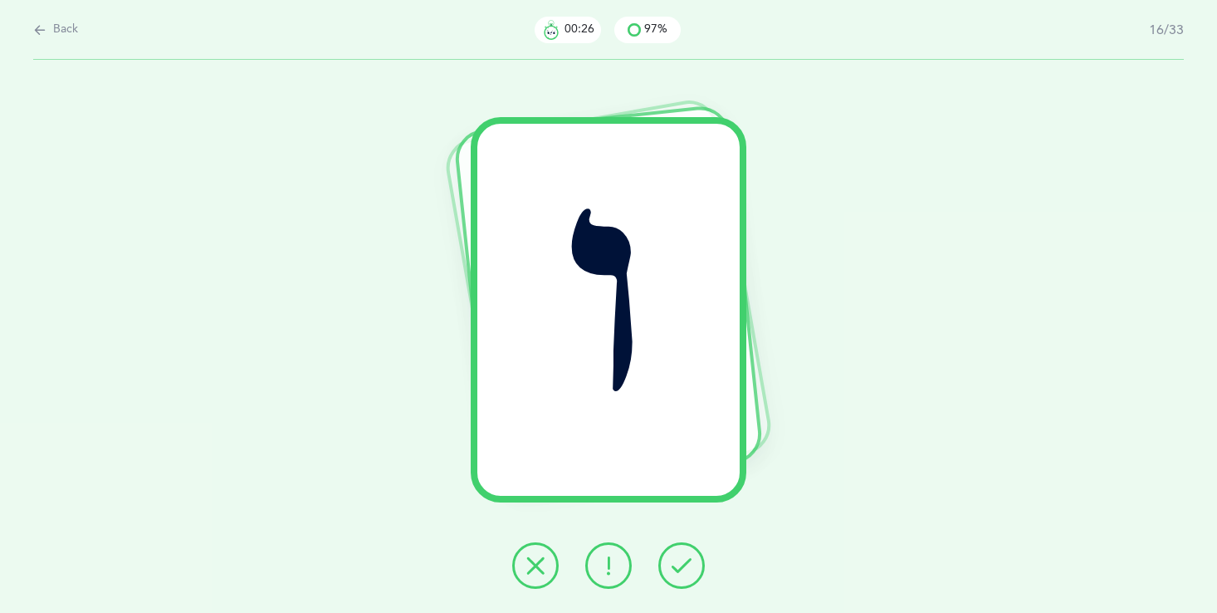
click icon
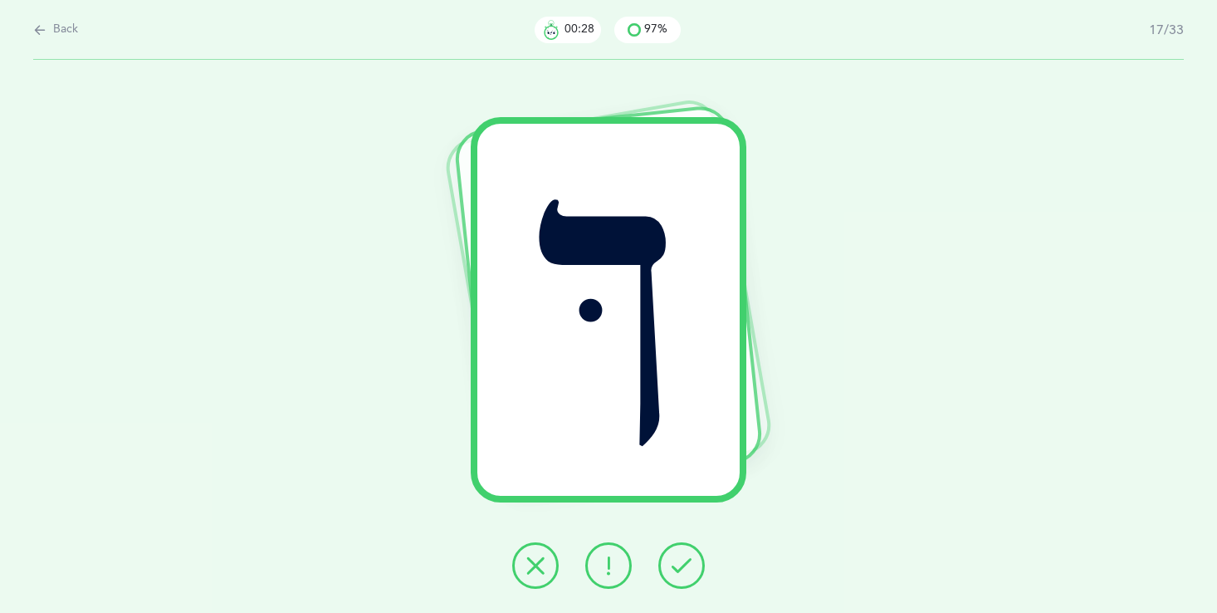
click icon
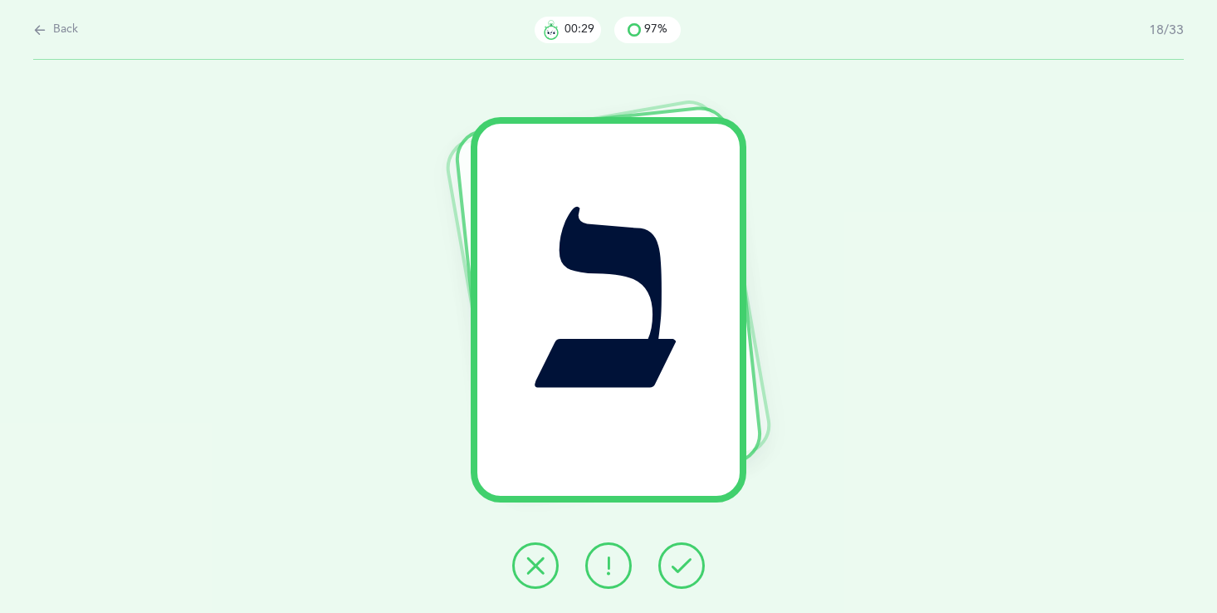
click icon
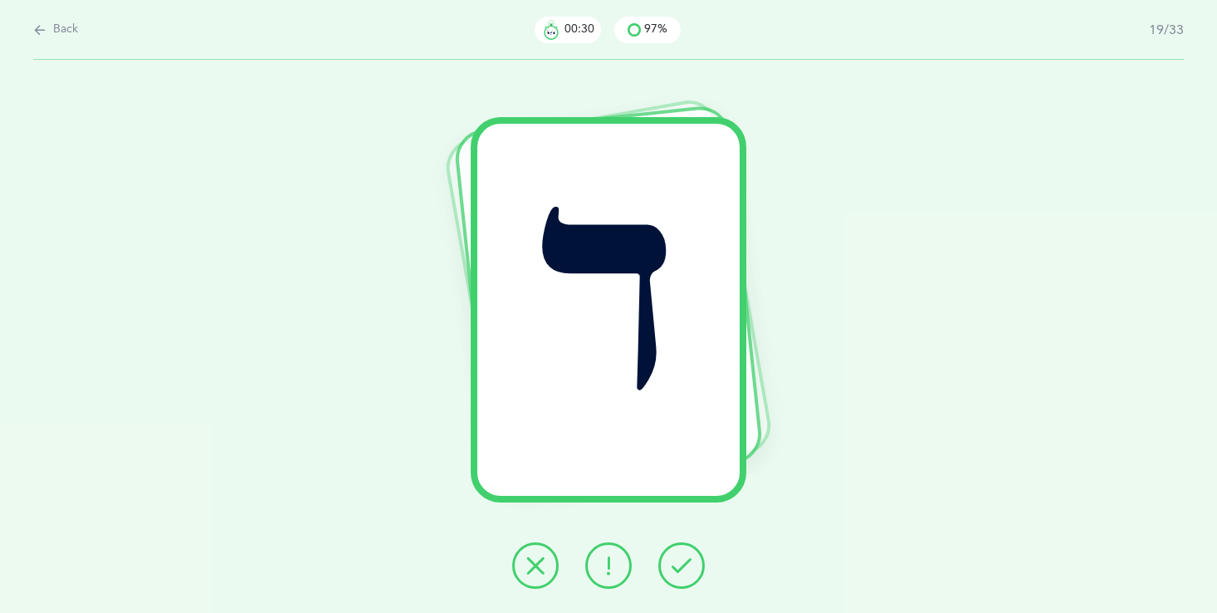
click icon
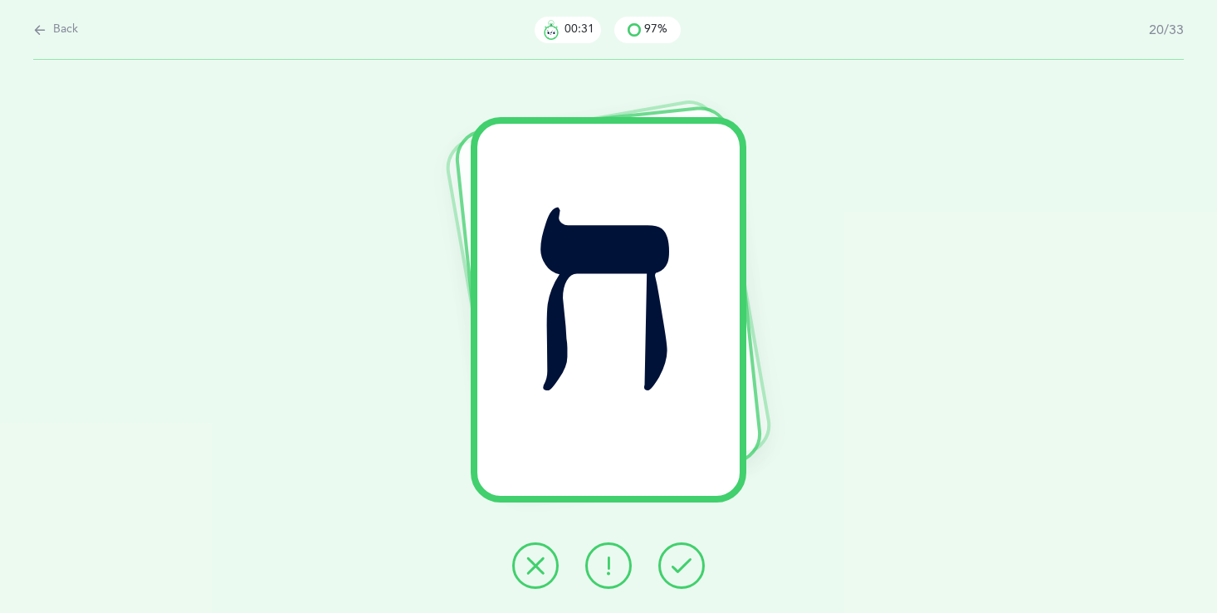
click icon
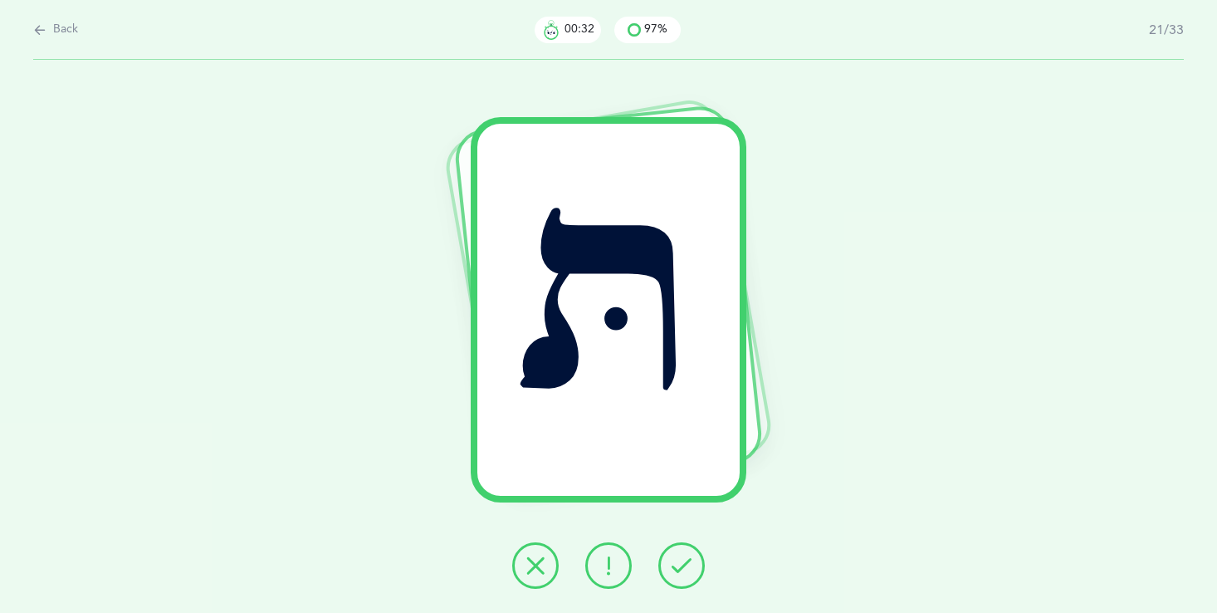
click icon
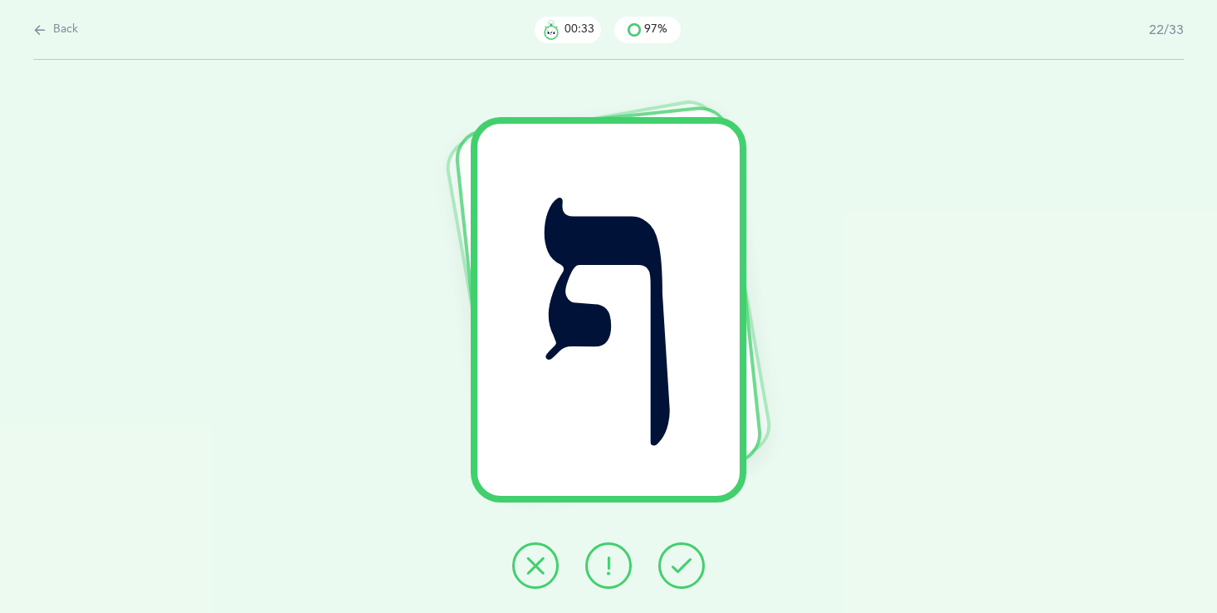
click icon
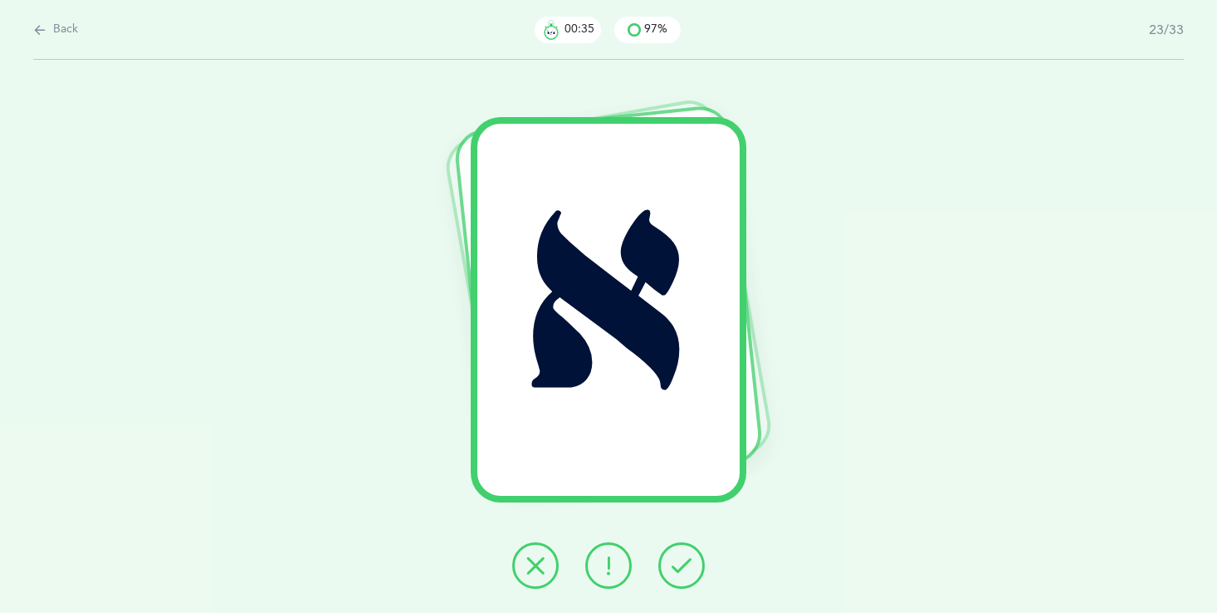
click icon
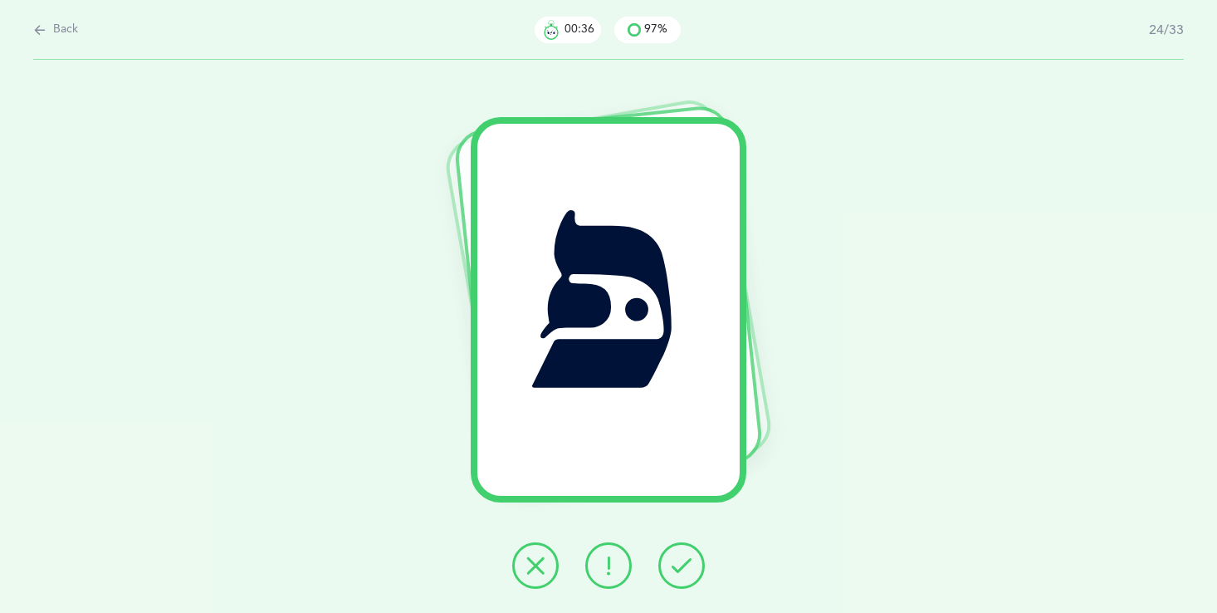
click icon
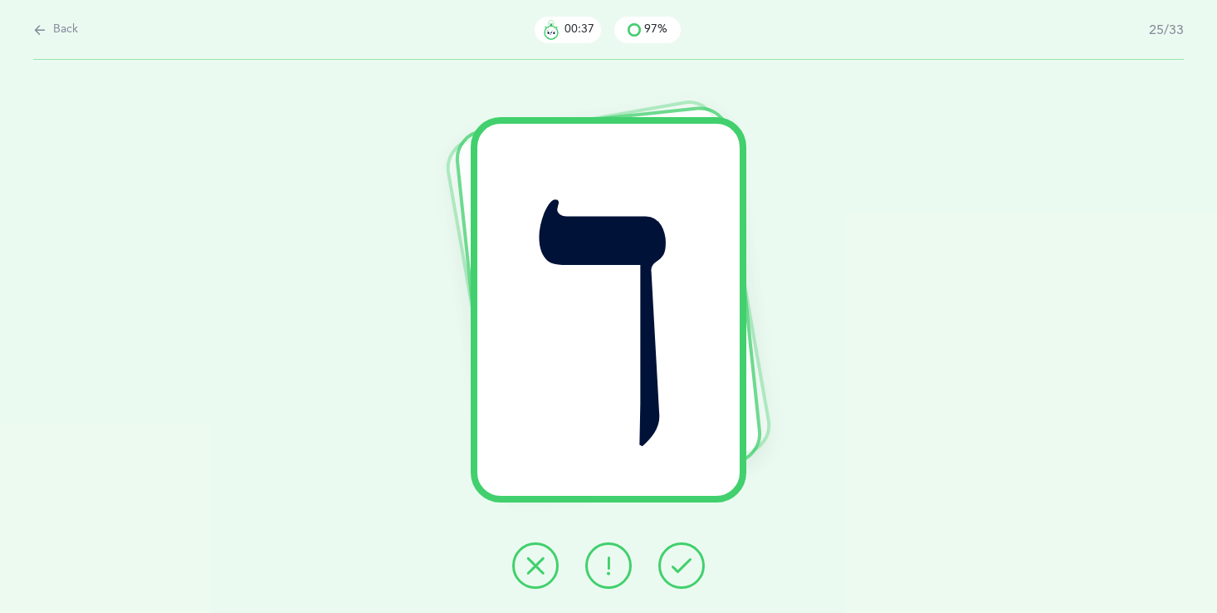
click icon
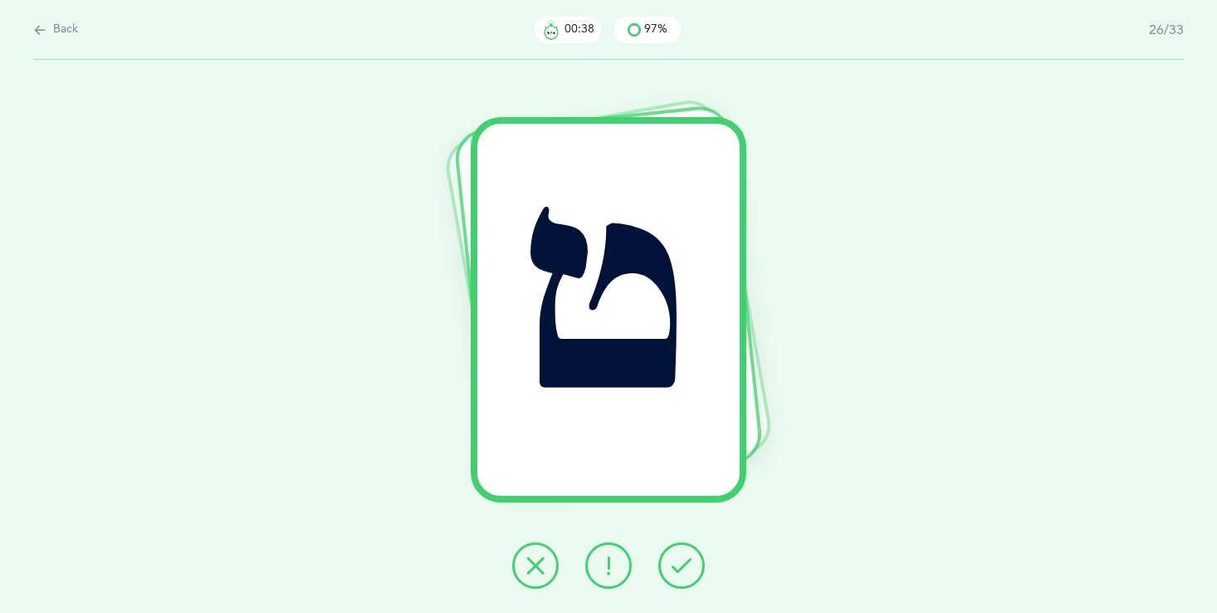
click icon
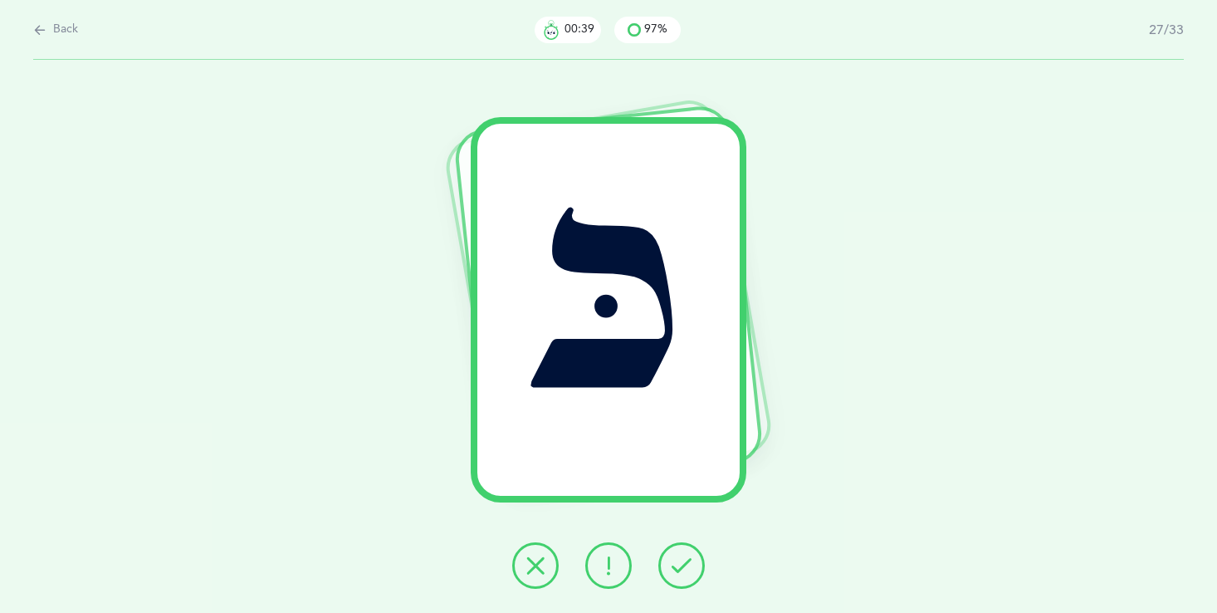
click icon
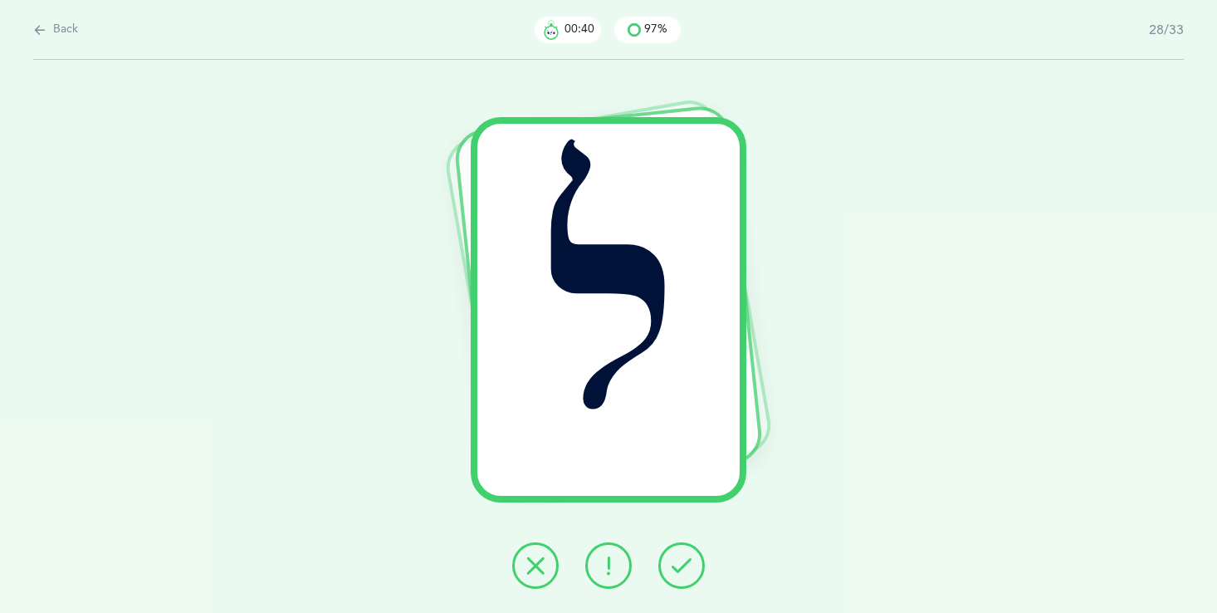
click icon
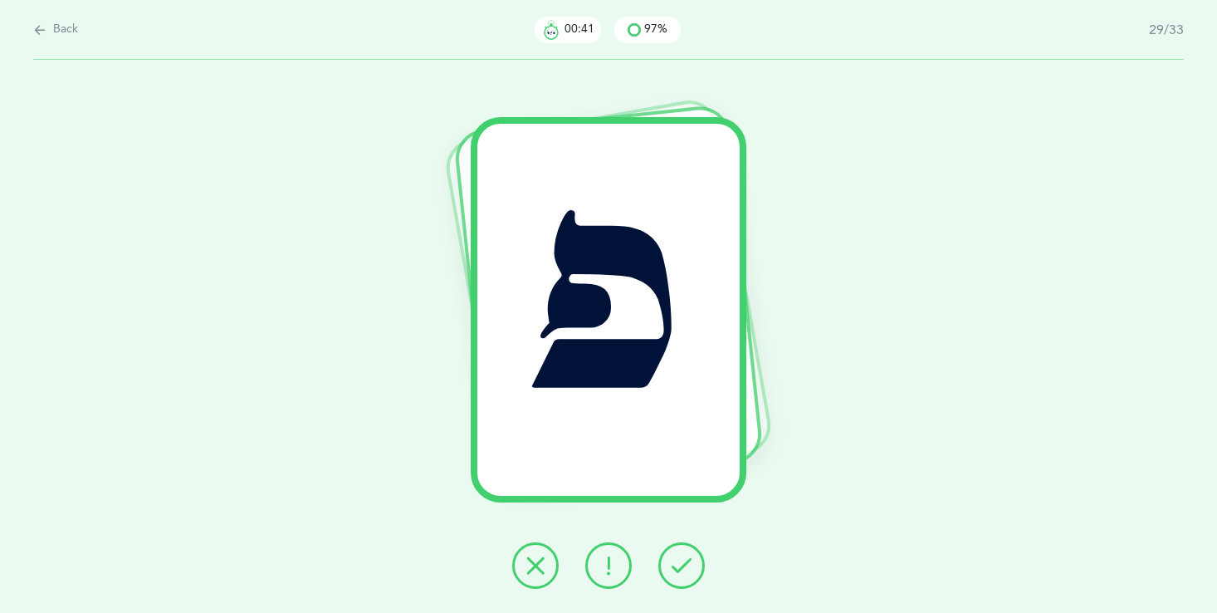
click icon
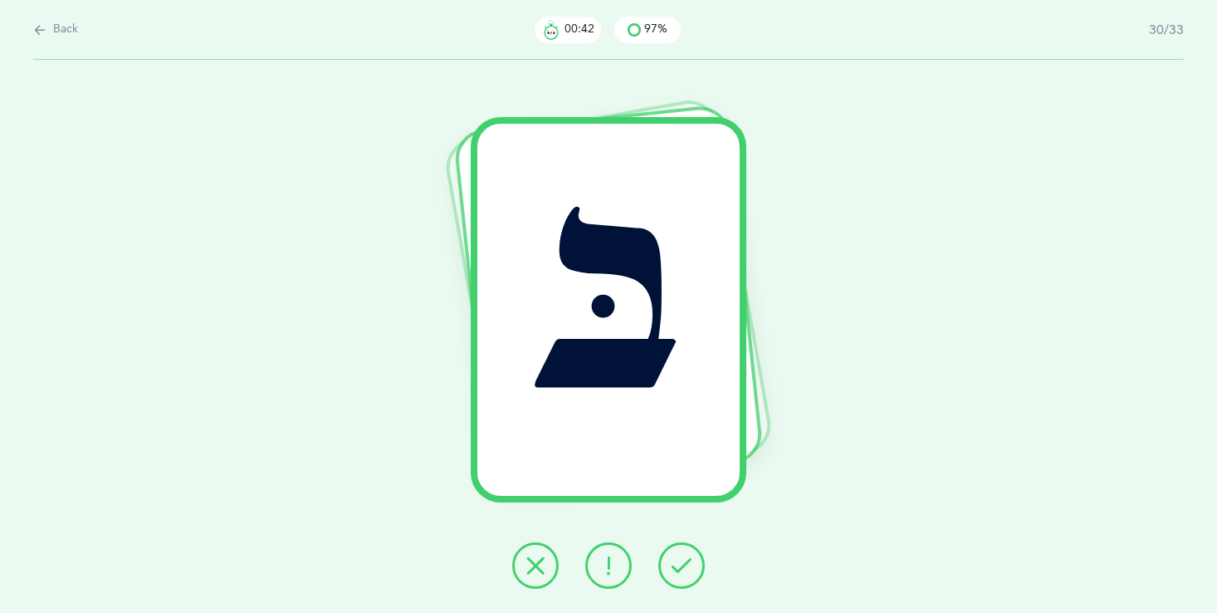
click icon
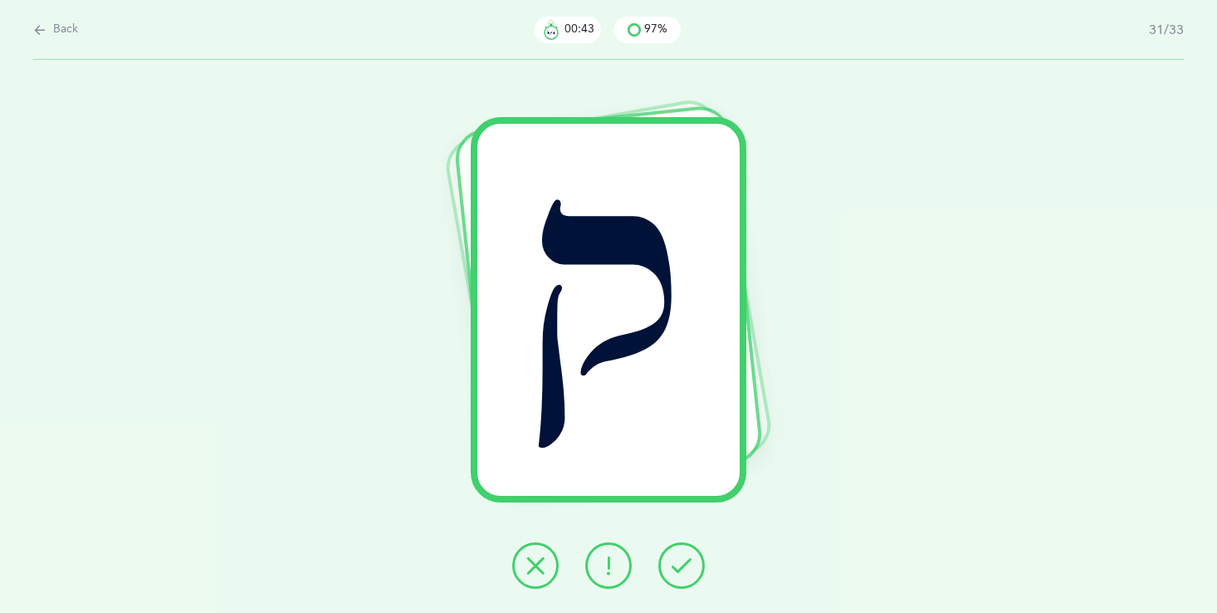
click icon
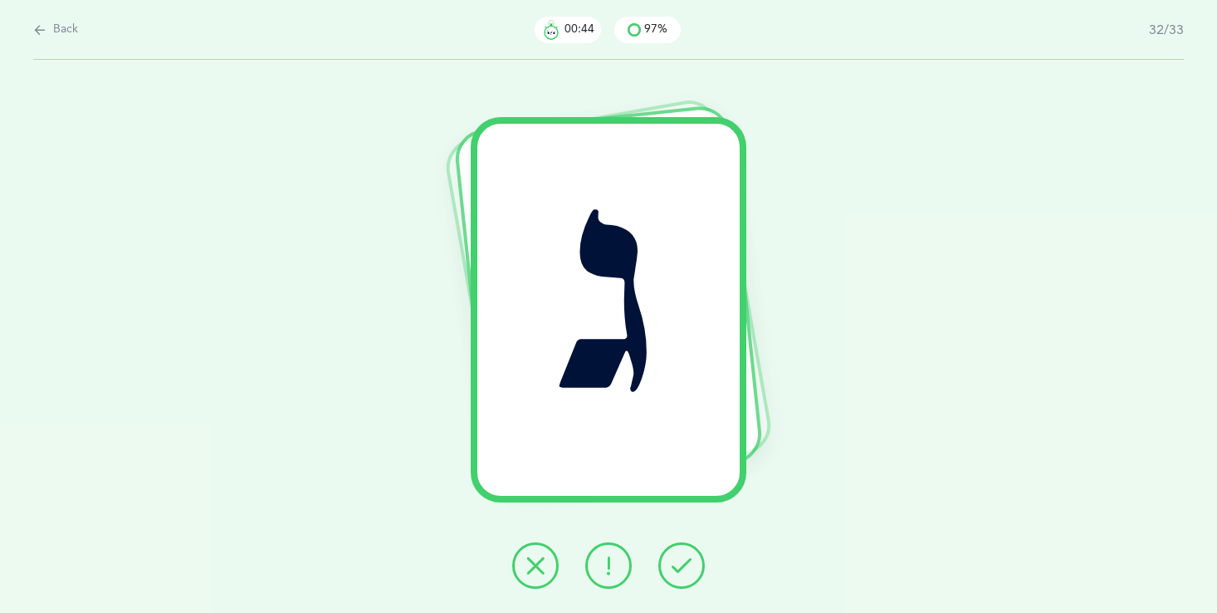
click icon
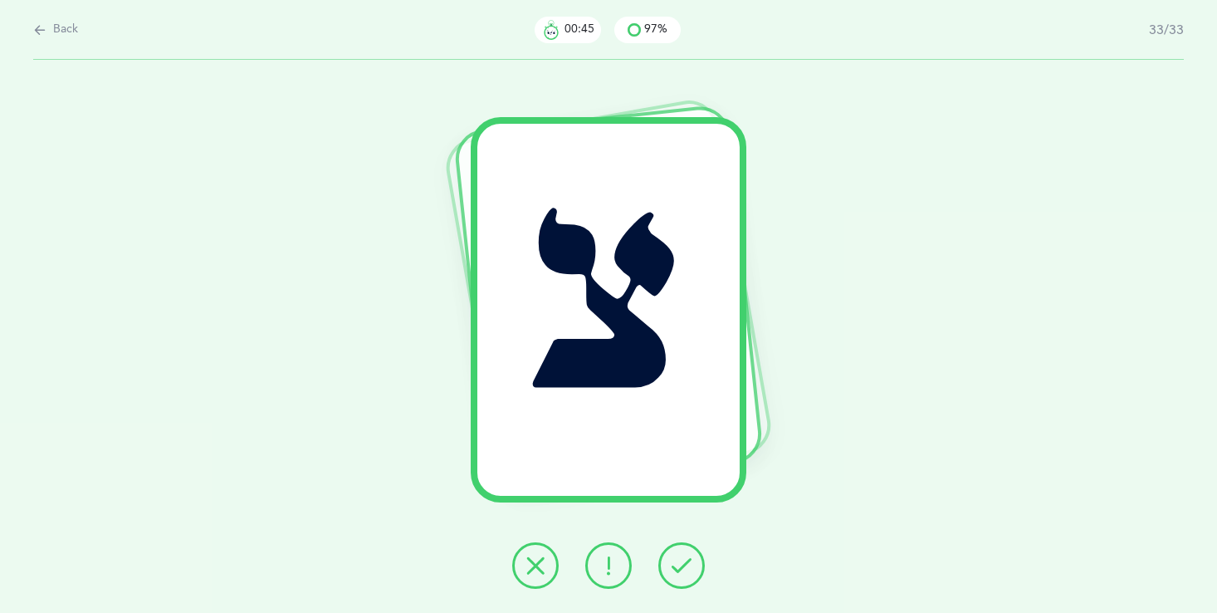
click icon
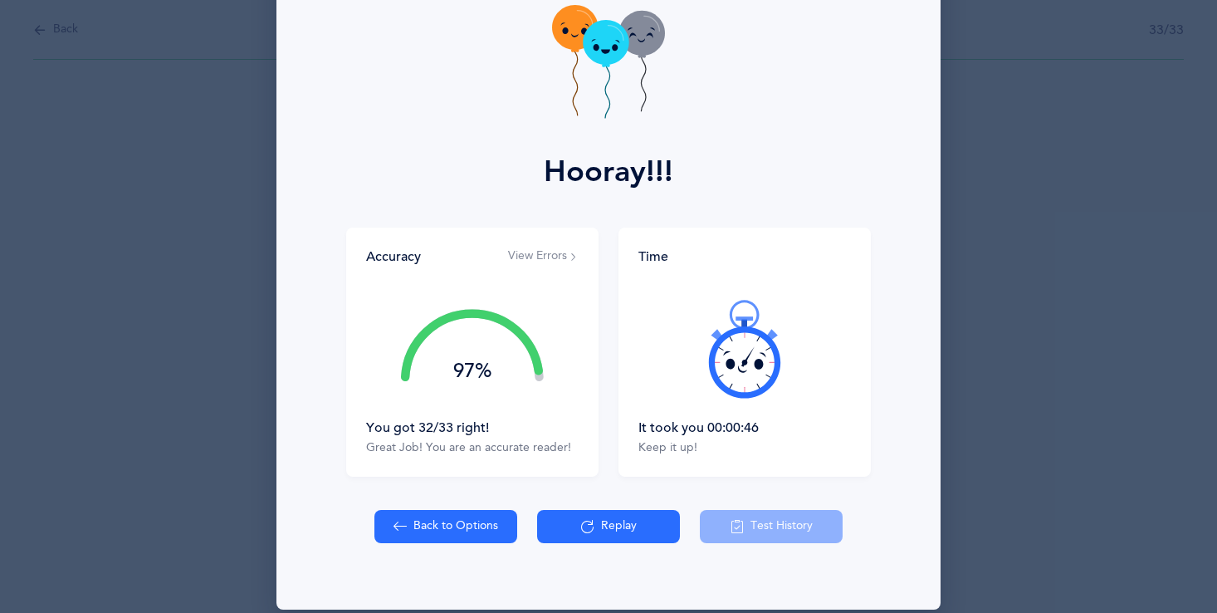
scroll to position [100, 0]
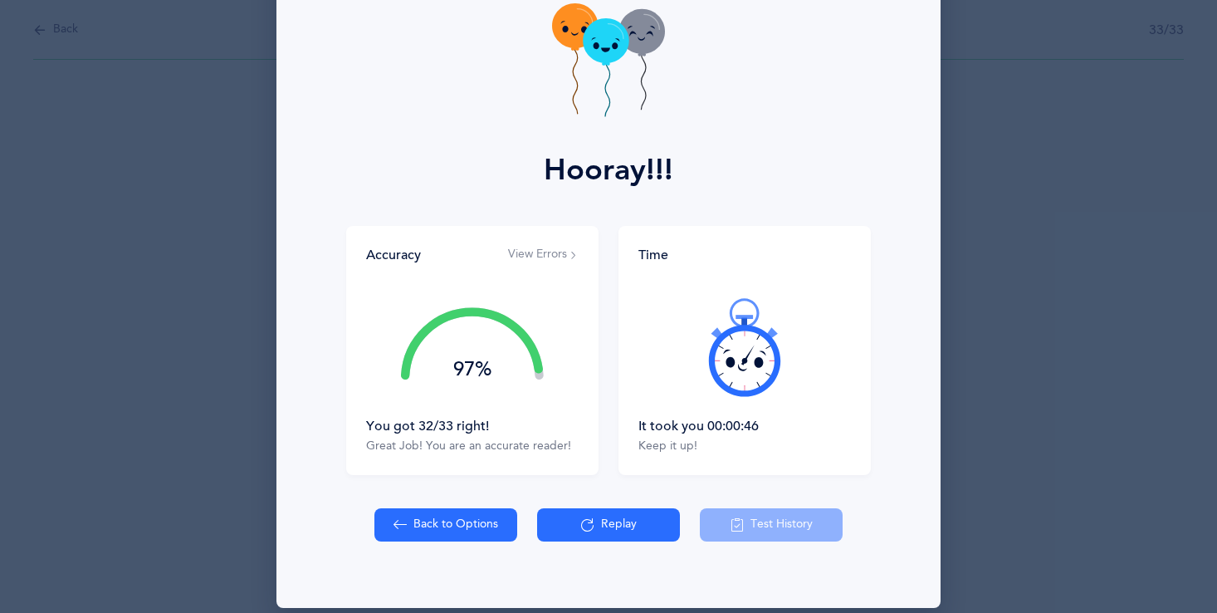
click button "Back to Options"
select select "single"
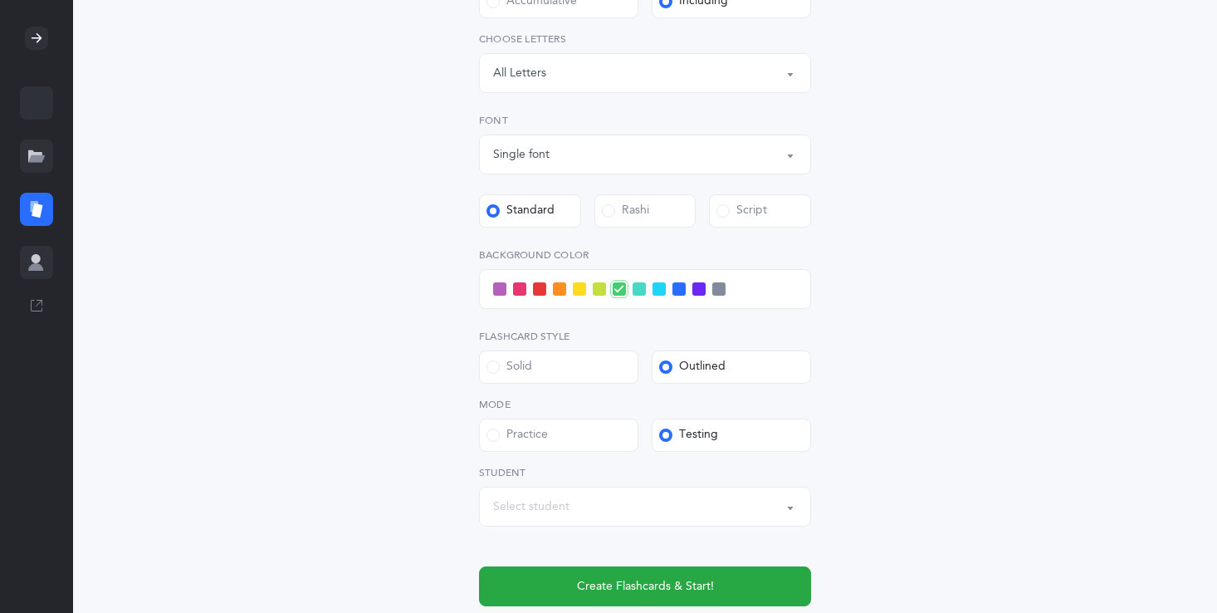
scroll to position [399, 0]
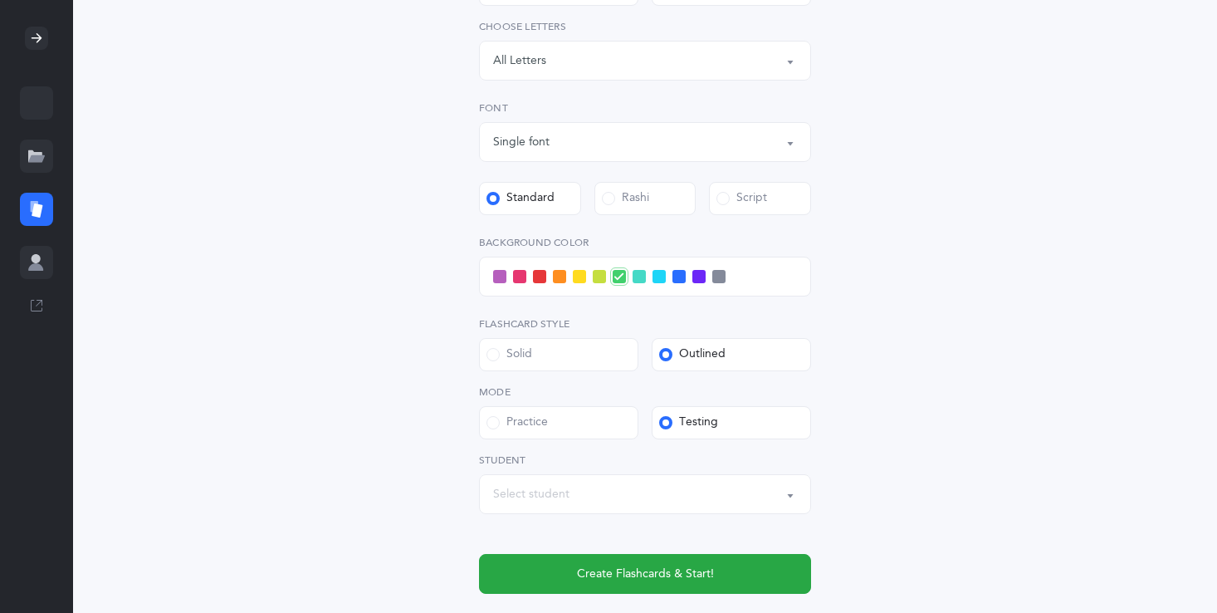
click span
click input "checkbox"
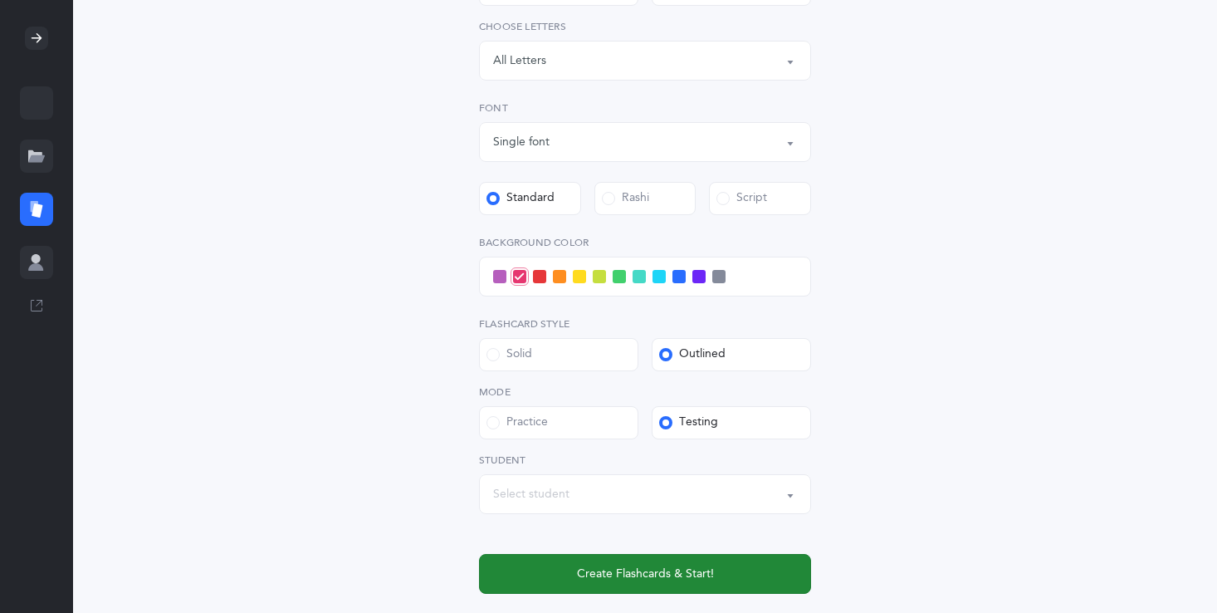
click span "Create Flashcards & Start!"
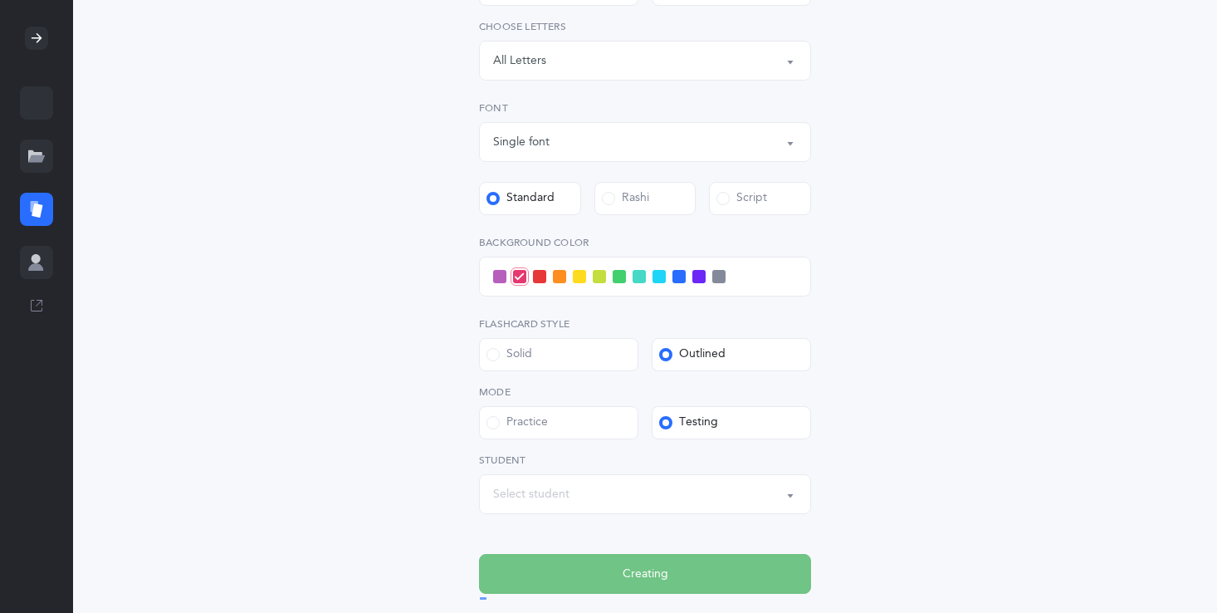
scroll to position [0, 0]
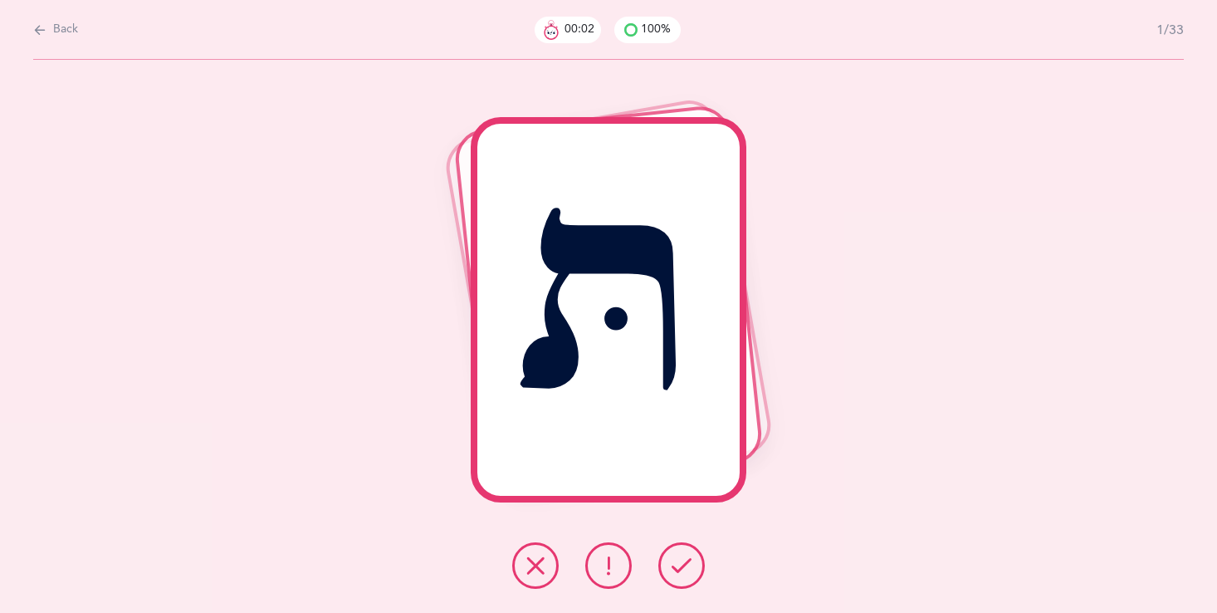
click icon
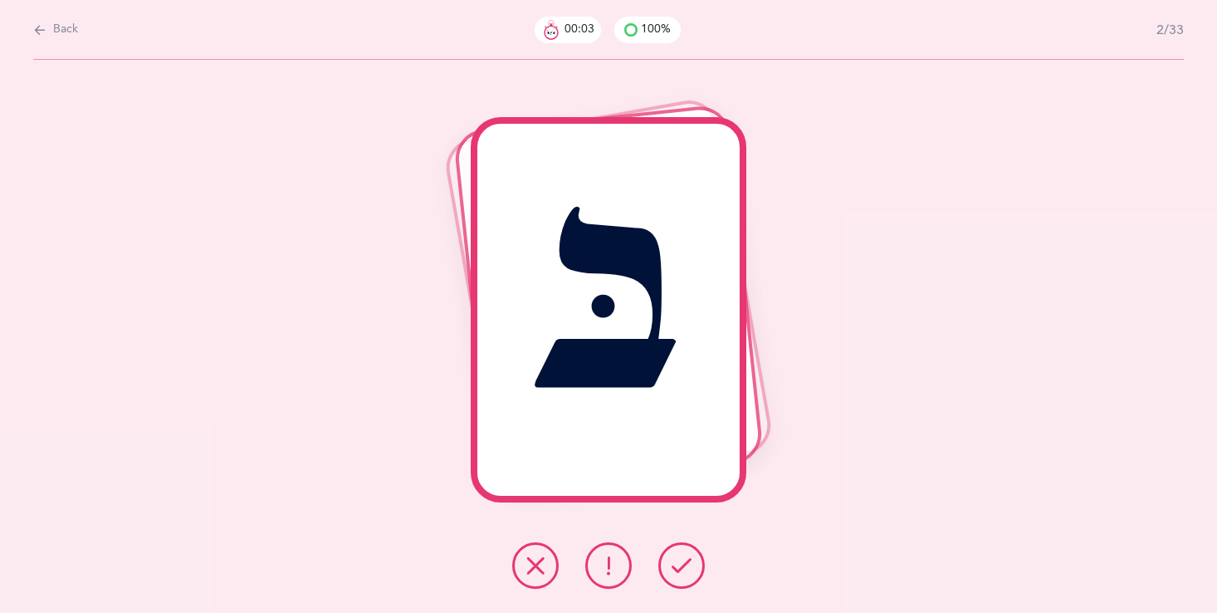
click icon
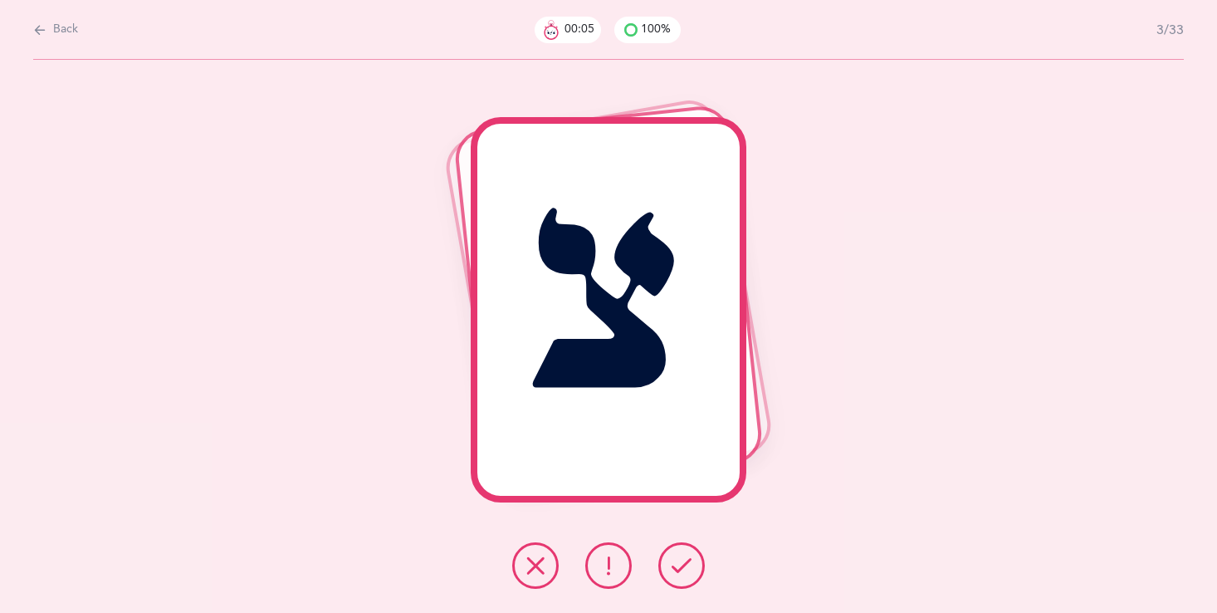
click icon
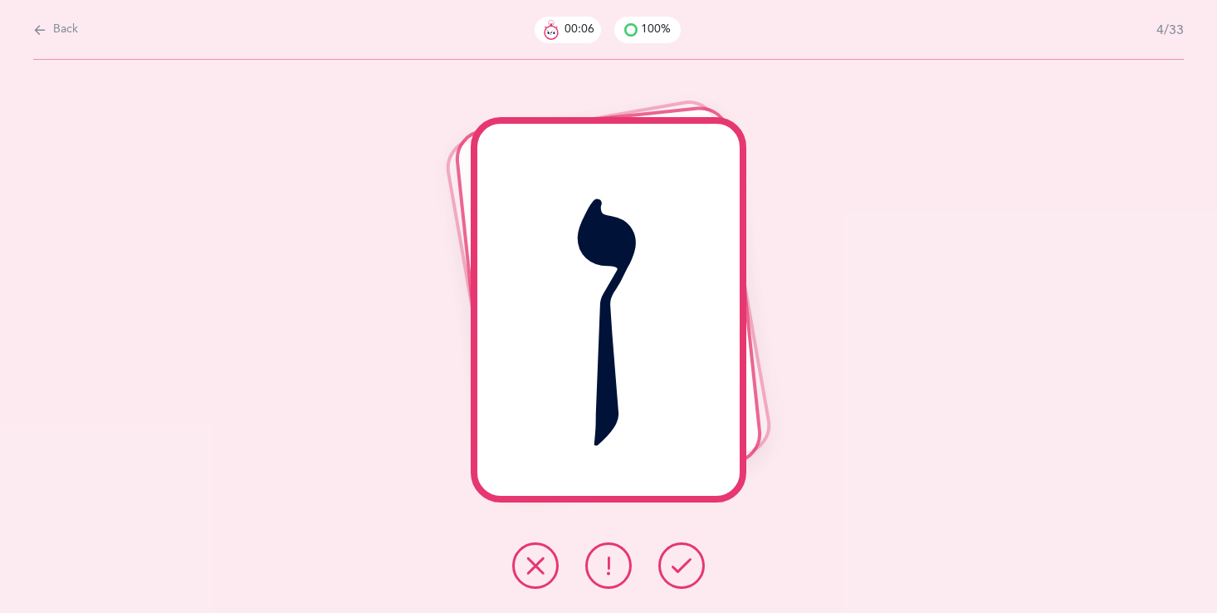
click icon
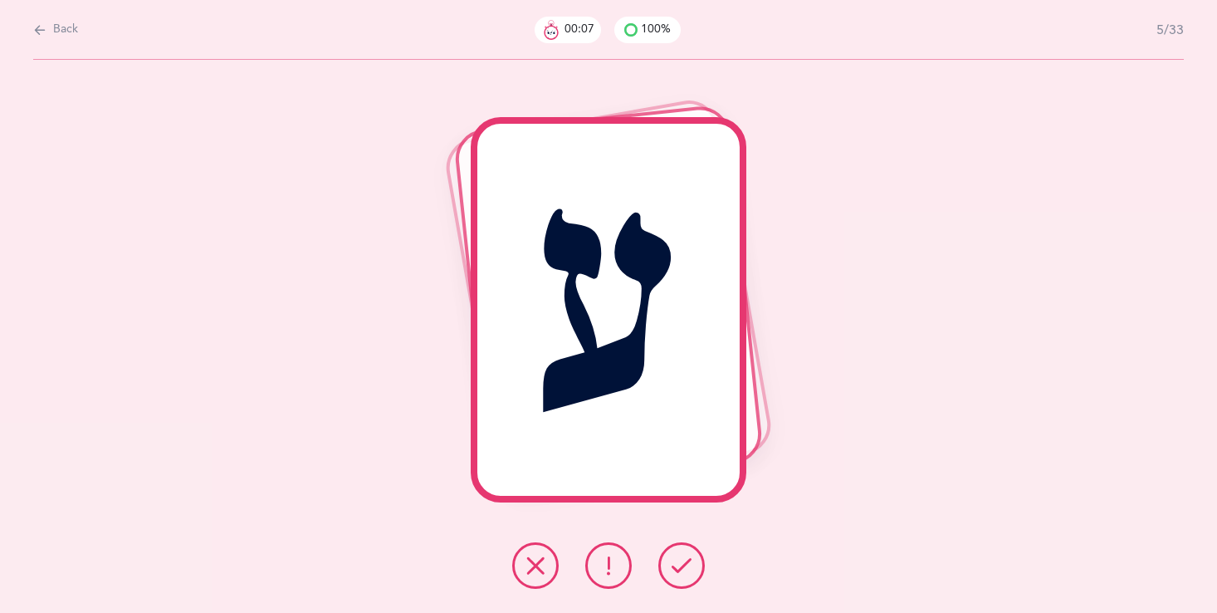
click icon
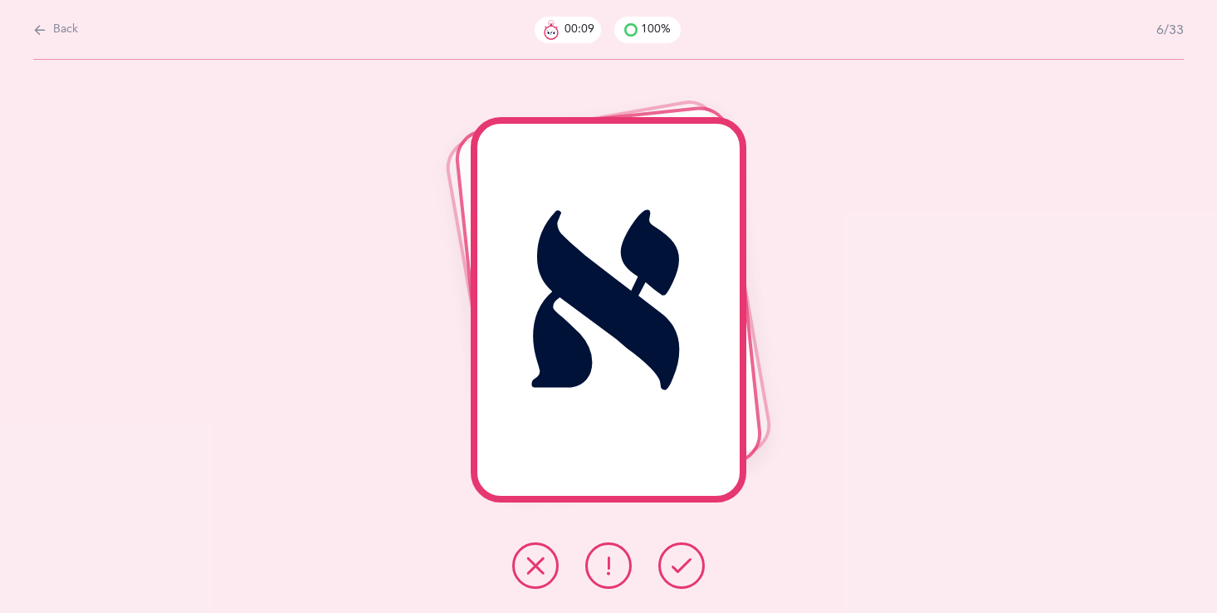
click icon
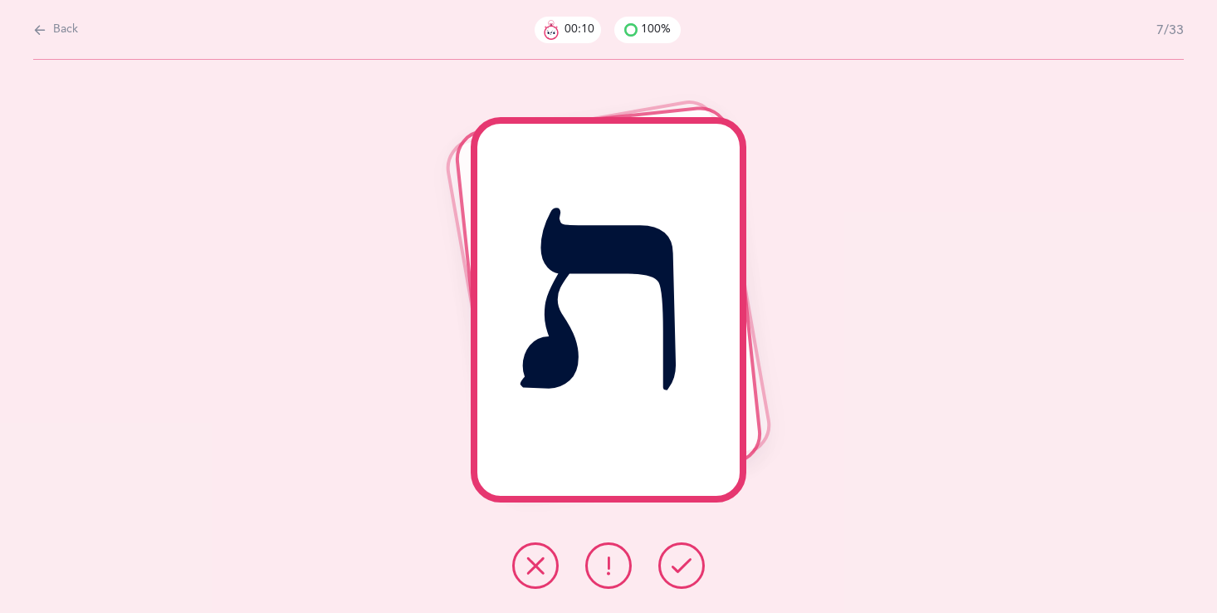
click icon
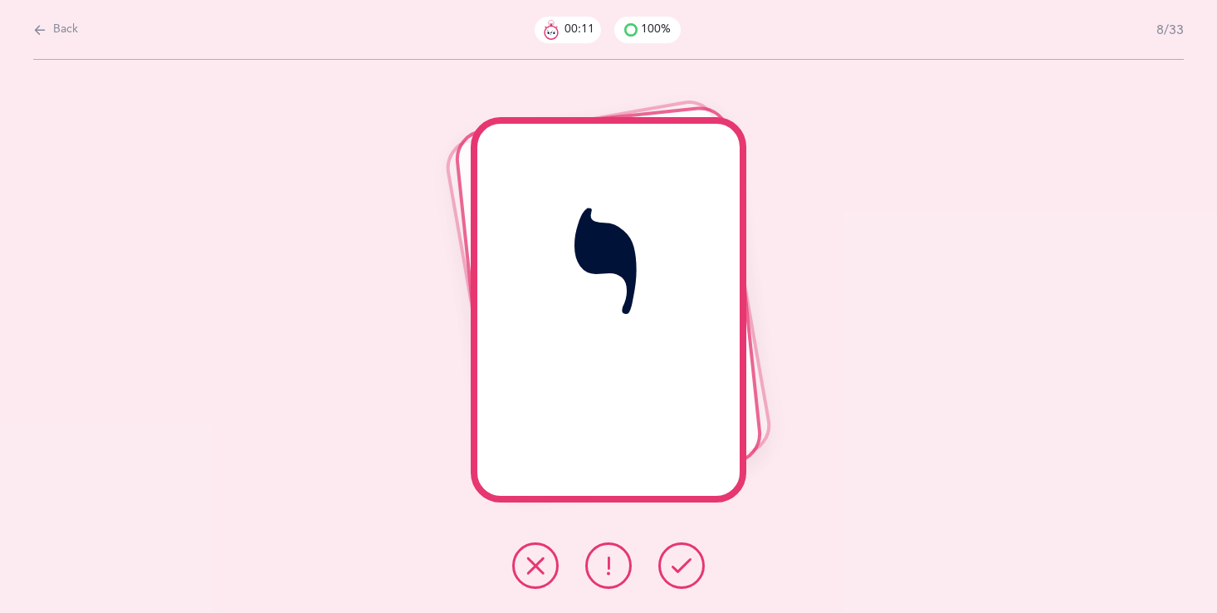
click icon
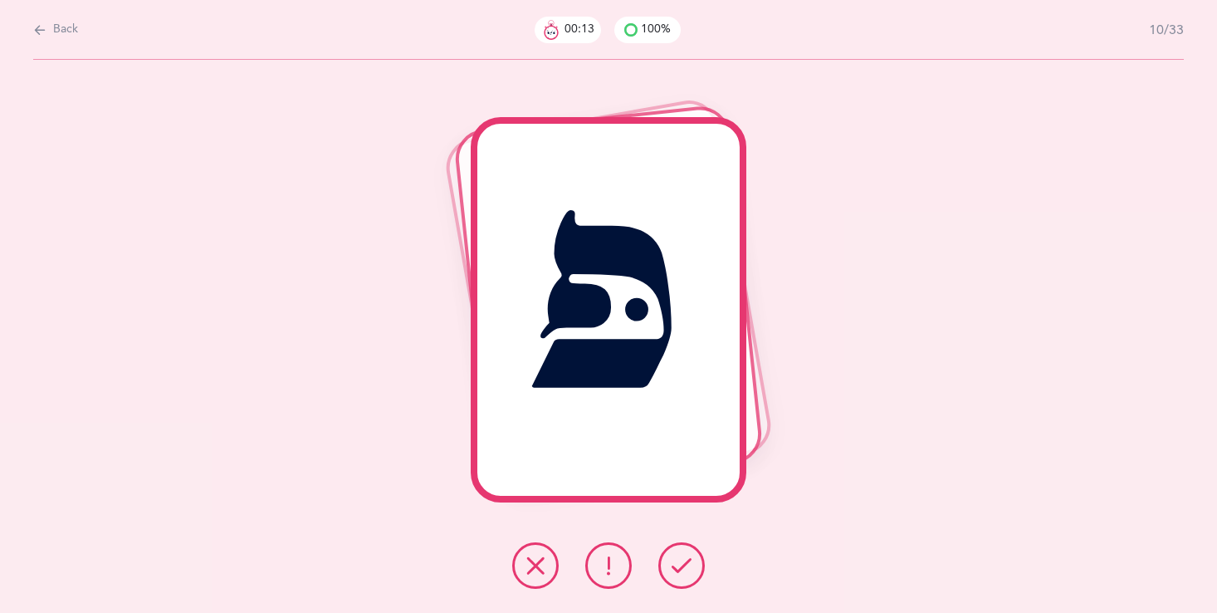
click icon
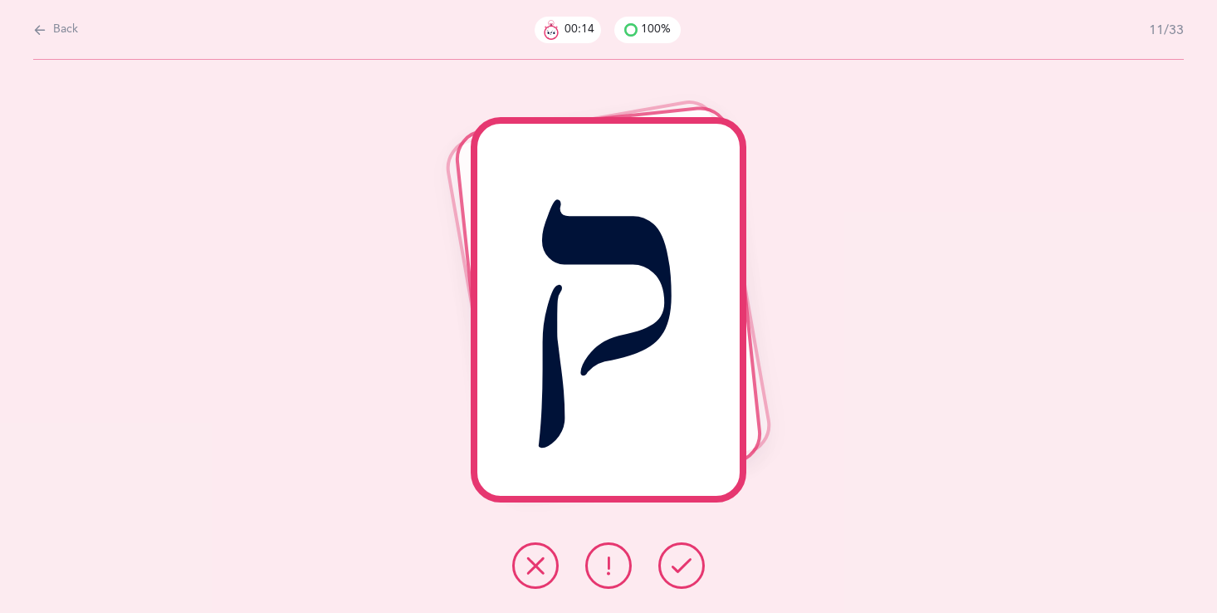
click icon
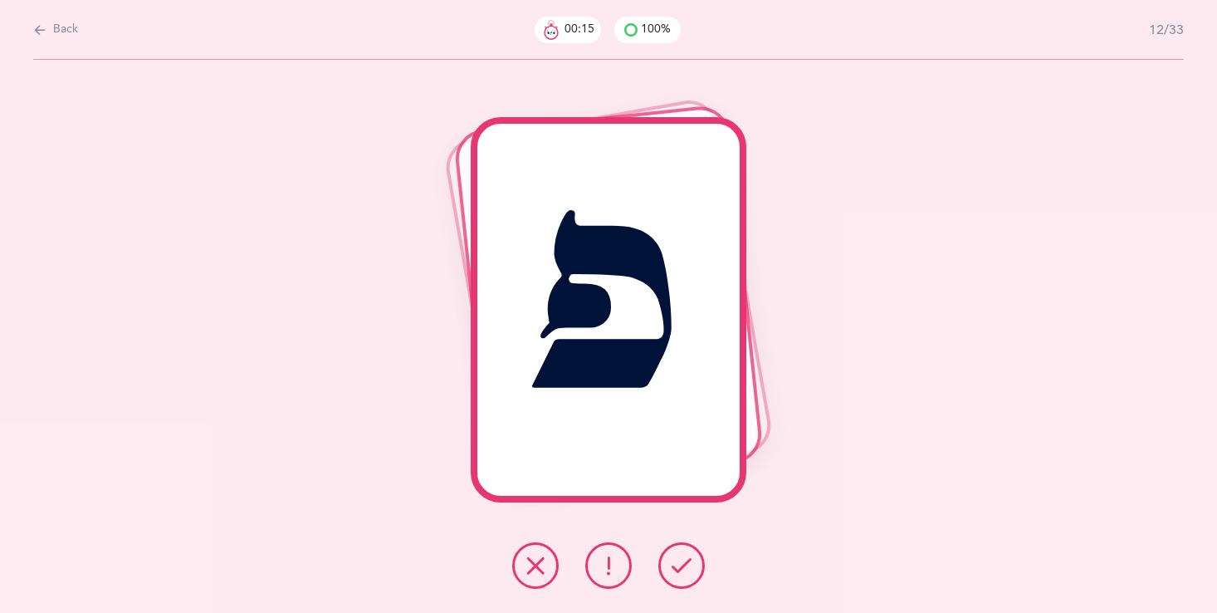
click icon
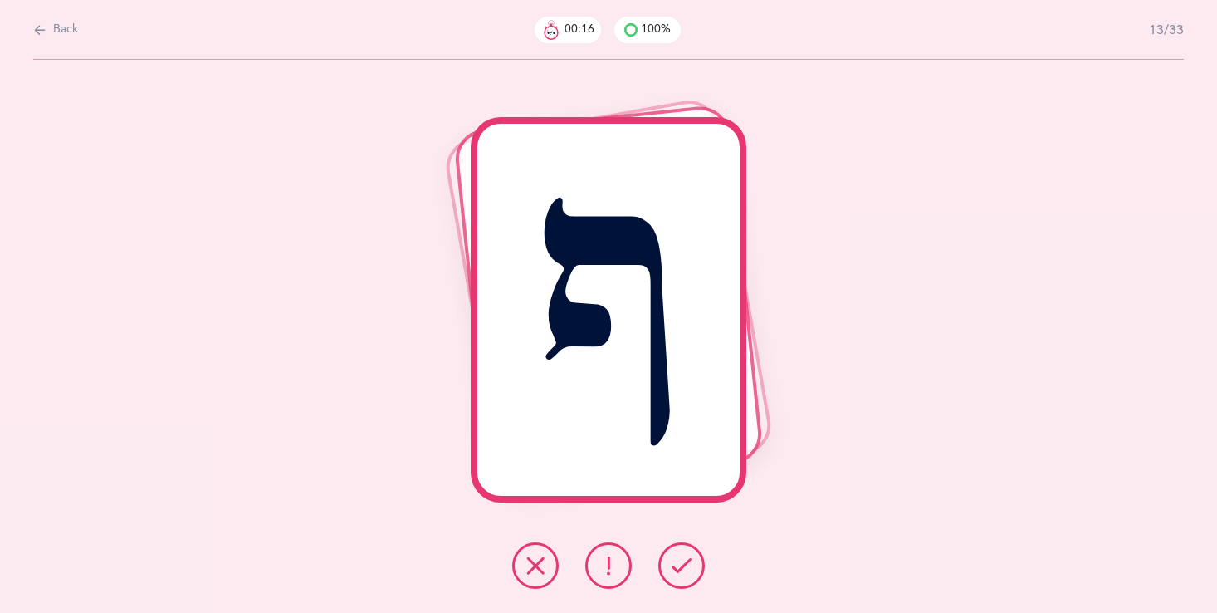
click icon
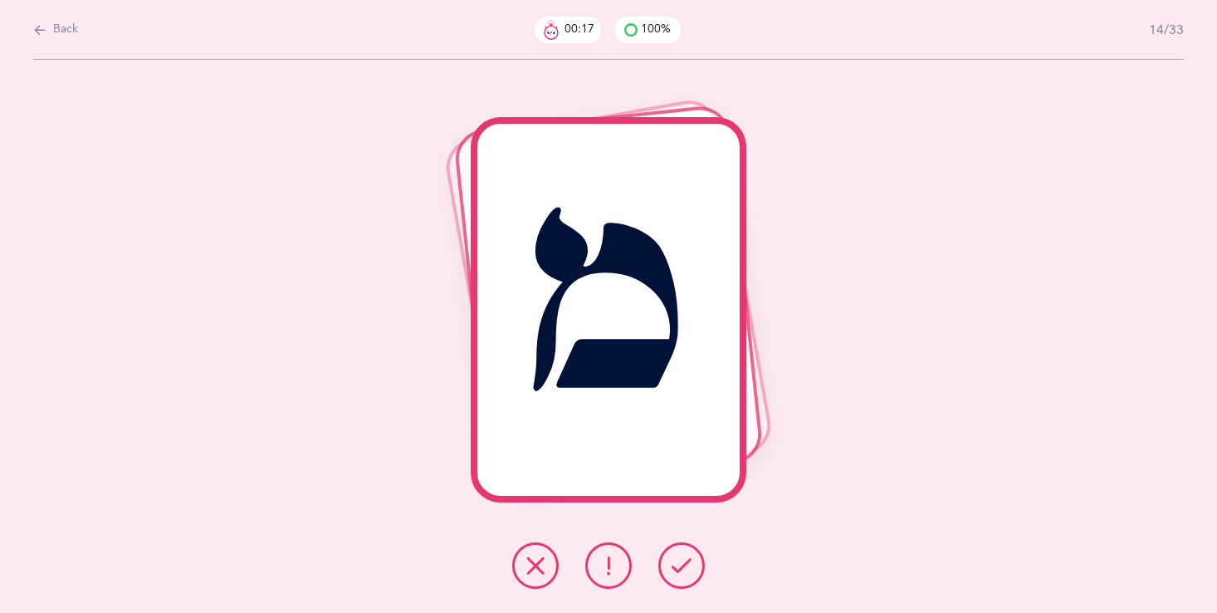
click icon
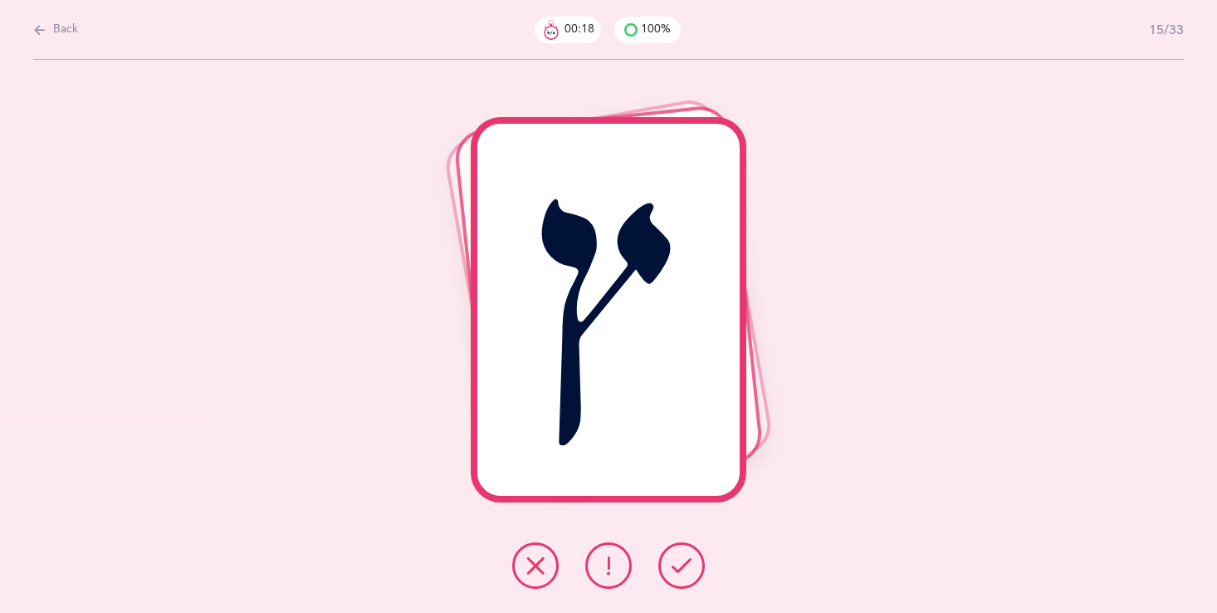
click icon
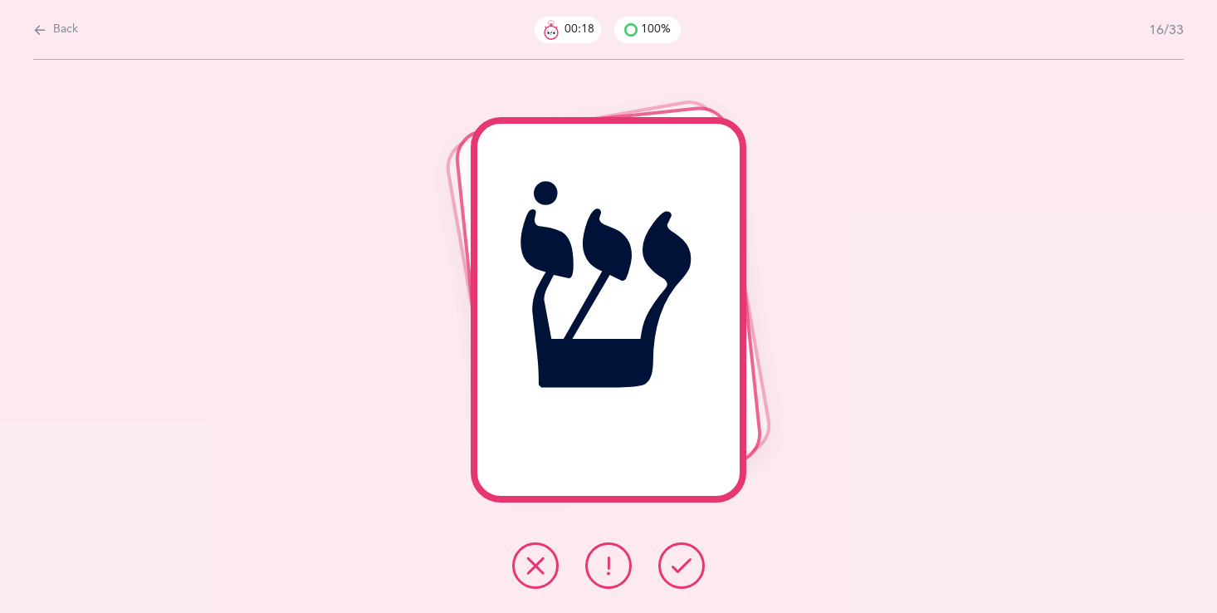
click icon
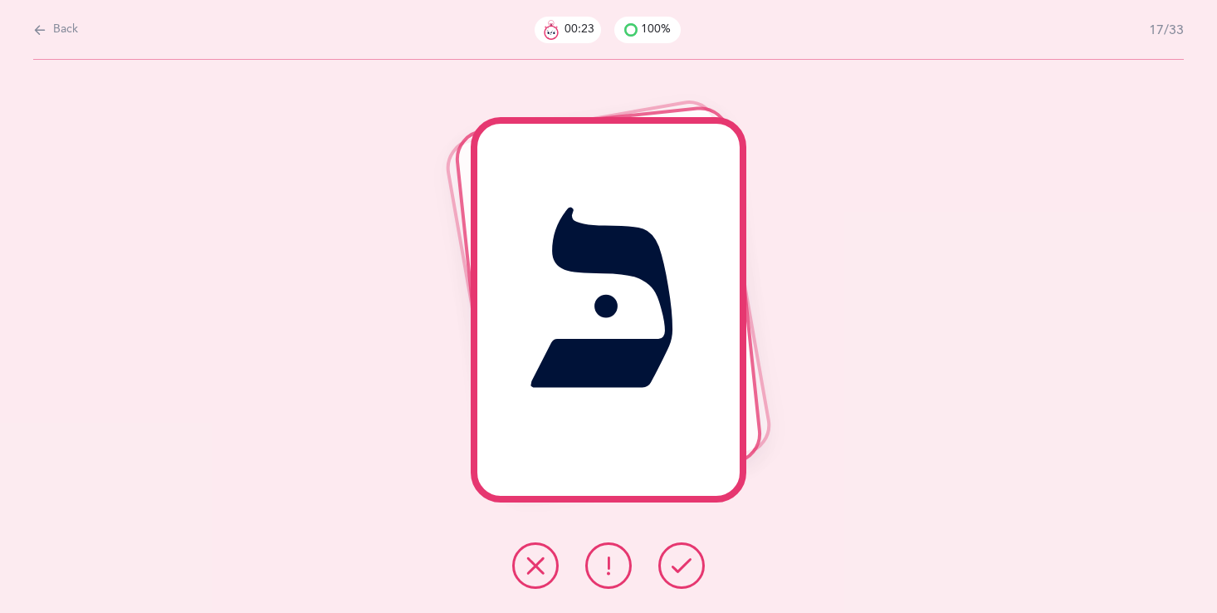
click span "Back"
select select "single"
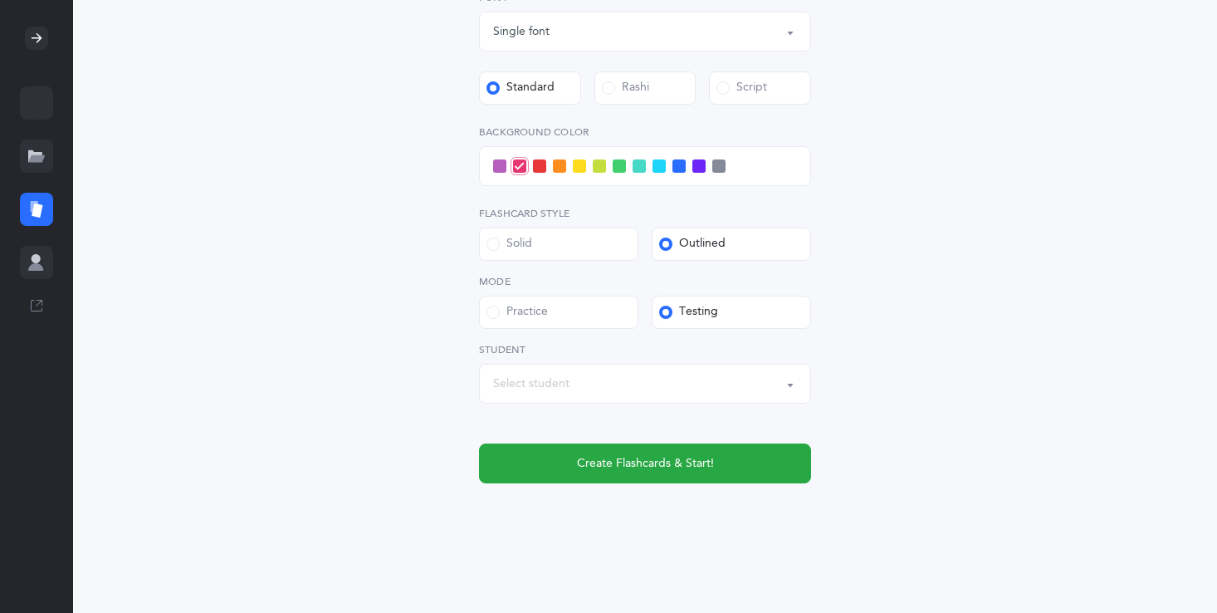
scroll to position [512, 0]
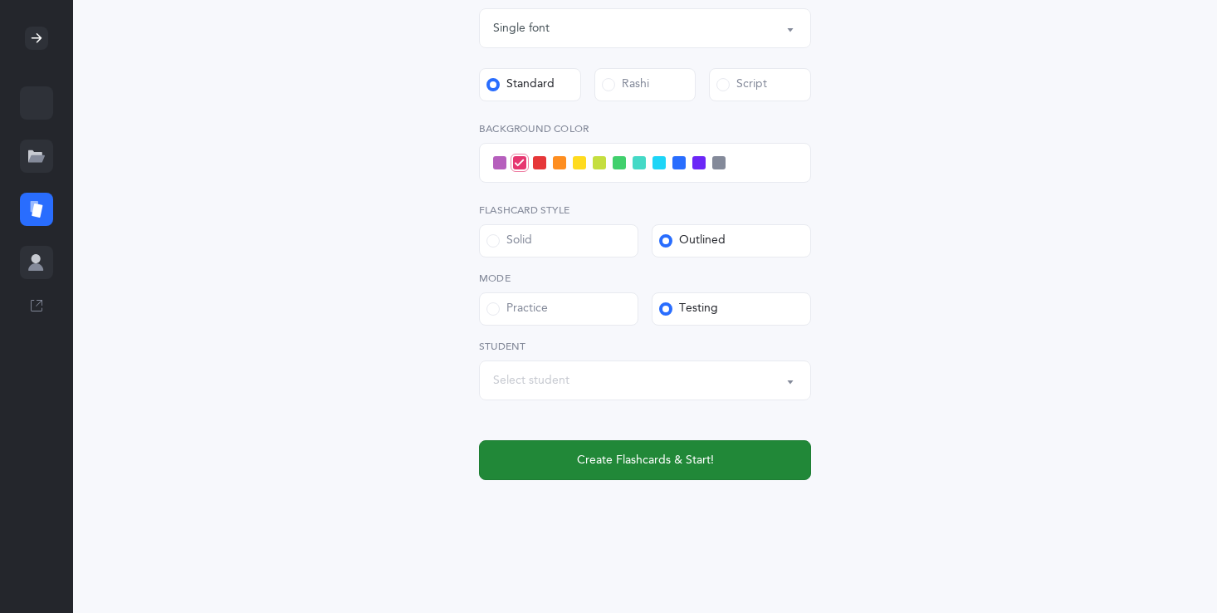
click button "Create Flashcards & Start!"
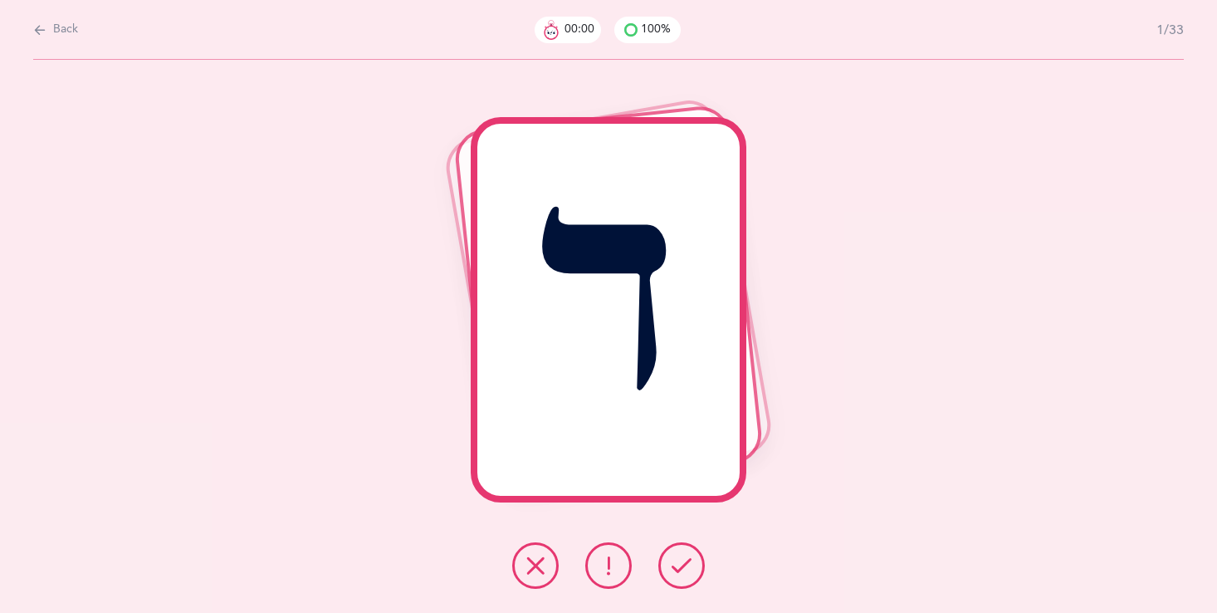
scroll to position [0, 0]
click icon
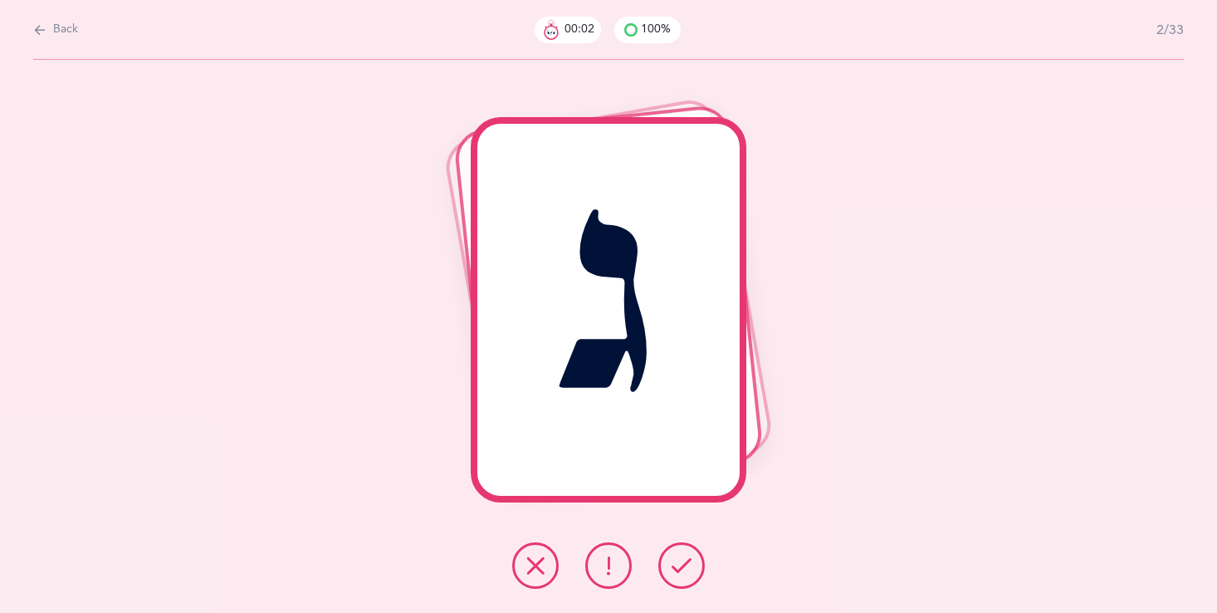
click icon
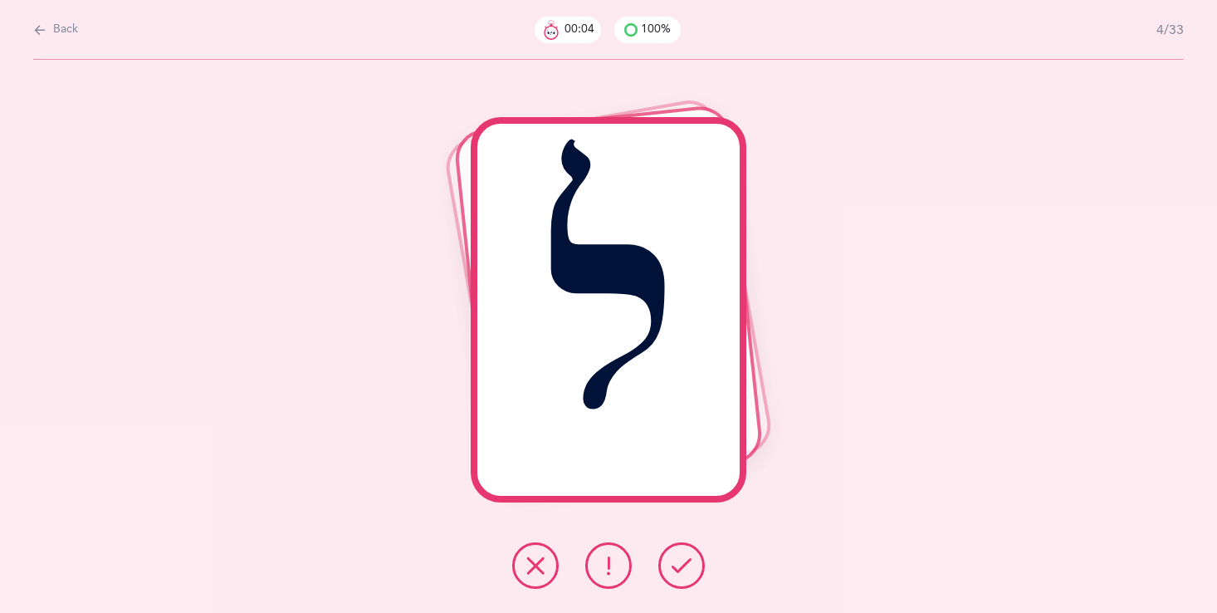
click icon
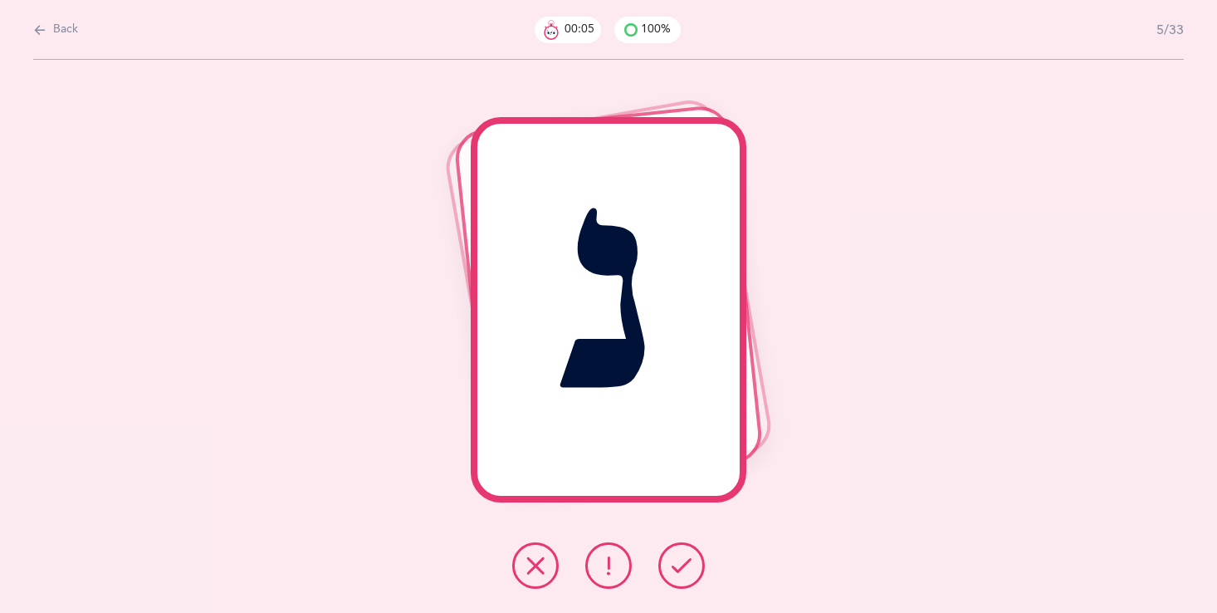
click icon
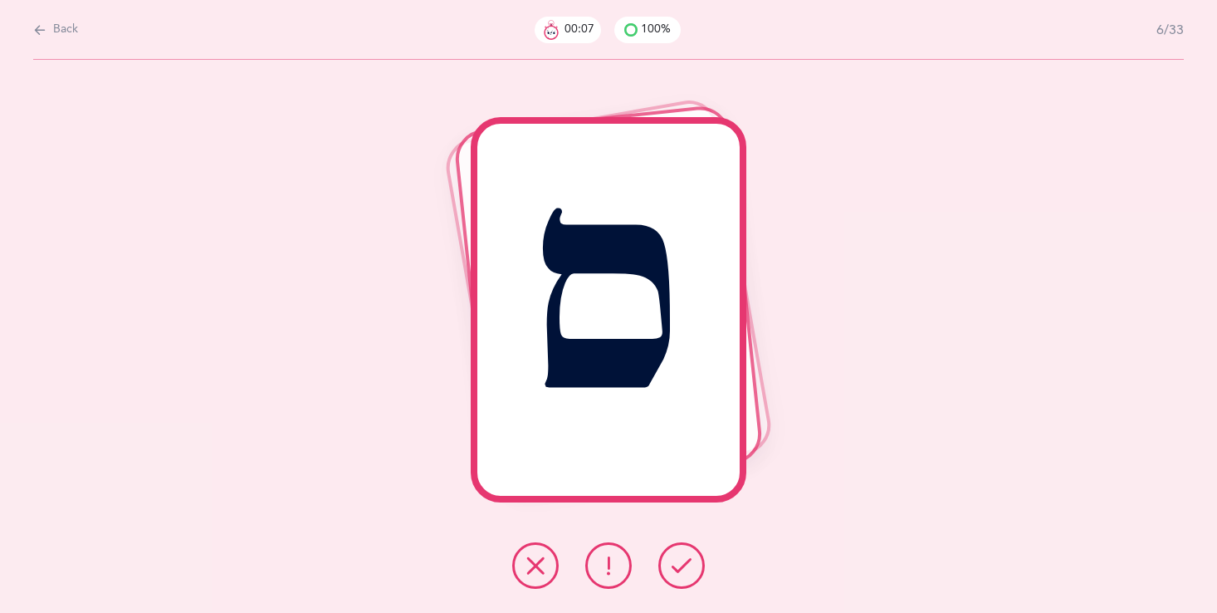
click icon
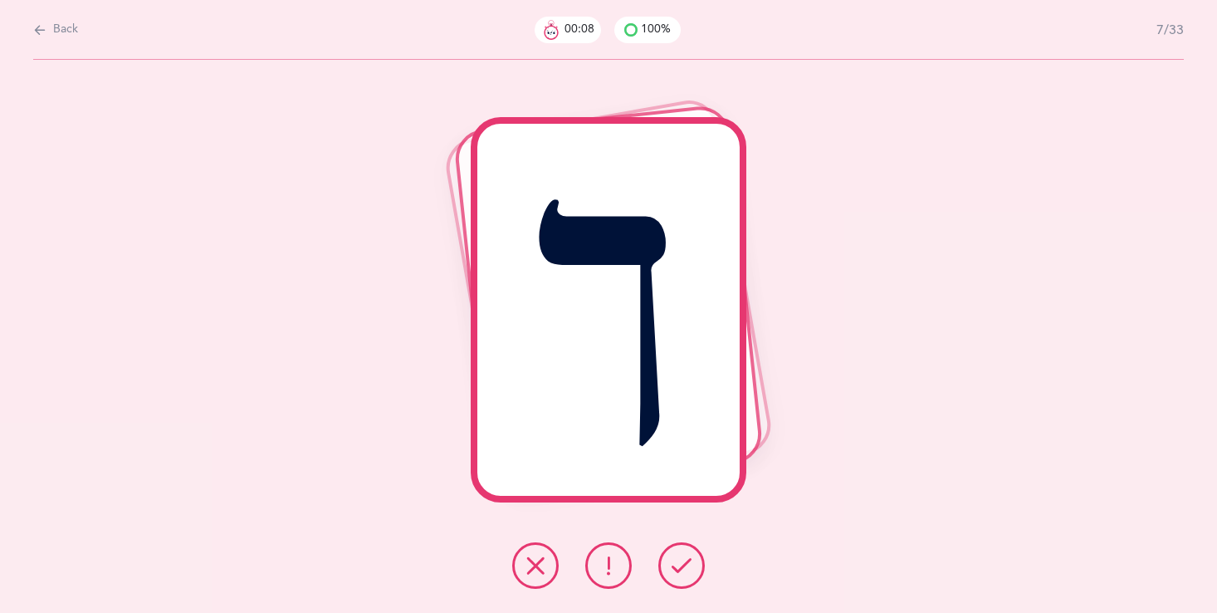
click icon
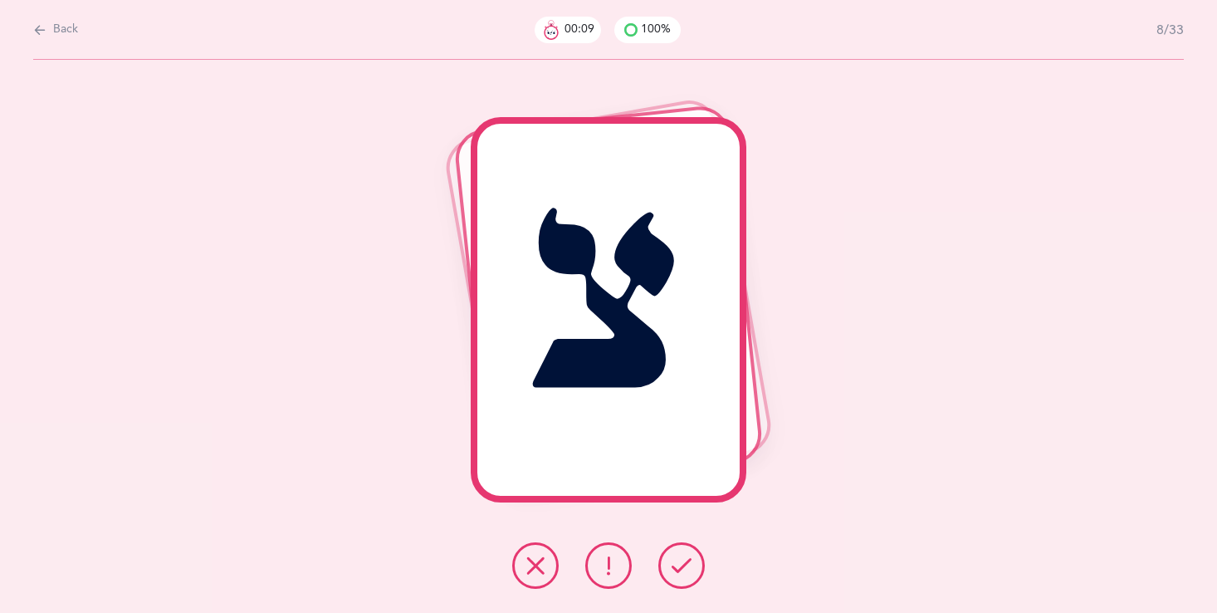
click icon
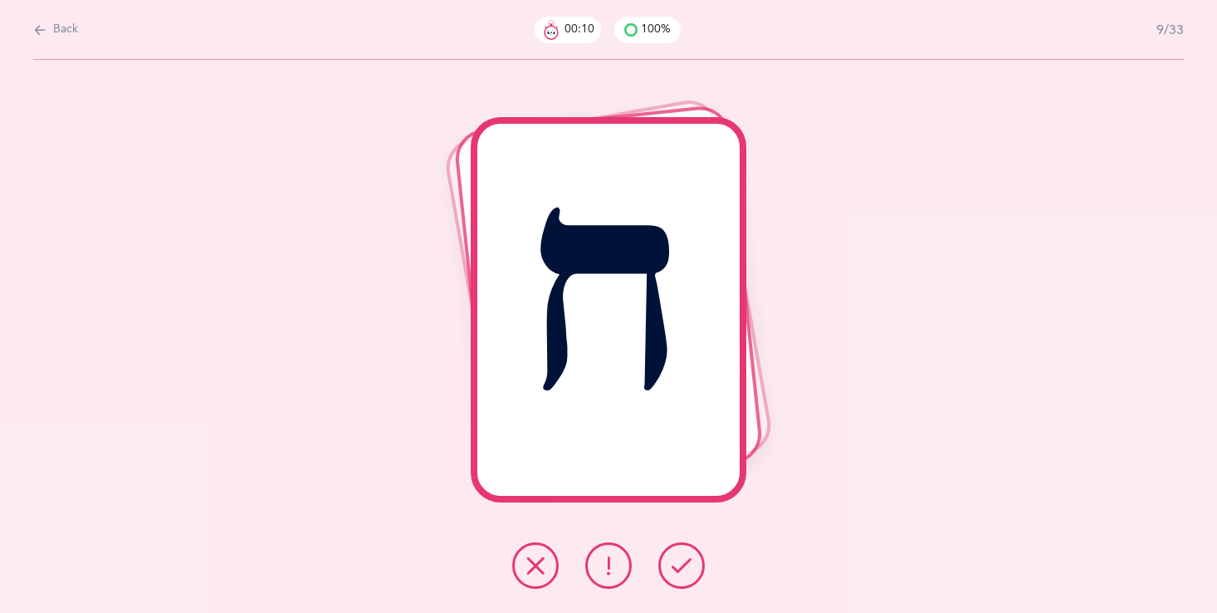
click icon
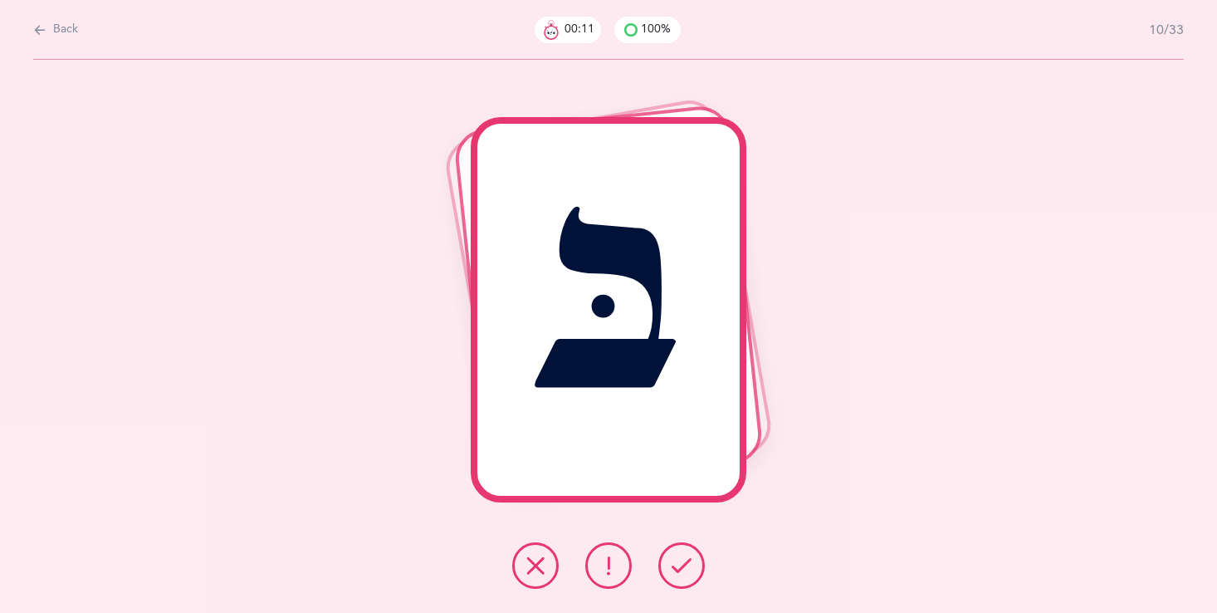
click icon
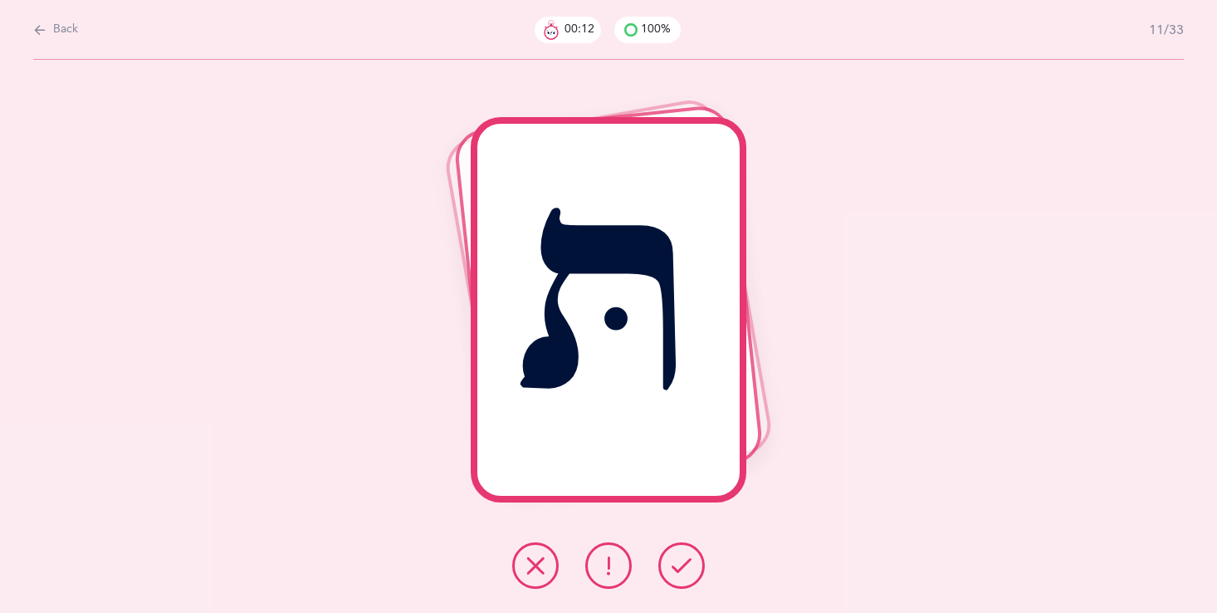
click icon
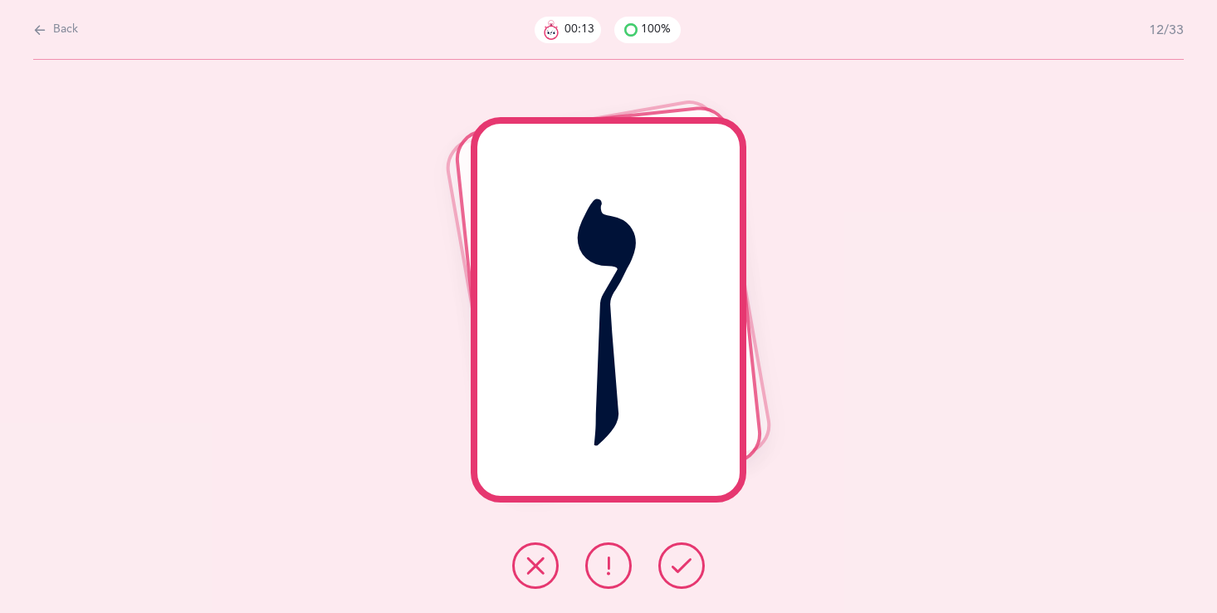
click icon
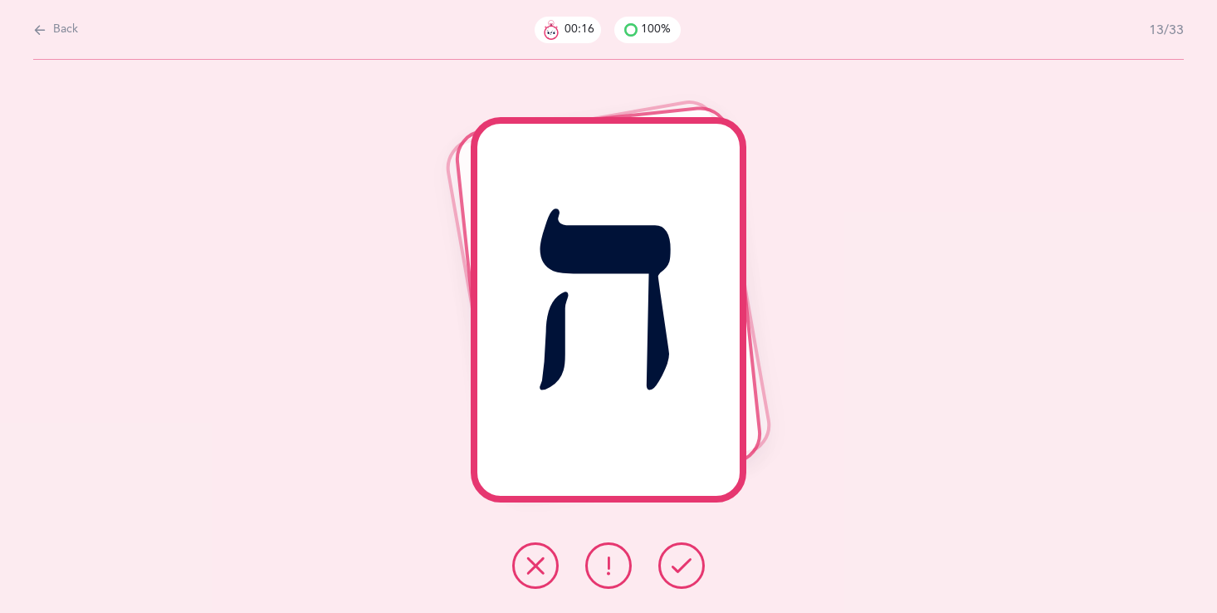
click icon
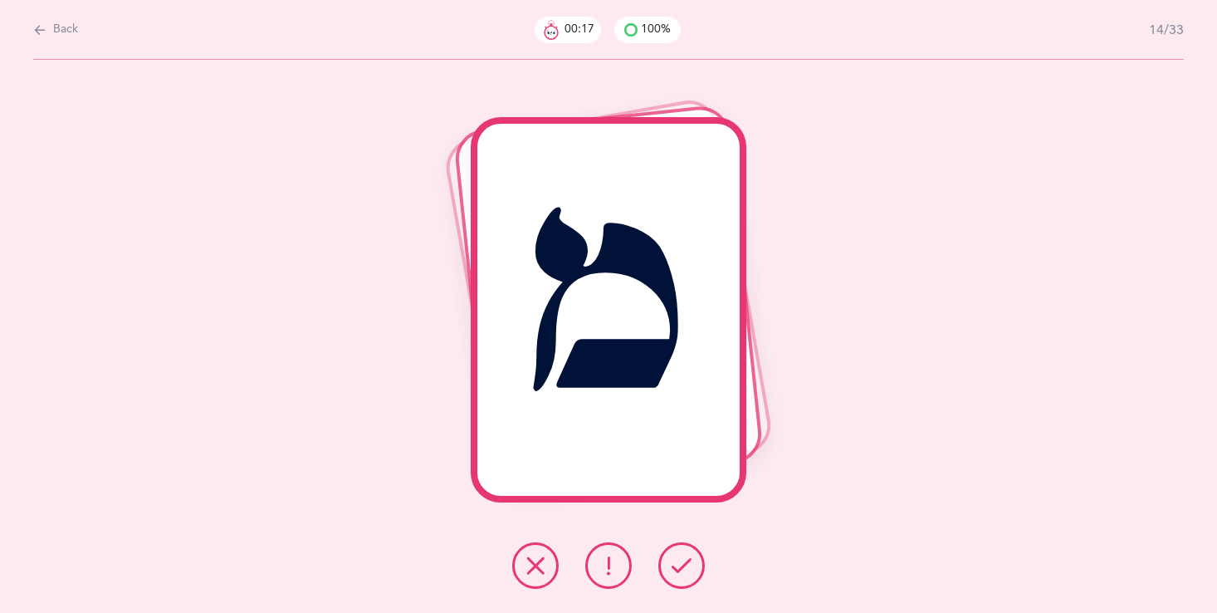
click icon
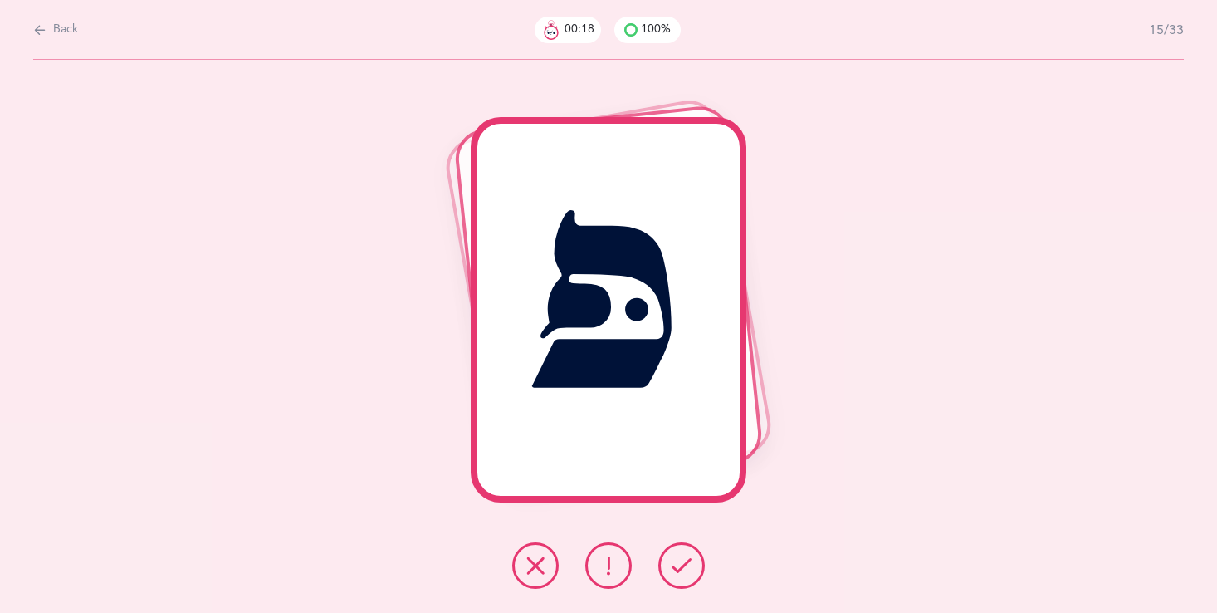
click icon
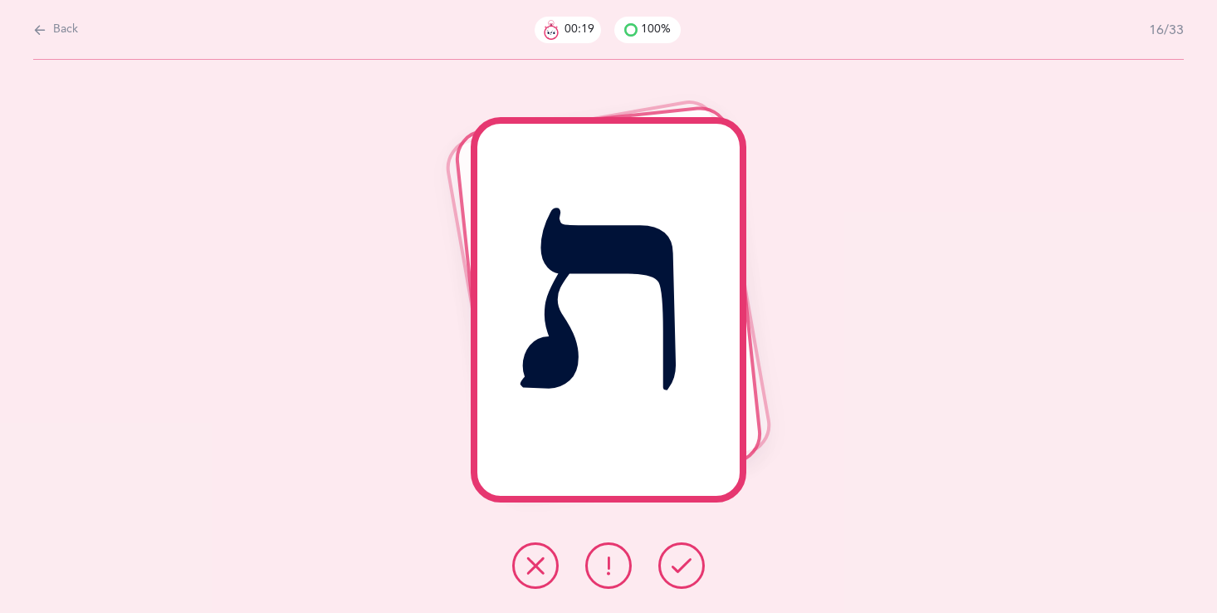
click icon
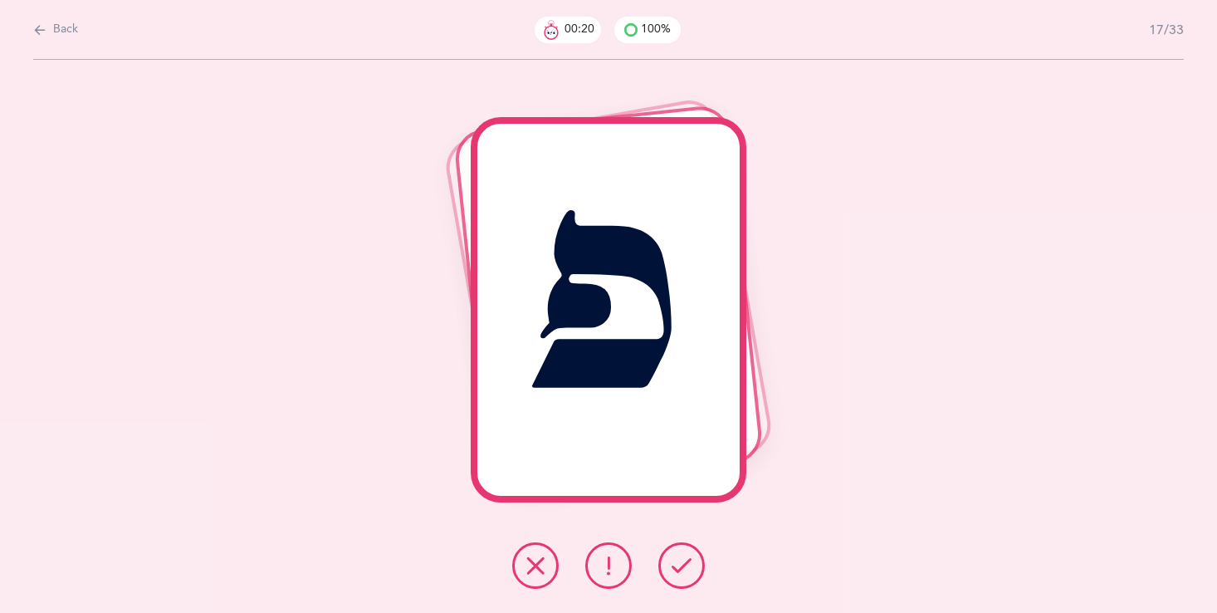
click icon
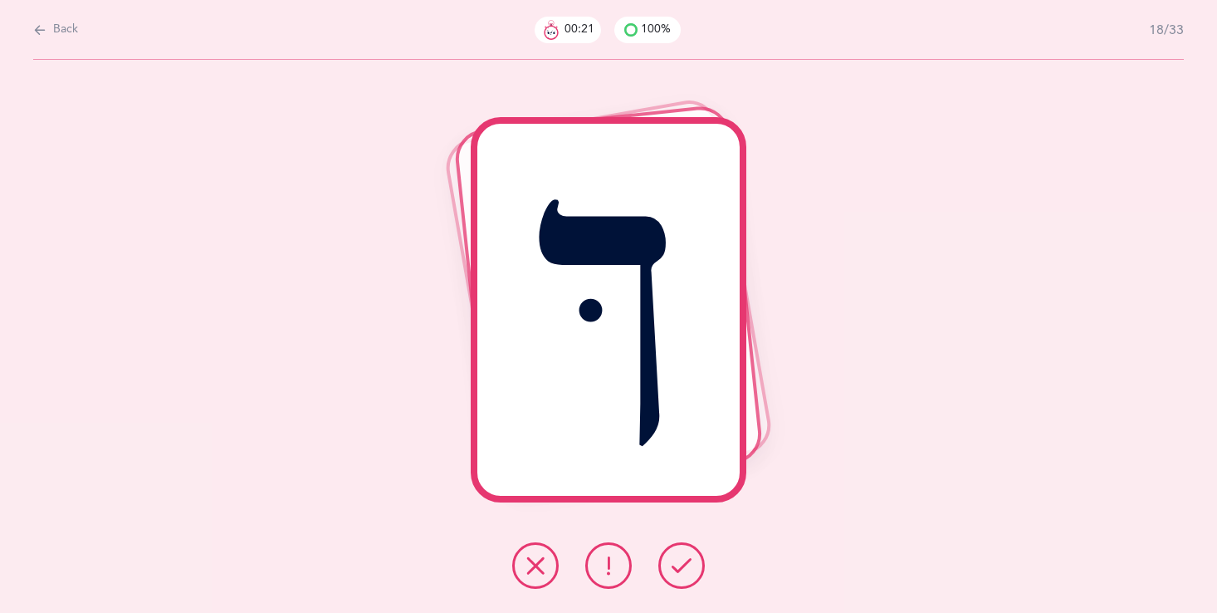
click icon
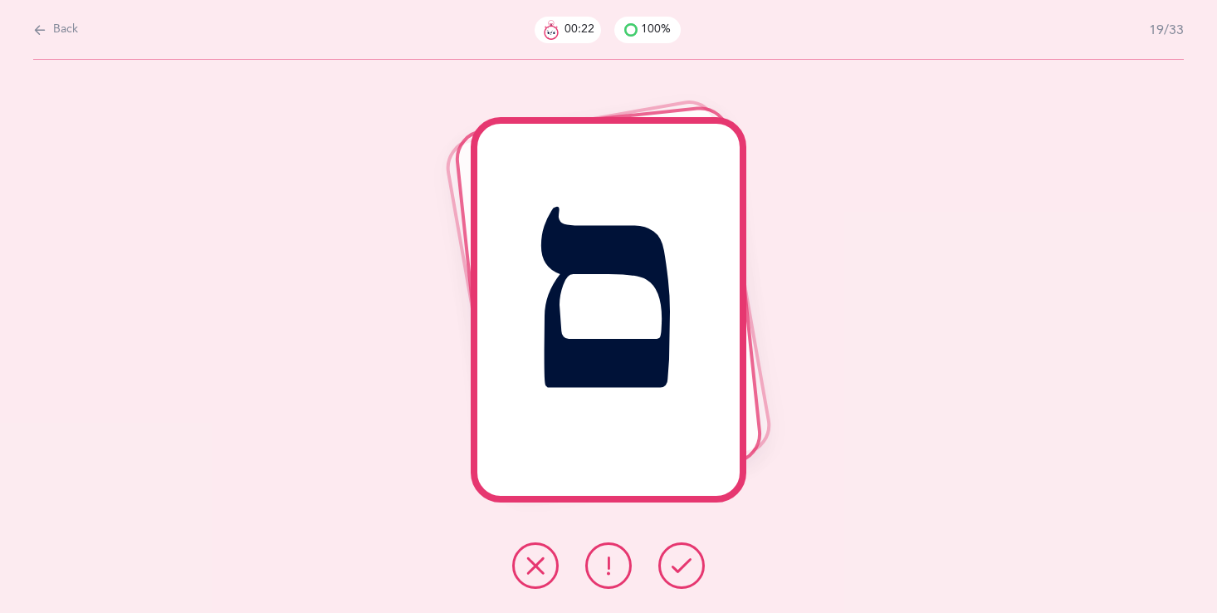
click icon
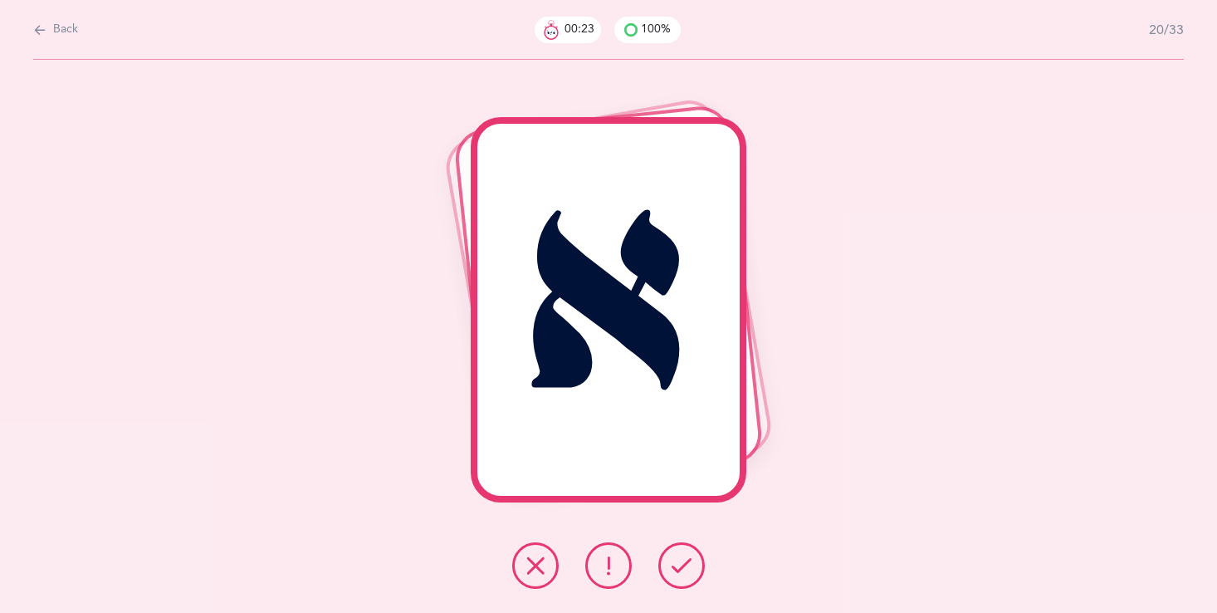
click icon
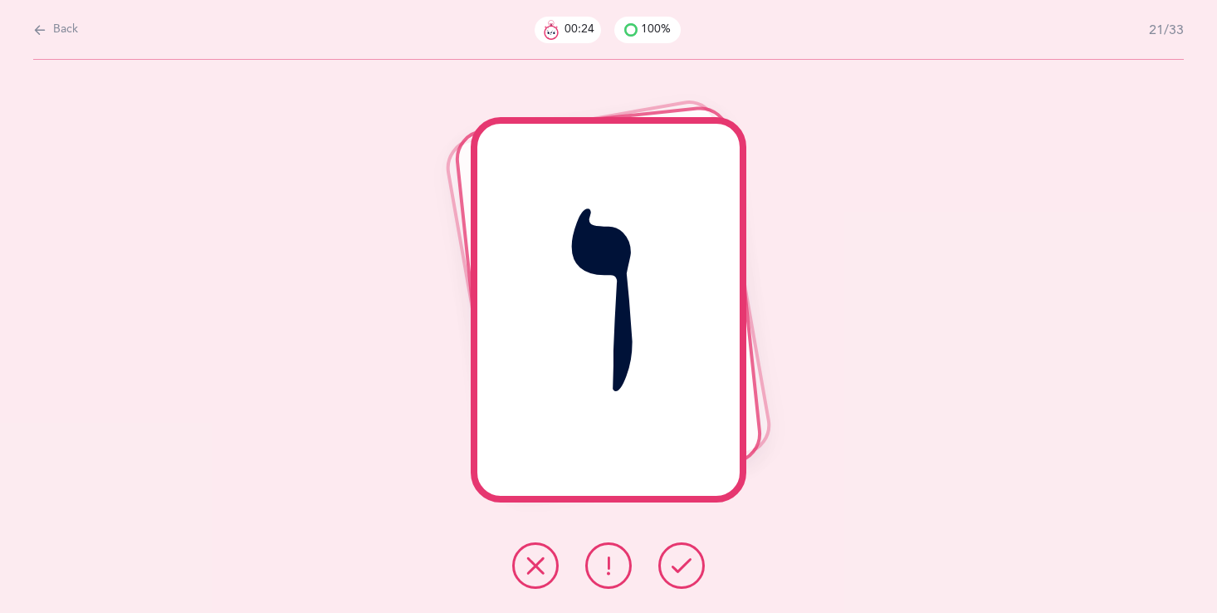
click icon
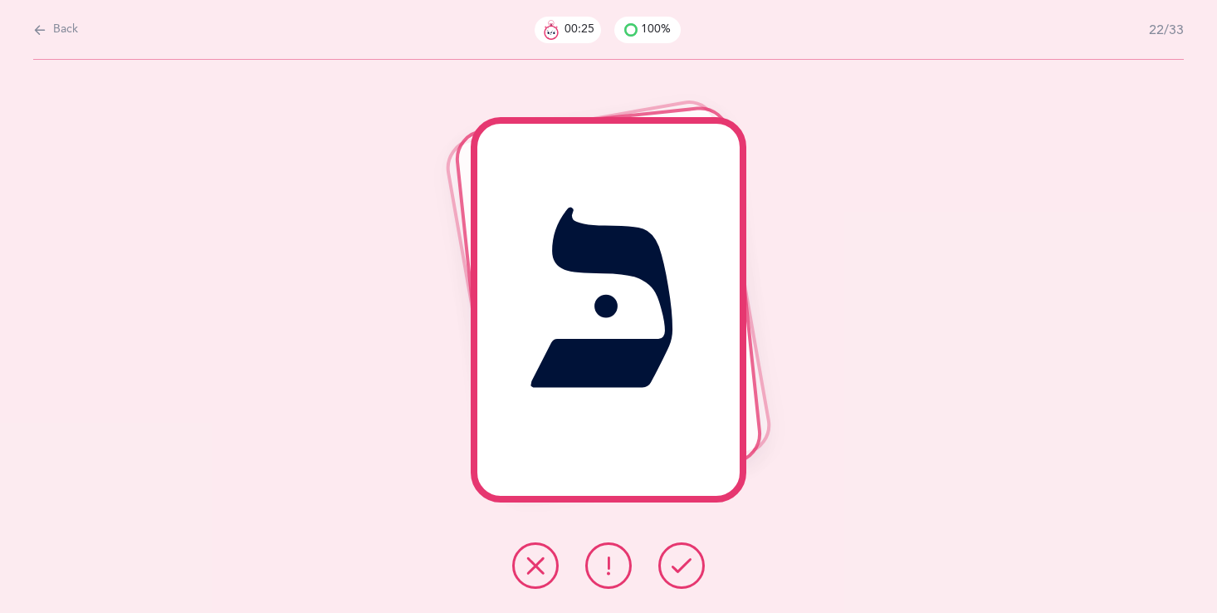
click icon
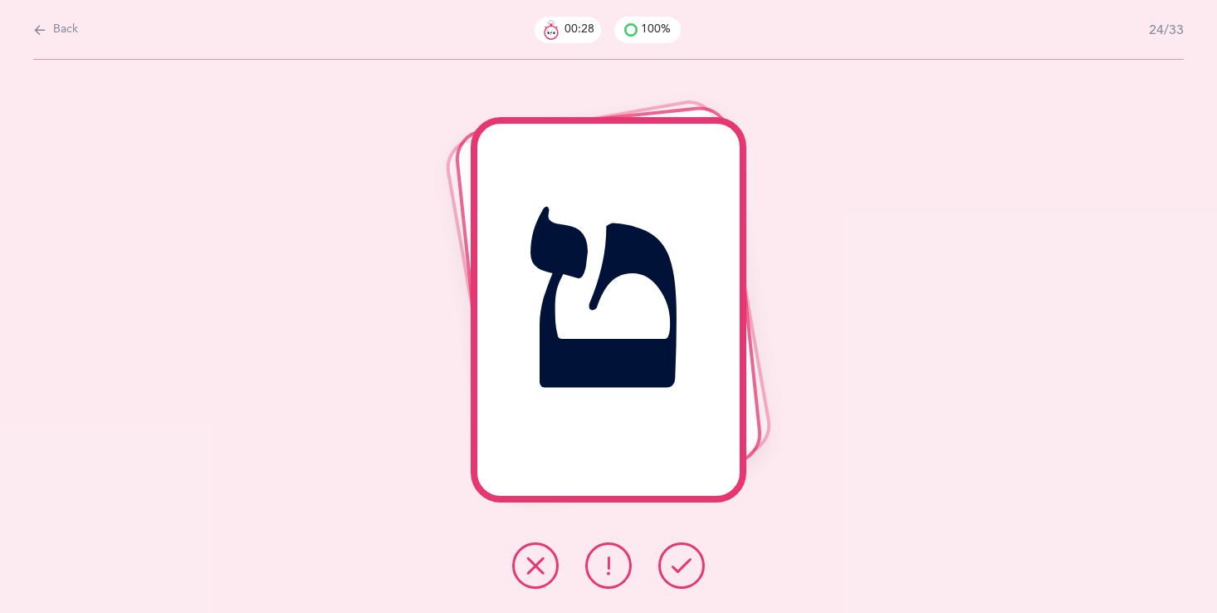
click icon
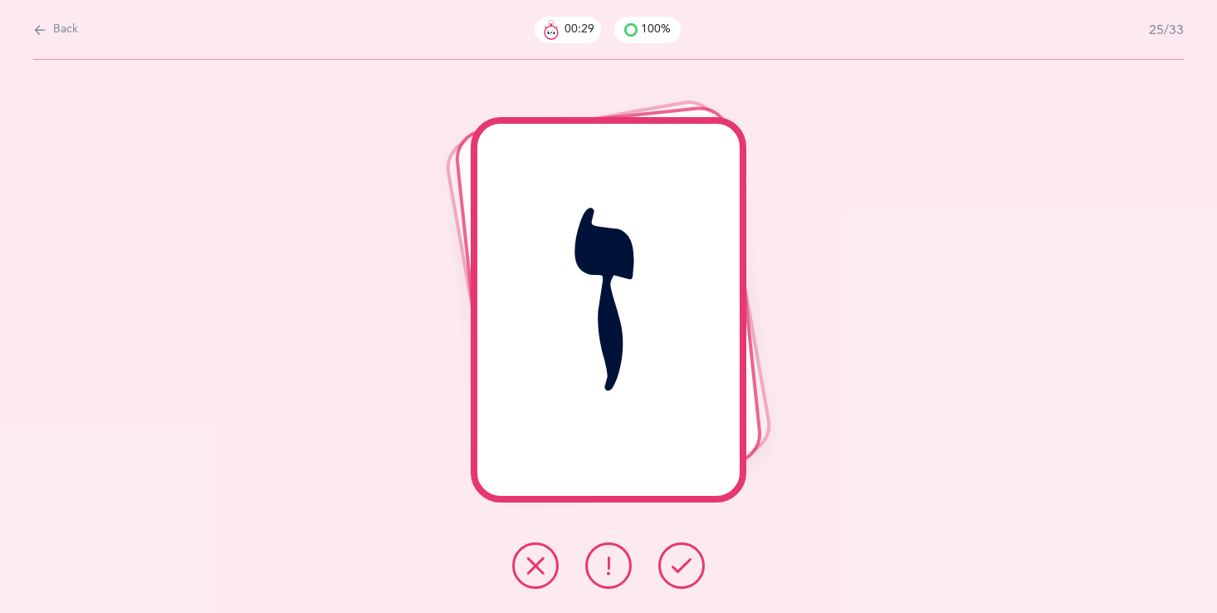
click icon
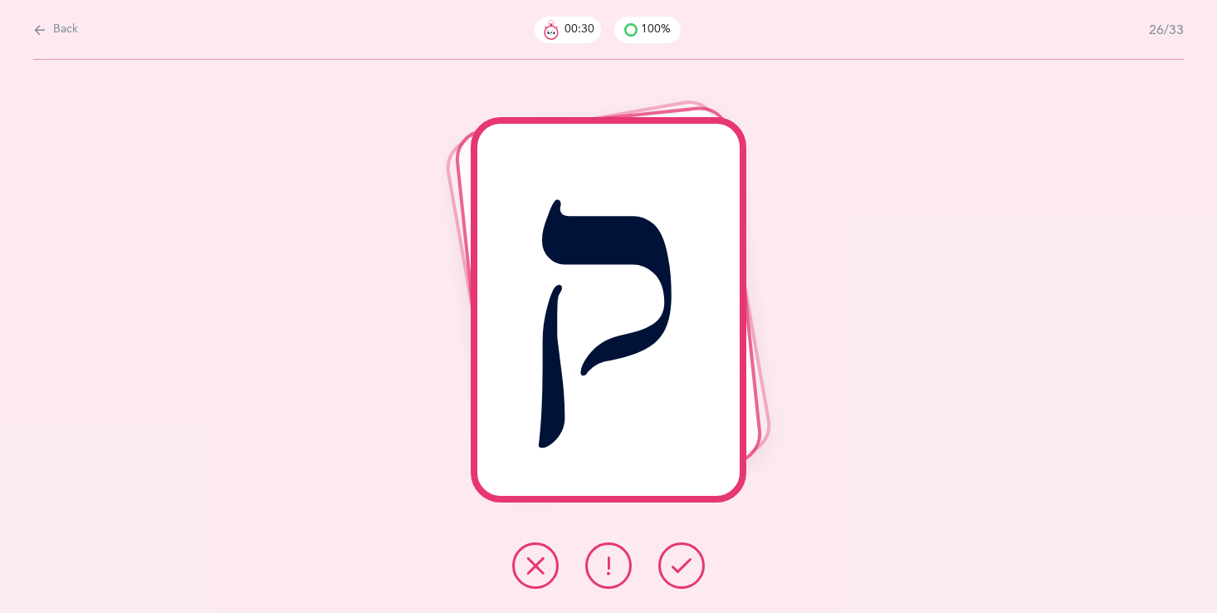
click icon
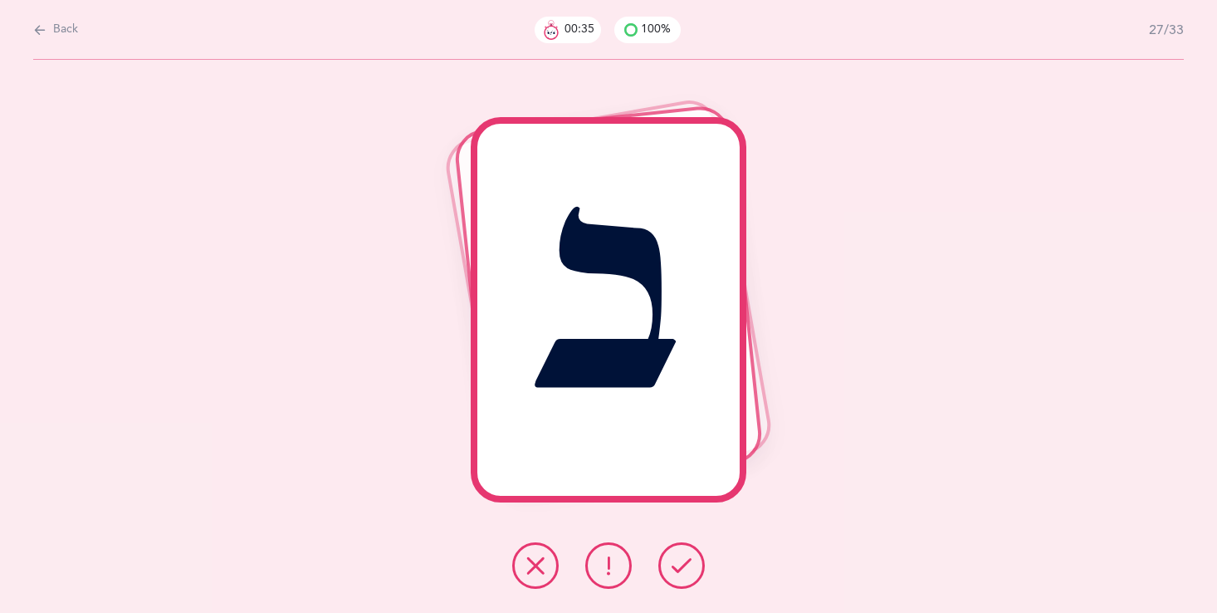
click icon
select select "single"
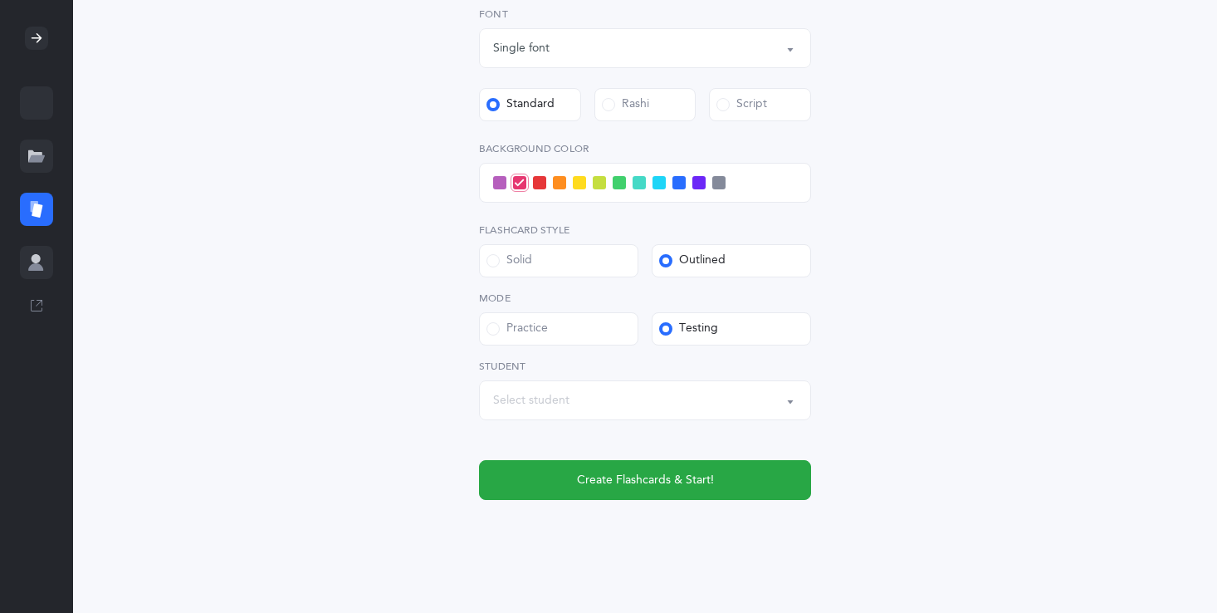
scroll to position [512, 0]
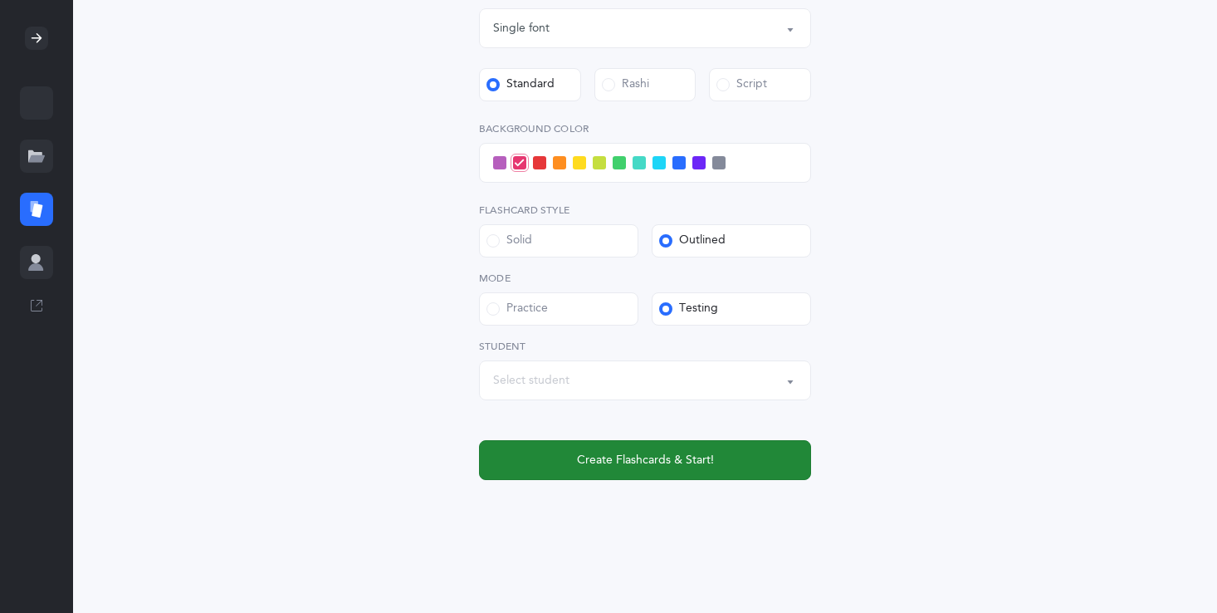
click span "Create Flashcards & Start!"
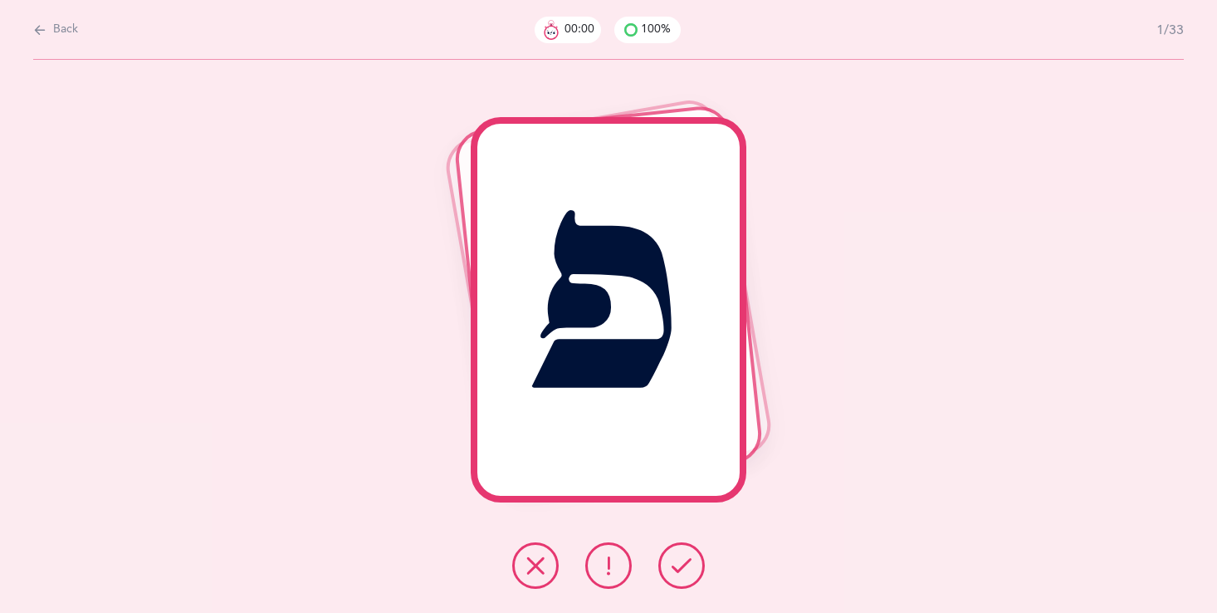
scroll to position [0, 0]
click button
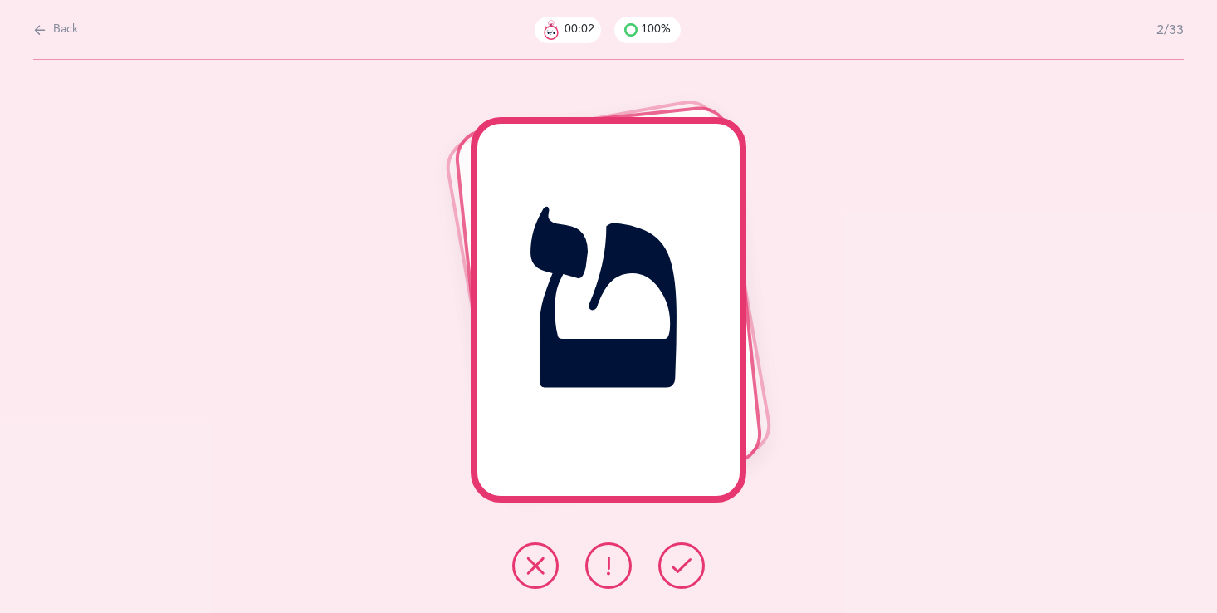
click button
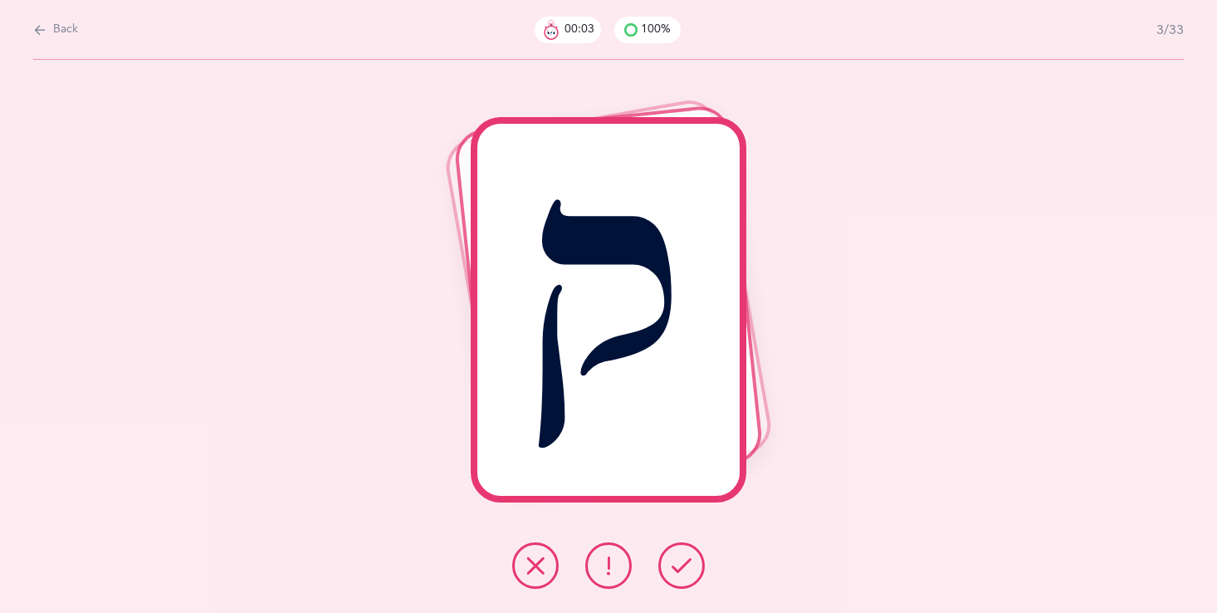
click button
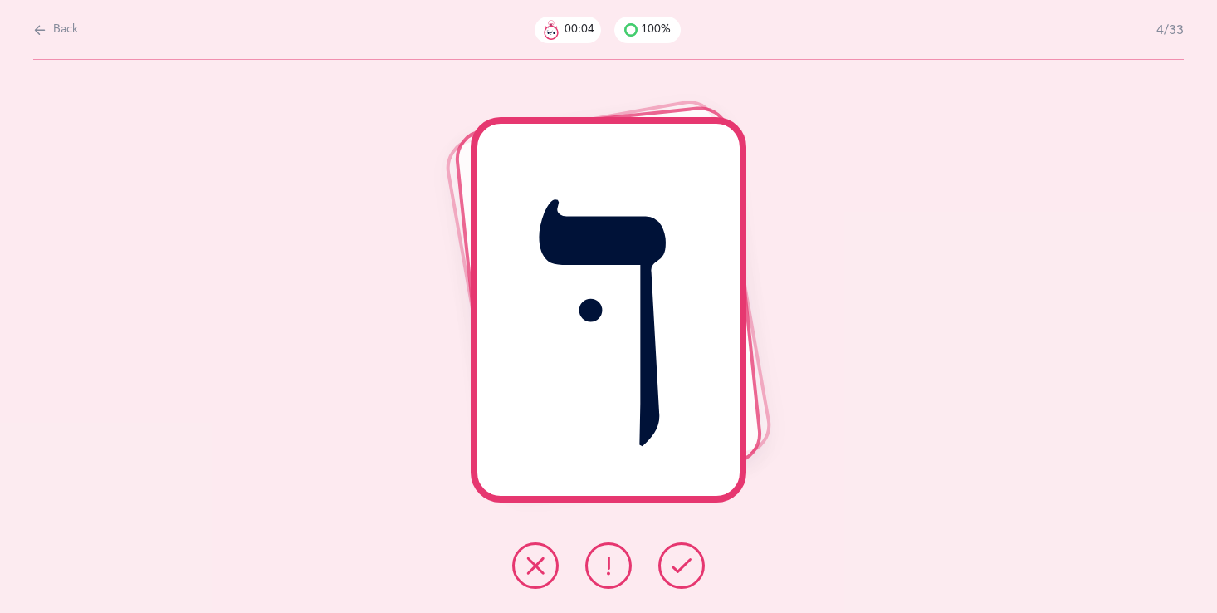
click icon
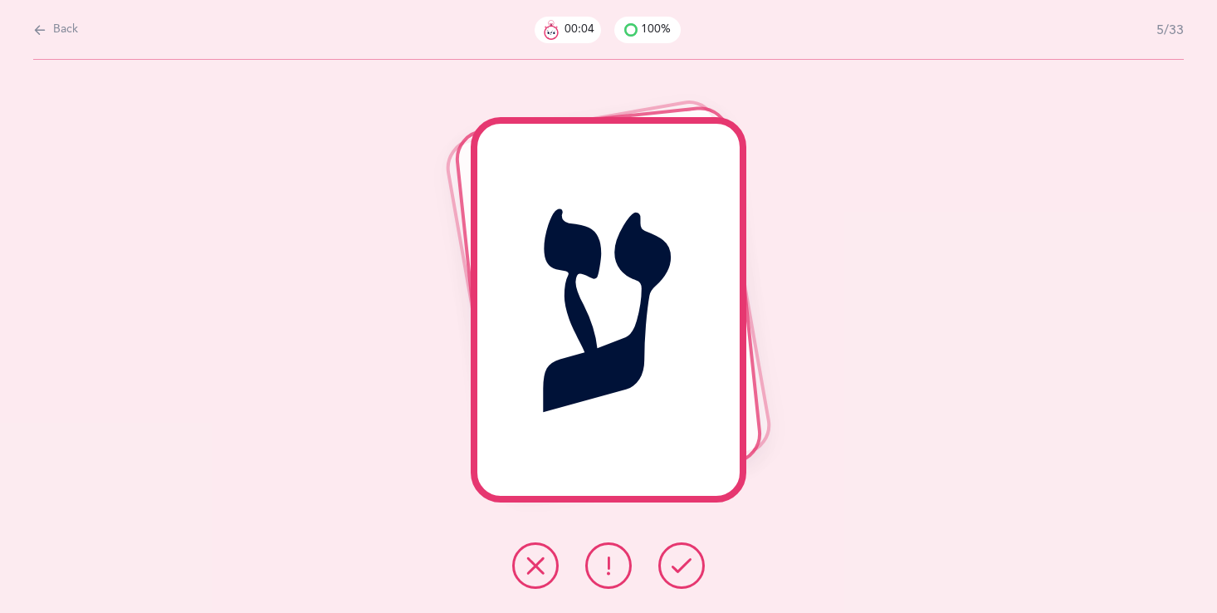
click icon
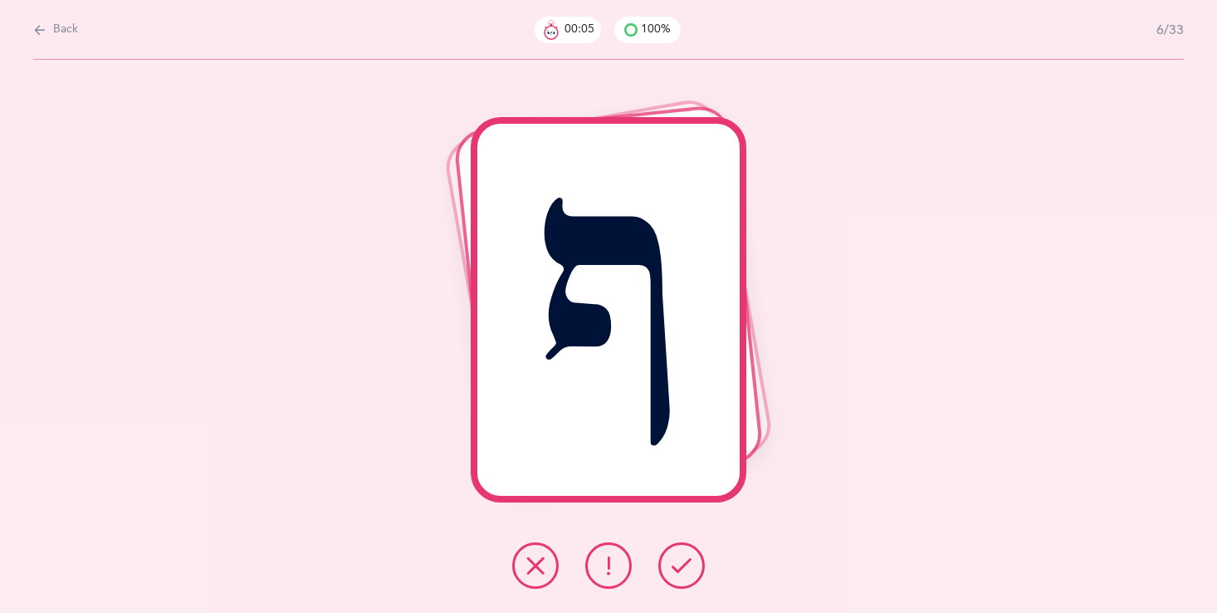
click icon
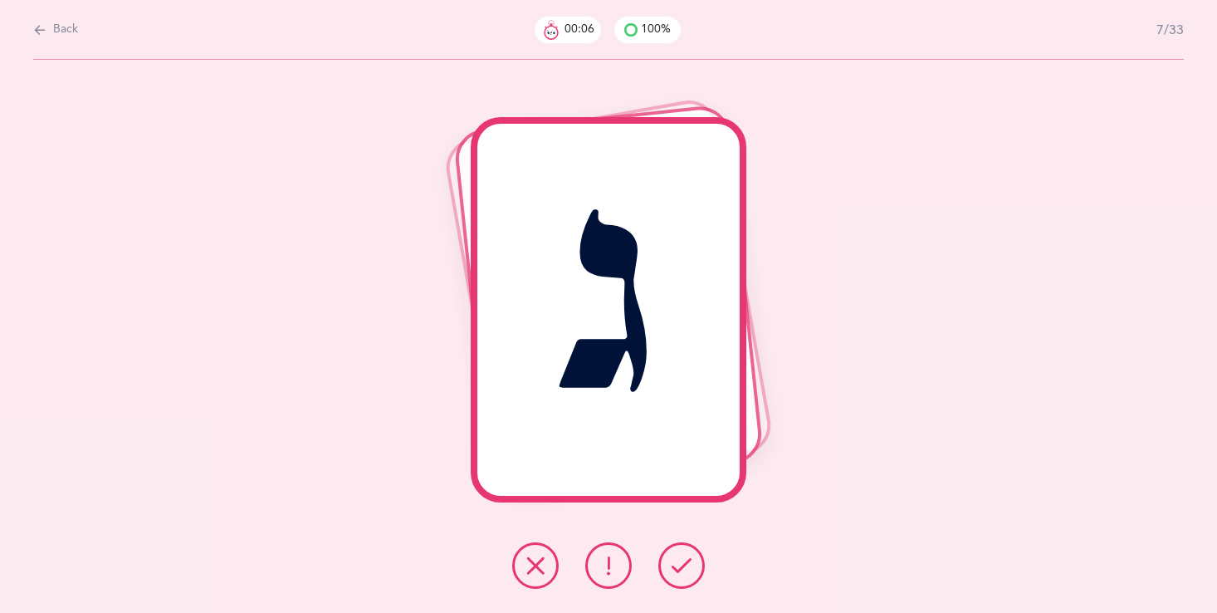
click icon
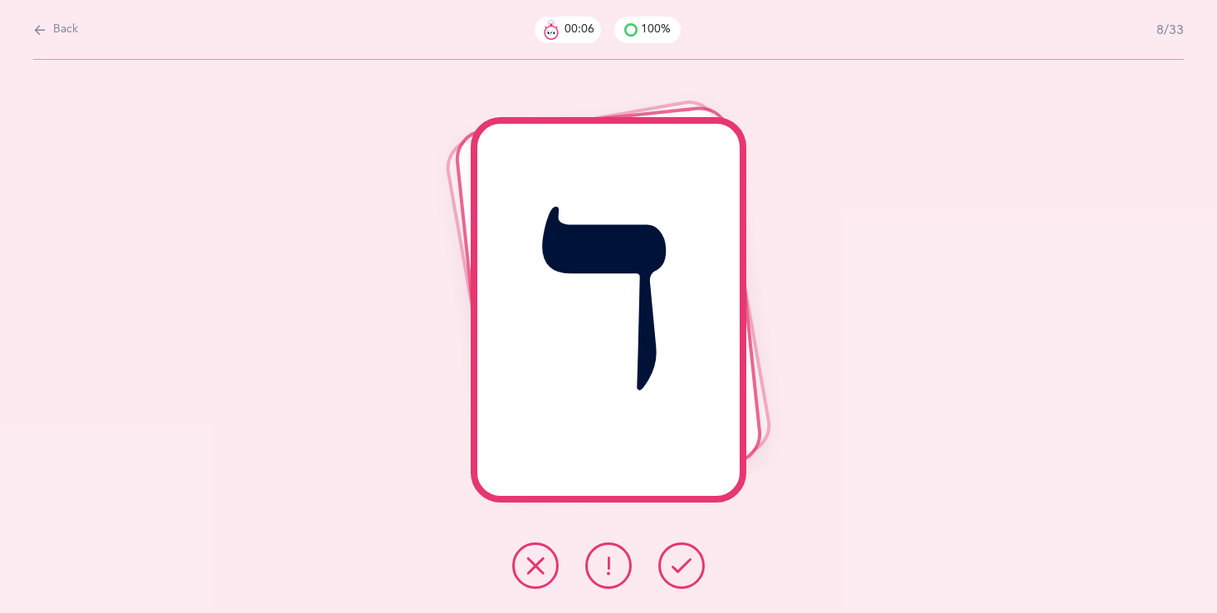
click icon
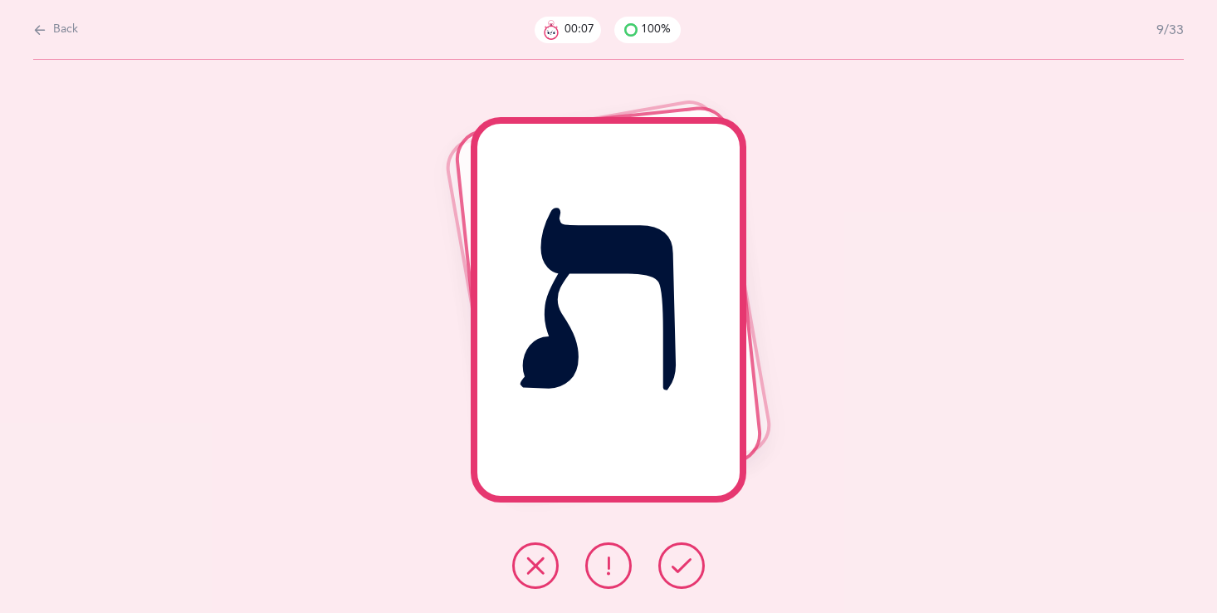
click icon
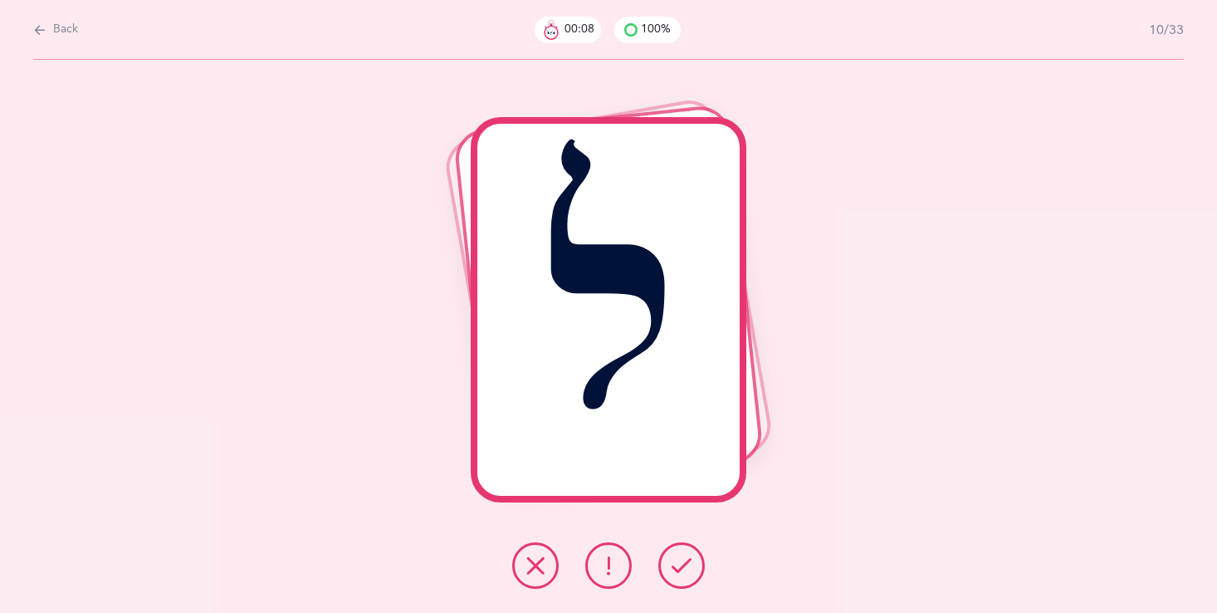
click icon
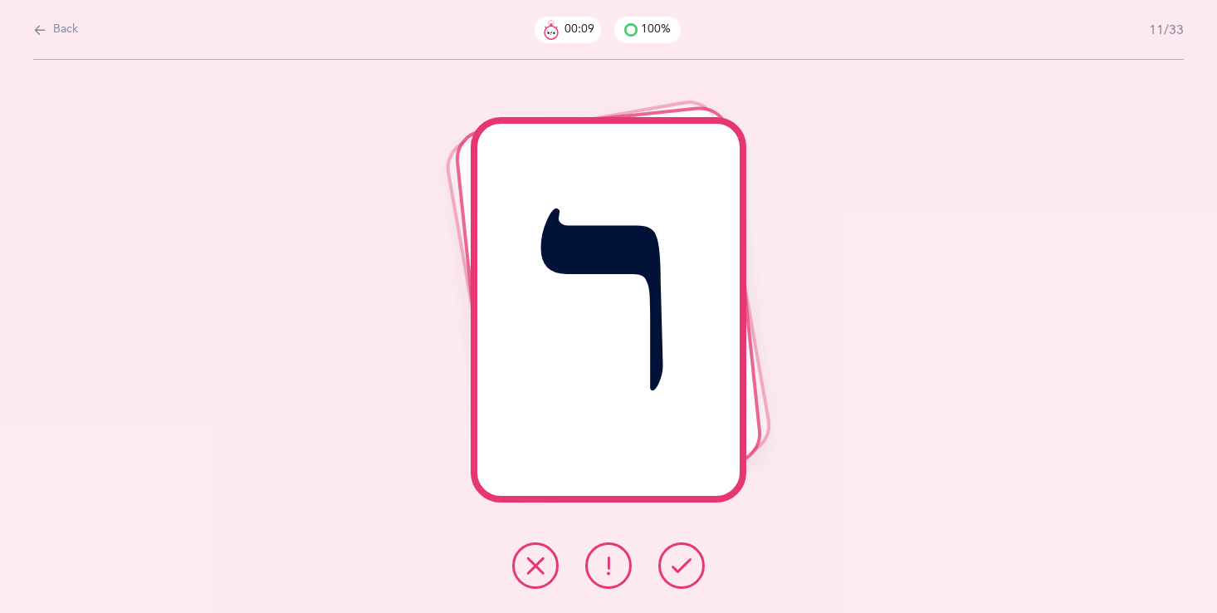
click icon
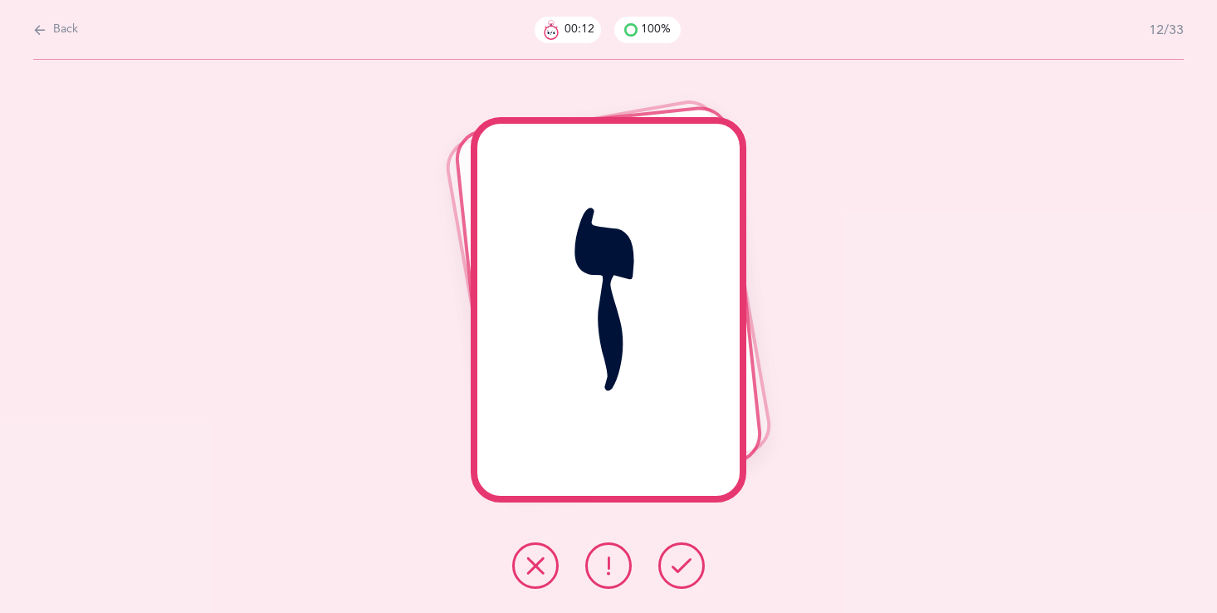
click icon
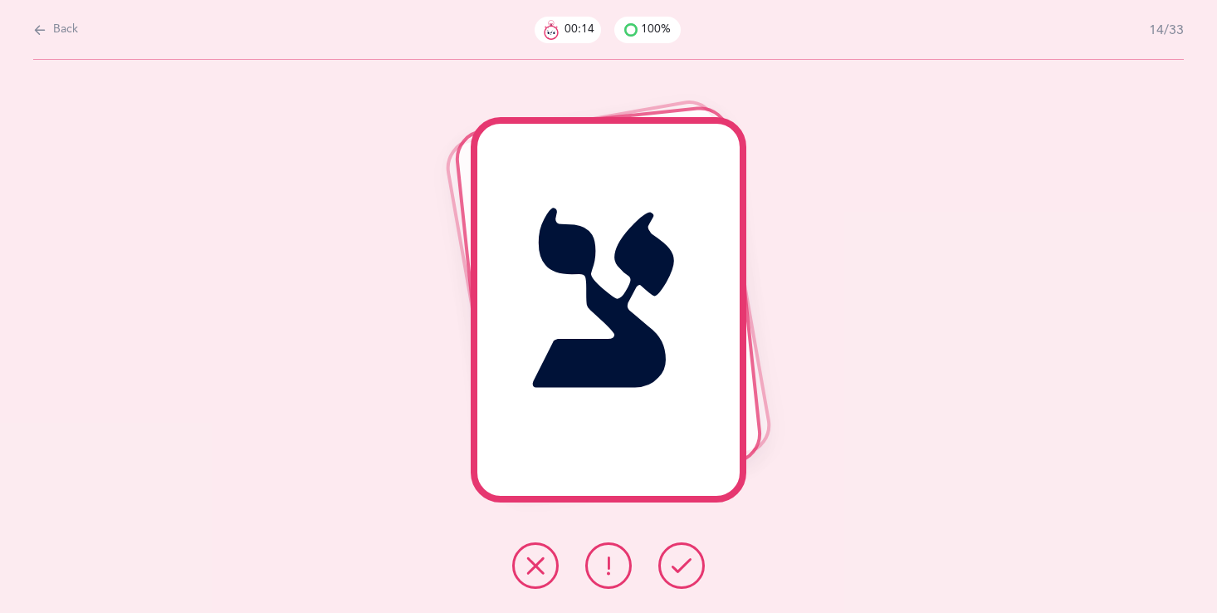
click icon
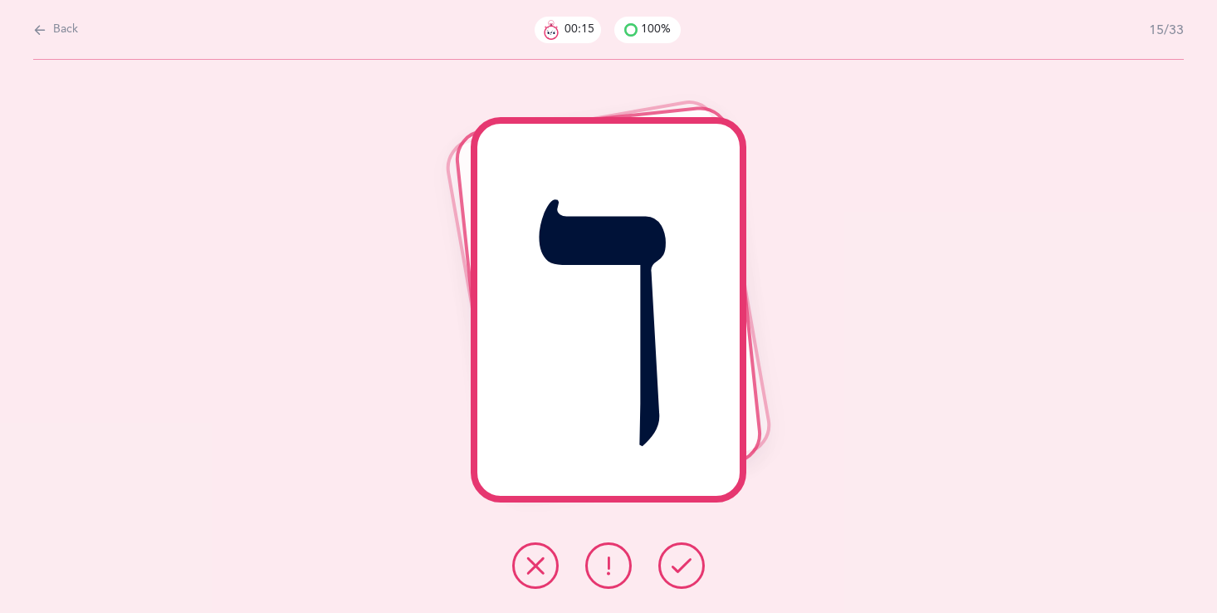
click icon
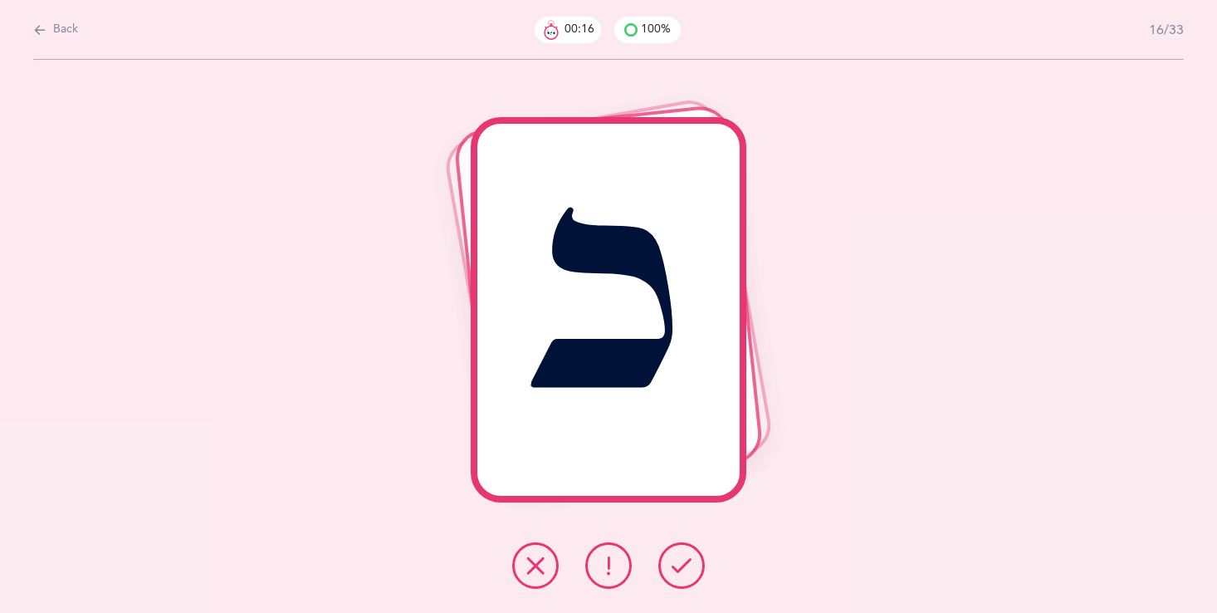
click icon
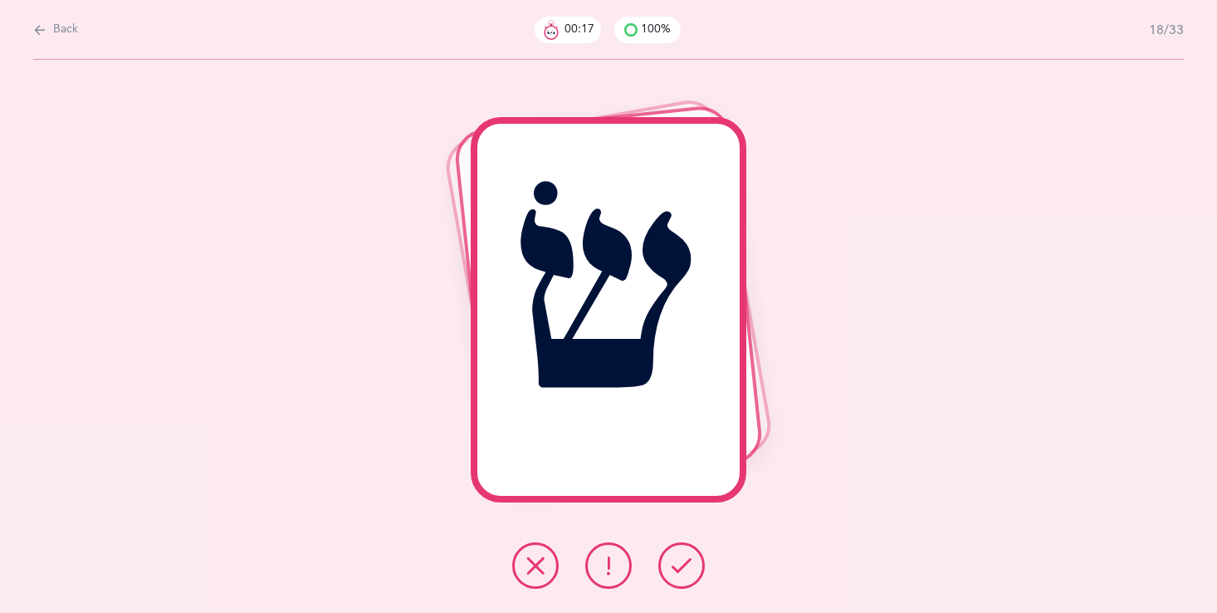
click icon
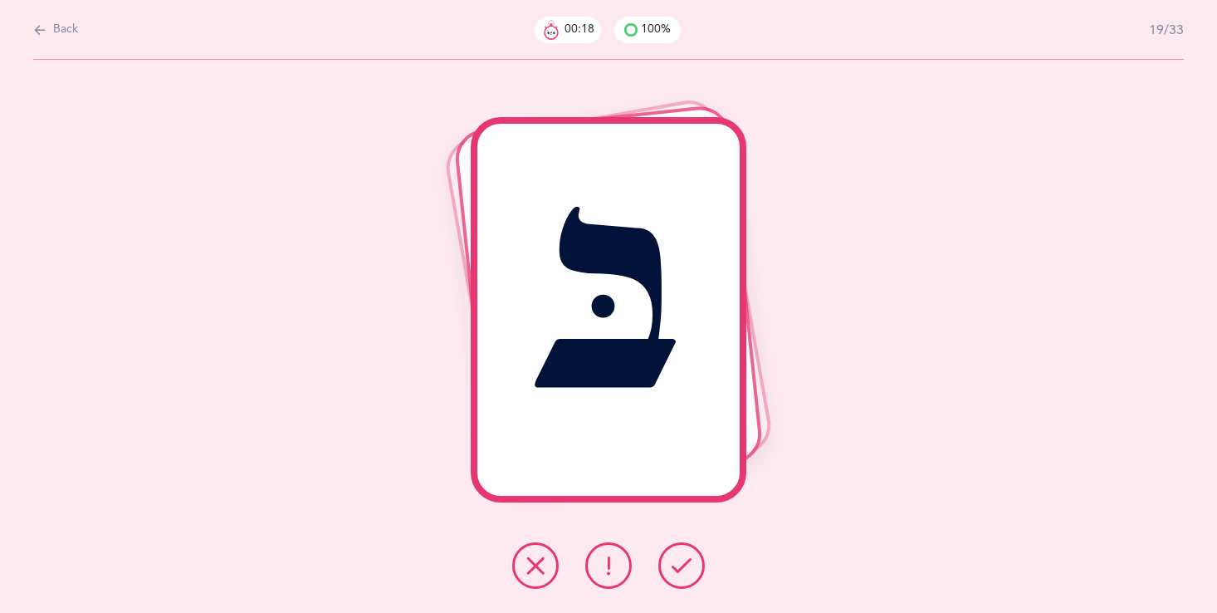
click icon
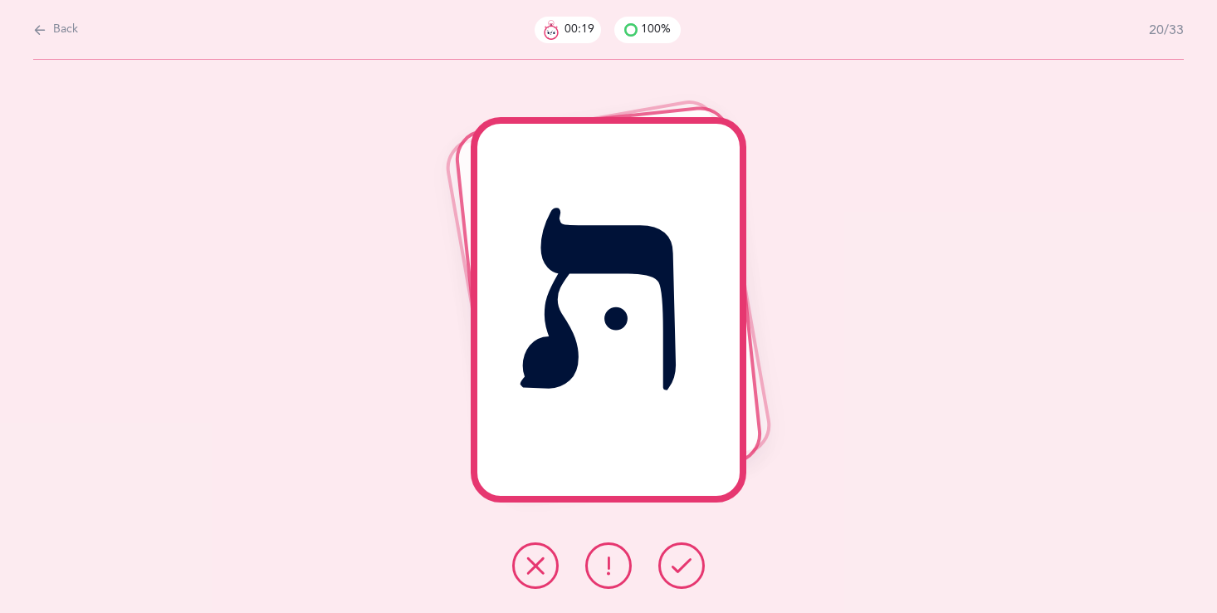
click icon
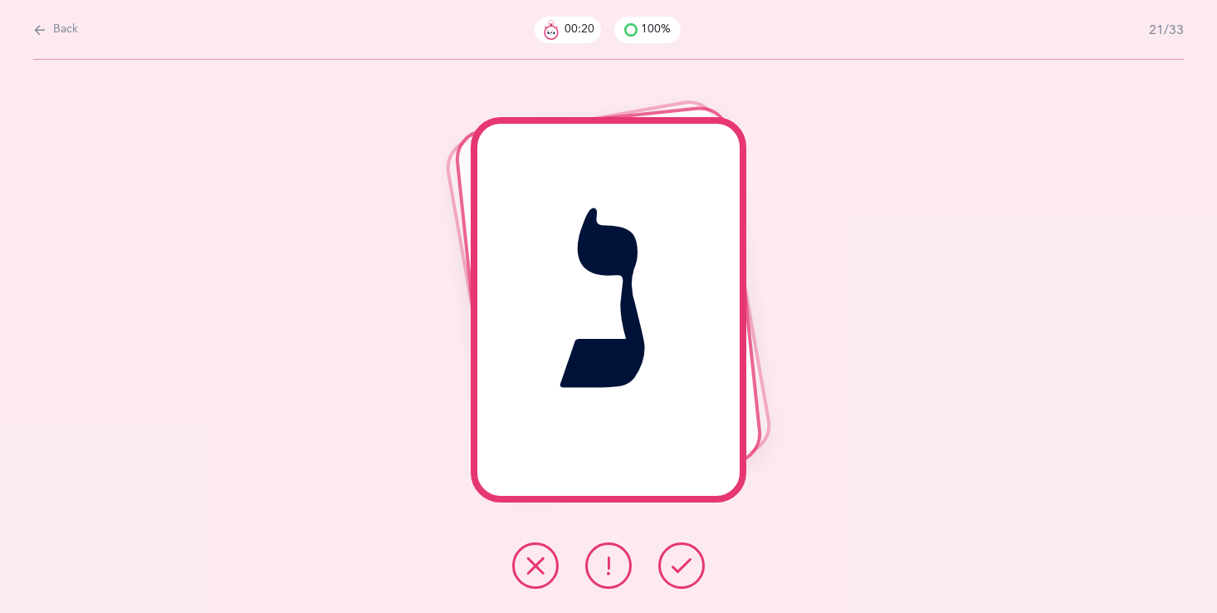
click icon
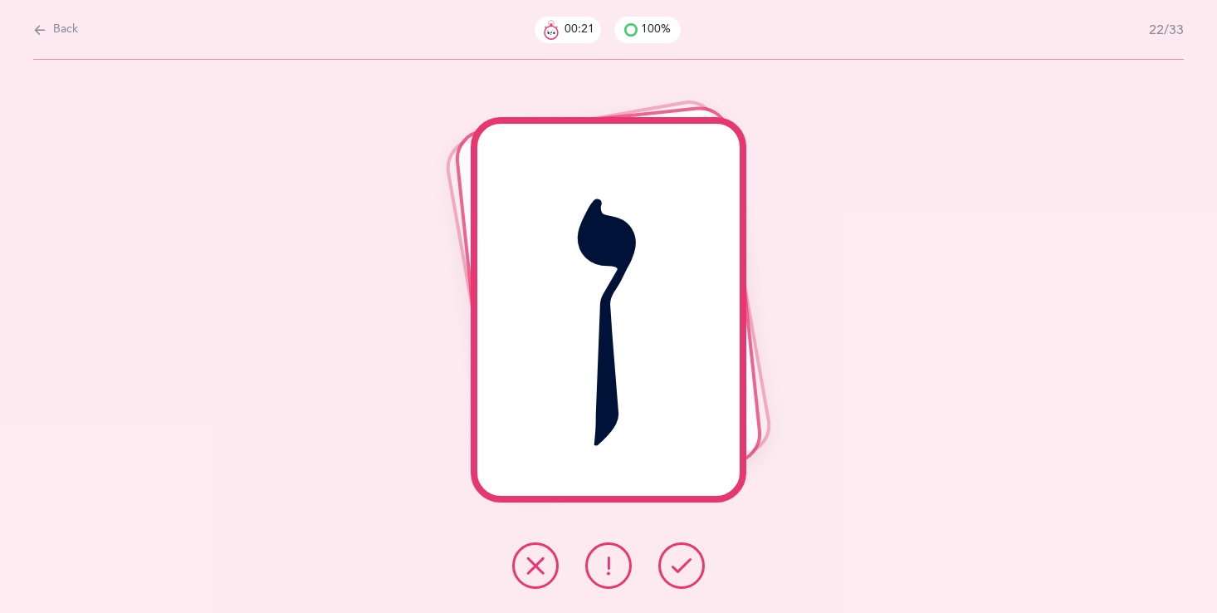
click icon
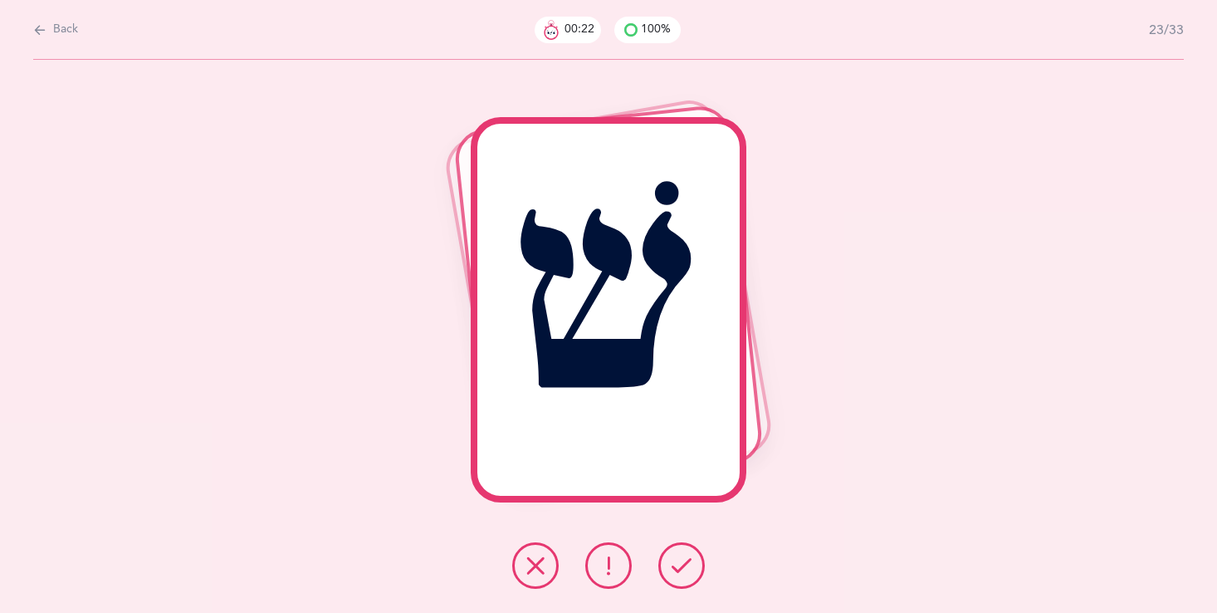
click icon
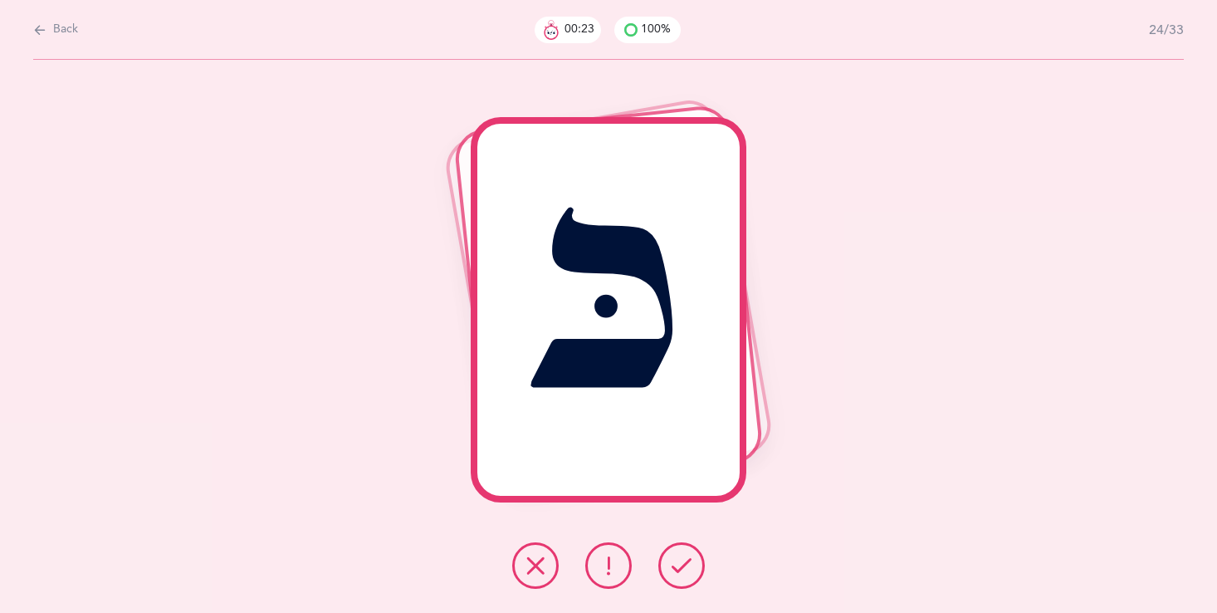
click icon
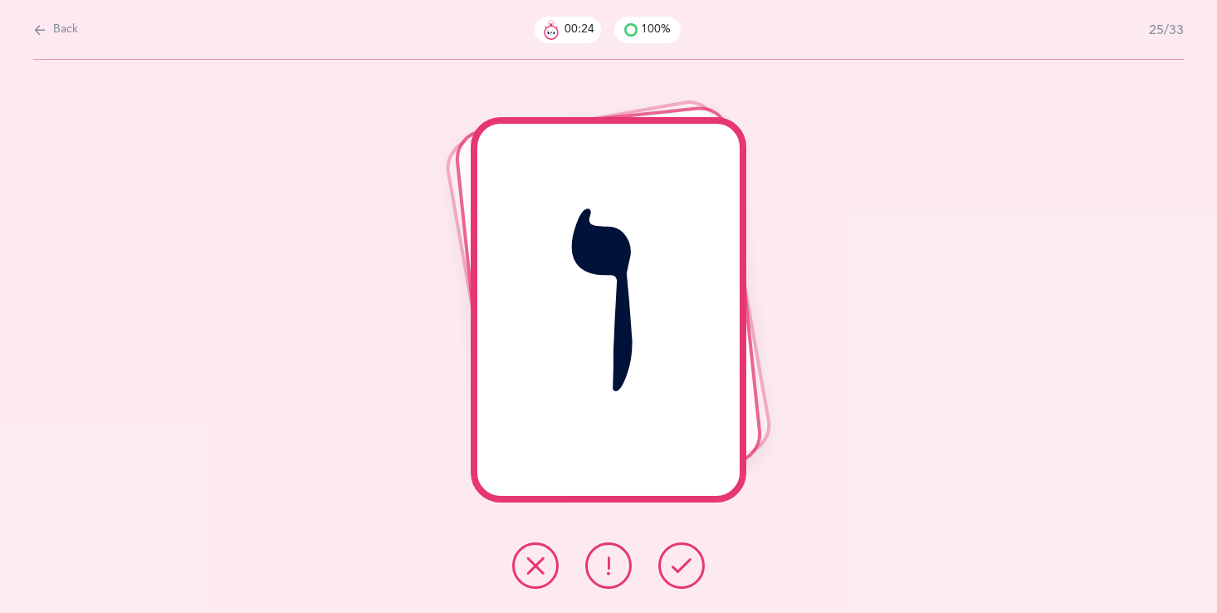
click icon
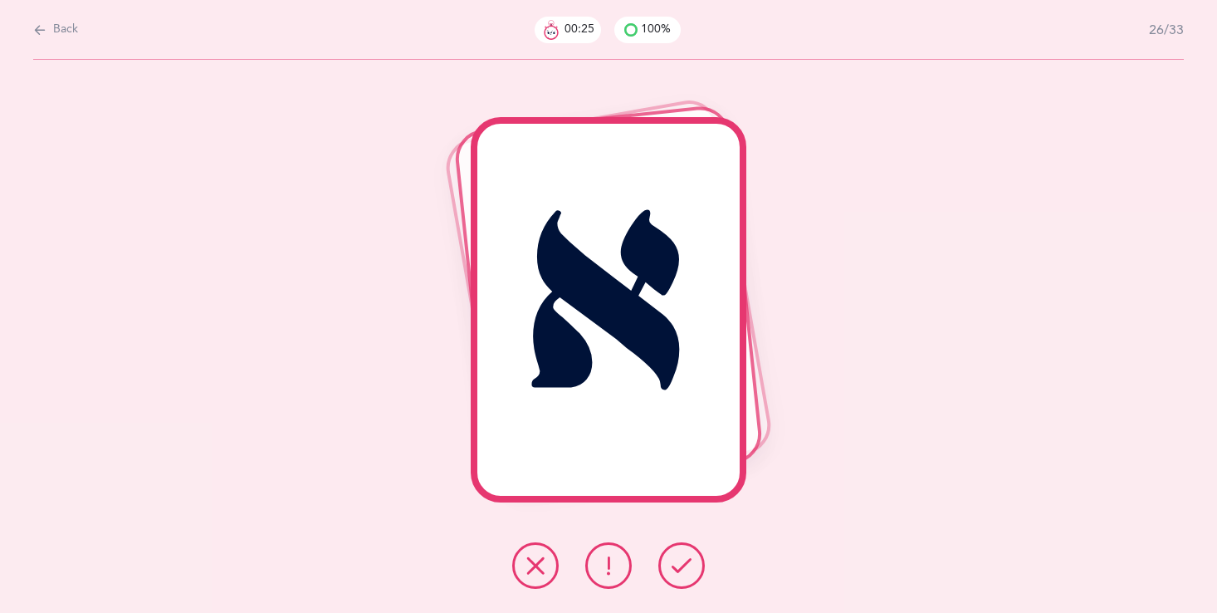
click button
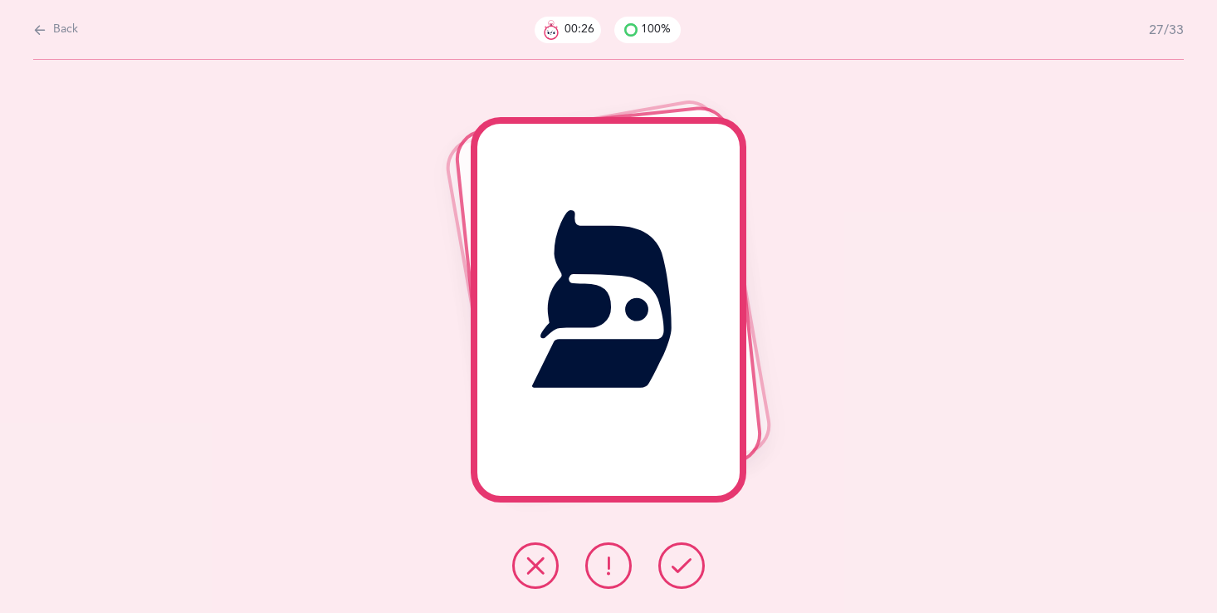
click button
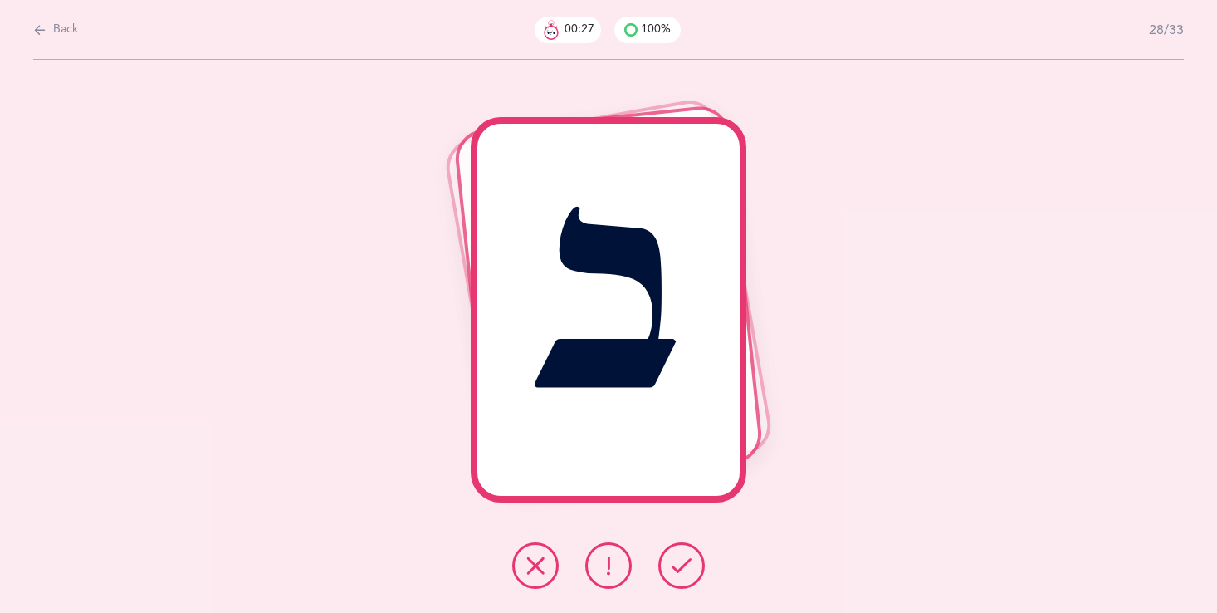
click button
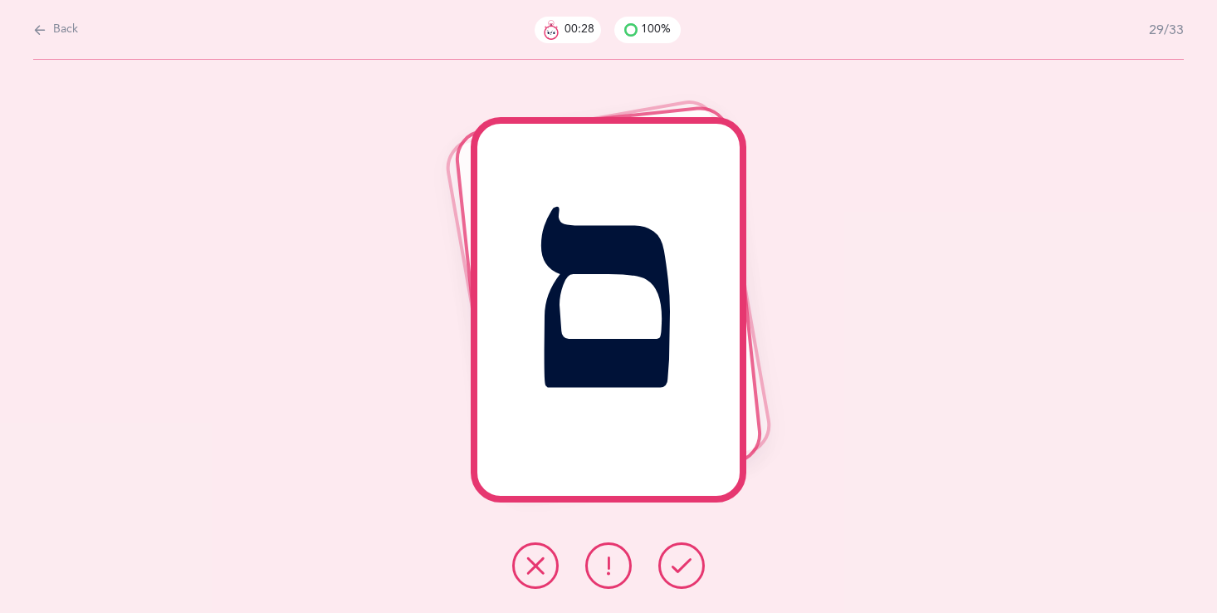
click button
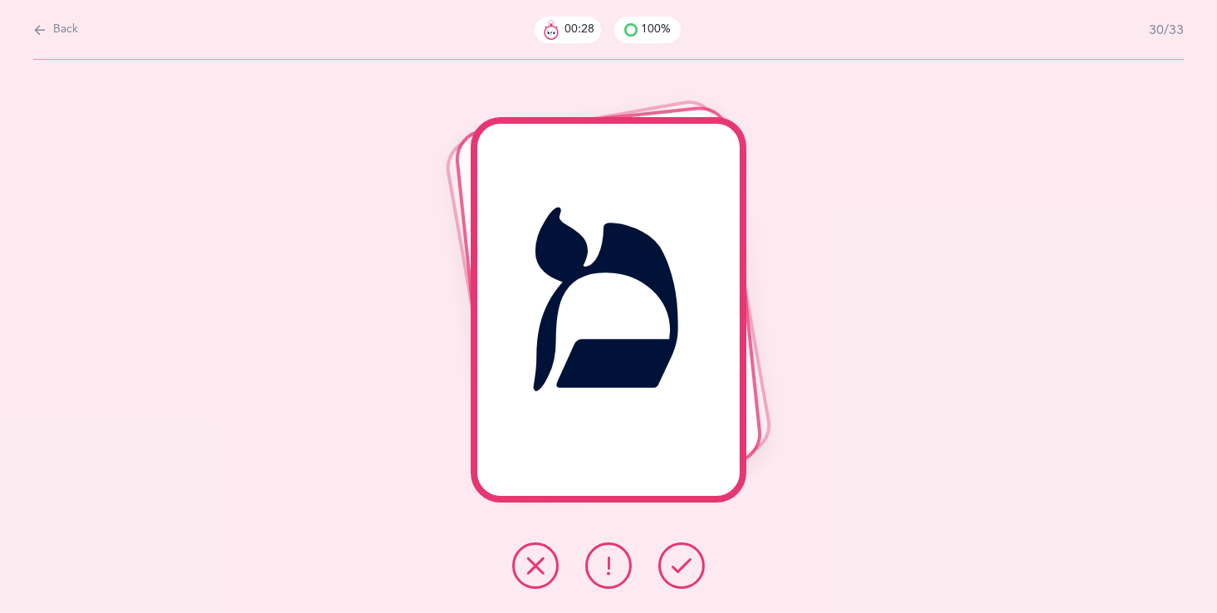
click button
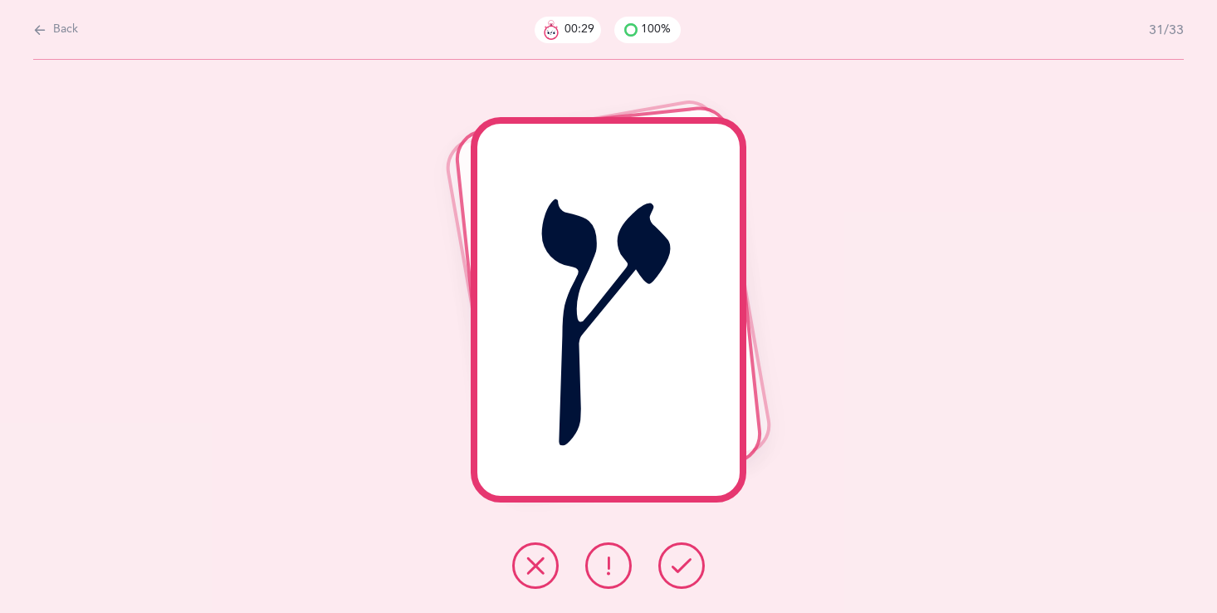
click button
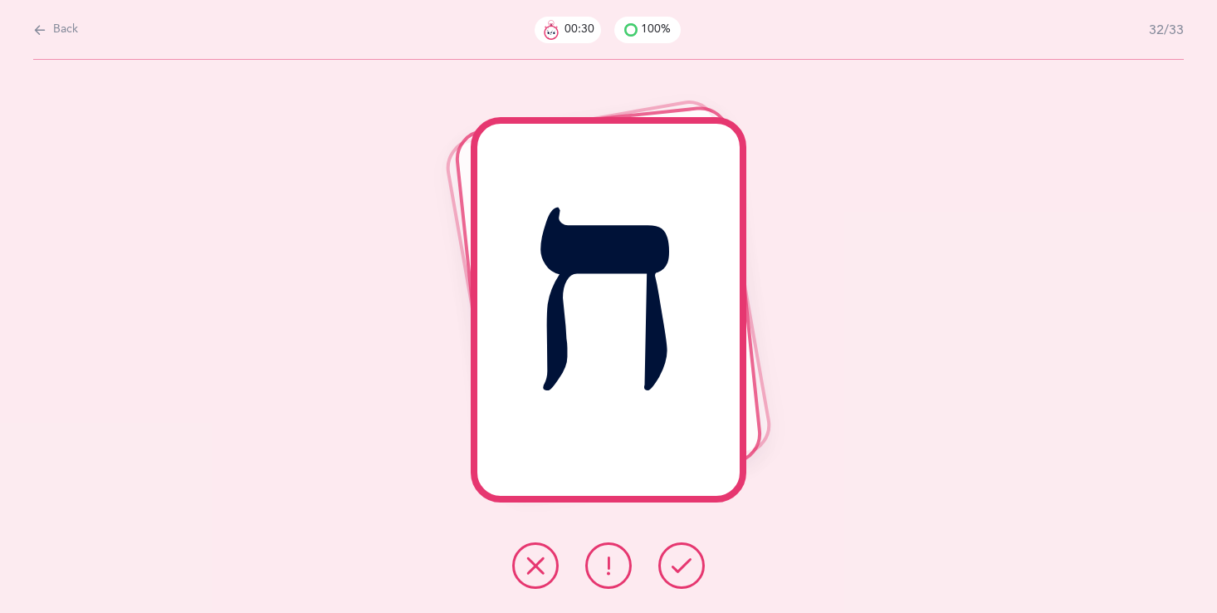
click button
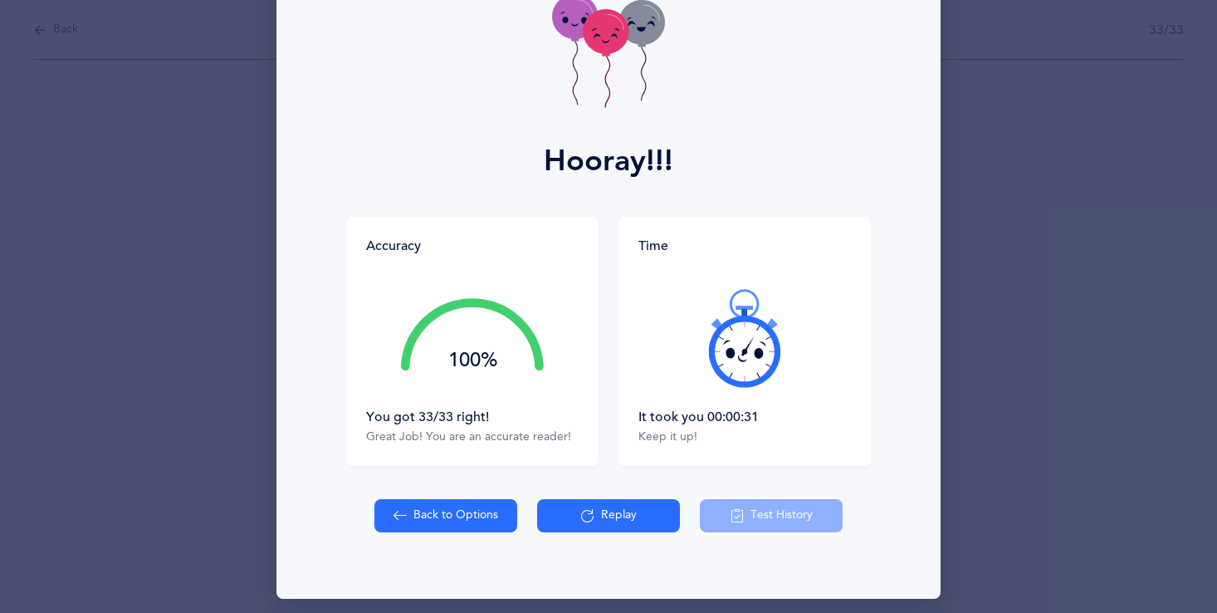
scroll to position [118, 0]
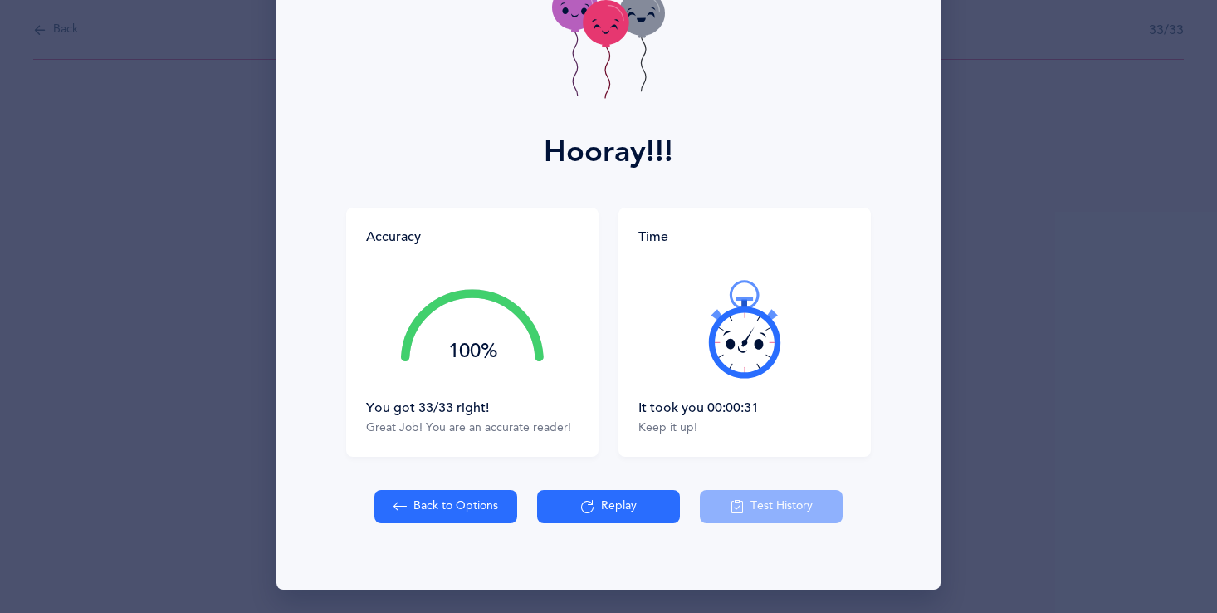
click button "Back to Options"
select select "single"
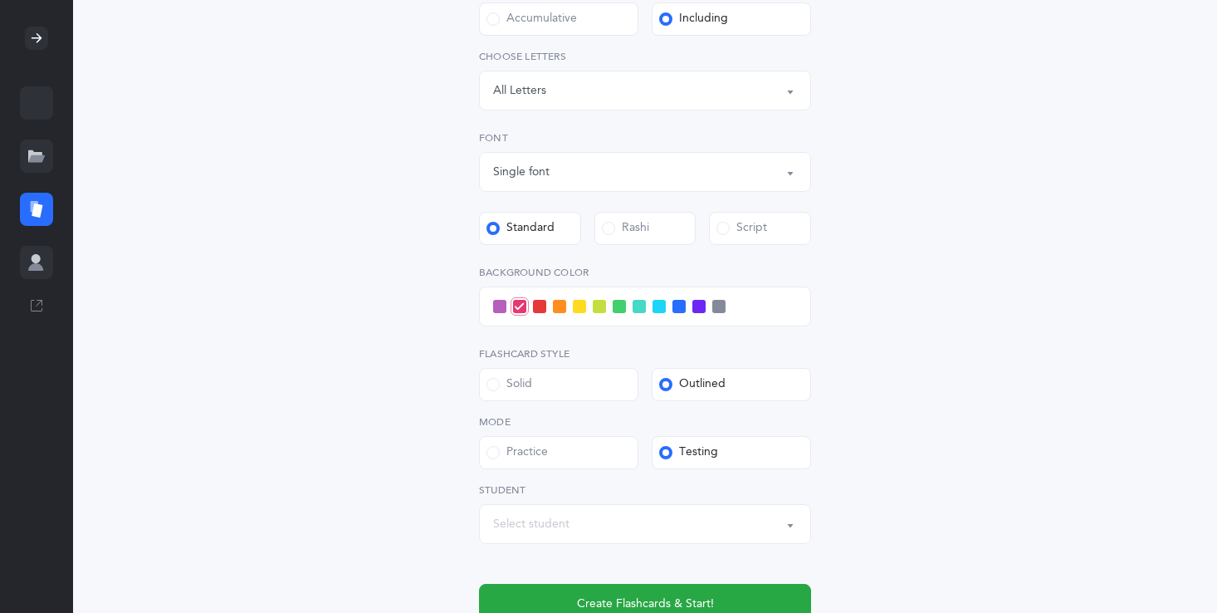
scroll to position [512, 0]
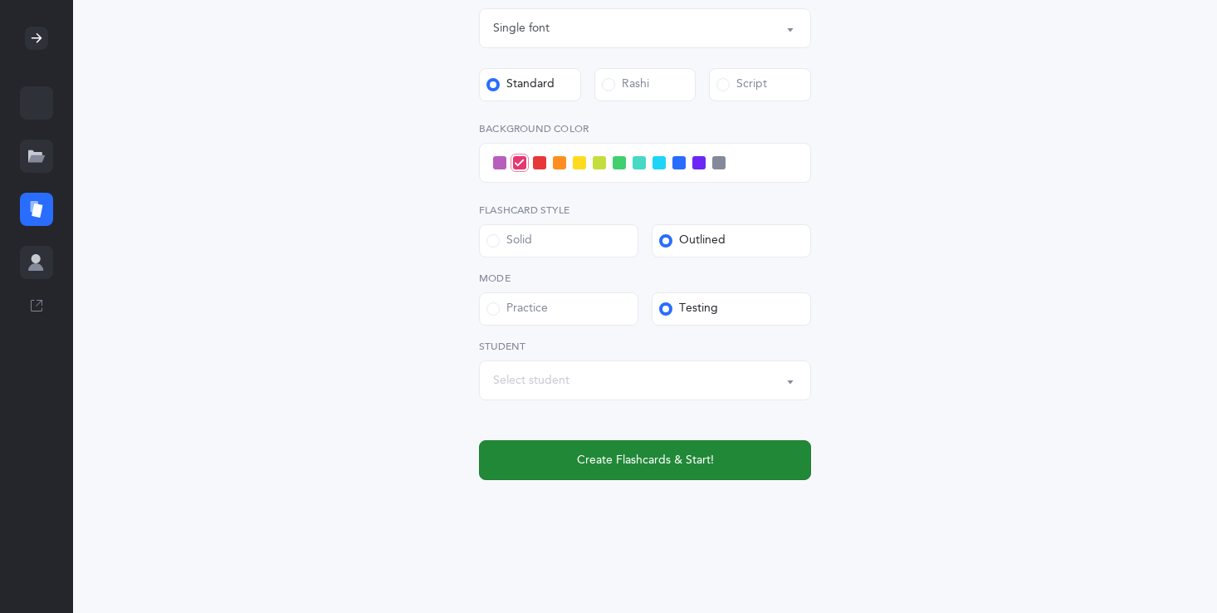
click span "Create Flashcards & Start!"
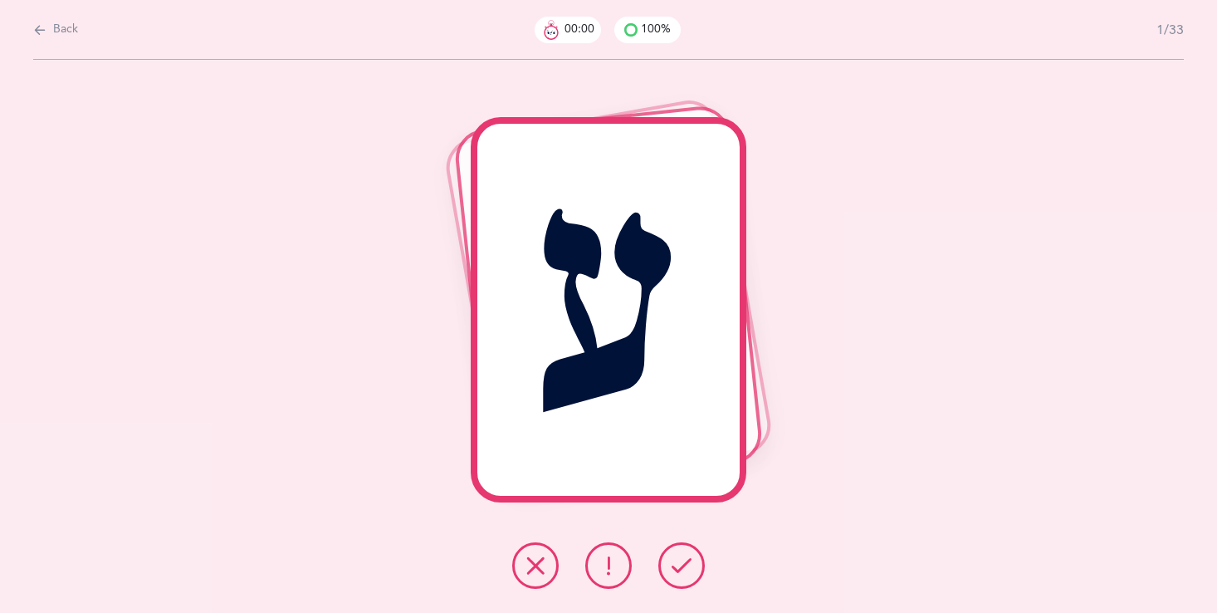
scroll to position [0, 0]
click div
click button
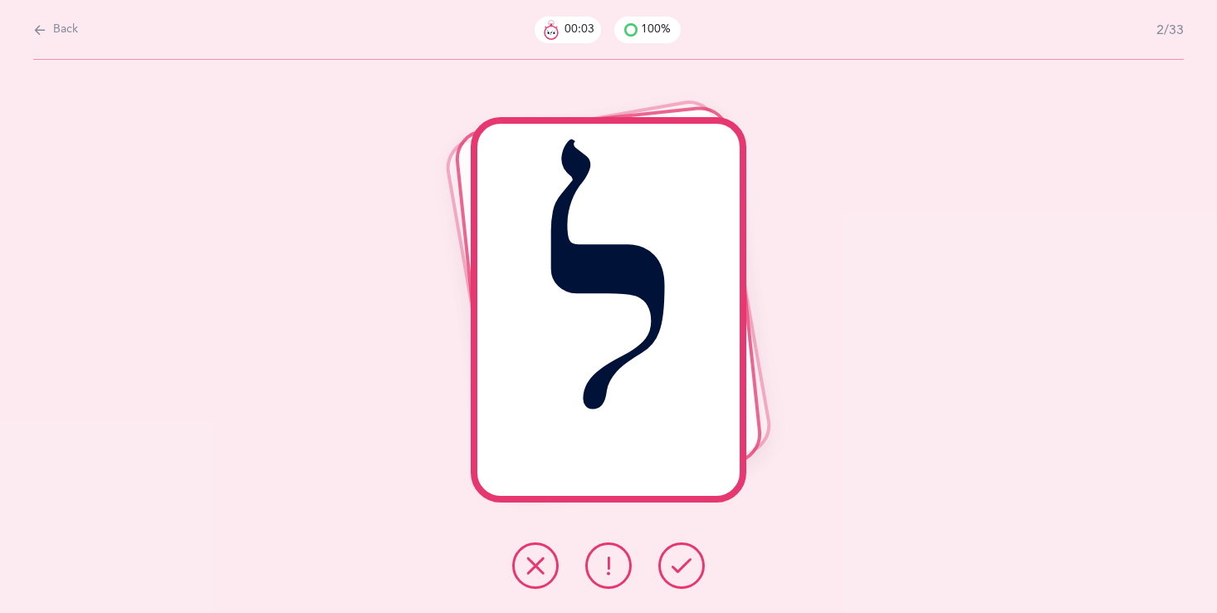
click button
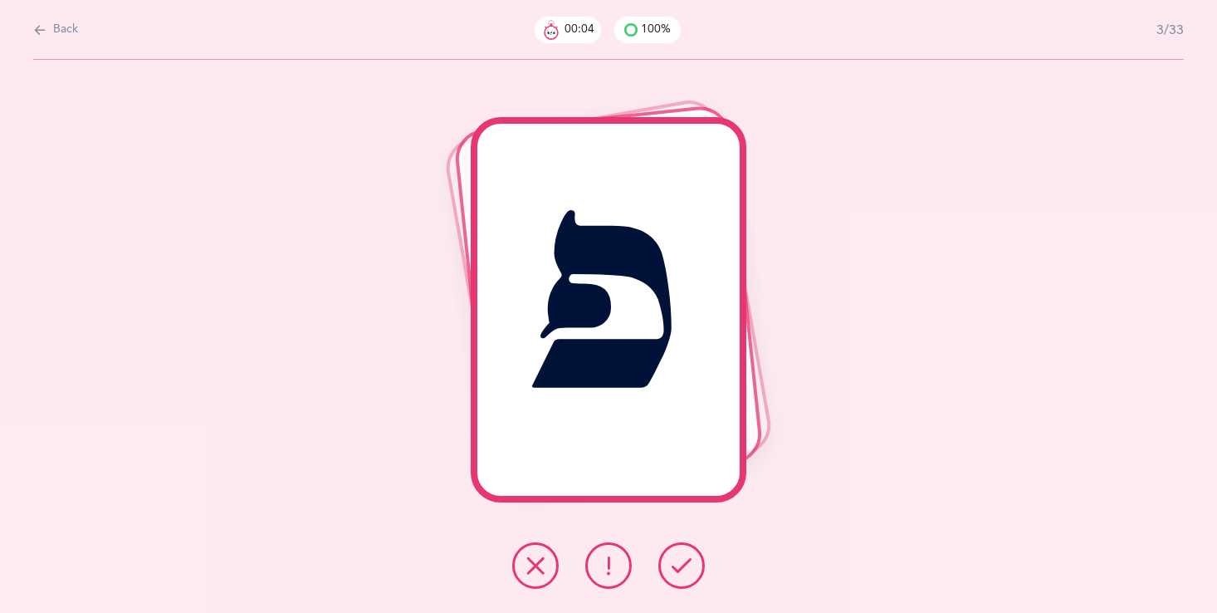
click icon
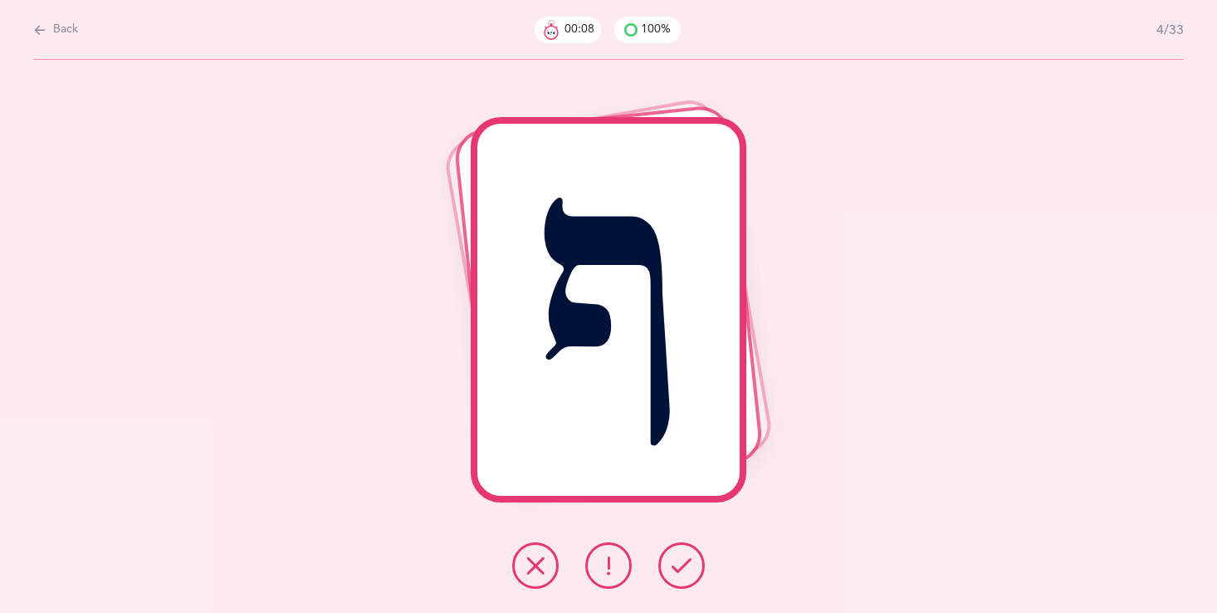
click icon
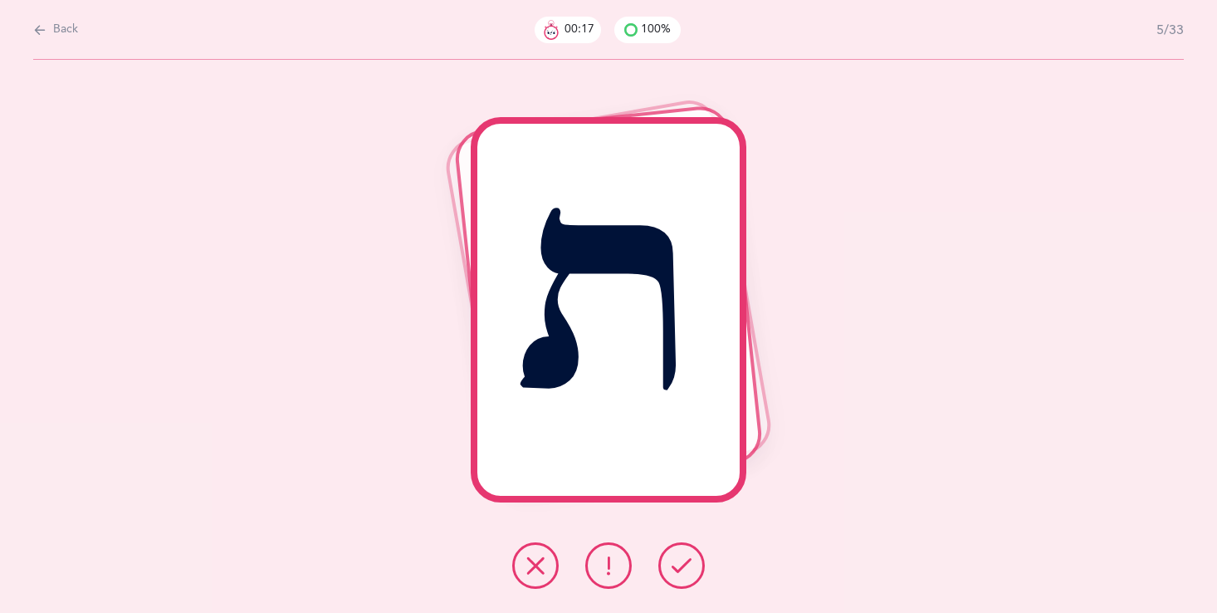
click span "Back"
select select "single"
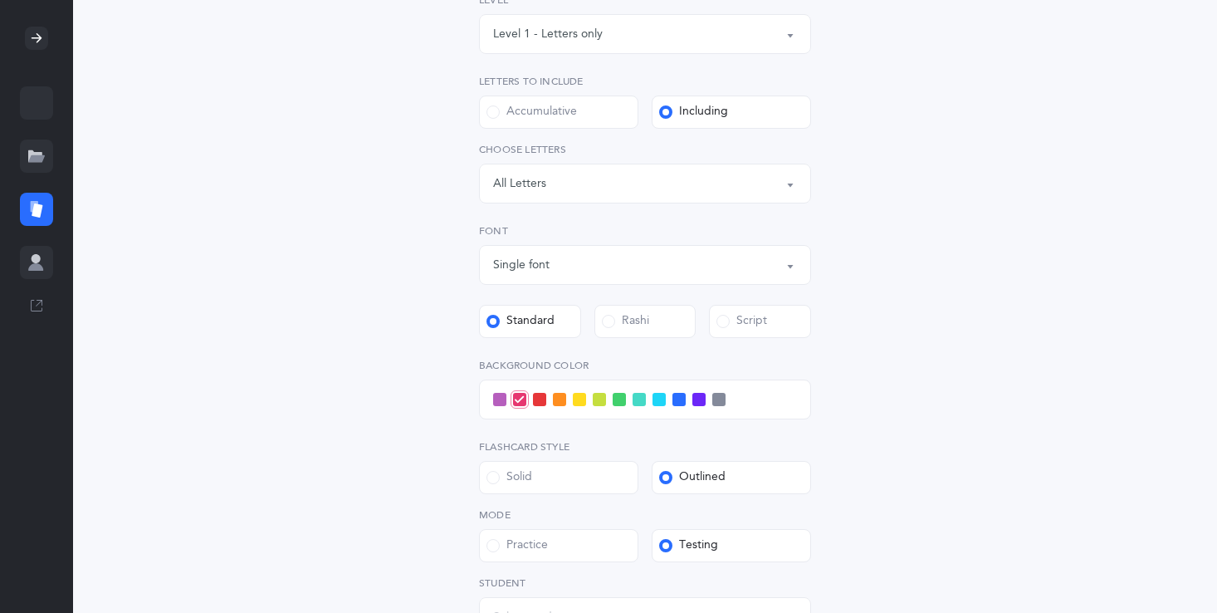
scroll to position [512, 0]
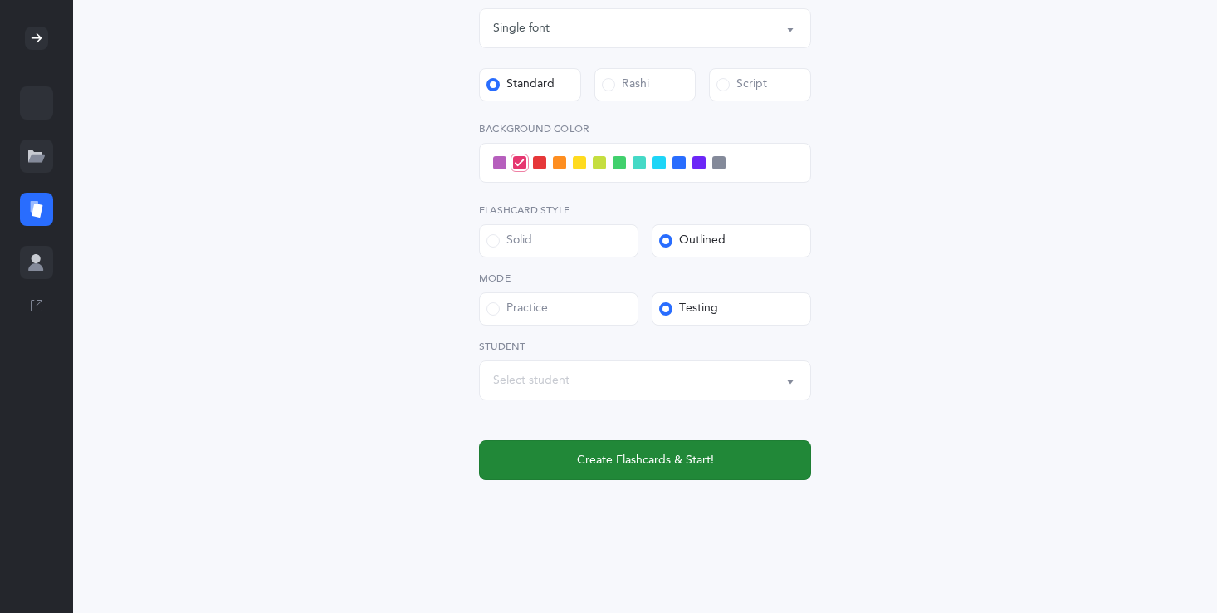
click span "Create Flashcards & Start!"
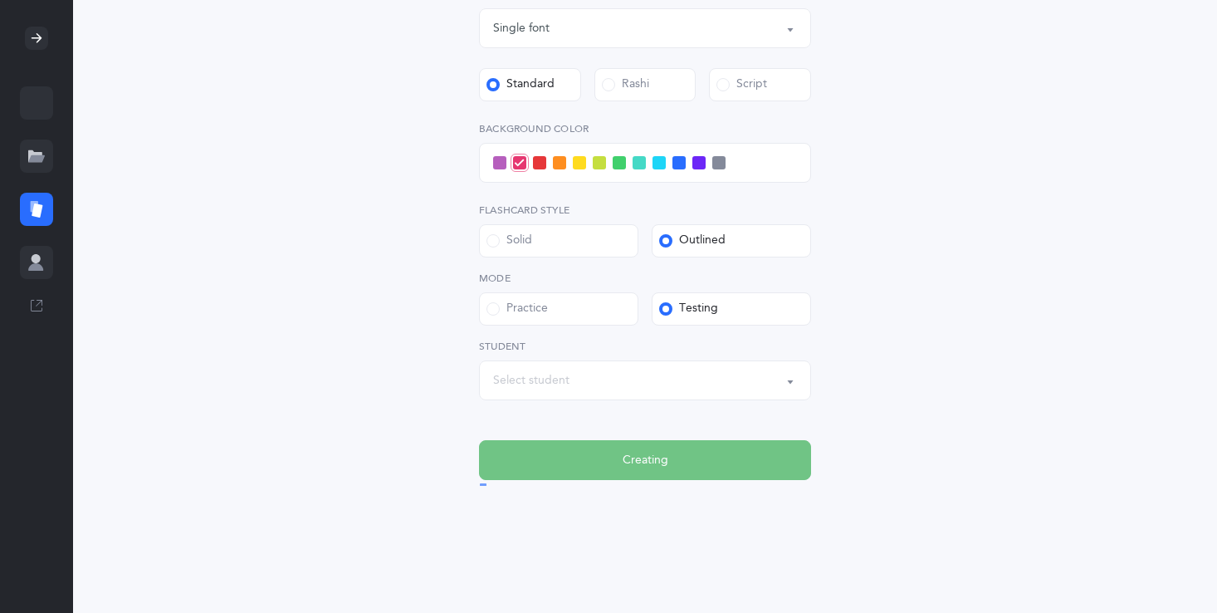
scroll to position [0, 0]
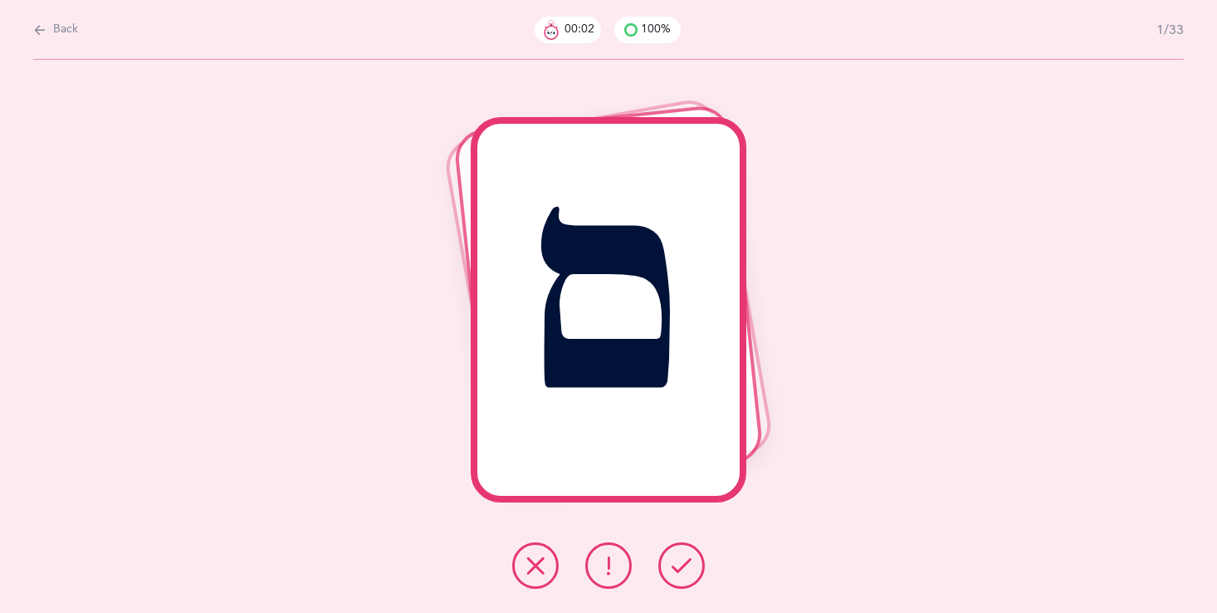
click button
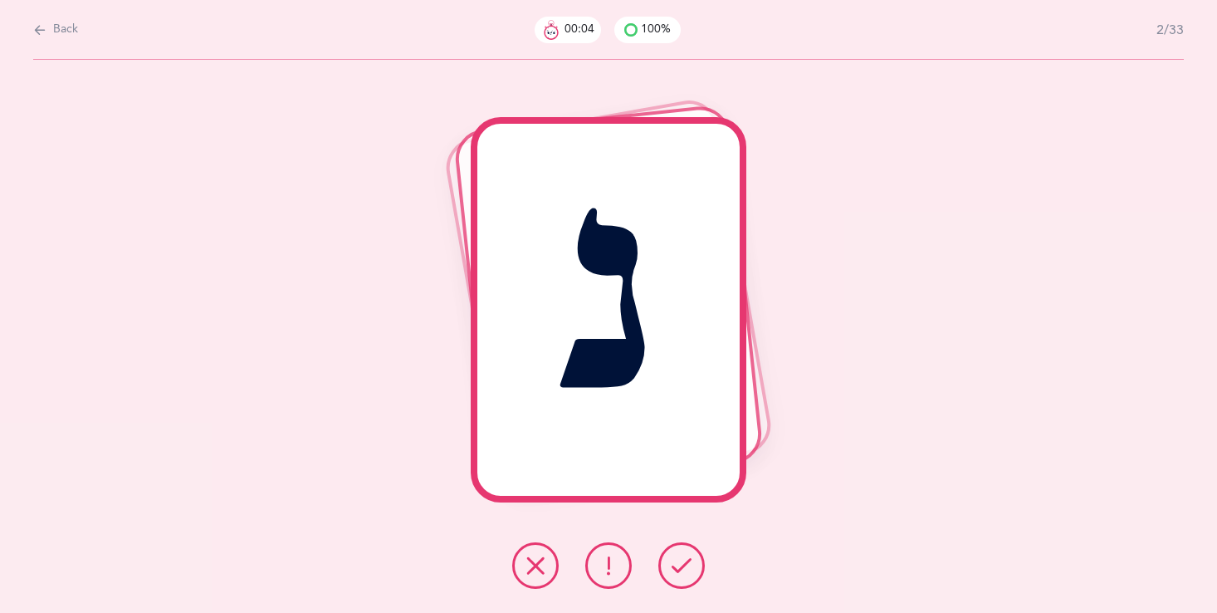
click icon
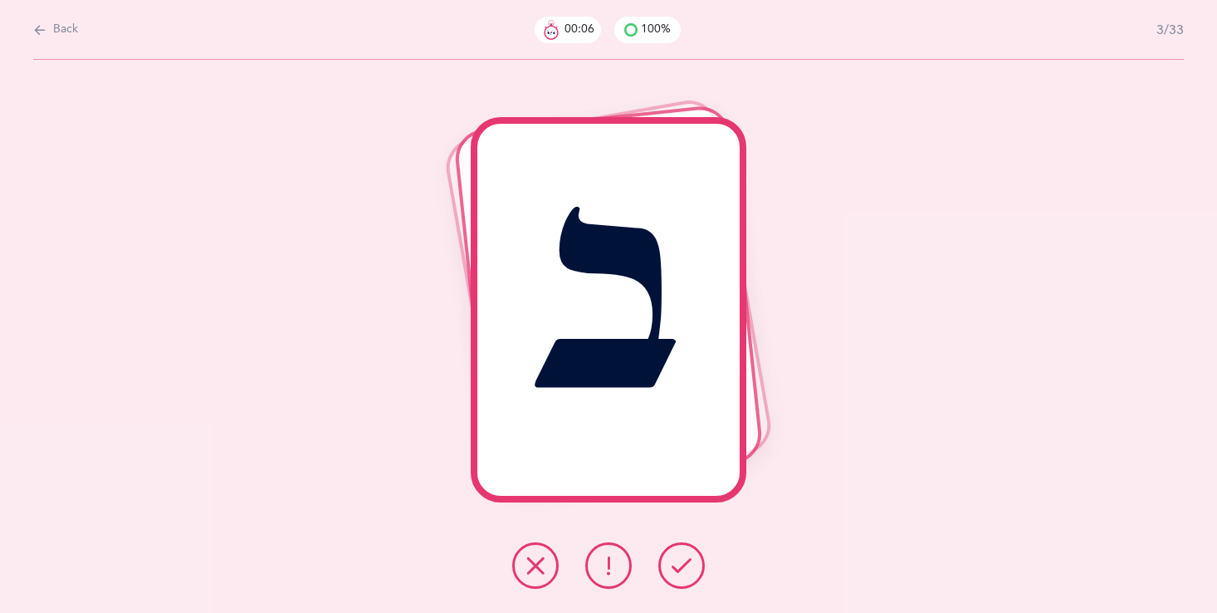
click icon
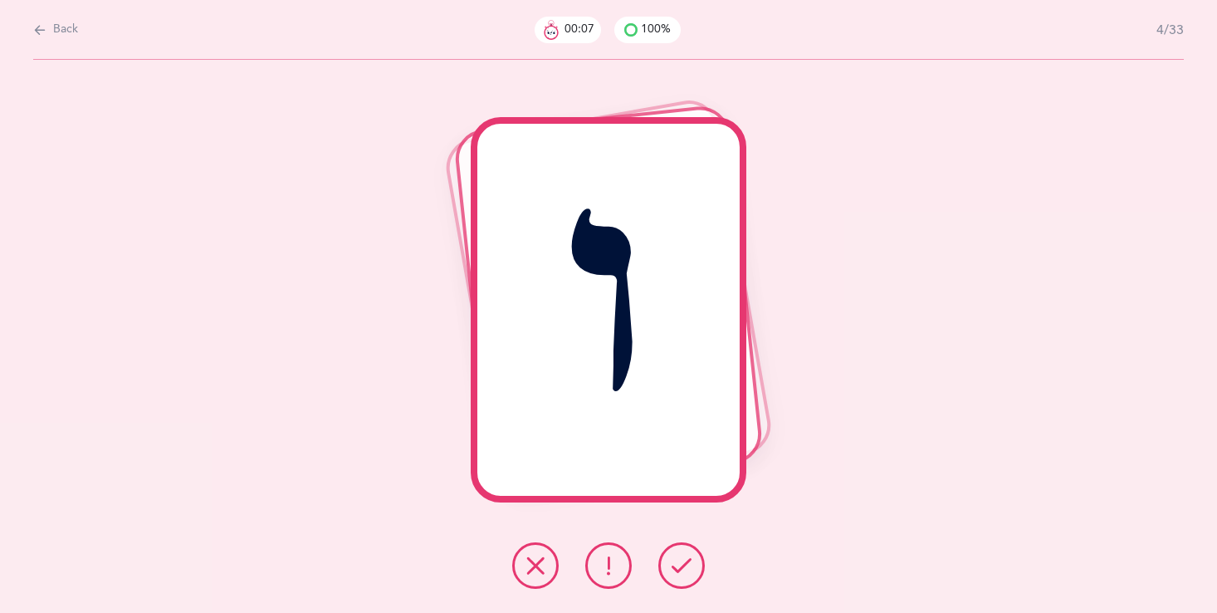
click icon
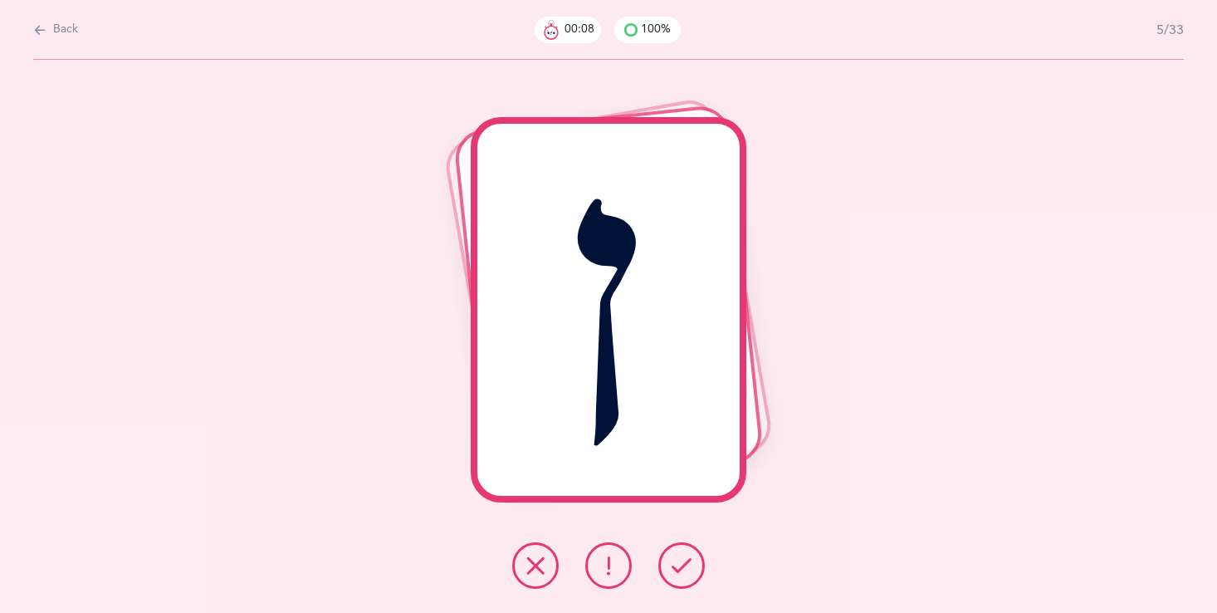
click icon
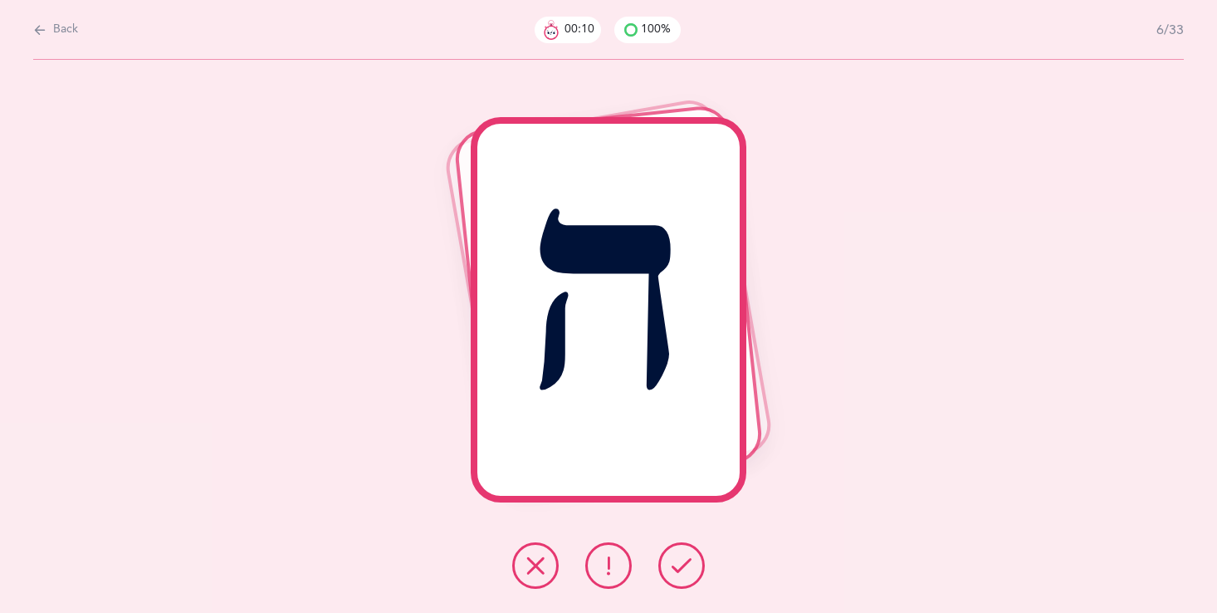
click icon
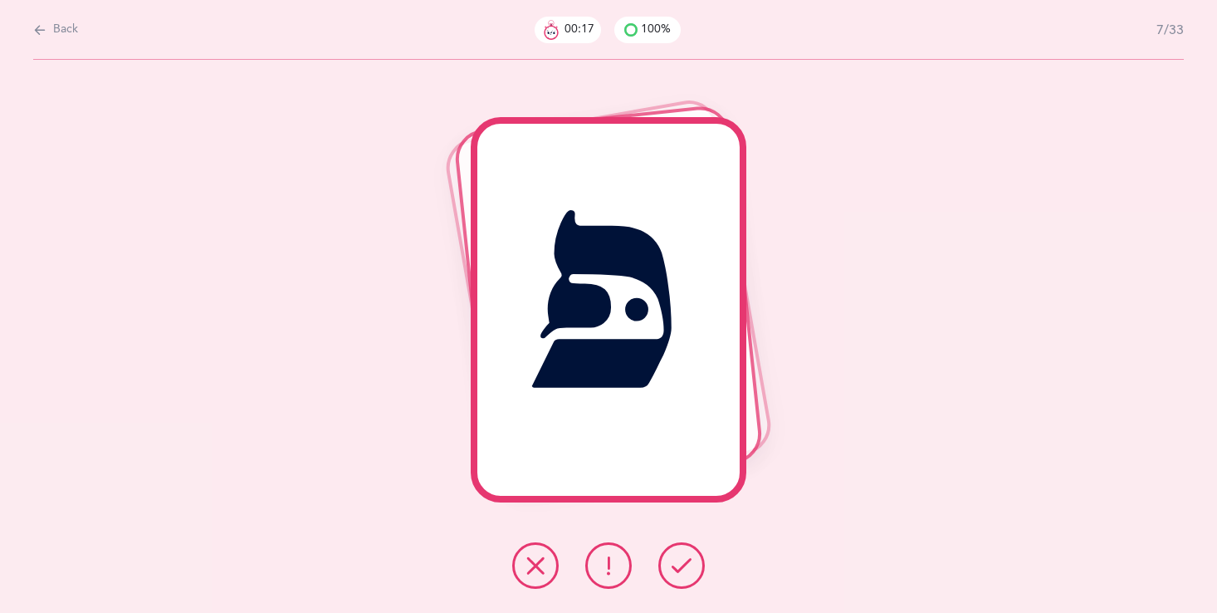
click icon
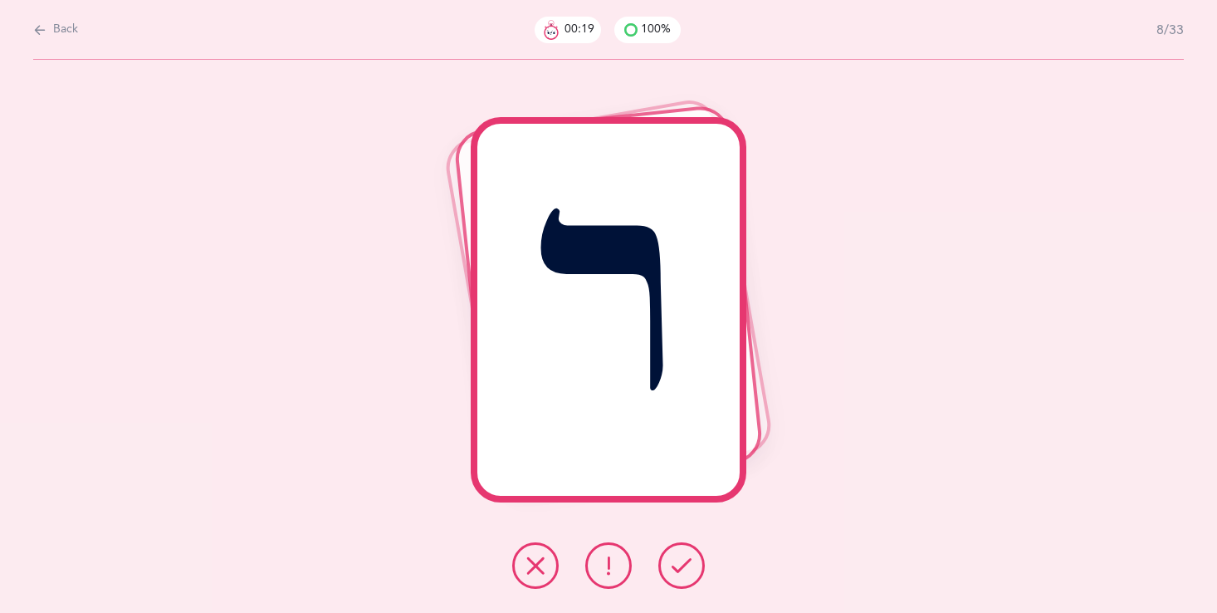
click icon
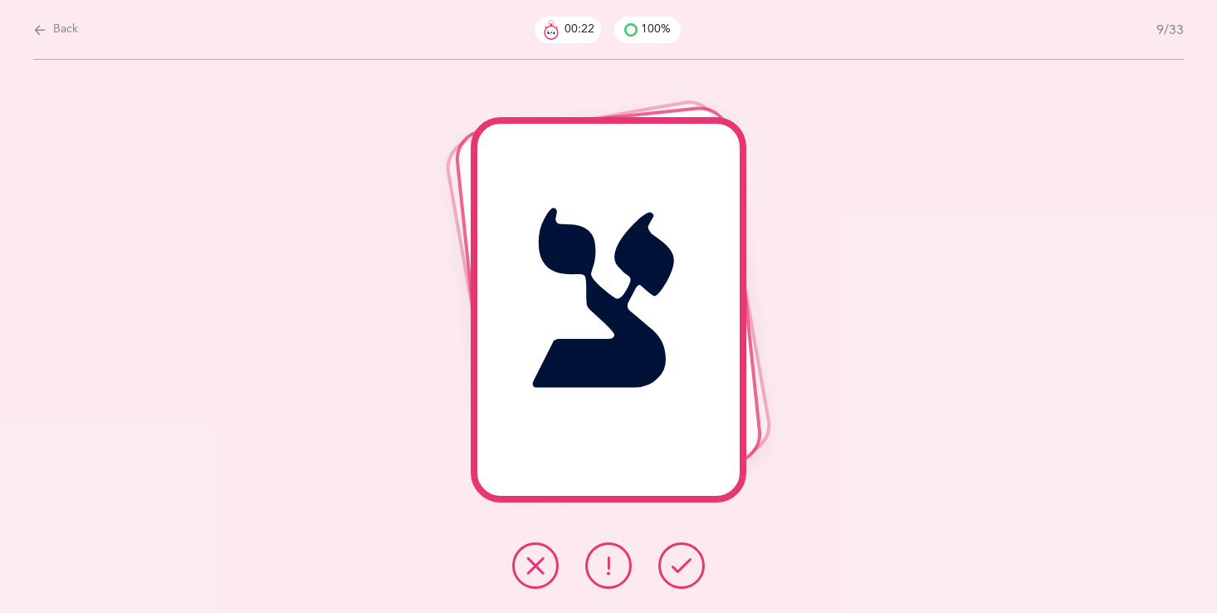
click icon
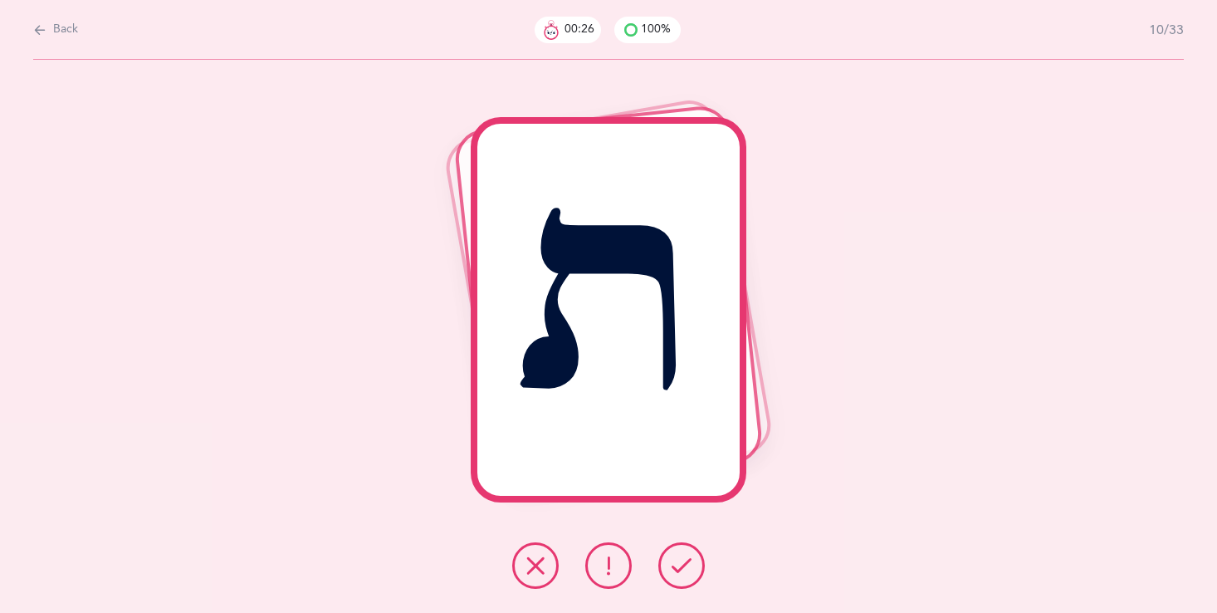
click icon
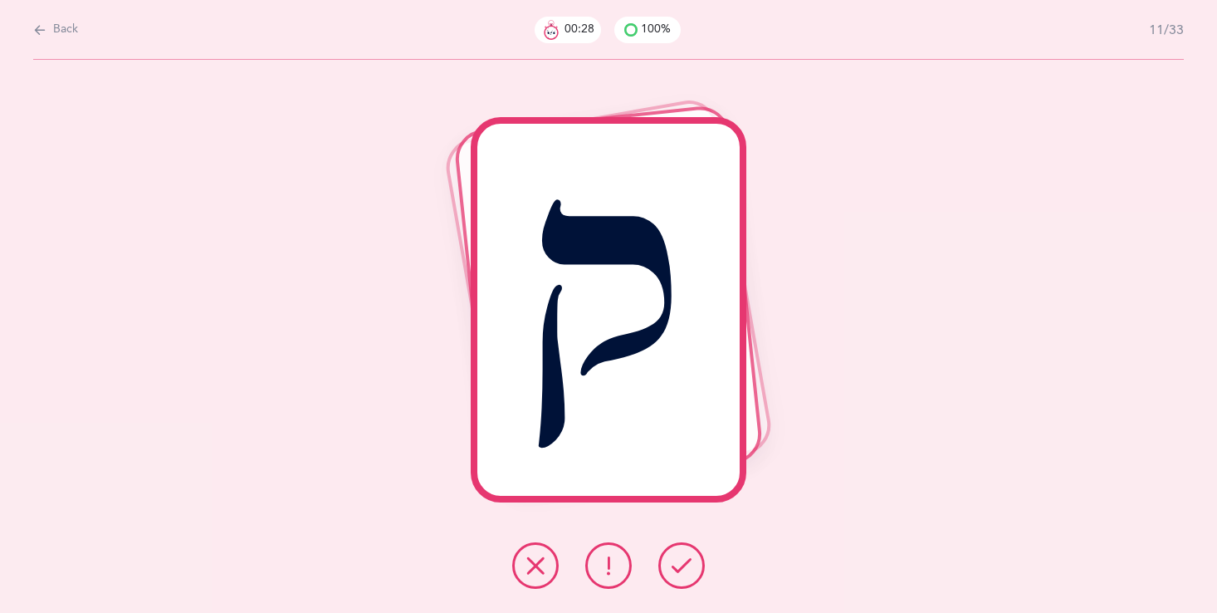
click icon
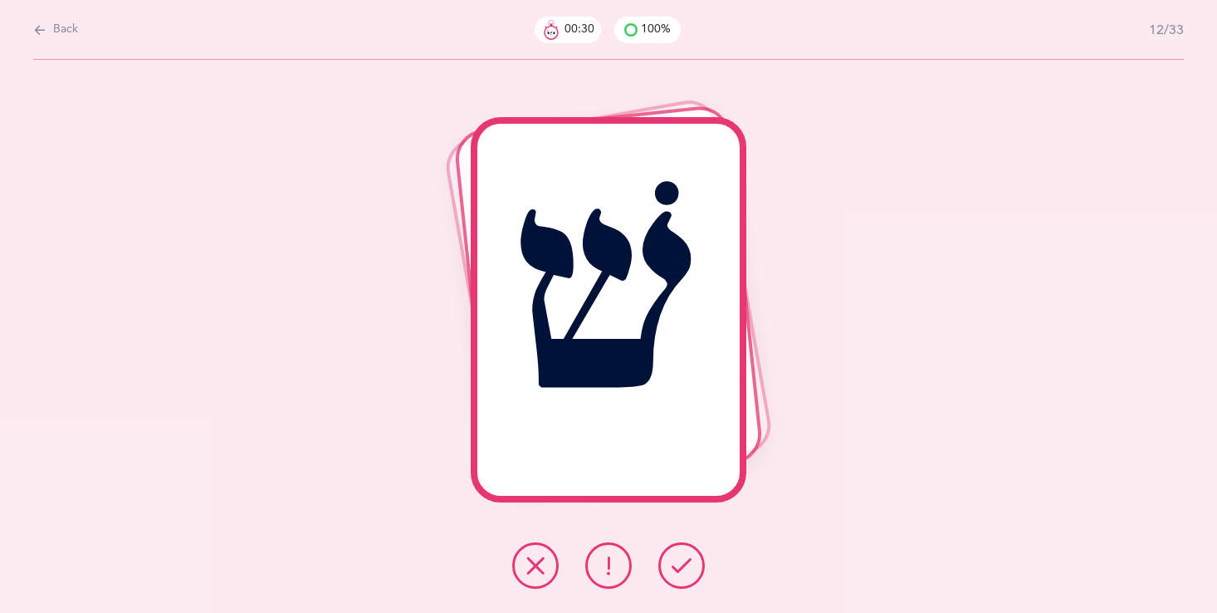
click icon
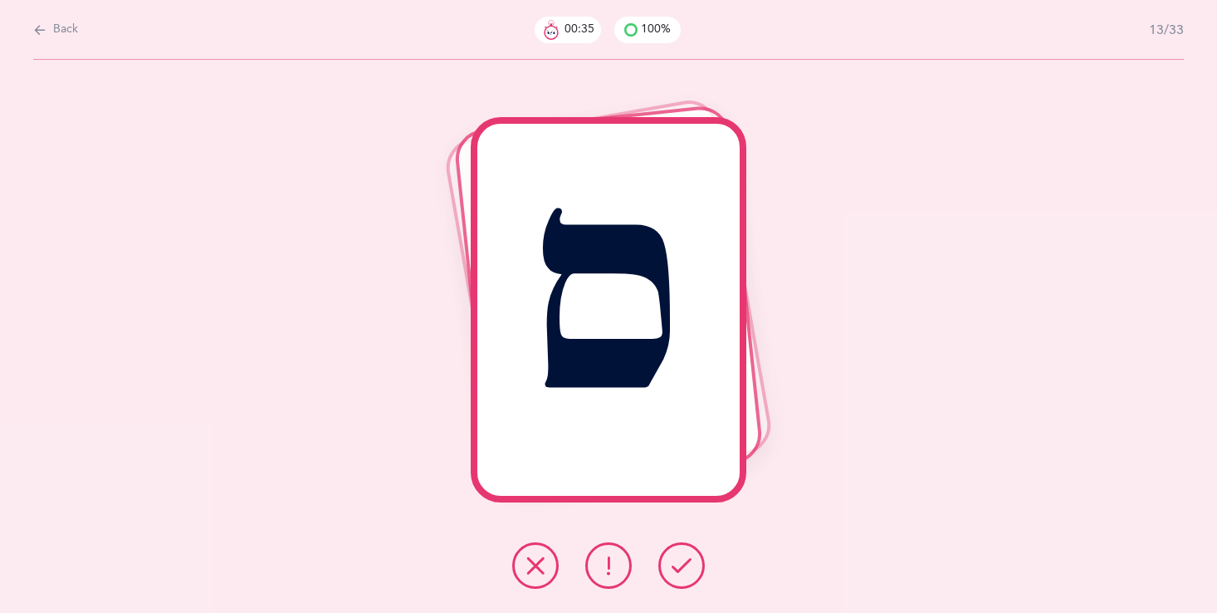
click icon
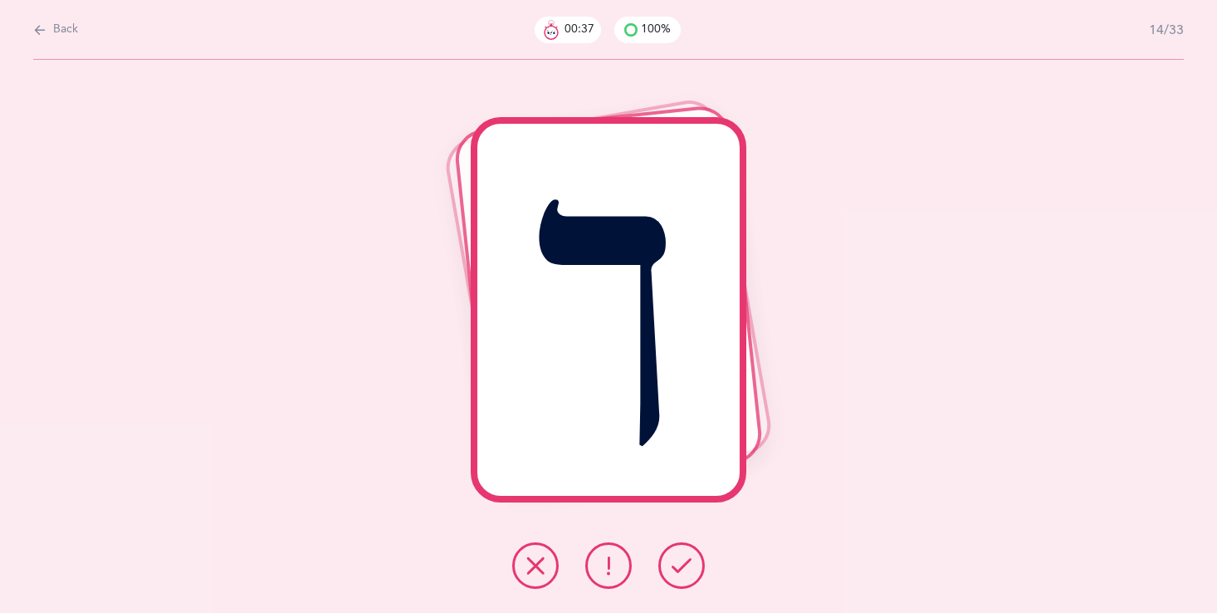
click icon
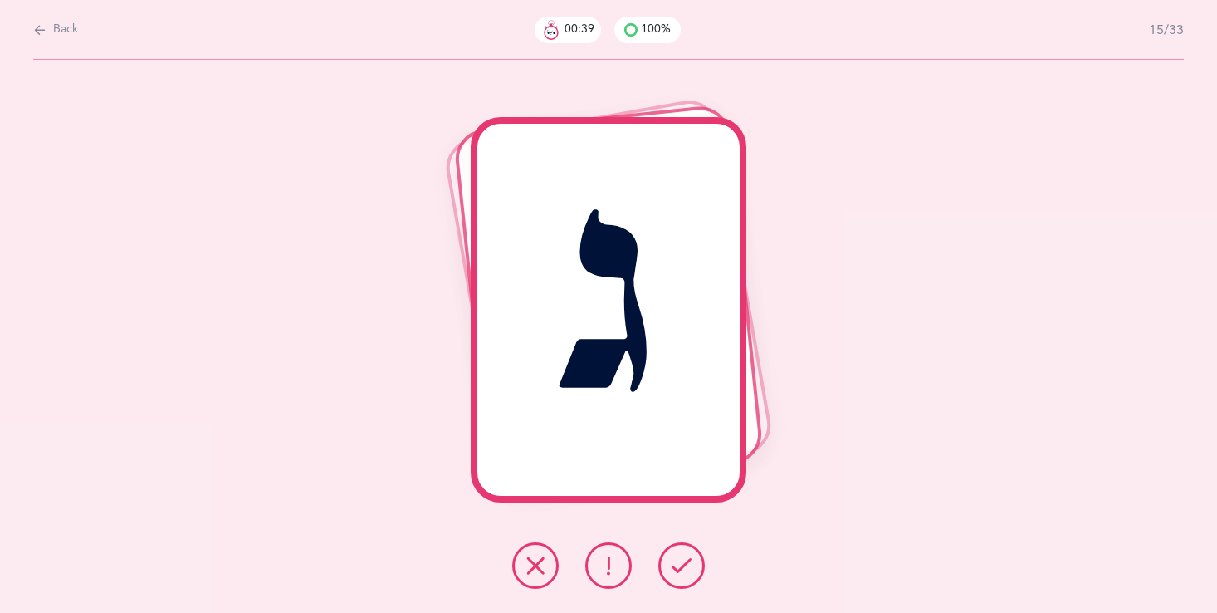
click icon
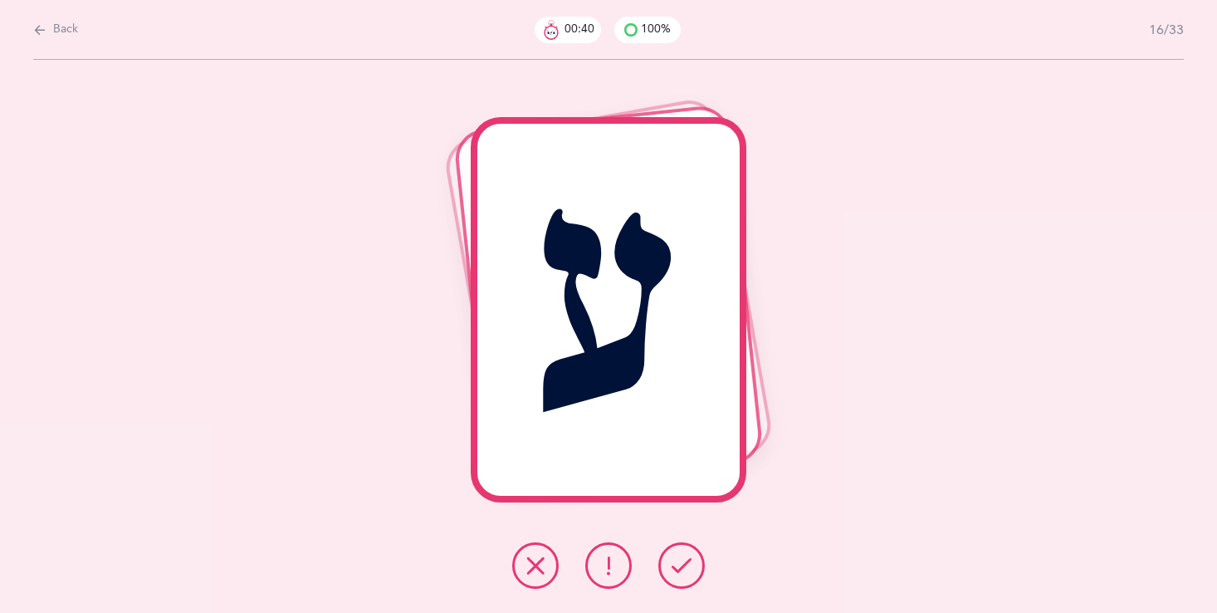
click icon
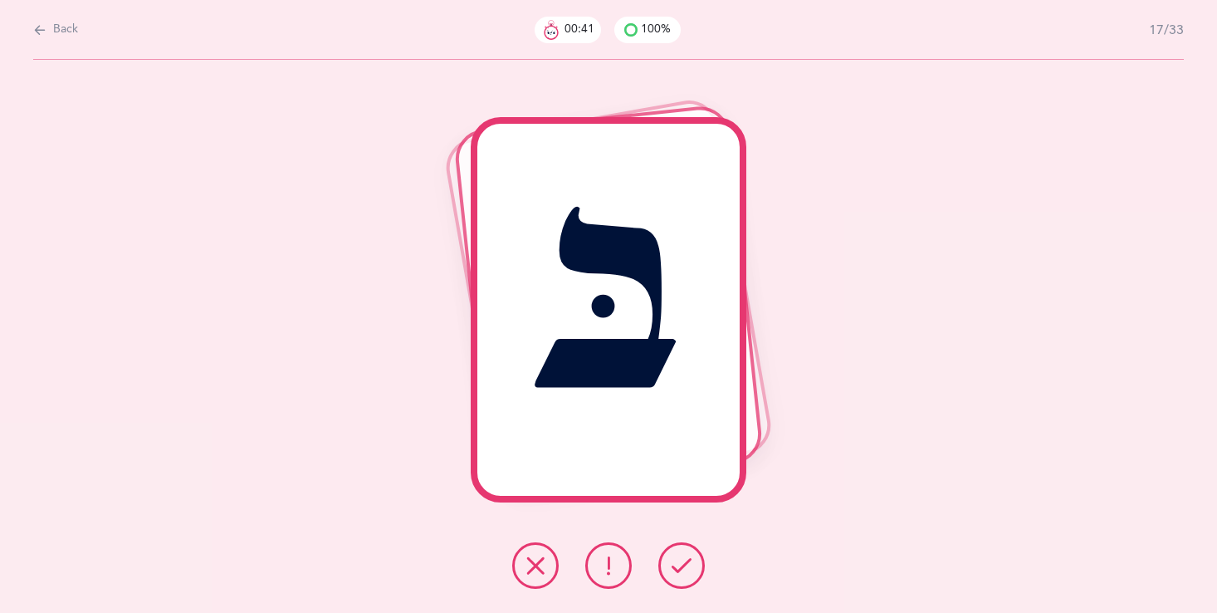
click icon
click button
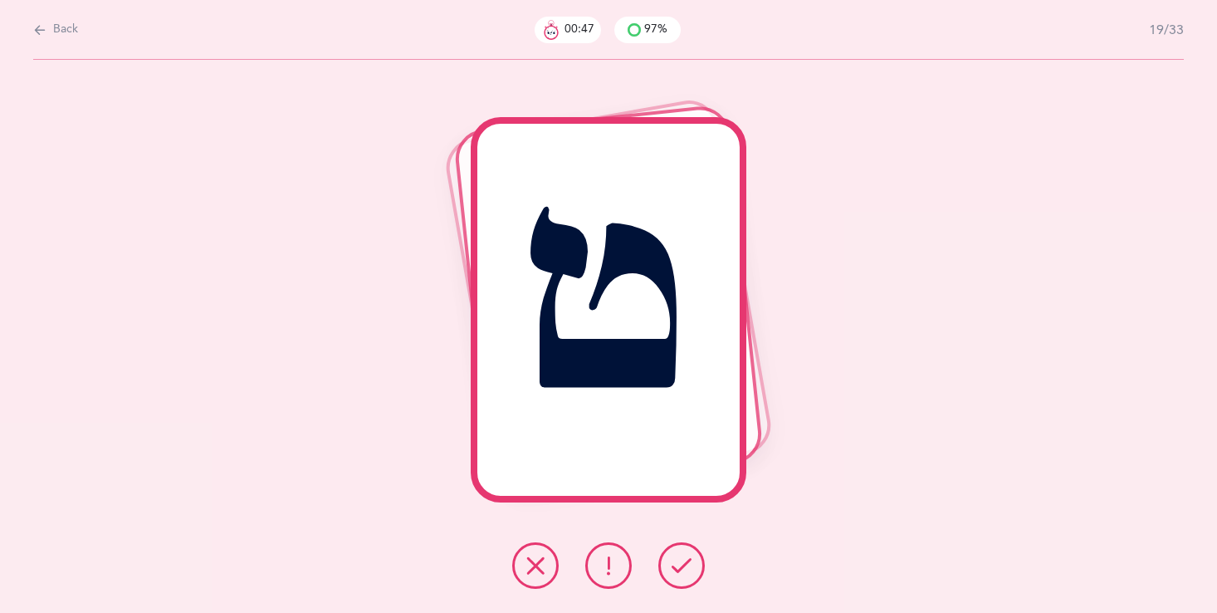
click icon
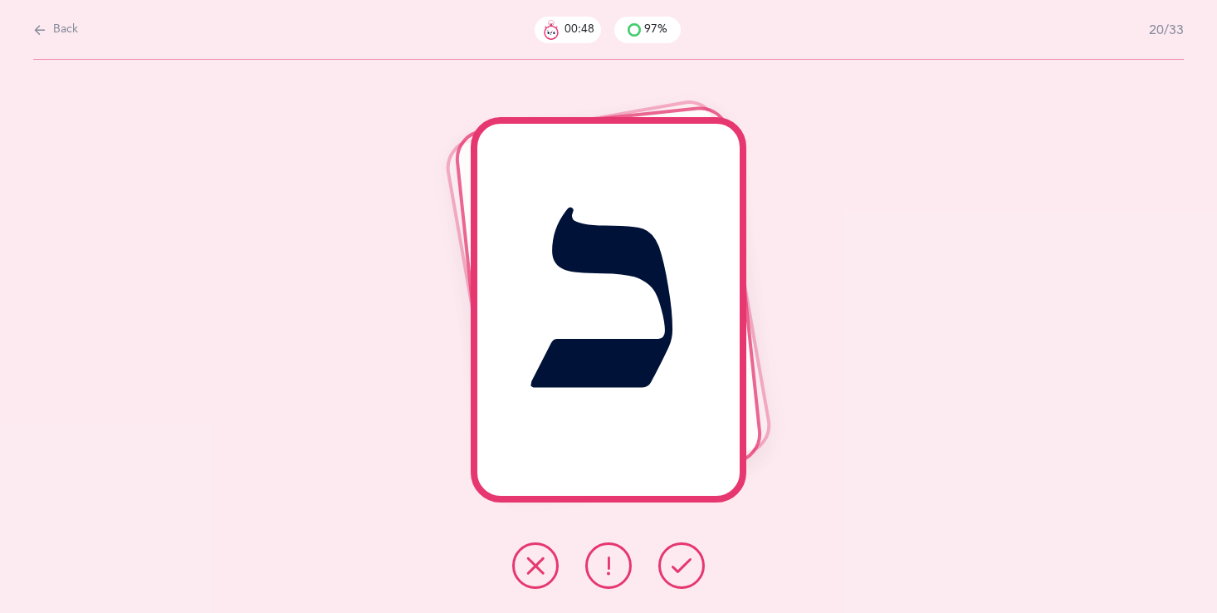
click icon
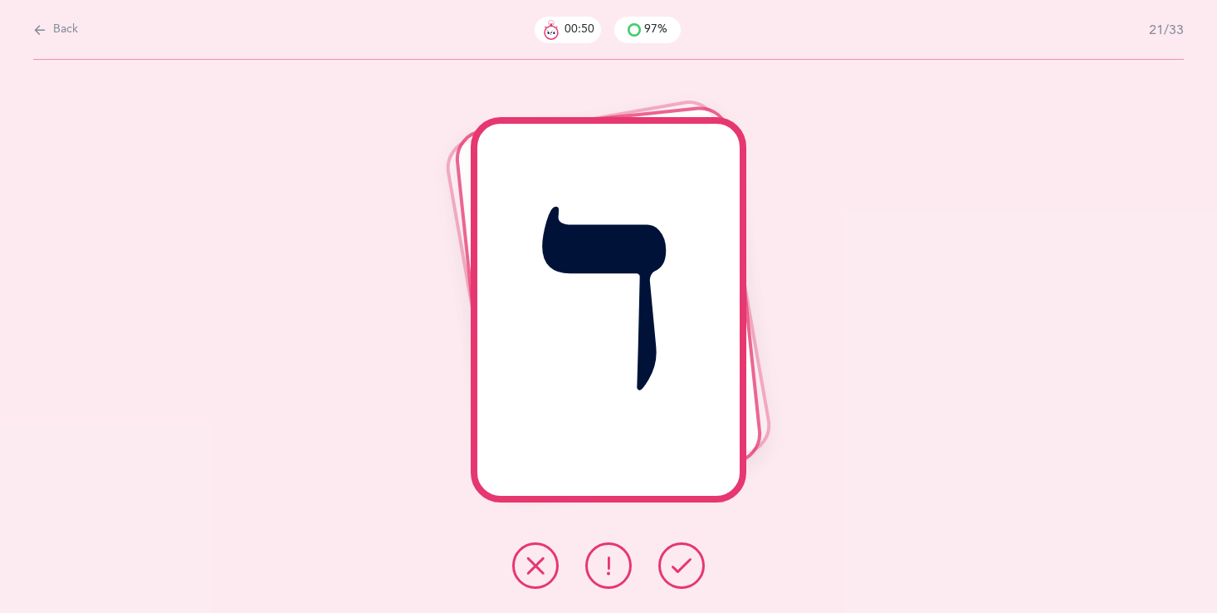
click icon
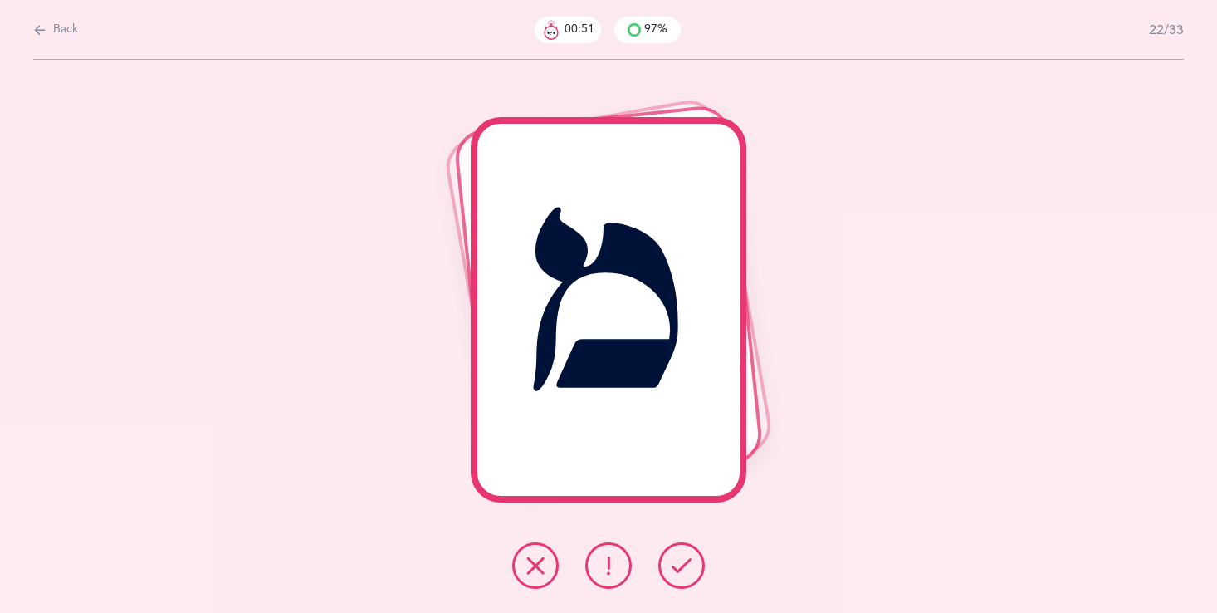
click icon
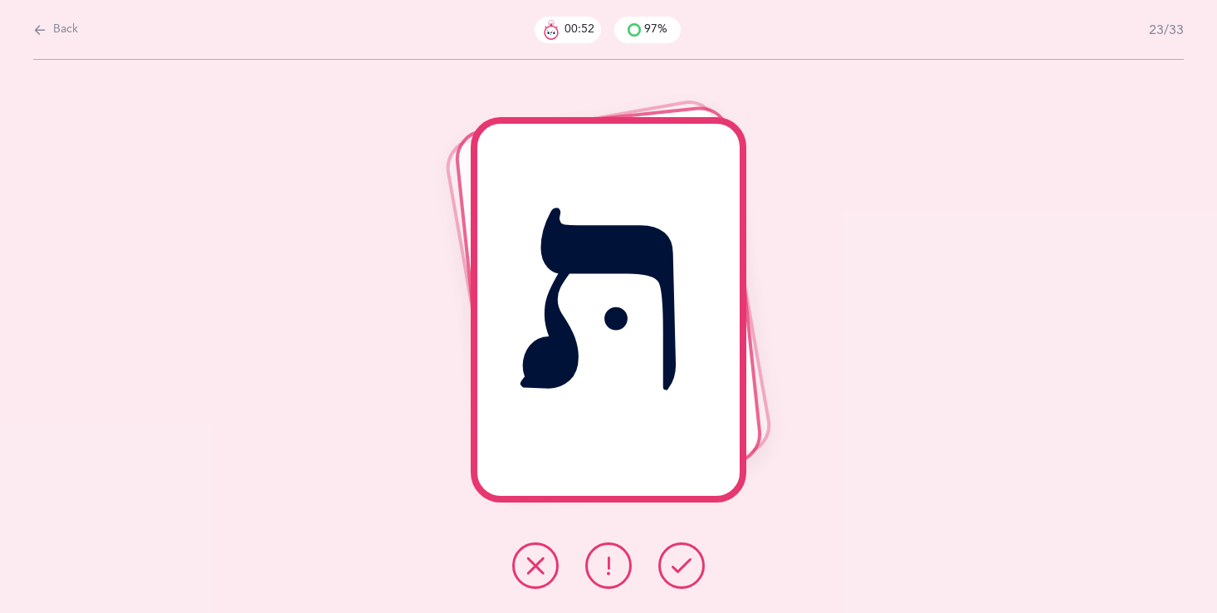
click icon
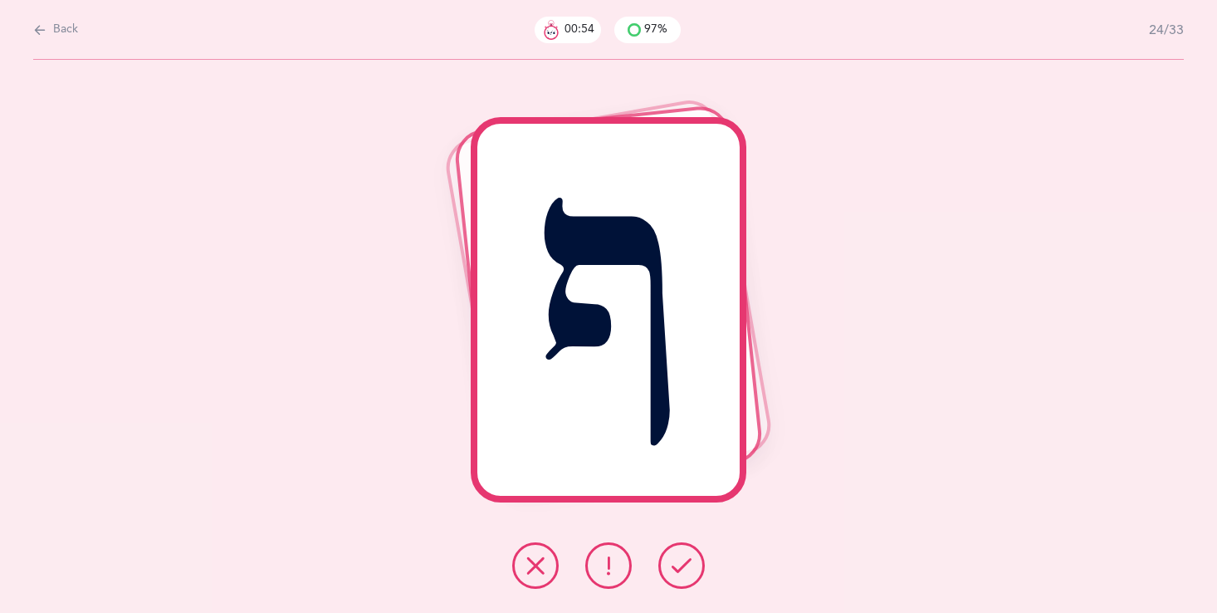
click icon
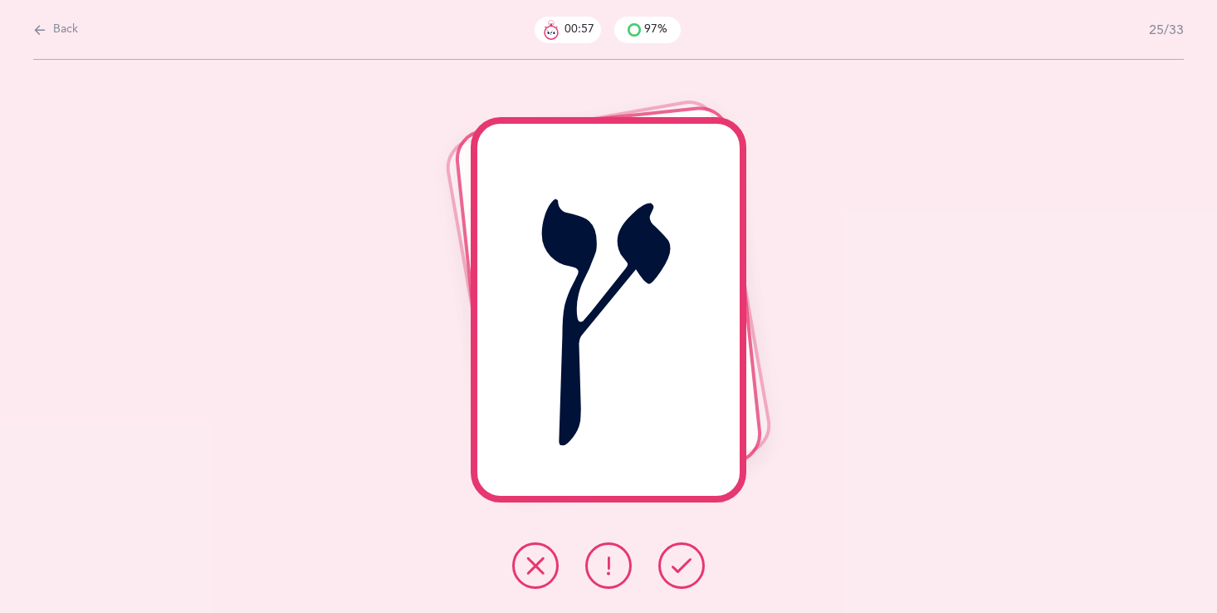
click icon
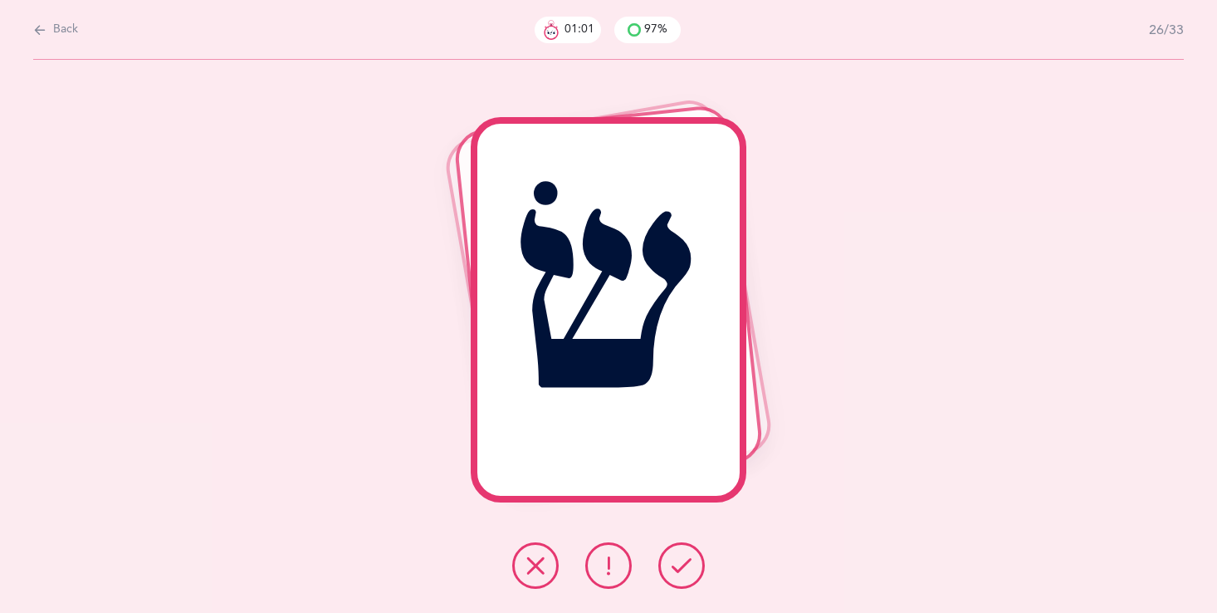
click icon
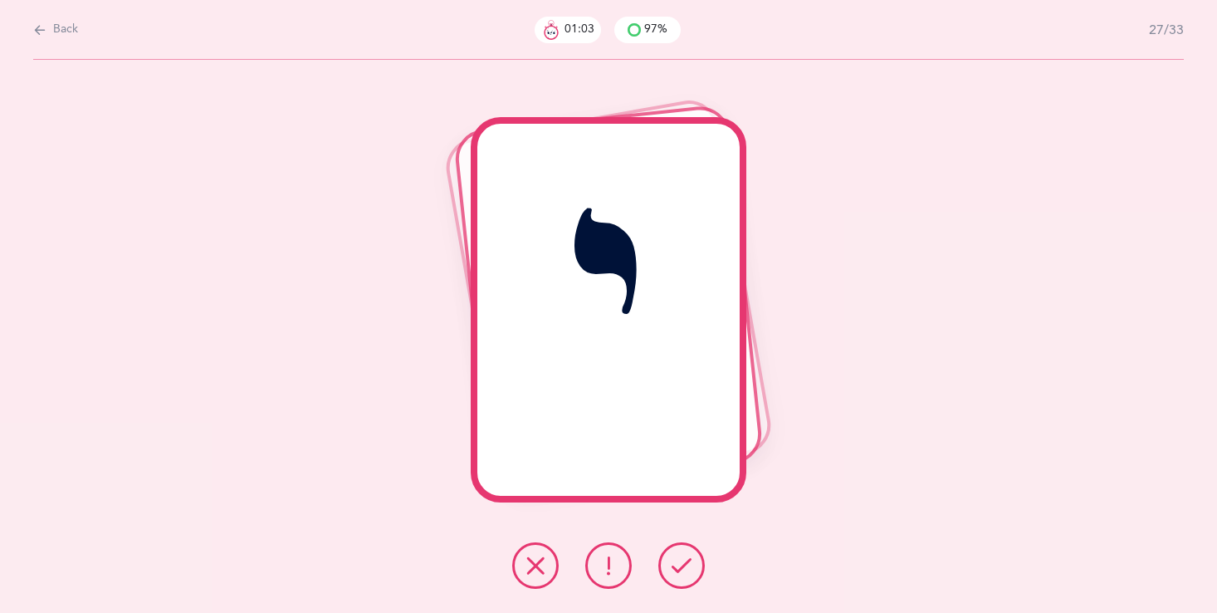
click icon
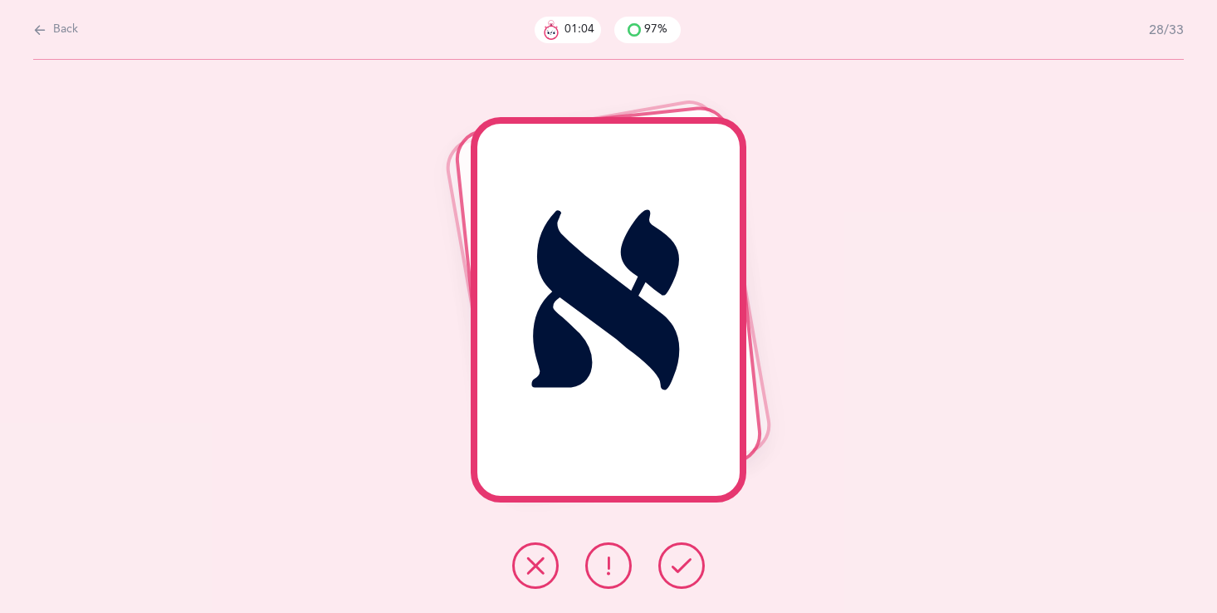
click icon
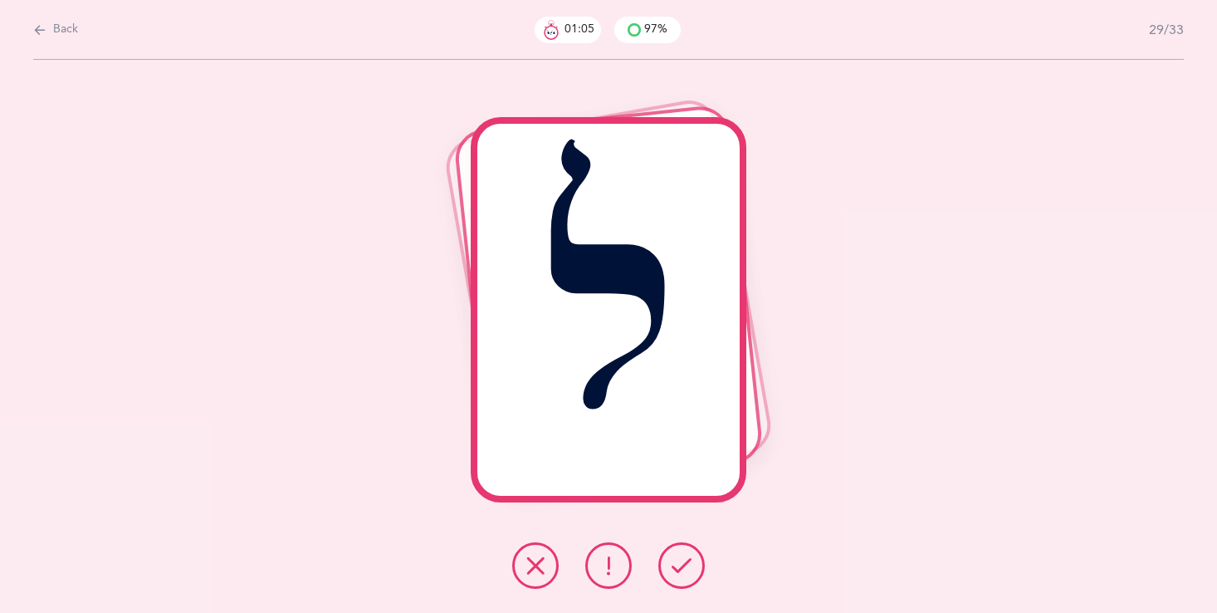
click icon
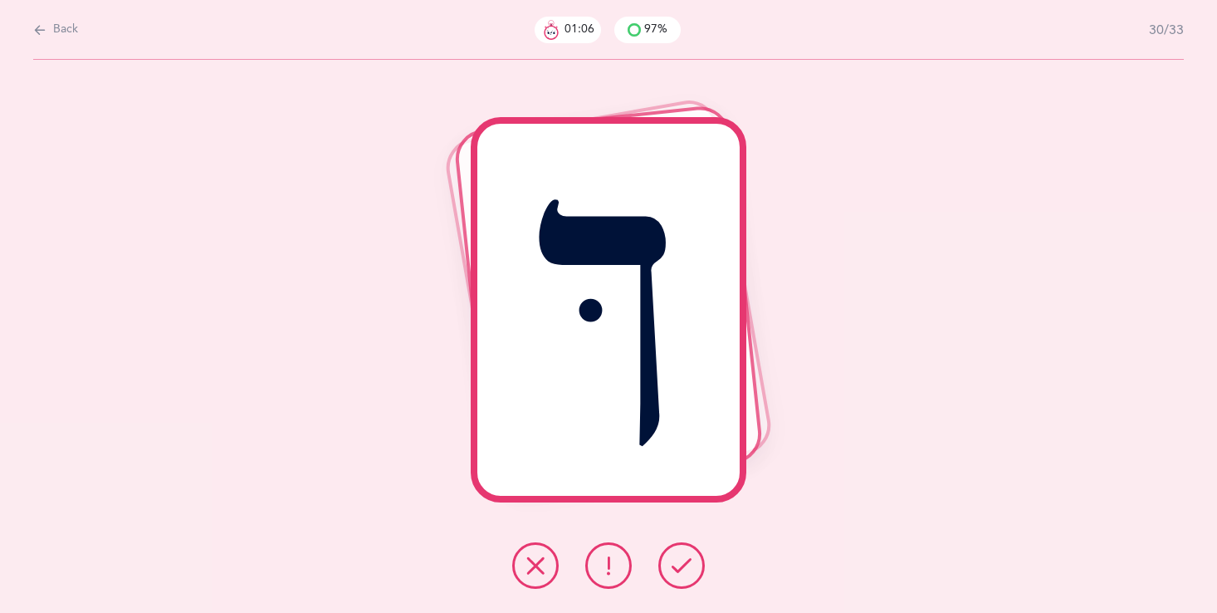
click icon
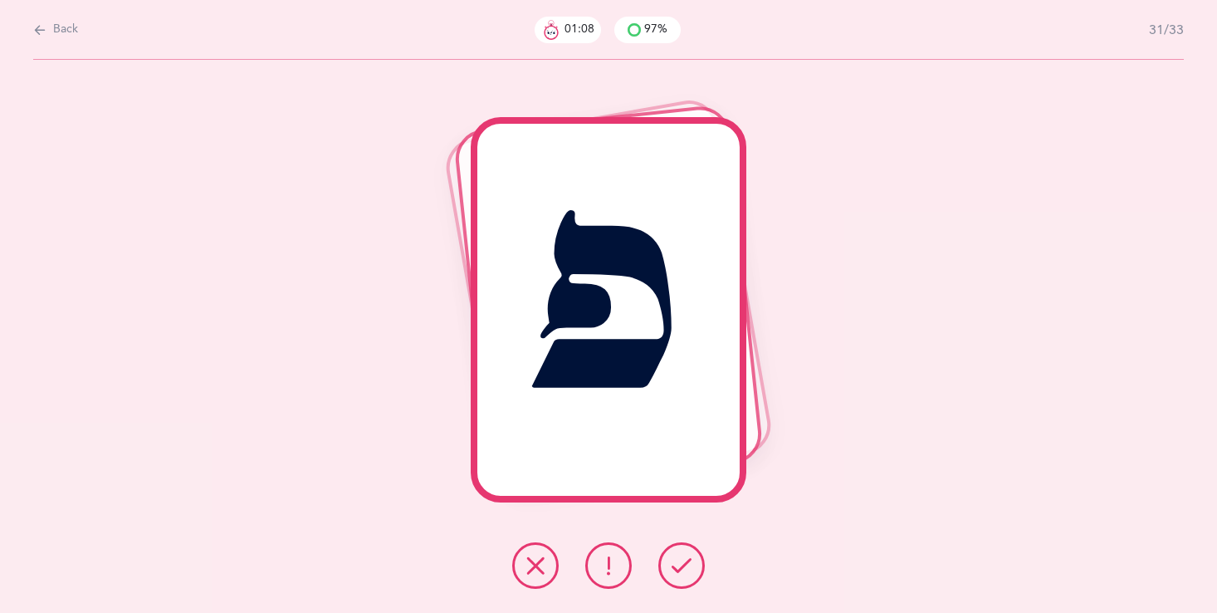
click icon
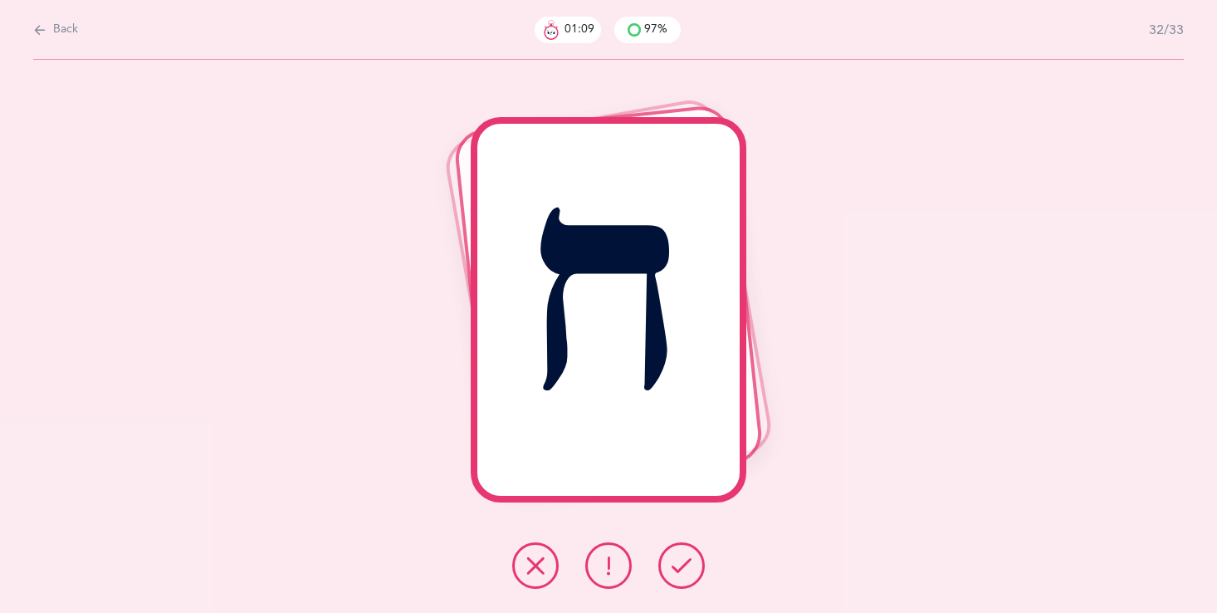
click icon
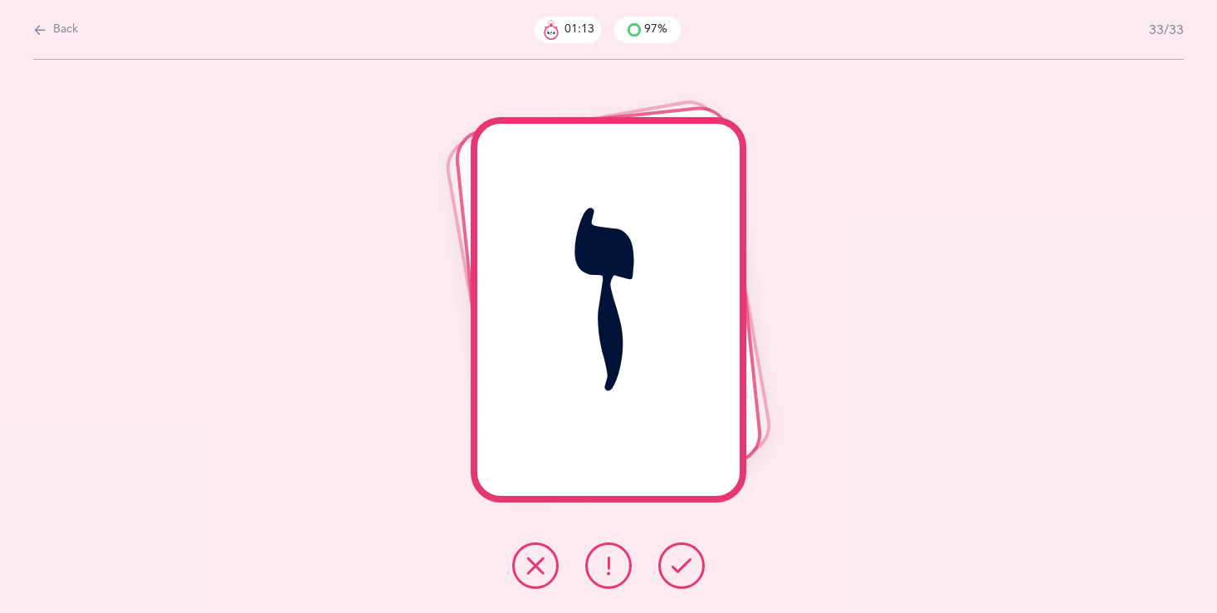
click button
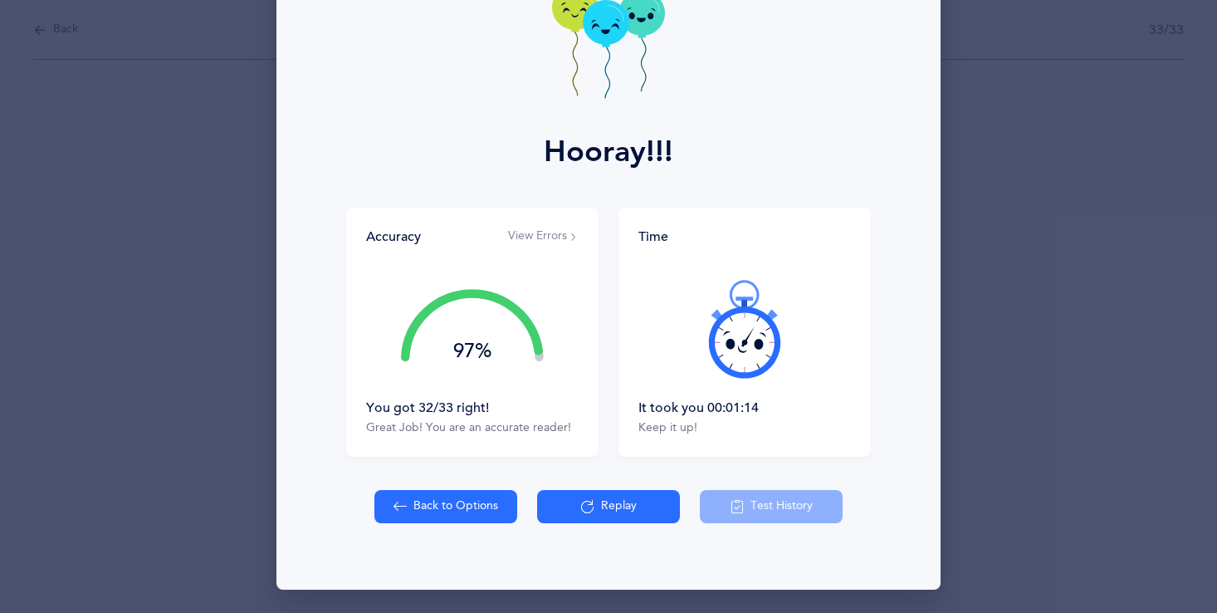
scroll to position [117, 0]
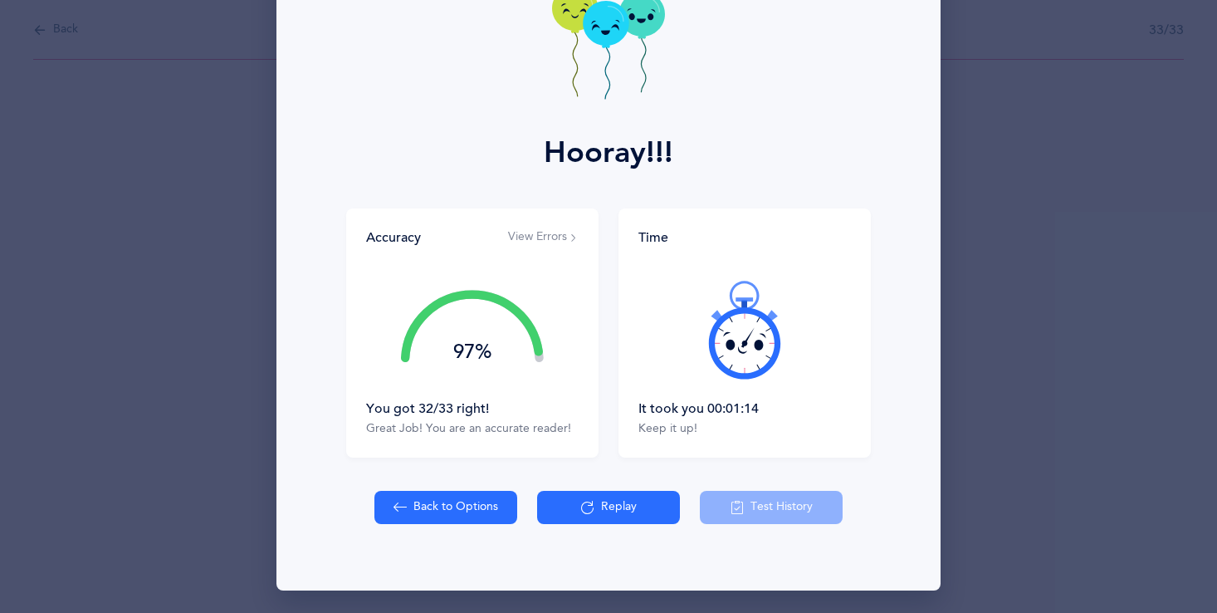
drag, startPoint x: 731, startPoint y: 405, endPoint x: 787, endPoint y: 409, distance: 56.6
click div "It took you 00:01:14"
click button "Back to Options"
select select "single"
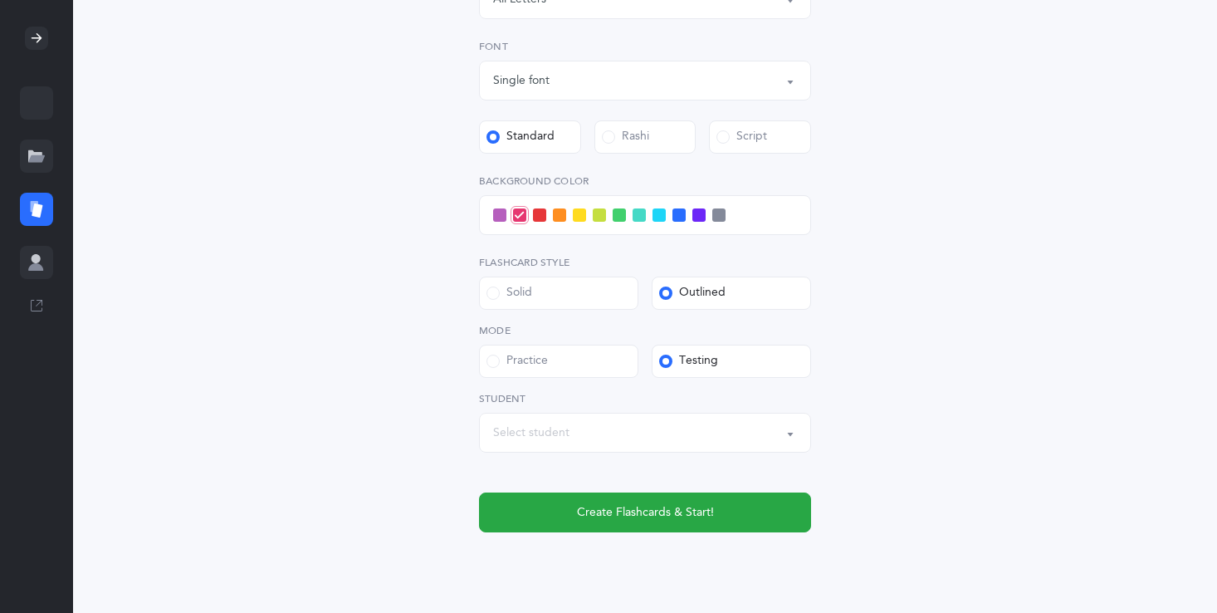
scroll to position [512, 0]
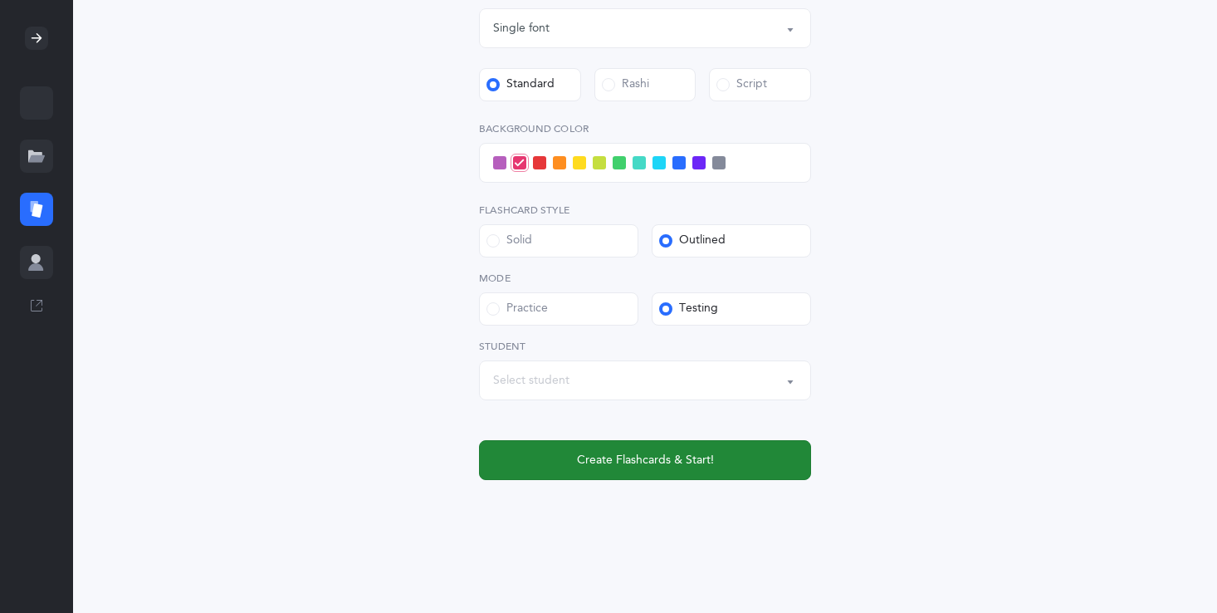
click button "Create Flashcards & Start!"
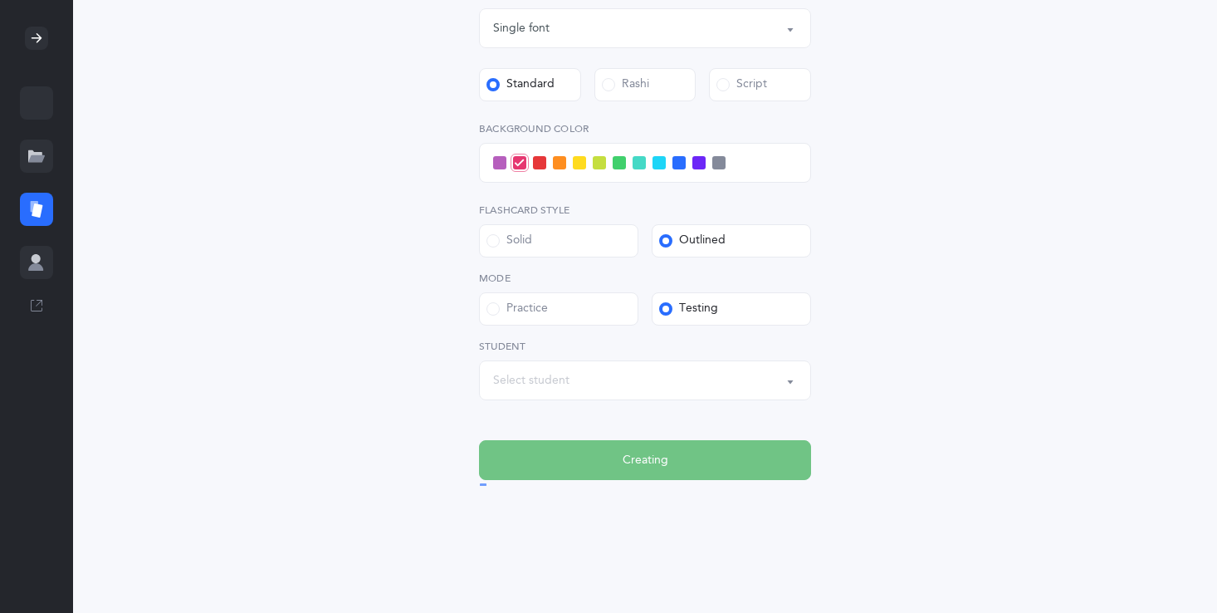
scroll to position [0, 0]
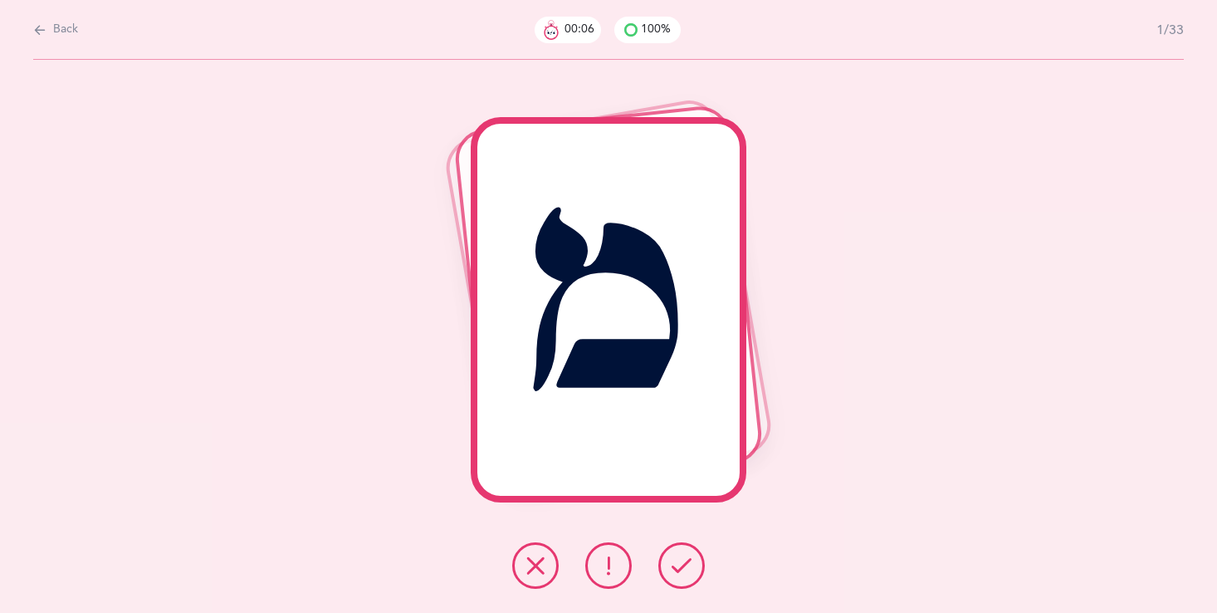
click icon
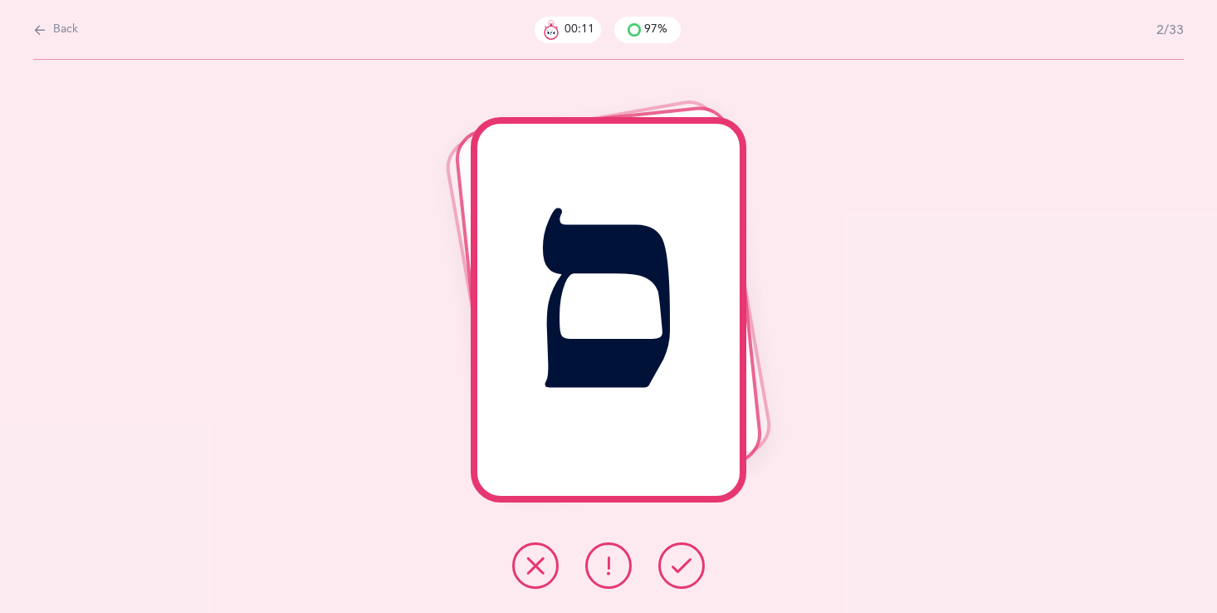
click button
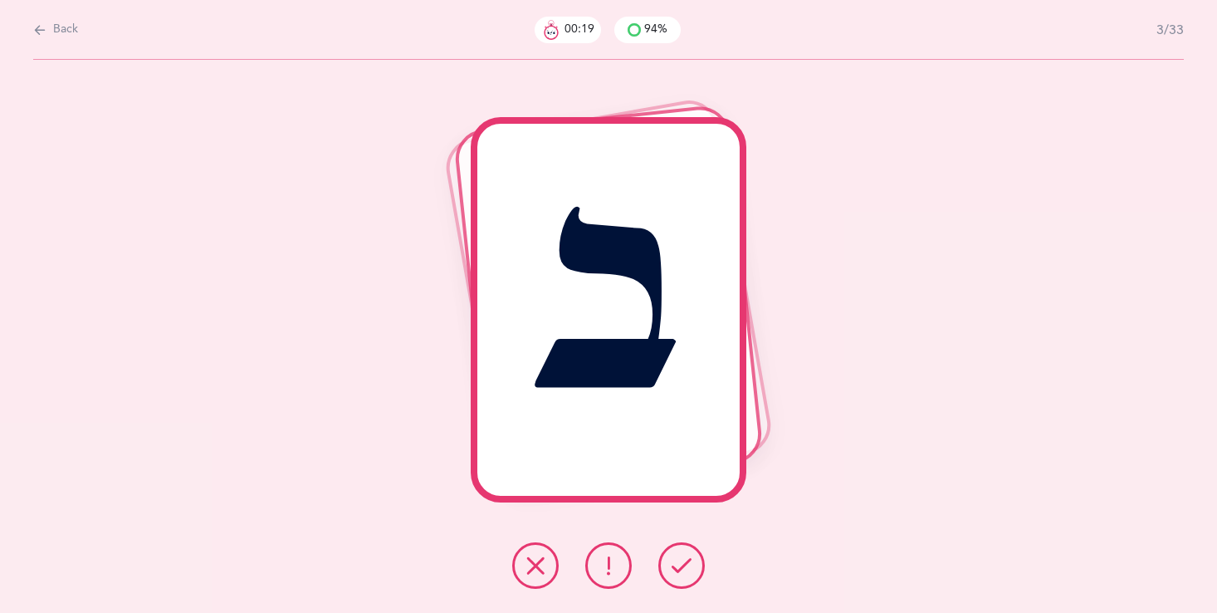
click icon
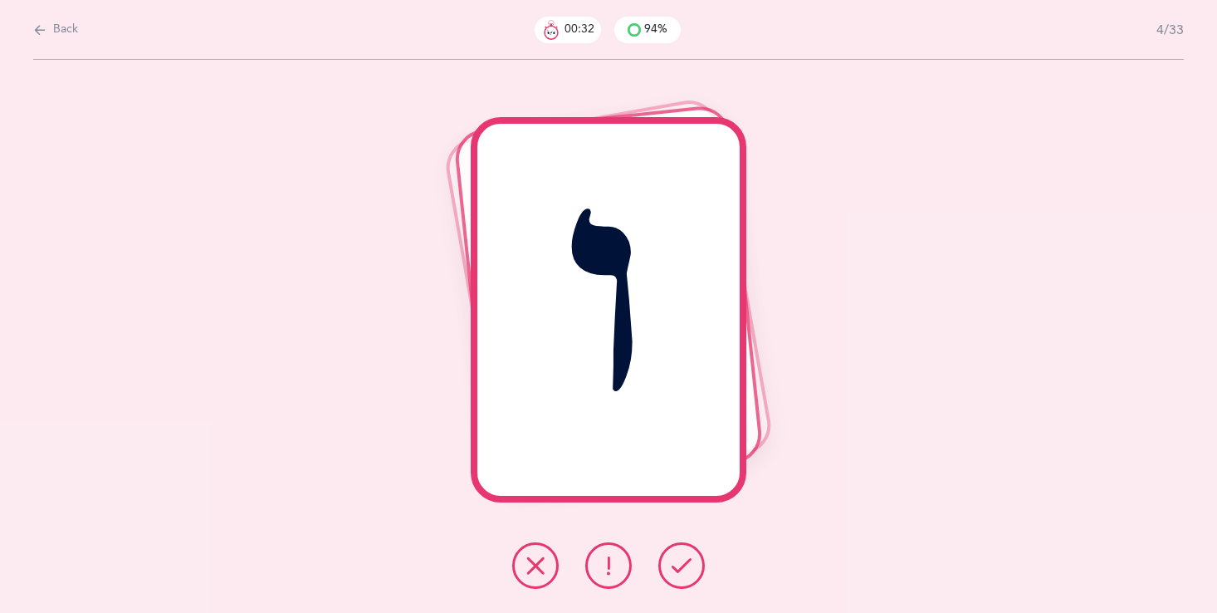
click button
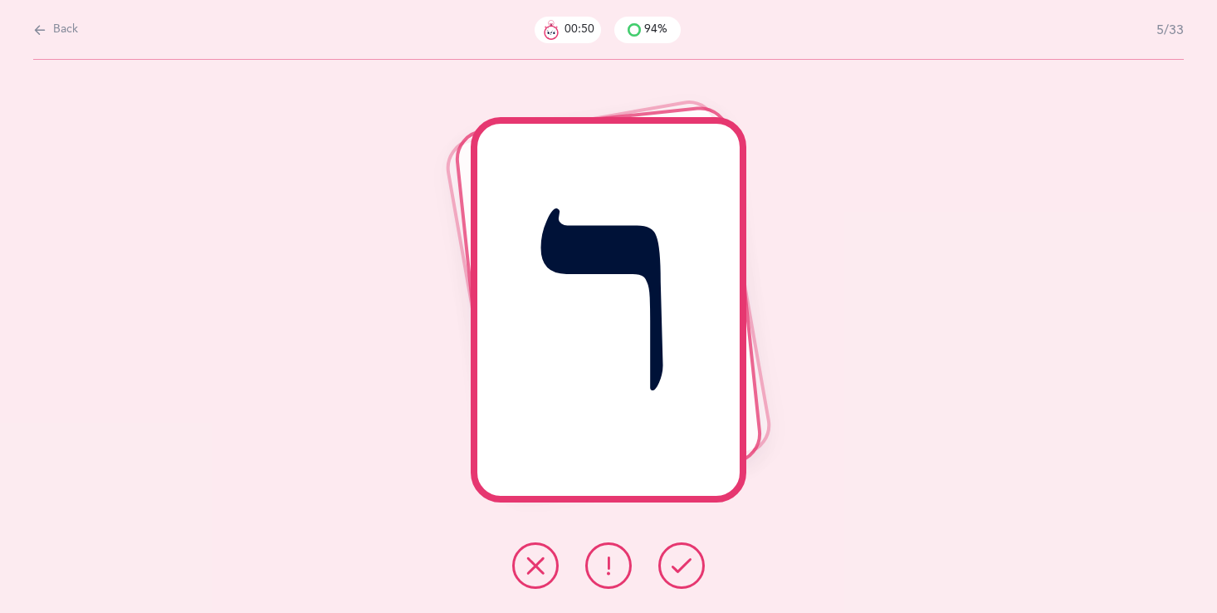
click icon
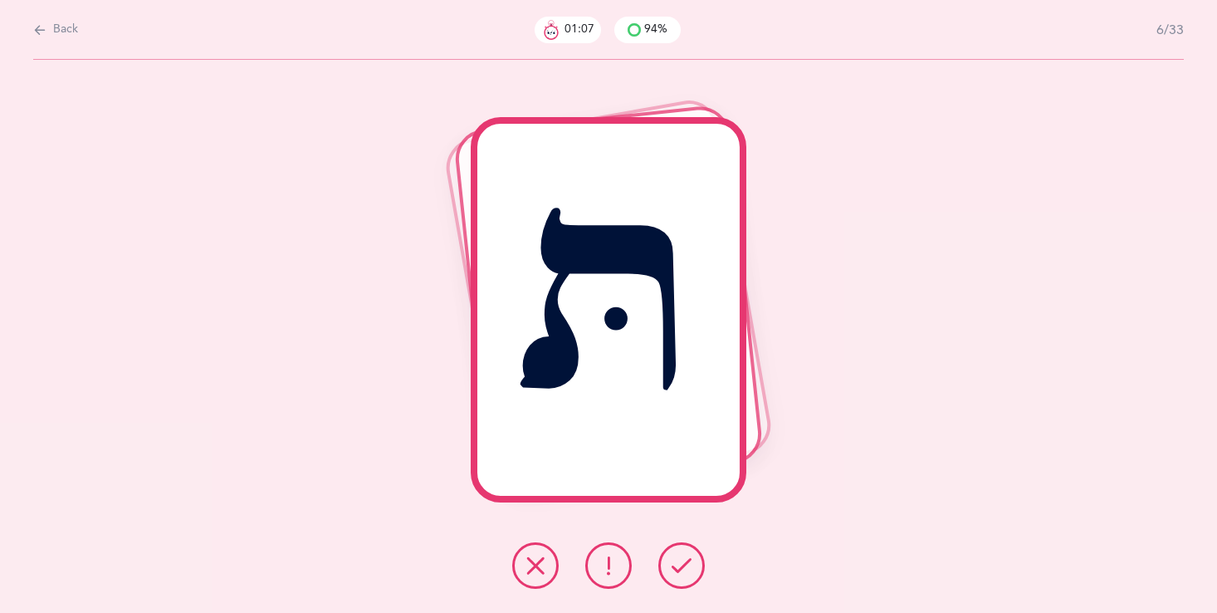
click icon
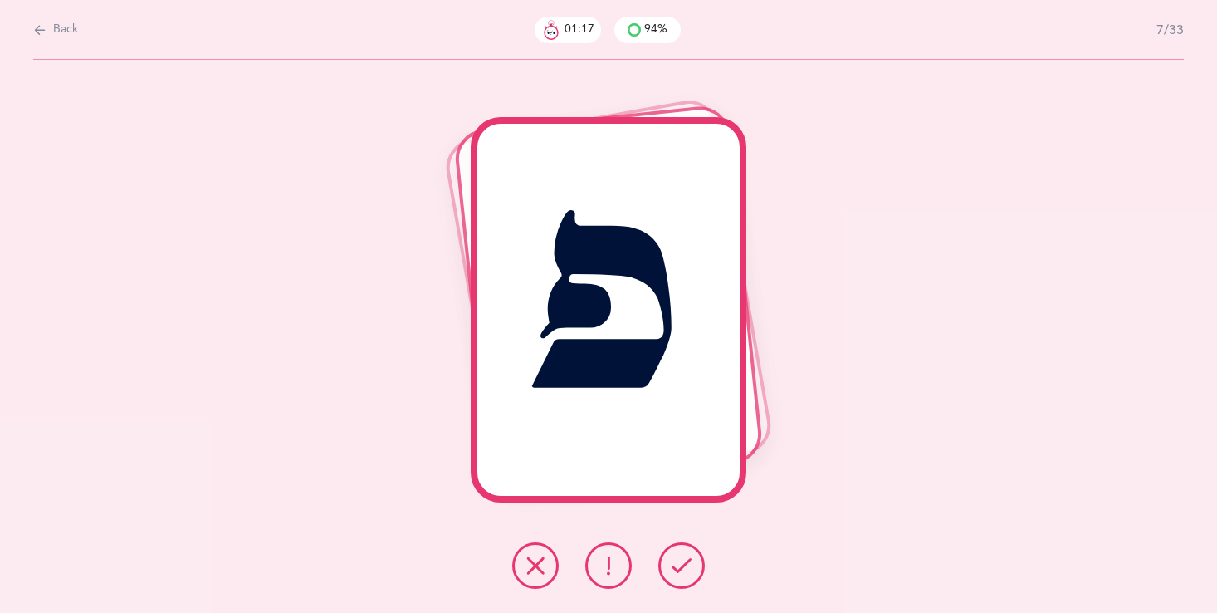
click icon
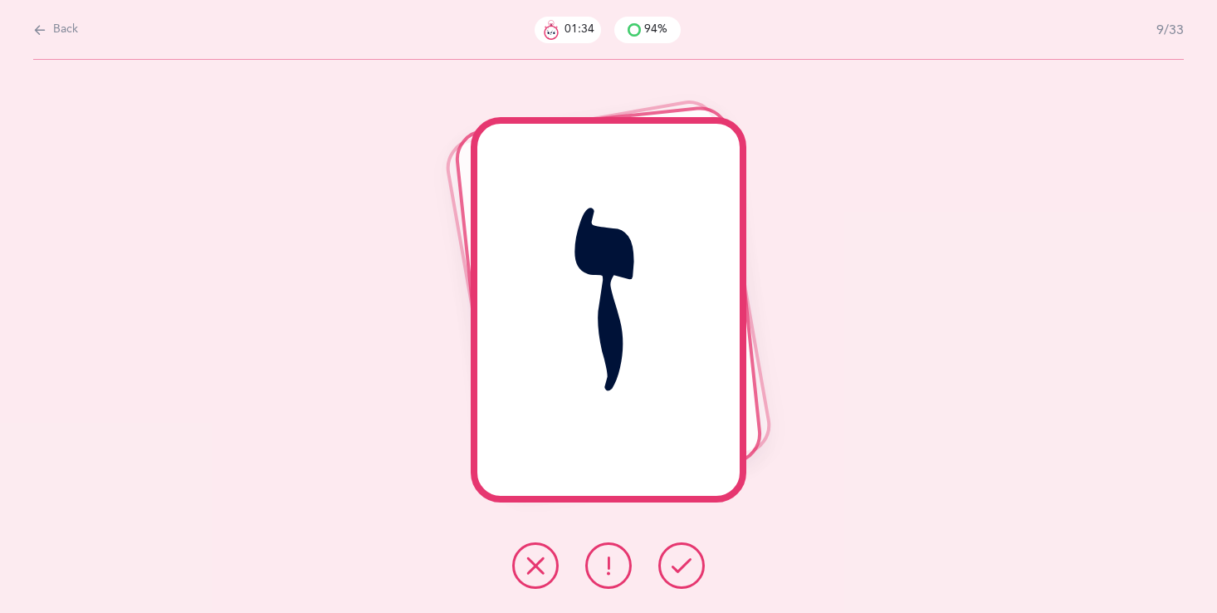
click button
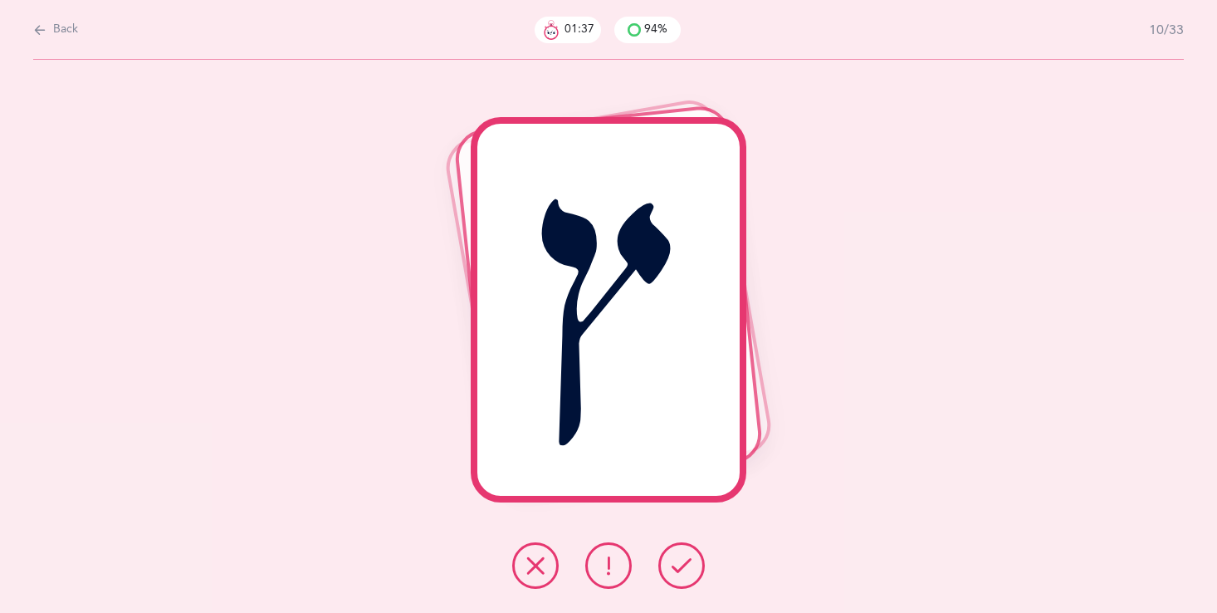
click icon
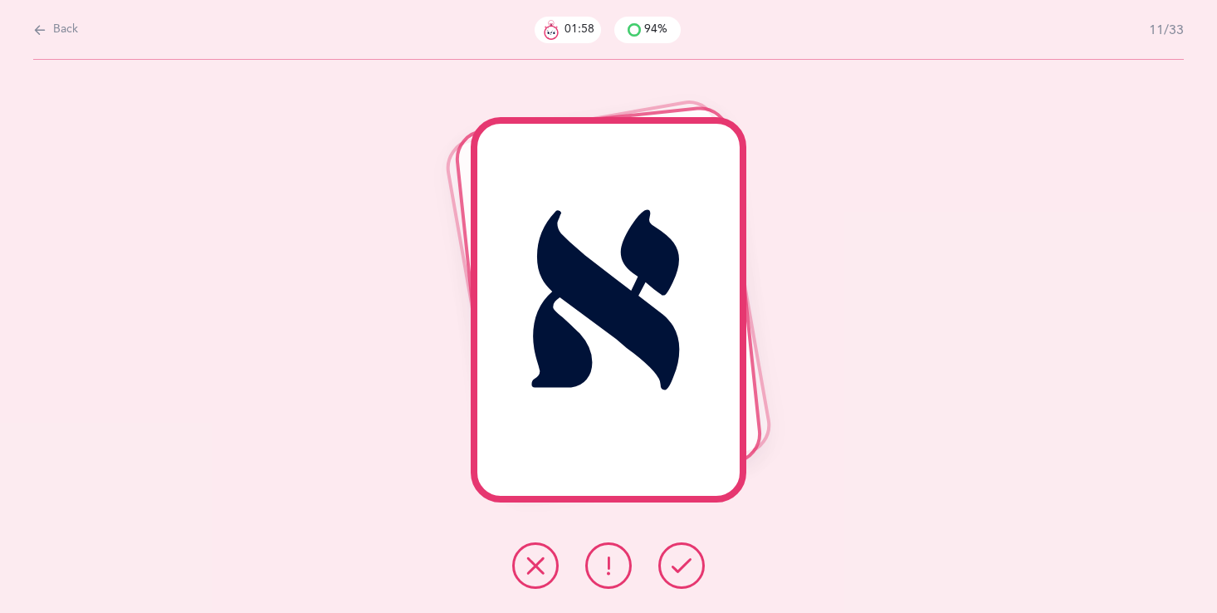
click button
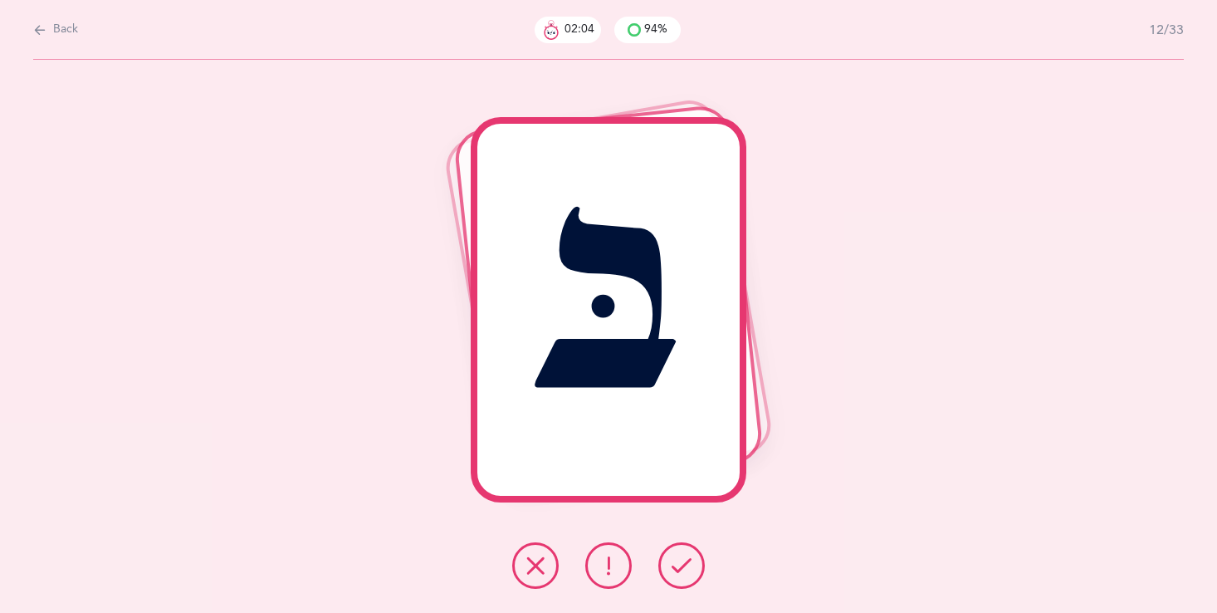
click button
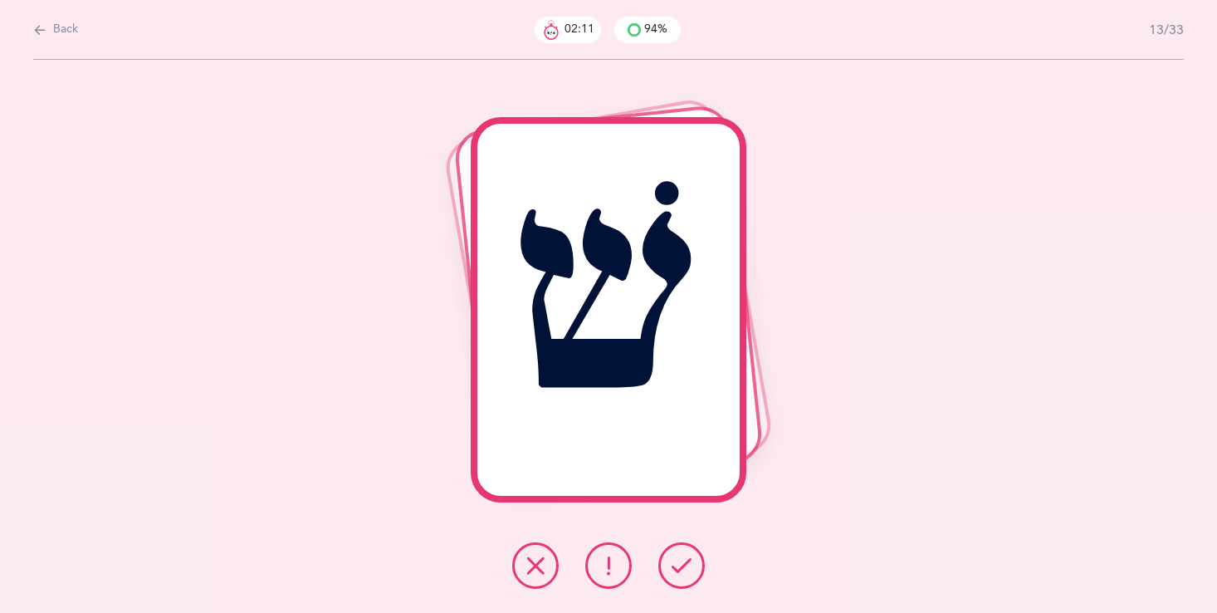
click button
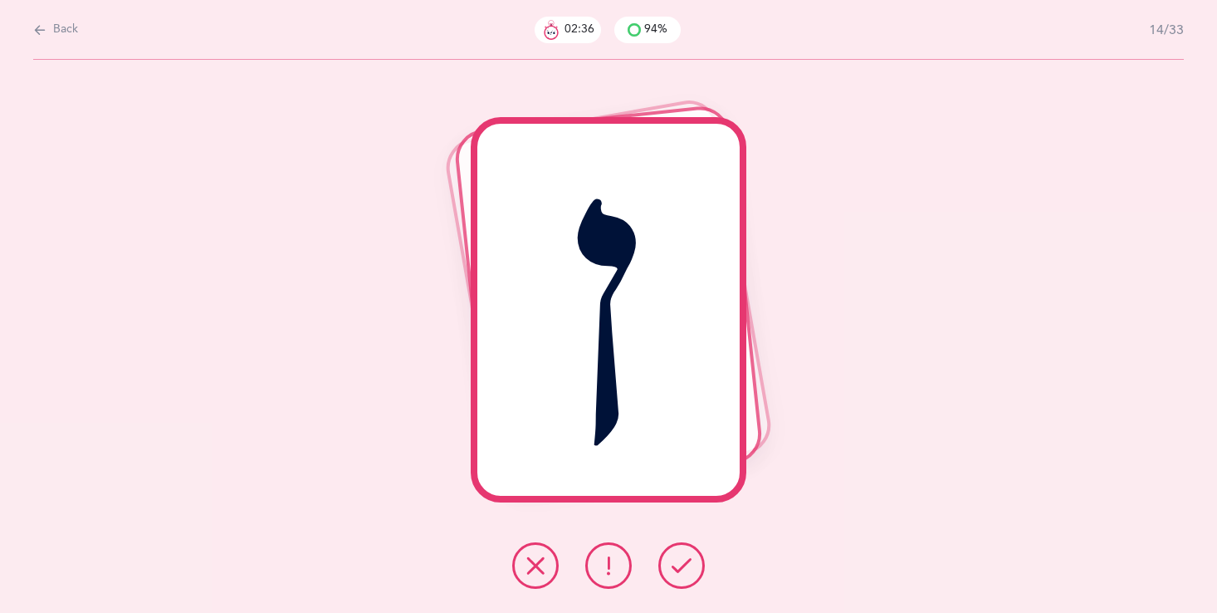
click icon
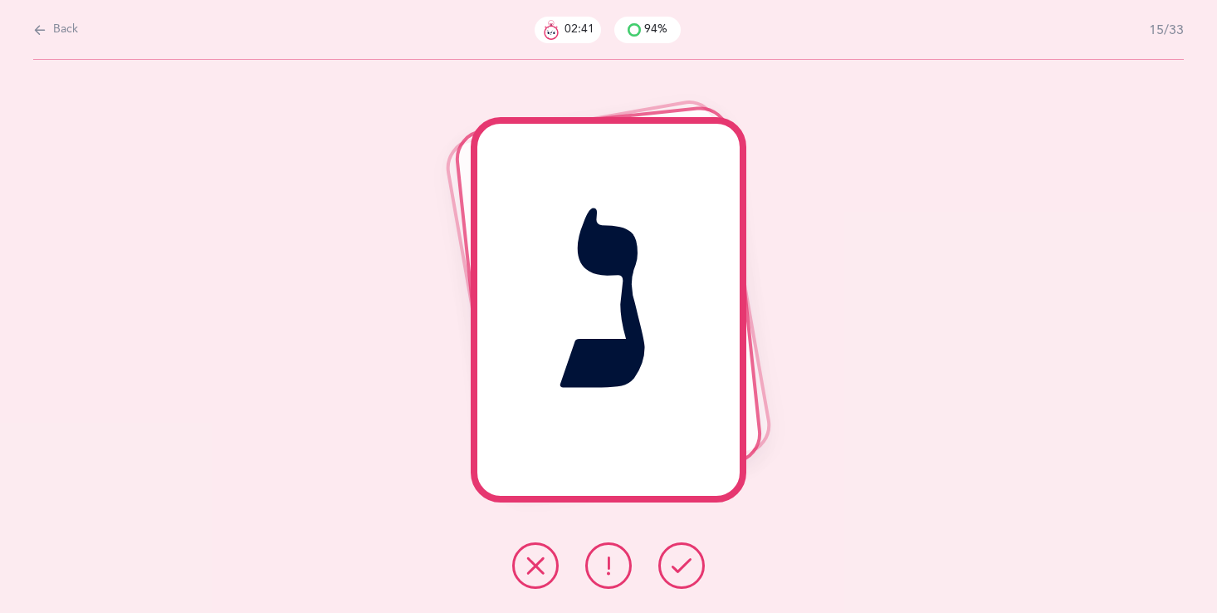
click button
click icon
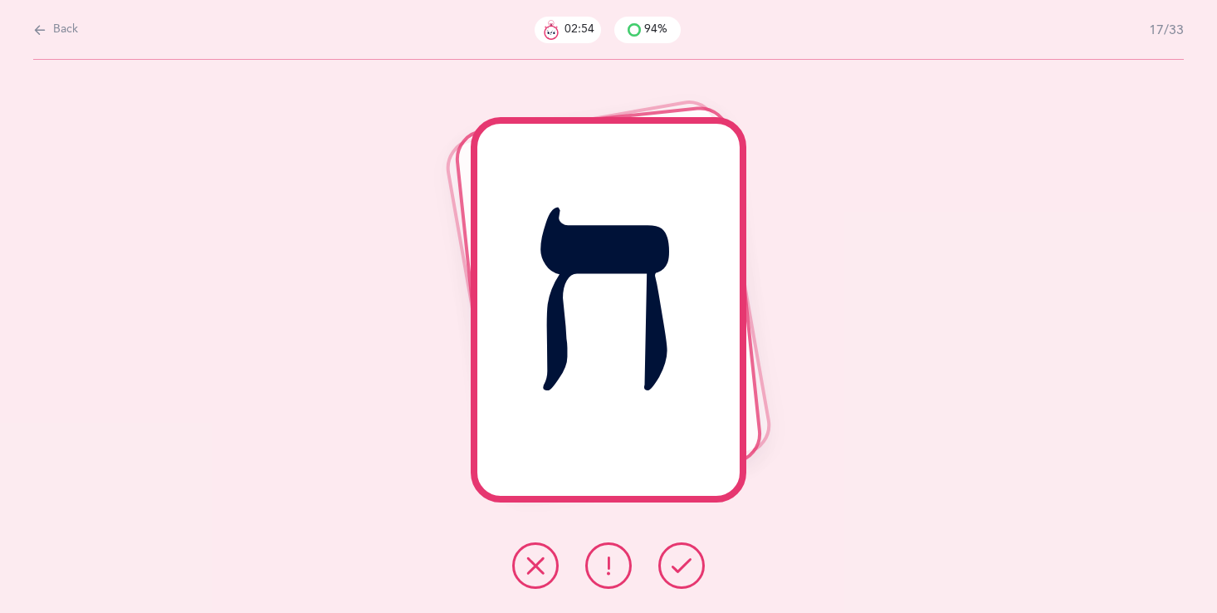
click icon
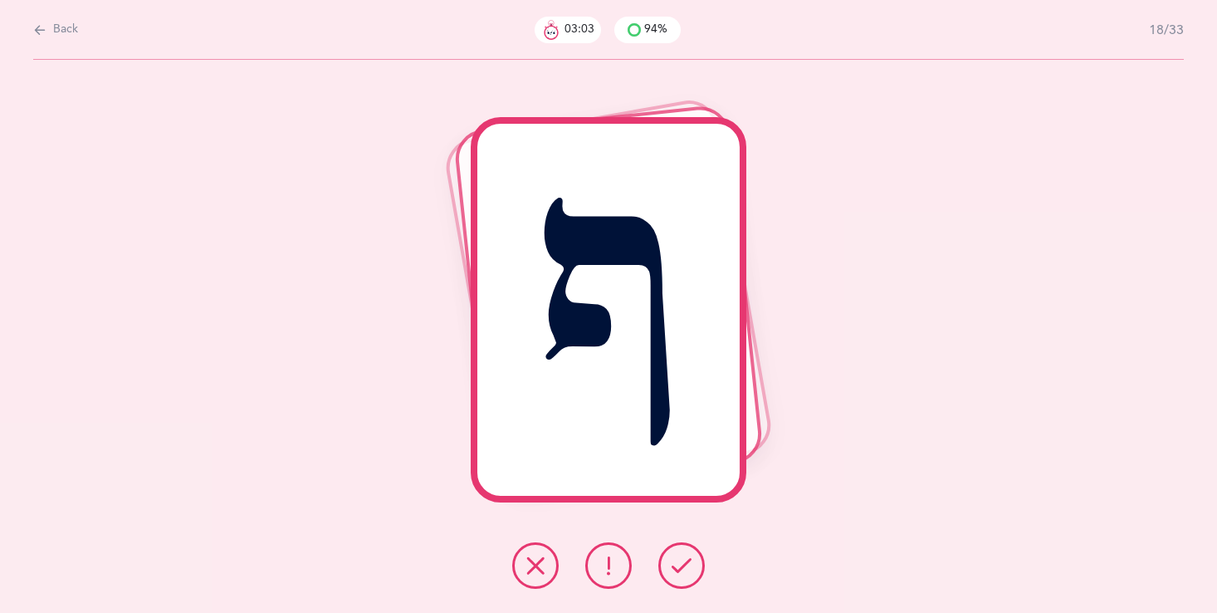
click icon
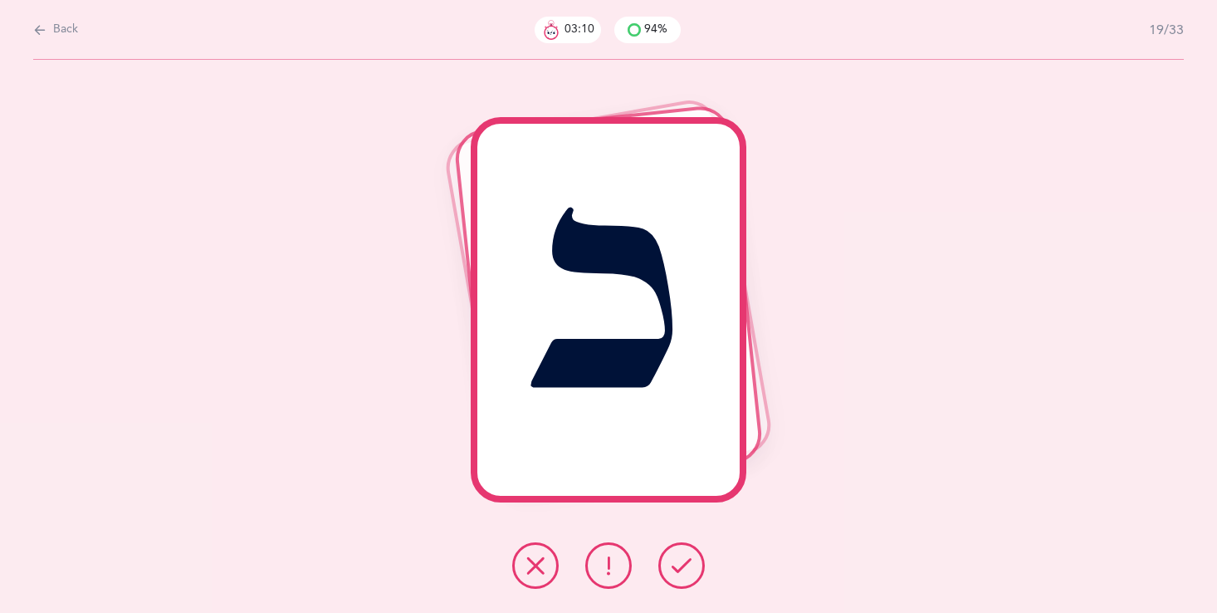
click button
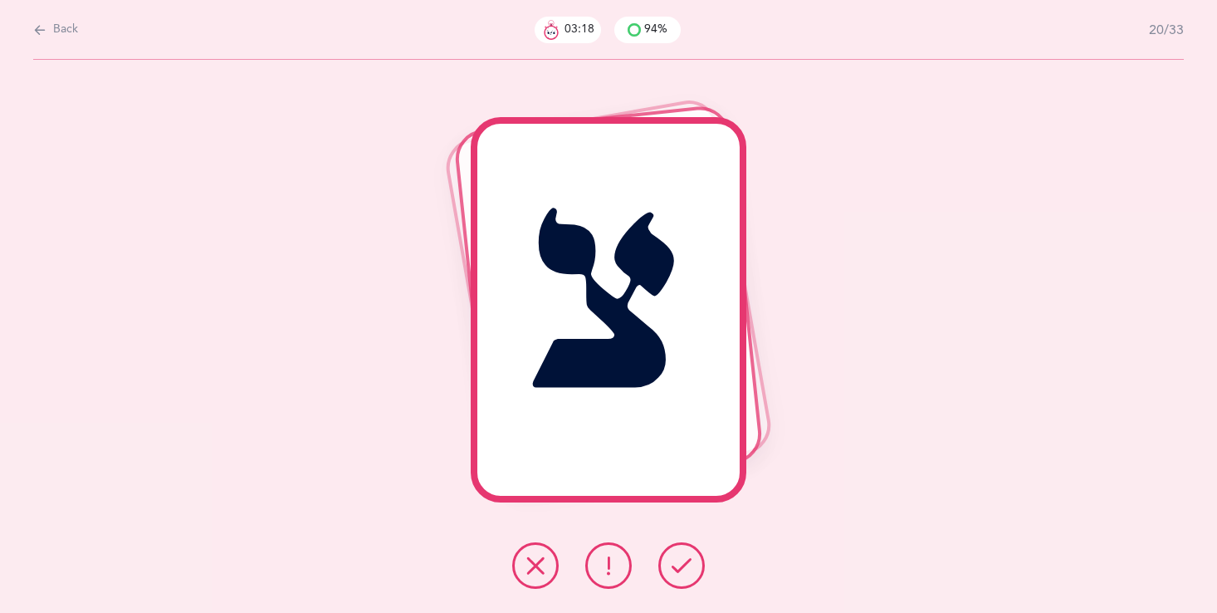
click icon
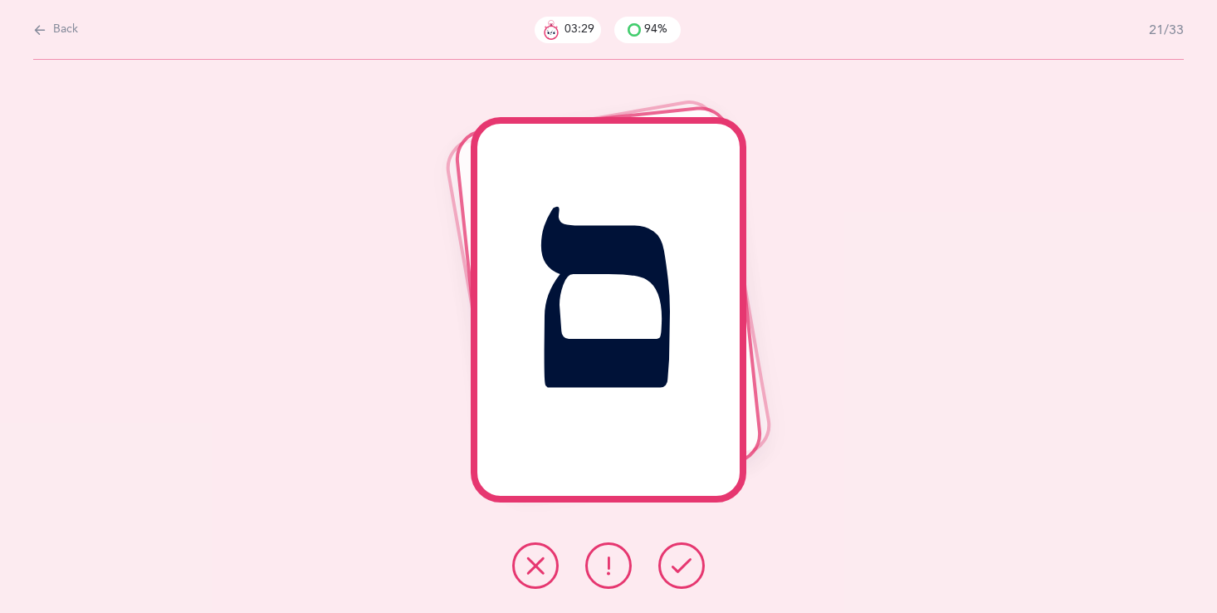
click icon
